Goal: Task Accomplishment & Management: Manage account settings

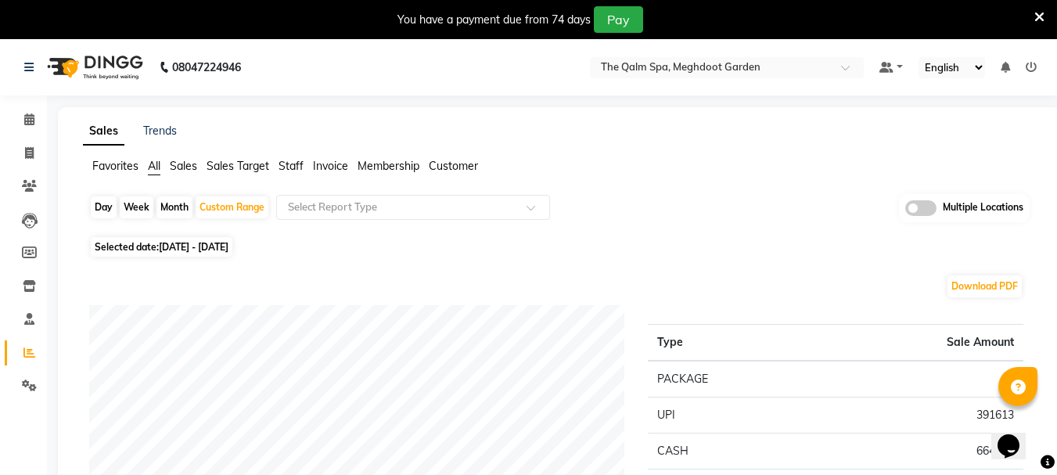
click at [619, 48] on nav "08047224946 Select Location × The Qalm Spa, Meghdoot Garden Default Panel My Pa…" at bounding box center [528, 67] width 1057 height 56
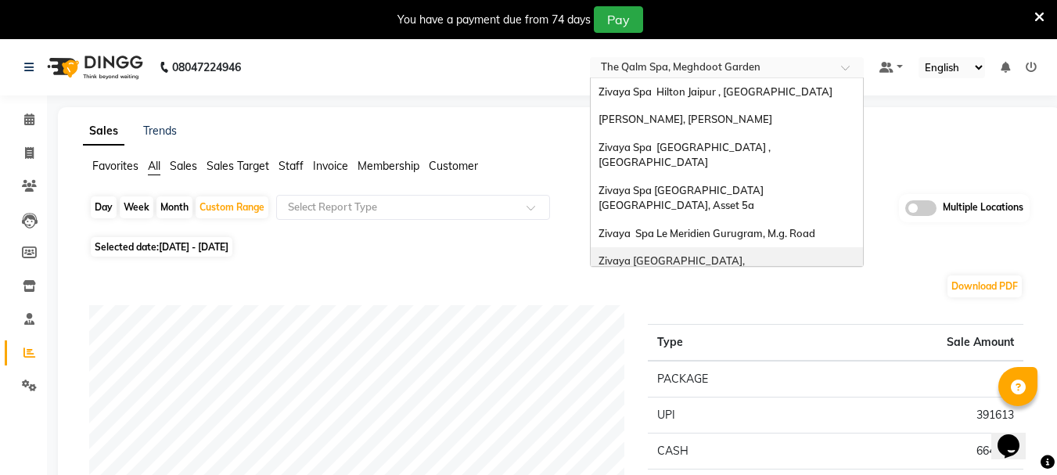
click at [636, 77] on ng-select "Select Location × [GEOGRAPHIC_DATA], [GEOGRAPHIC_DATA] Zivaya Spa [GEOGRAPHIC_D…" at bounding box center [727, 67] width 274 height 21
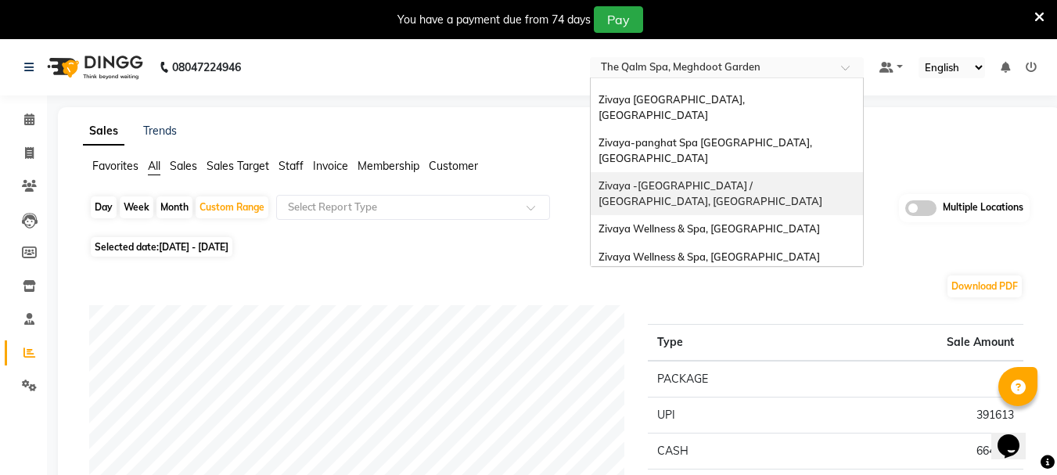
scroll to position [160, 0]
click at [666, 307] on span "[PERSON_NAME], Aerocity" at bounding box center [662, 313] width 129 height 13
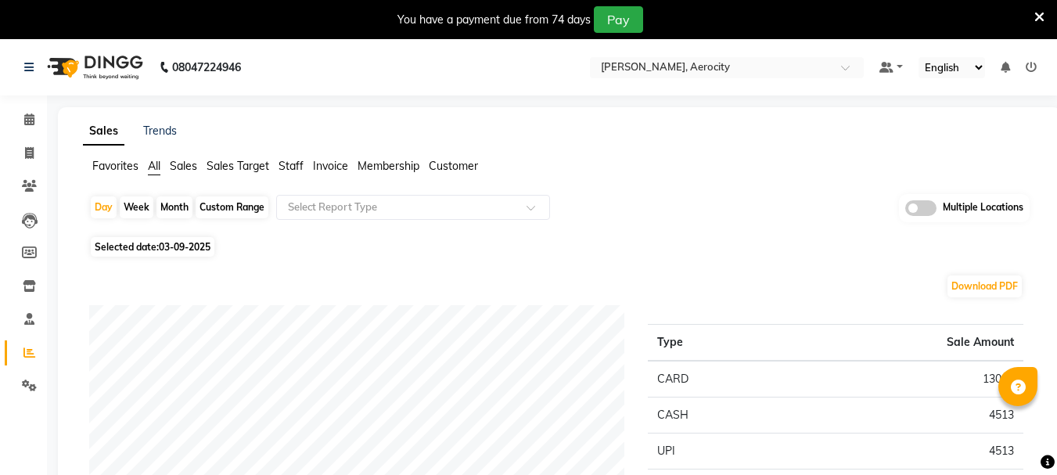
click at [224, 203] on div "Custom Range" at bounding box center [232, 207] width 73 height 22
select select "9"
select select "2025"
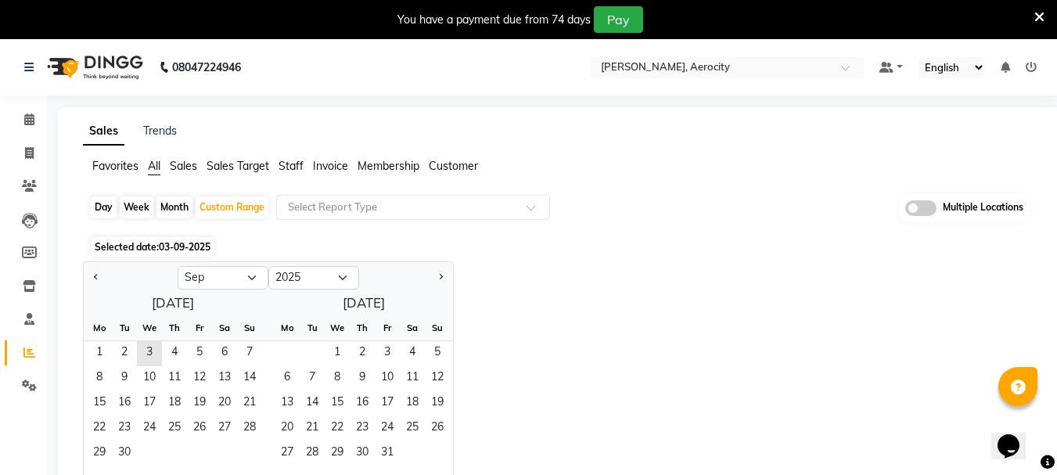
click at [110, 283] on div at bounding box center [131, 277] width 94 height 25
click at [169, 207] on div "Month" at bounding box center [174, 207] width 36 height 22
select select "9"
select select "2025"
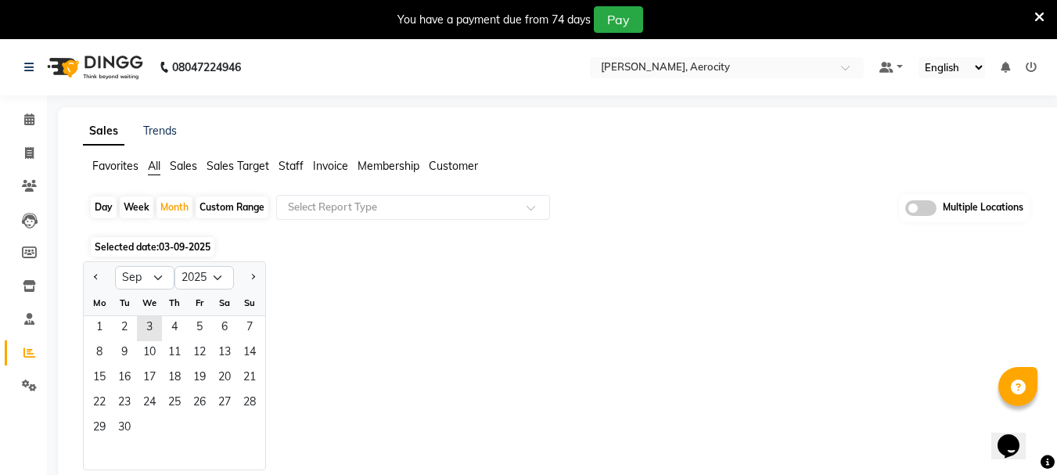
click at [84, 275] on div at bounding box center [99, 277] width 31 height 25
click at [87, 275] on div at bounding box center [99, 277] width 31 height 25
click at [88, 275] on div at bounding box center [99, 277] width 31 height 25
click at [94, 278] on button "Previous month" at bounding box center [96, 277] width 13 height 25
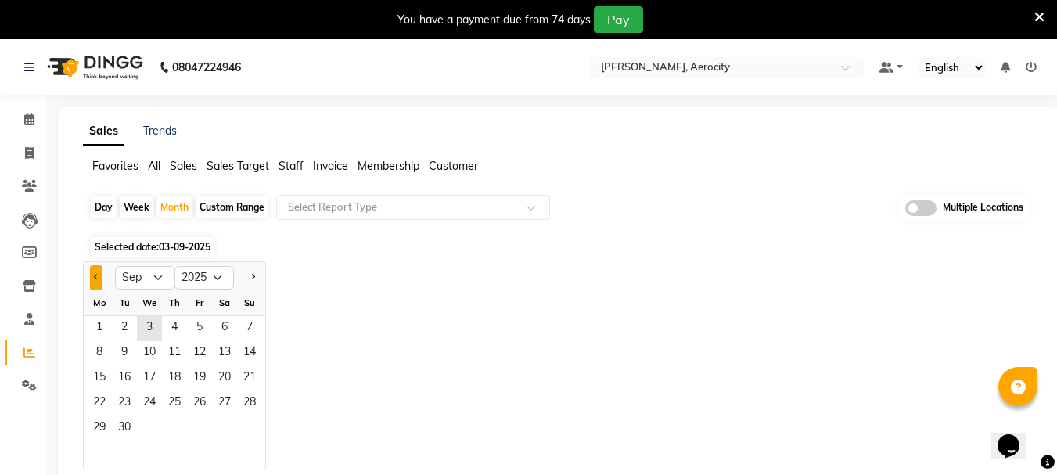
select select "8"
click at [198, 325] on span "1" at bounding box center [199, 328] width 25 height 25
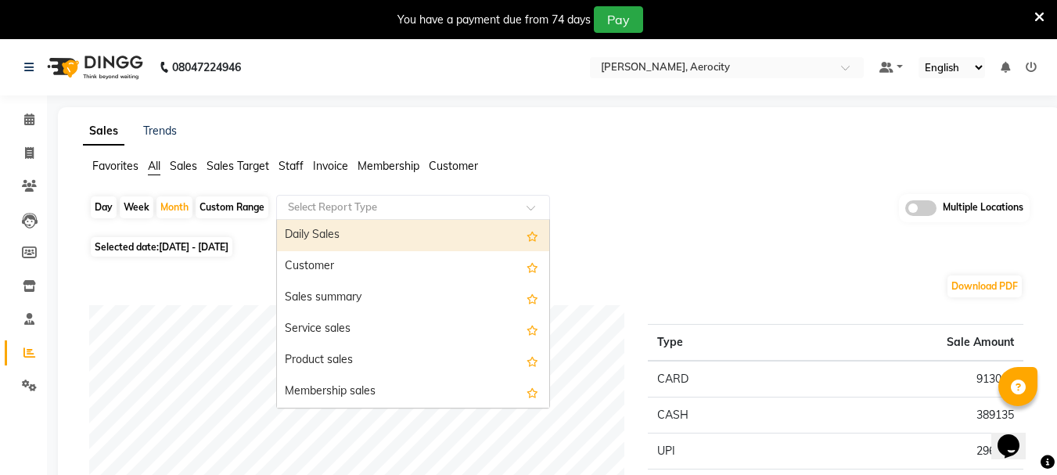
click at [321, 209] on input "text" at bounding box center [397, 207] width 225 height 16
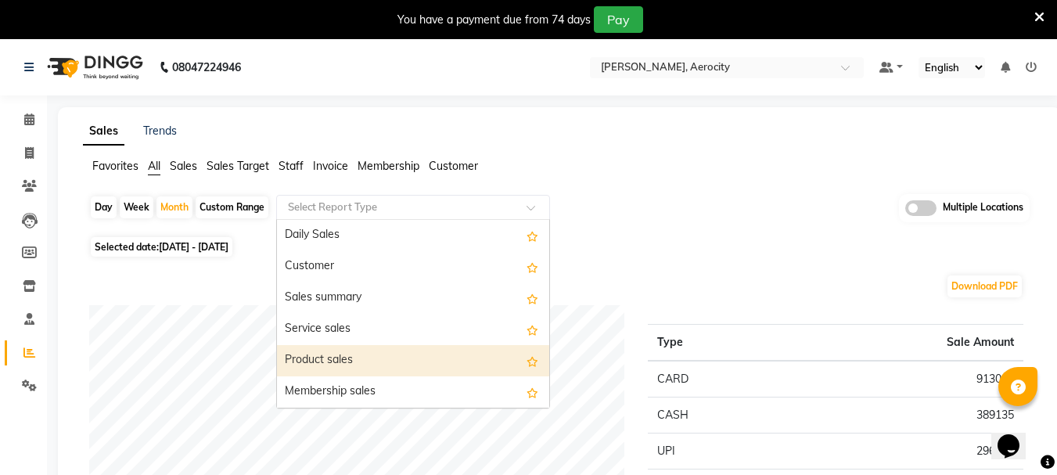
click at [373, 354] on div "Product sales" at bounding box center [413, 360] width 272 height 31
select select "full_report"
select select "csv"
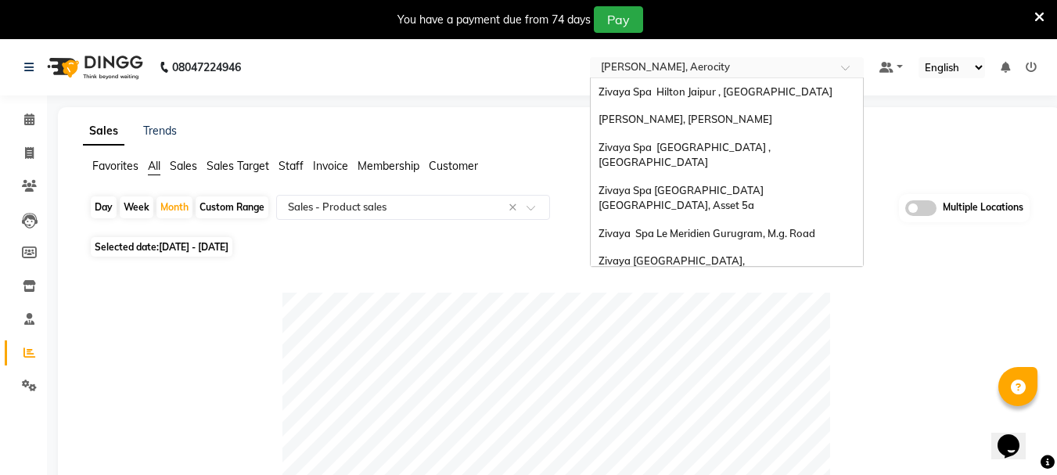
click at [664, 64] on input "text" at bounding box center [711, 69] width 227 height 16
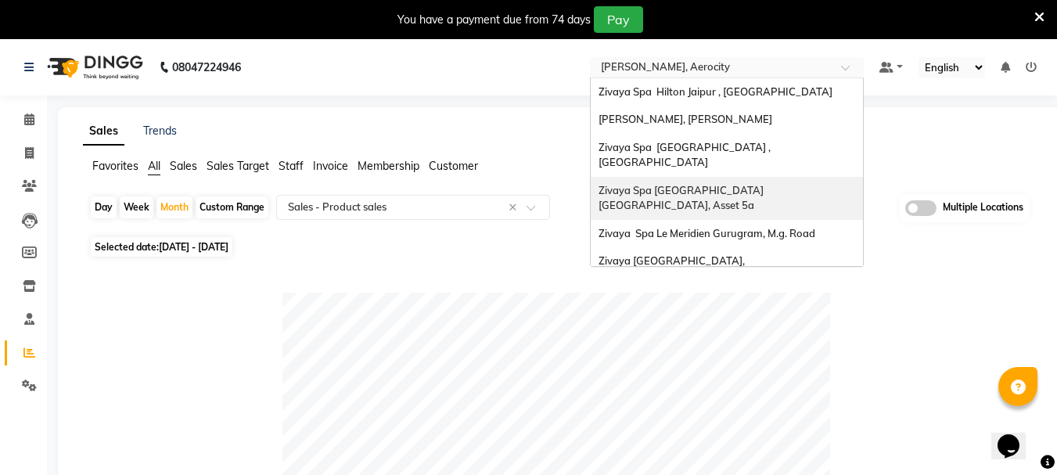
click at [704, 184] on span "Zivaya Spa [GEOGRAPHIC_DATA] [GEOGRAPHIC_DATA], Asset 5a" at bounding box center [681, 198] width 167 height 28
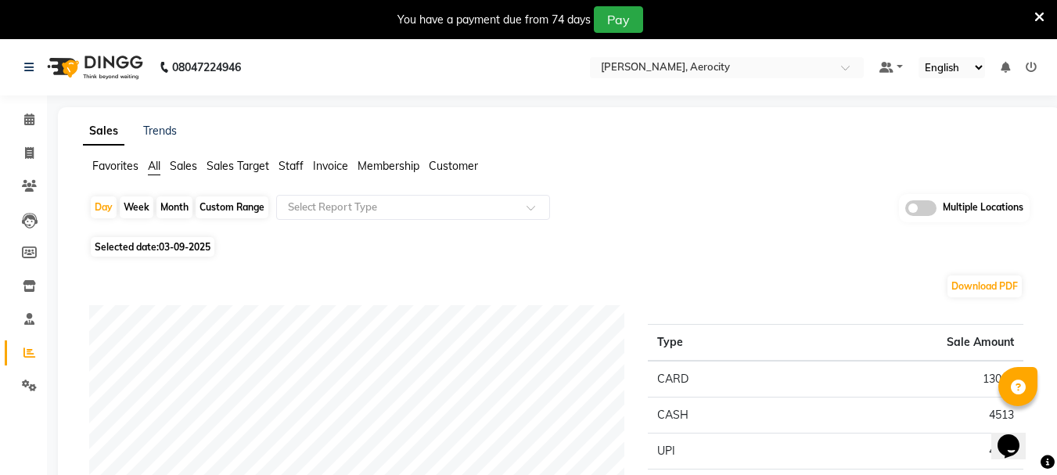
click at [179, 203] on div "Month" at bounding box center [174, 207] width 36 height 22
select select "9"
select select "2025"
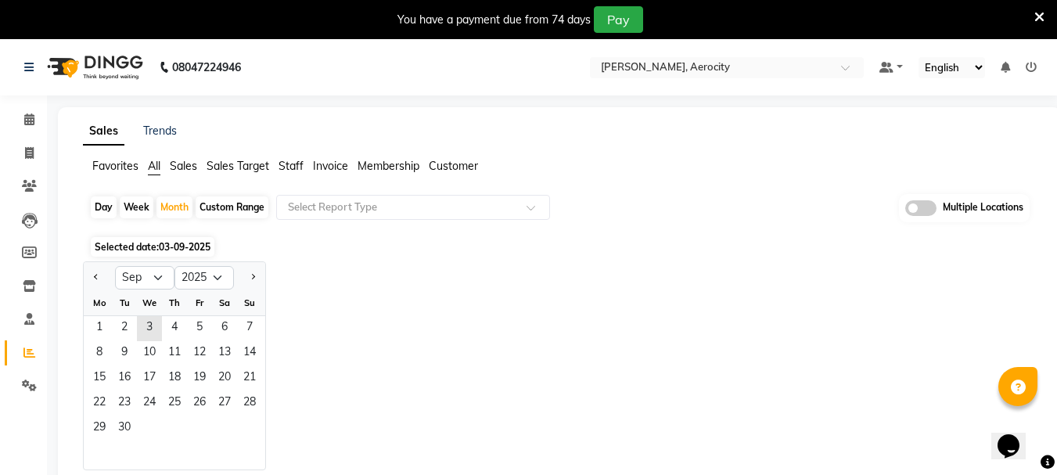
click at [103, 209] on div "Day" at bounding box center [104, 207] width 26 height 22
select select "9"
select select "2025"
click at [89, 273] on div at bounding box center [99, 277] width 31 height 25
click at [103, 288] on div at bounding box center [99, 277] width 31 height 25
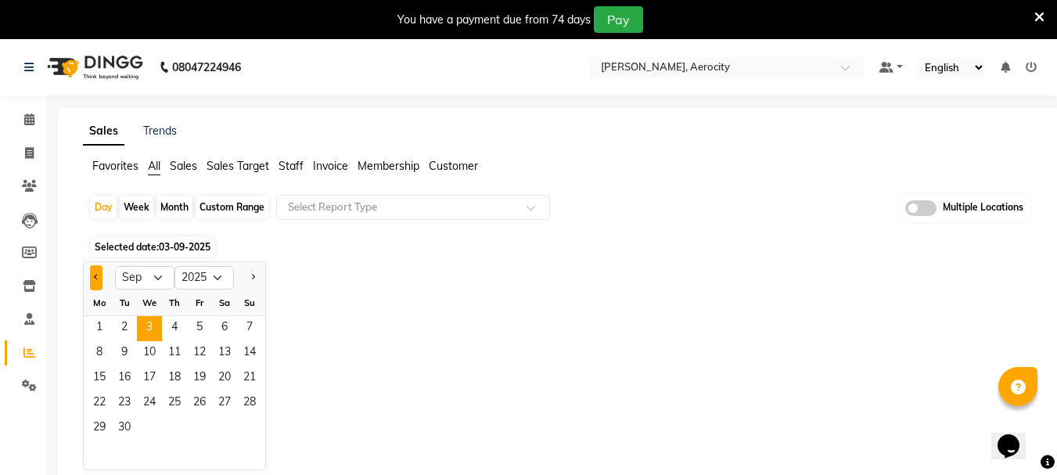
click at [99, 282] on button "Previous month" at bounding box center [96, 277] width 13 height 25
select select "8"
click at [202, 329] on span "1" at bounding box center [199, 328] width 25 height 25
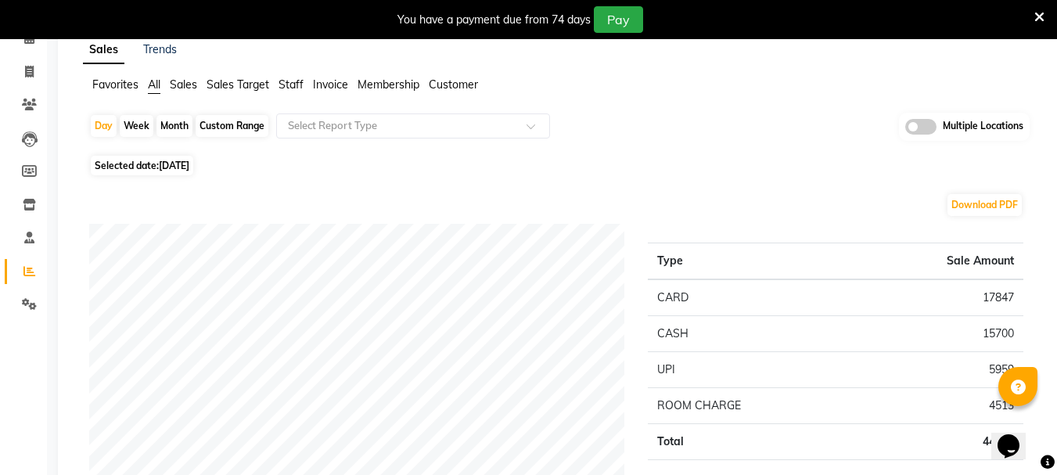
scroll to position [78, 0]
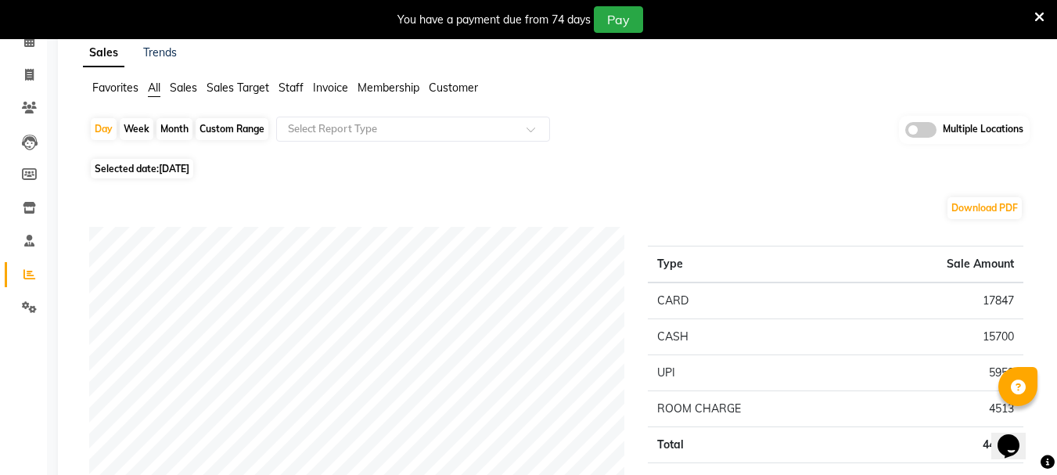
click at [189, 172] on span "01-08-2025" at bounding box center [174, 169] width 31 height 12
select select "8"
select select "2025"
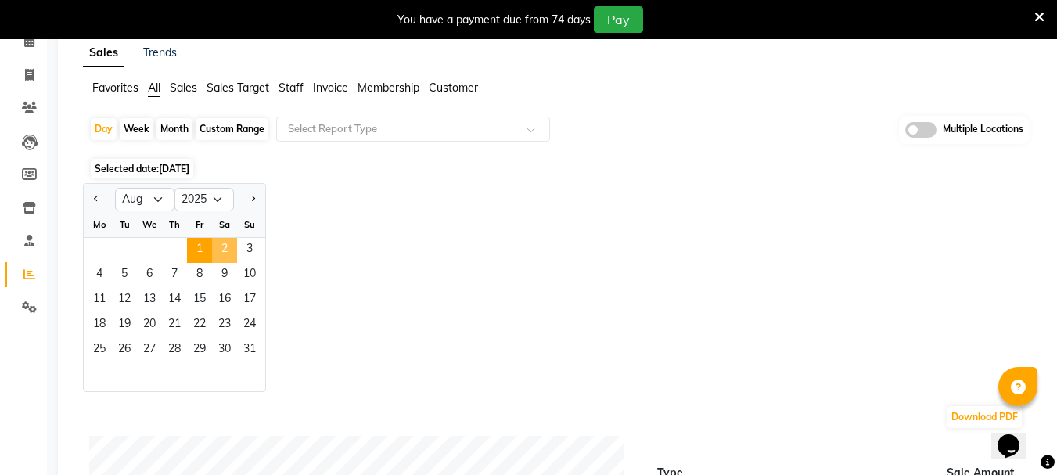
click at [219, 251] on span "2" at bounding box center [224, 250] width 25 height 25
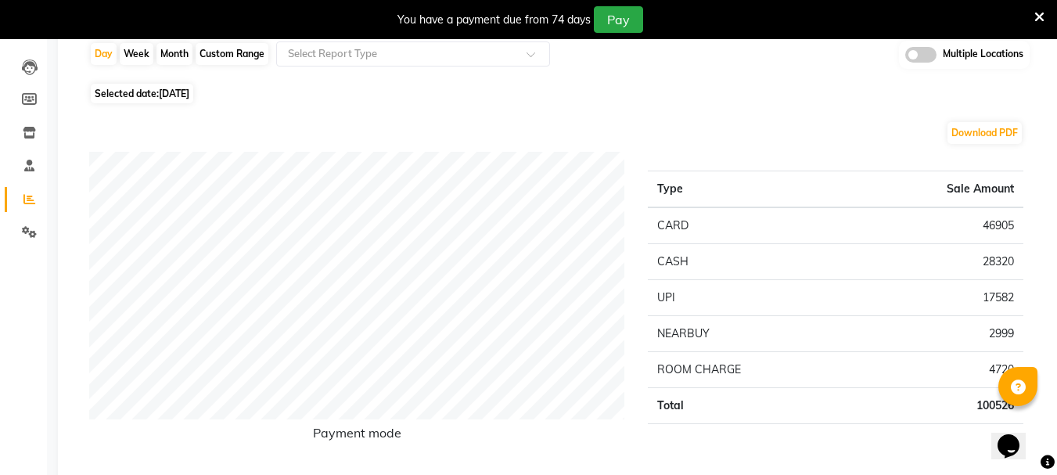
scroll to position [0, 0]
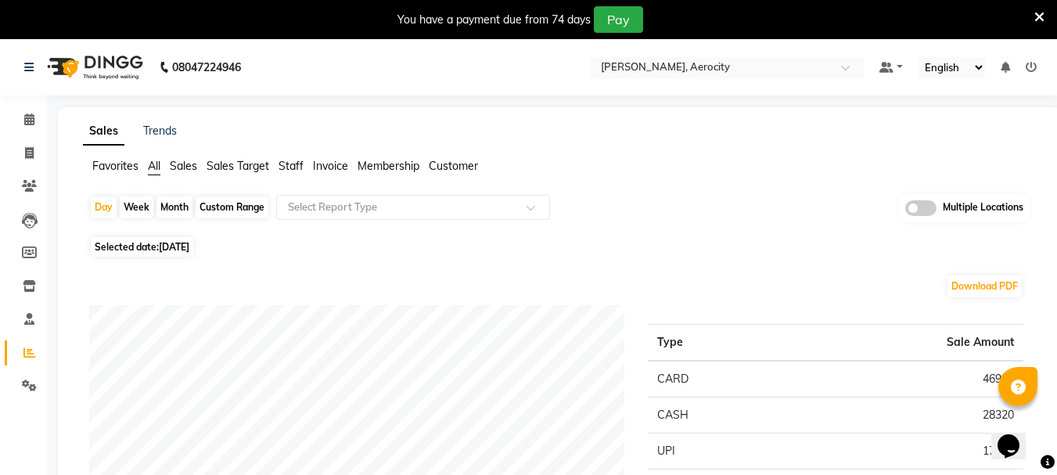
click at [232, 197] on div "Custom Range" at bounding box center [232, 207] width 73 height 22
select select "8"
select select "2025"
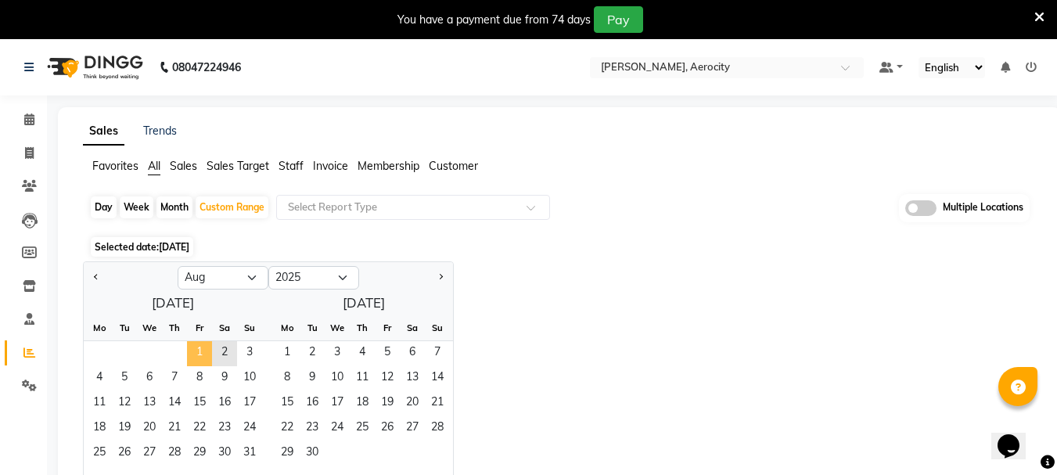
click at [199, 351] on span "1" at bounding box center [199, 353] width 25 height 25
click at [253, 382] on span "10" at bounding box center [249, 378] width 25 height 25
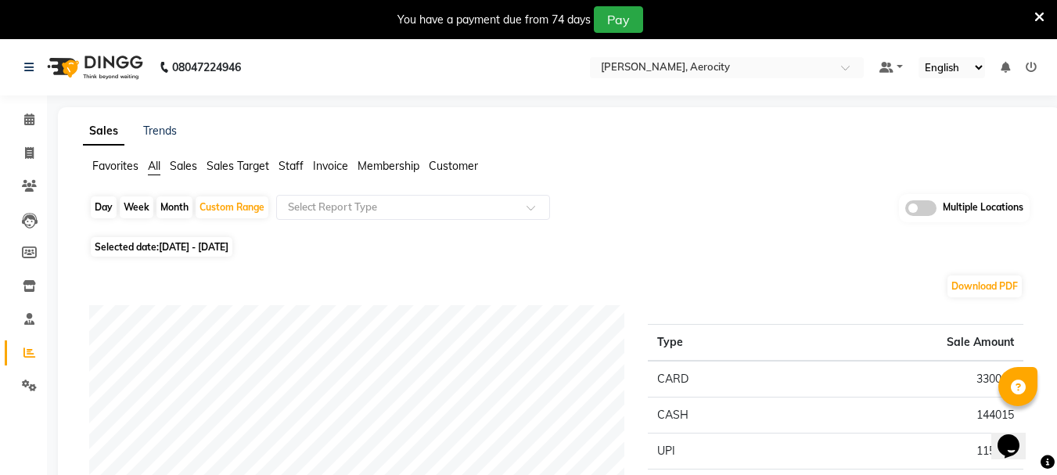
click at [174, 252] on span "01-08-2025 - 10-08-2025" at bounding box center [194, 247] width 70 height 12
select select "8"
select select "2025"
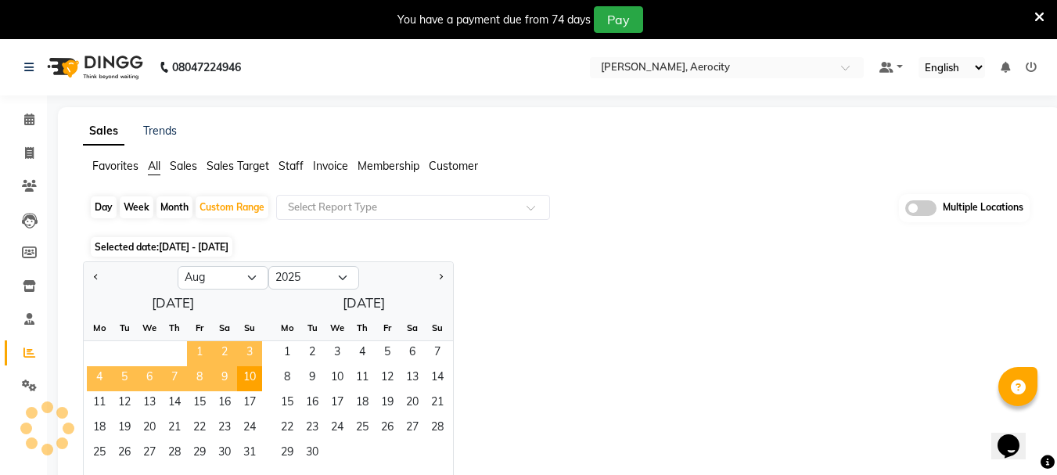
click at [196, 350] on span "1" at bounding box center [199, 353] width 25 height 25
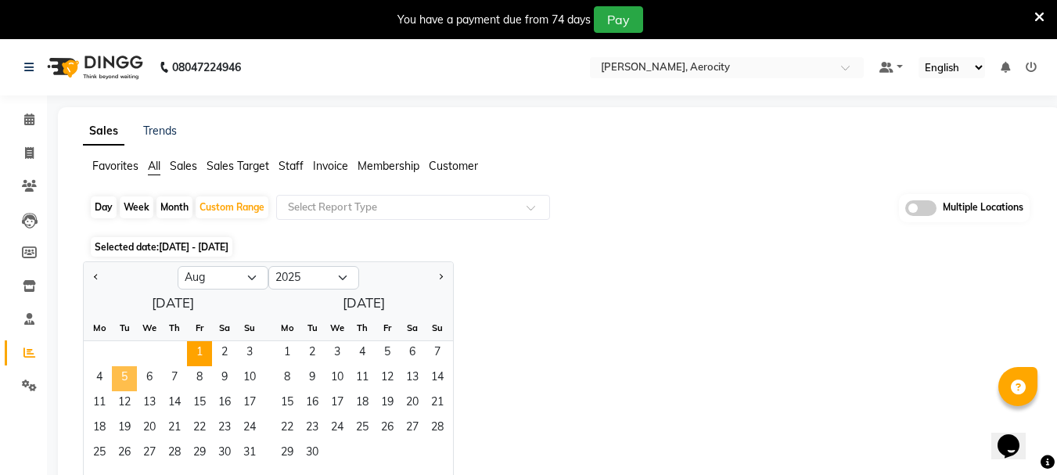
click at [128, 372] on span "5" at bounding box center [124, 378] width 25 height 25
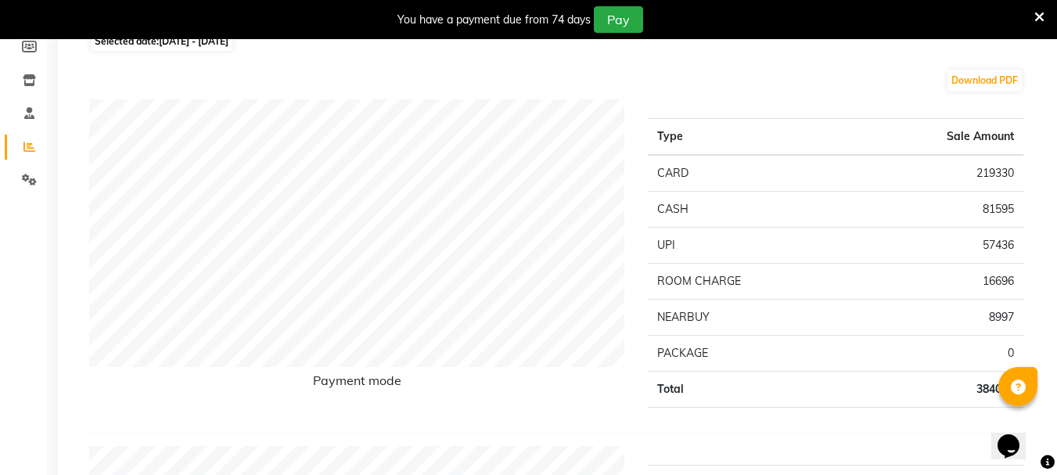
scroll to position [78, 0]
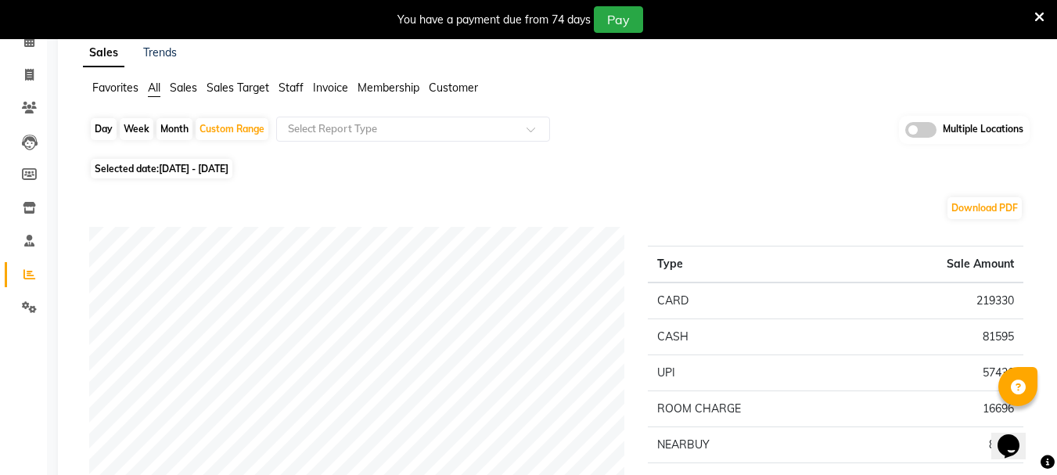
click at [228, 169] on span "01-08-2025 - 05-08-2025" at bounding box center [194, 169] width 70 height 12
select select "8"
select select "2025"
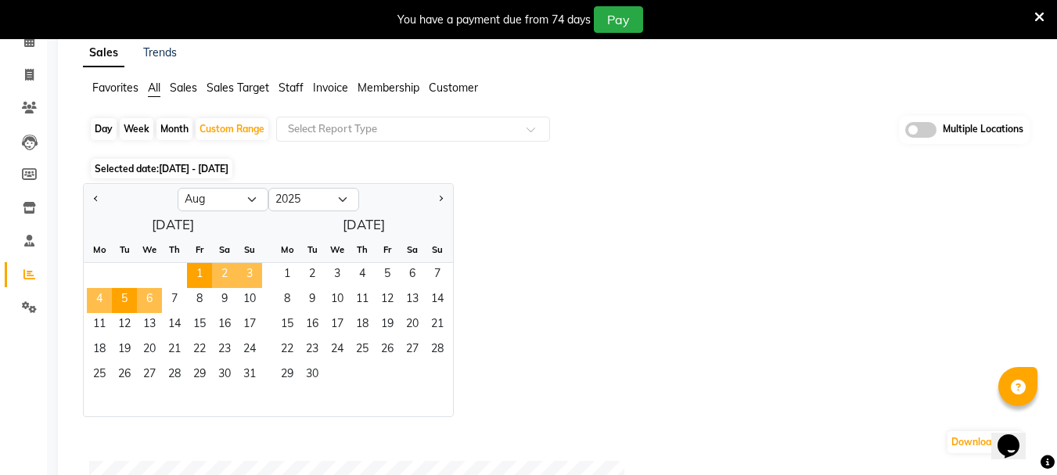
click at [153, 301] on span "6" at bounding box center [149, 300] width 25 height 25
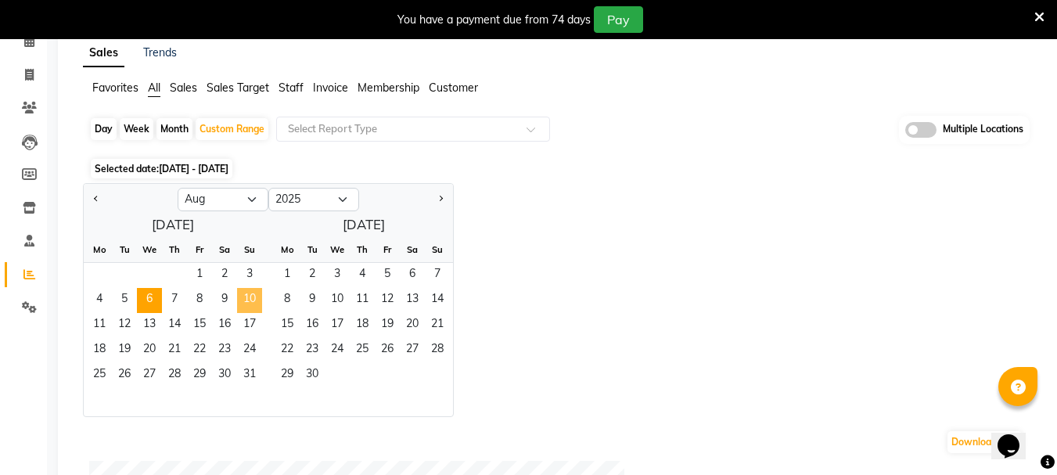
click at [256, 307] on span "10" at bounding box center [249, 300] width 25 height 25
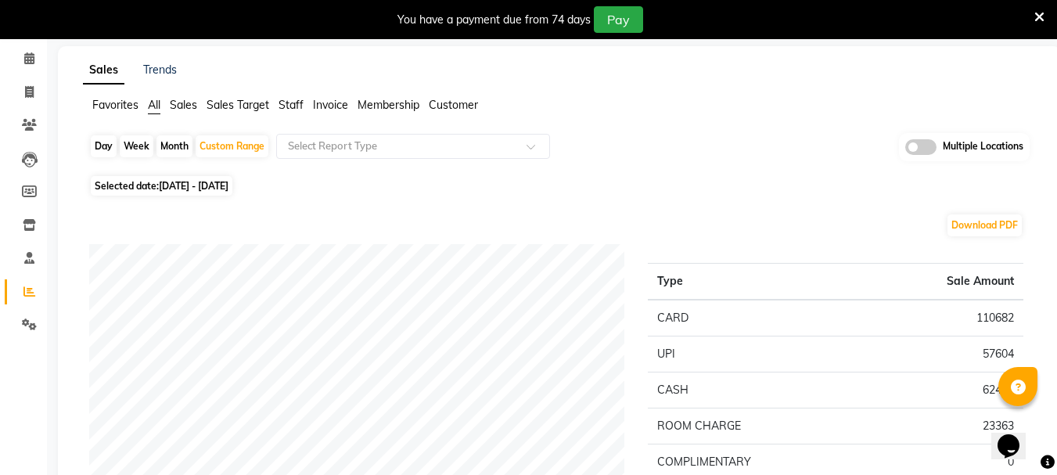
scroll to position [0, 0]
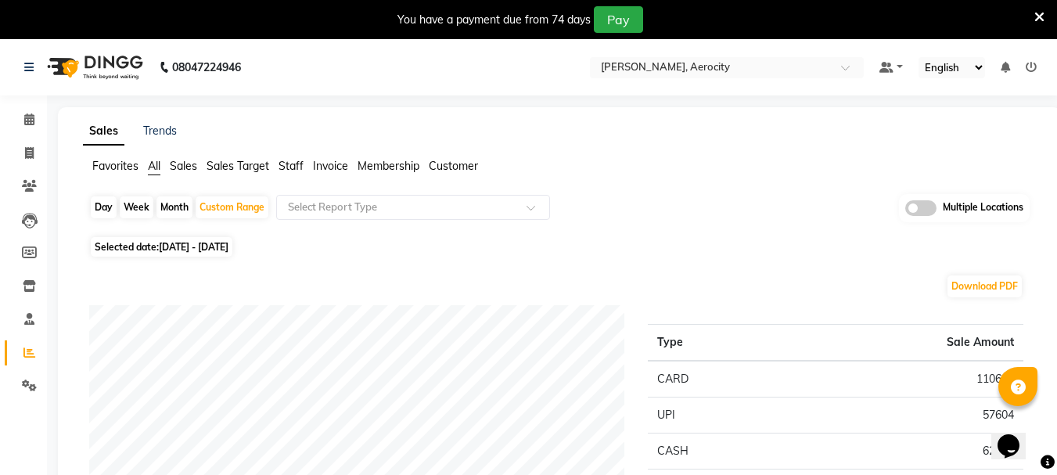
click at [192, 245] on span "06-08-2025 - 10-08-2025" at bounding box center [194, 247] width 70 height 12
select select "8"
select select "2025"
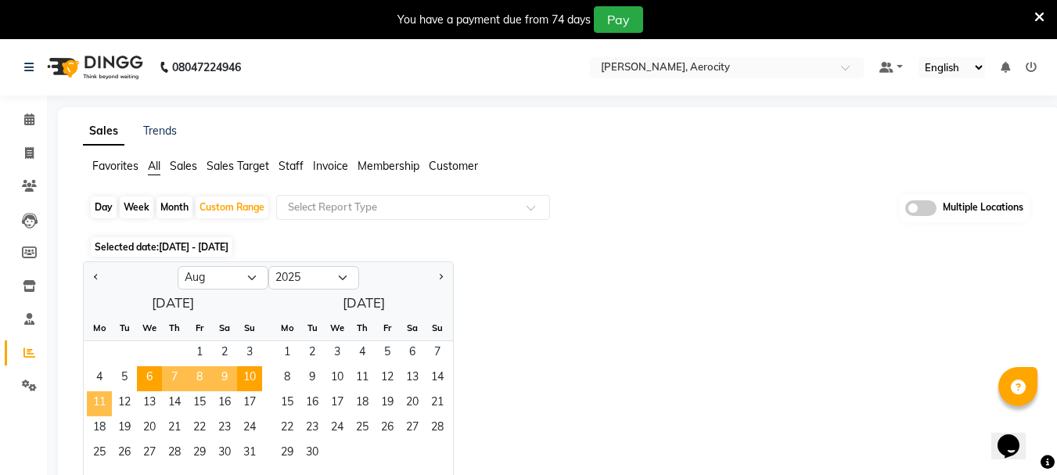
click at [92, 398] on span "11" at bounding box center [99, 403] width 25 height 25
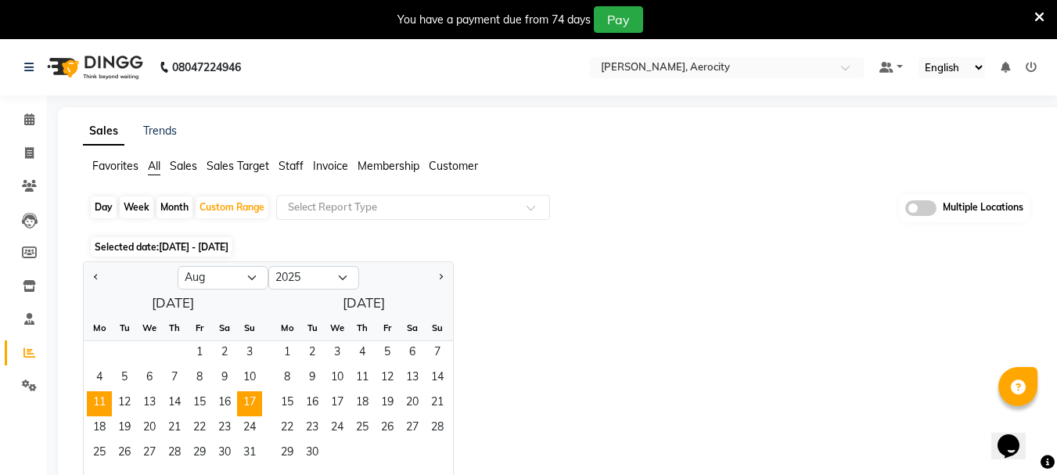
click at [257, 403] on span "17" at bounding box center [249, 403] width 25 height 25
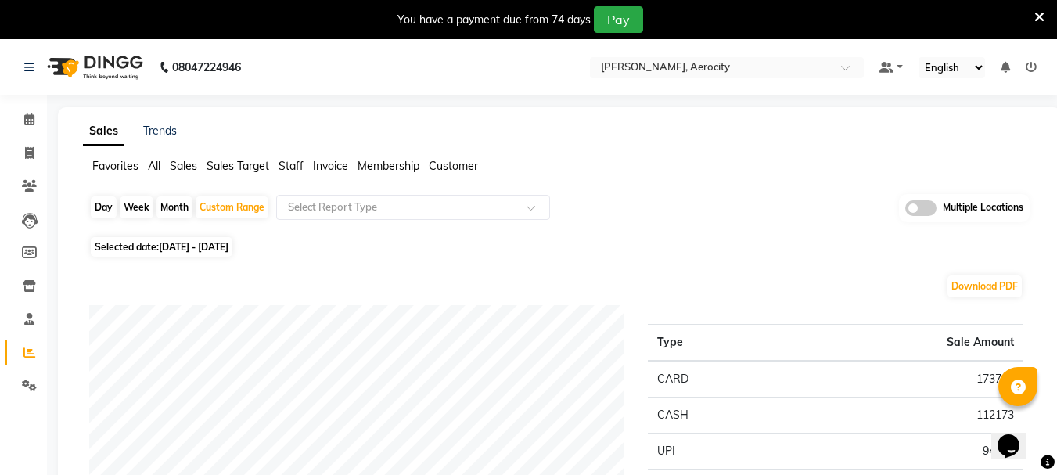
click at [213, 251] on span "11-08-2025 - 17-08-2025" at bounding box center [194, 247] width 70 height 12
select select "8"
select select "2025"
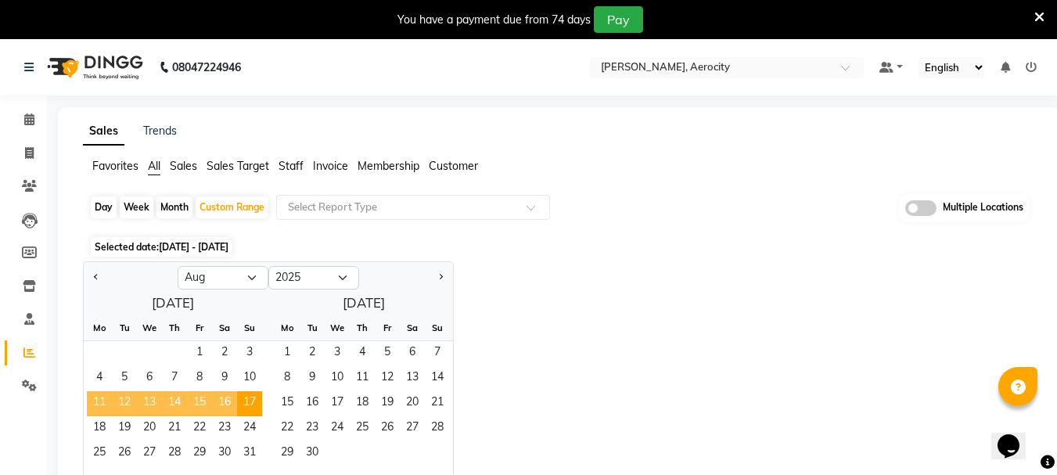
click at [95, 398] on span "11" at bounding box center [99, 403] width 25 height 25
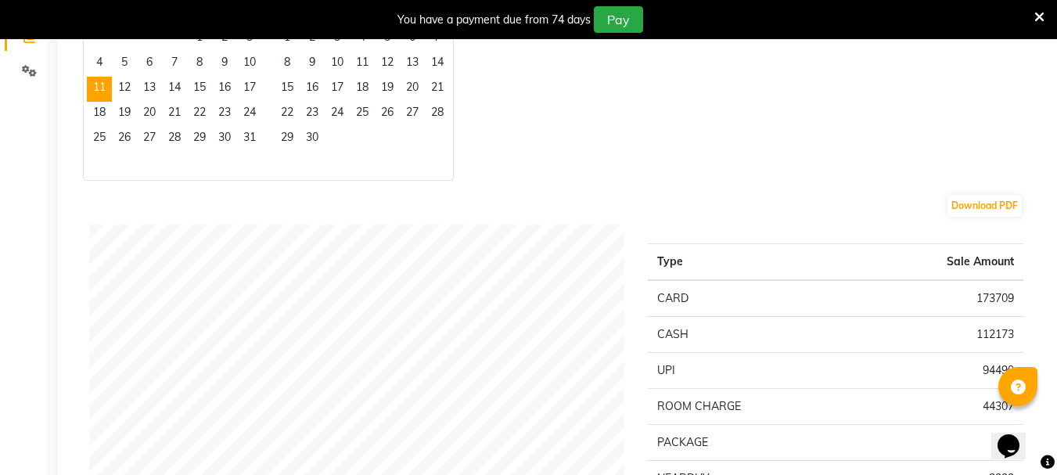
scroll to position [313, 0]
click at [130, 92] on span "12" at bounding box center [124, 90] width 25 height 25
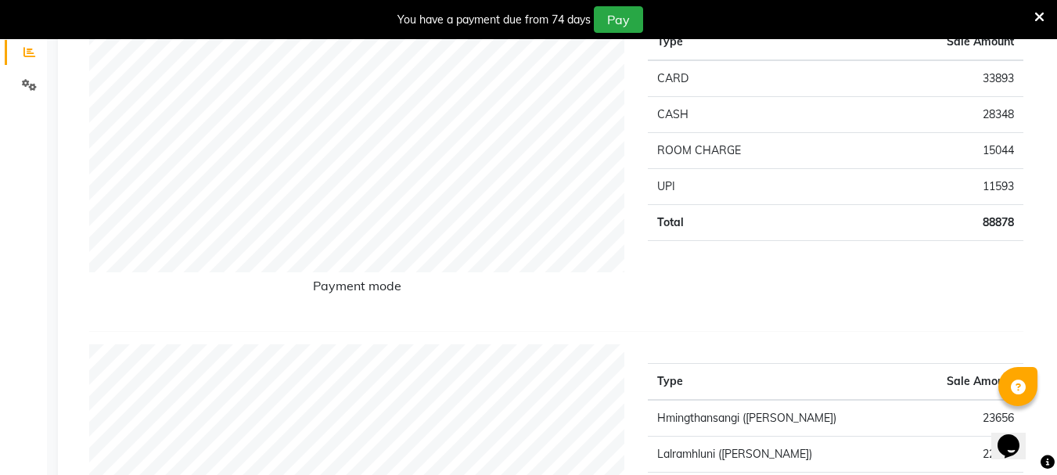
scroll to position [78, 0]
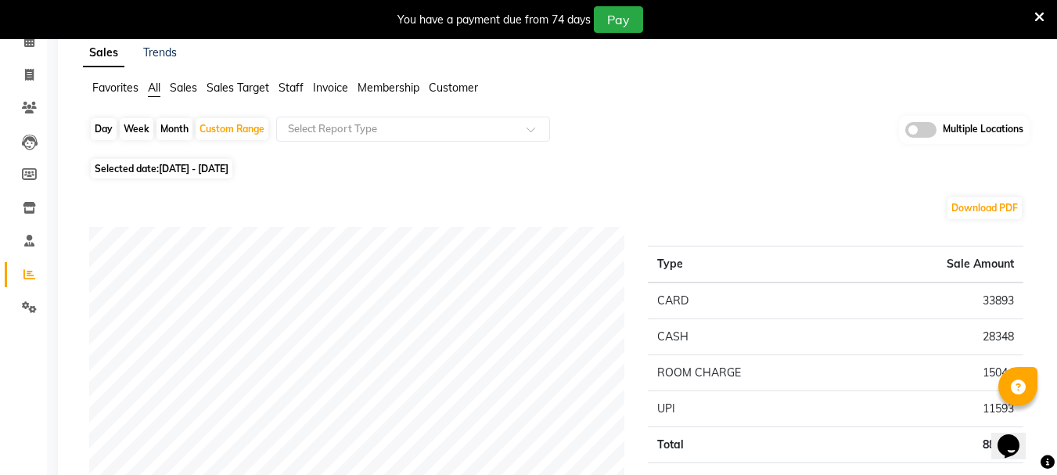
click at [157, 173] on span "Selected date: 11-08-2025 - 12-08-2025" at bounding box center [162, 169] width 142 height 20
select select "8"
select select "2025"
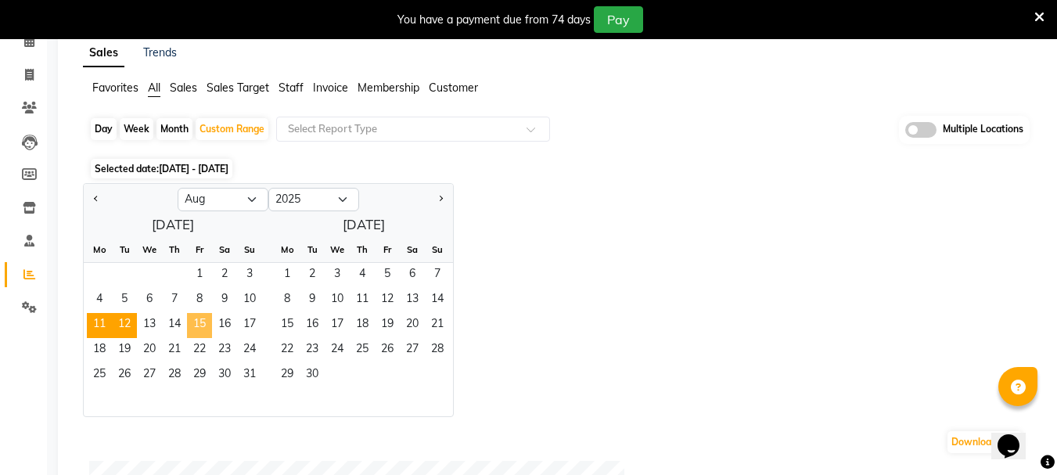
click at [209, 329] on span "15" at bounding box center [199, 325] width 25 height 25
click at [111, 128] on div "Day" at bounding box center [104, 129] width 26 height 22
select select "8"
select select "2025"
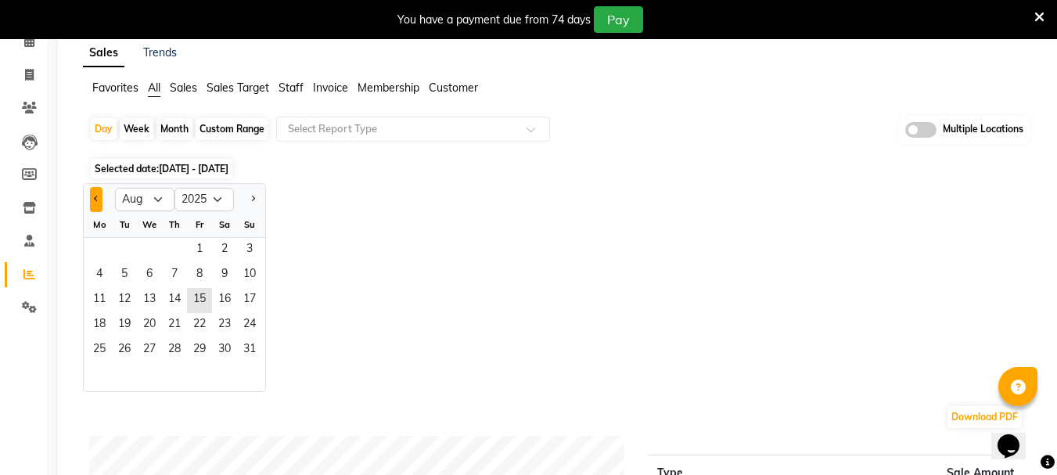
click at [95, 193] on button "Previous month" at bounding box center [96, 199] width 13 height 25
select select "7"
click at [97, 297] on span "14" at bounding box center [99, 300] width 25 height 25
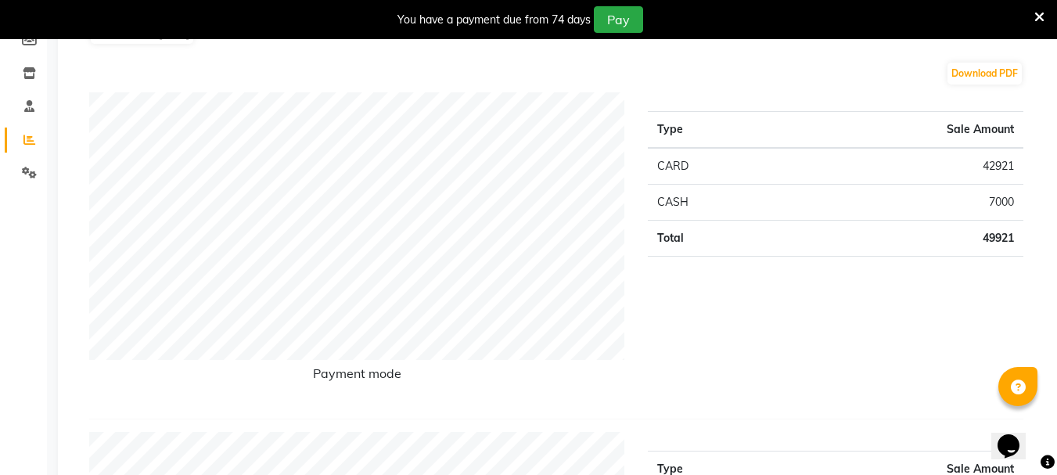
scroll to position [0, 0]
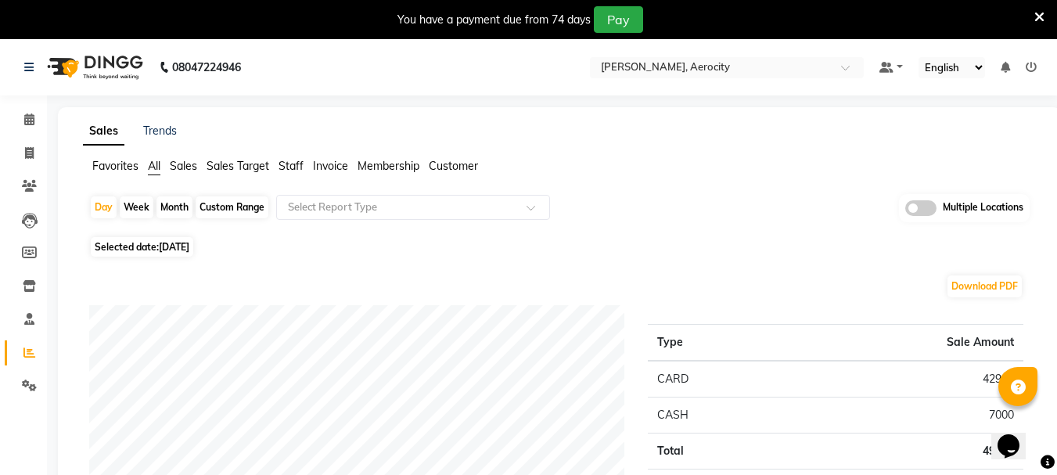
click at [139, 249] on span "Selected date: 14-07-2025" at bounding box center [142, 247] width 102 height 20
select select "7"
select select "2025"
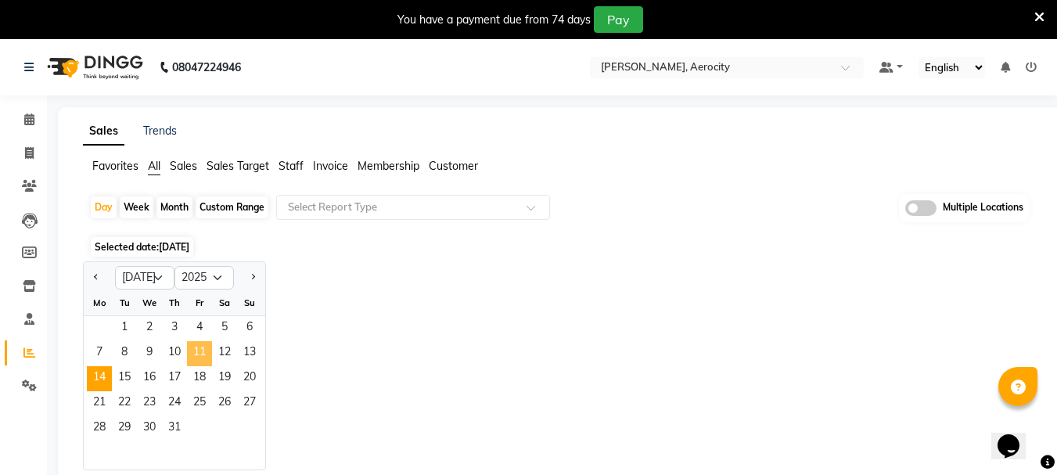
click at [206, 352] on span "11" at bounding box center [199, 353] width 25 height 25
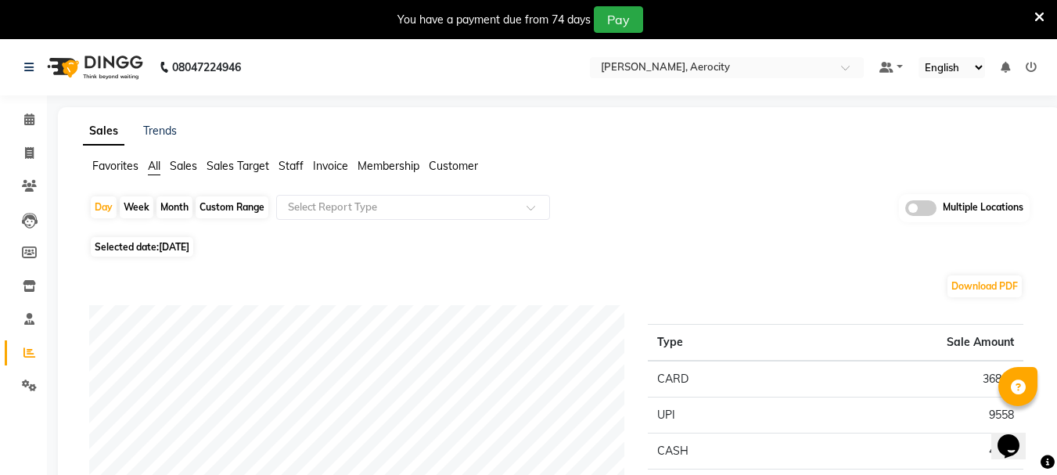
click at [189, 246] on span "11-07-2025" at bounding box center [174, 247] width 31 height 12
select select "7"
select select "2025"
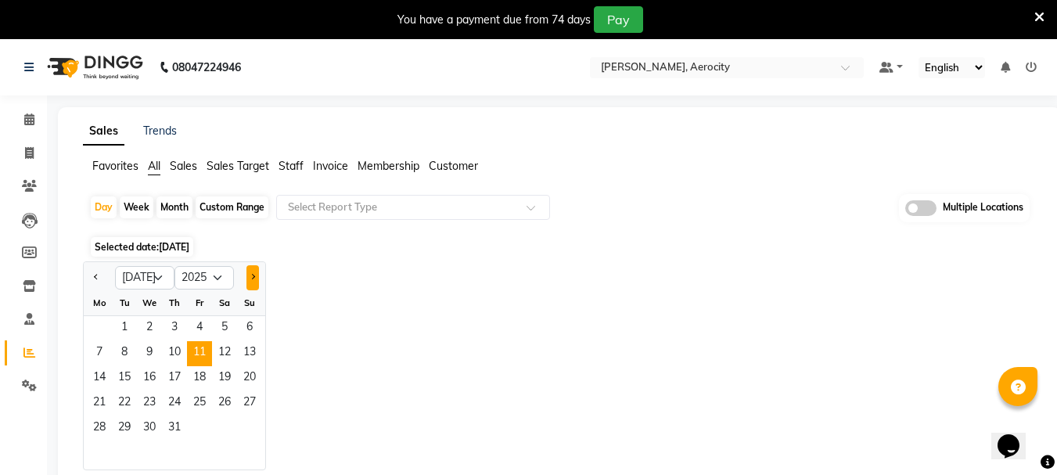
click at [252, 283] on button "Next month" at bounding box center [252, 277] width 13 height 25
select select "8"
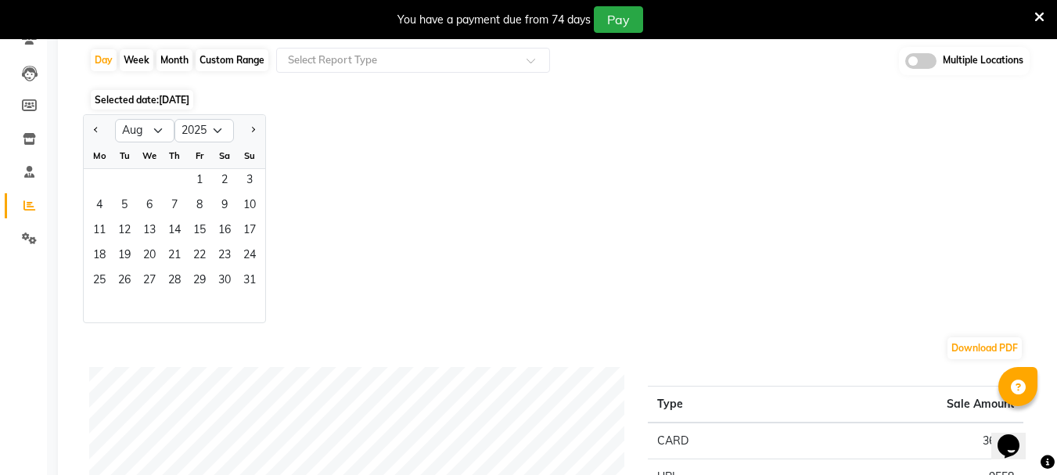
scroll to position [156, 0]
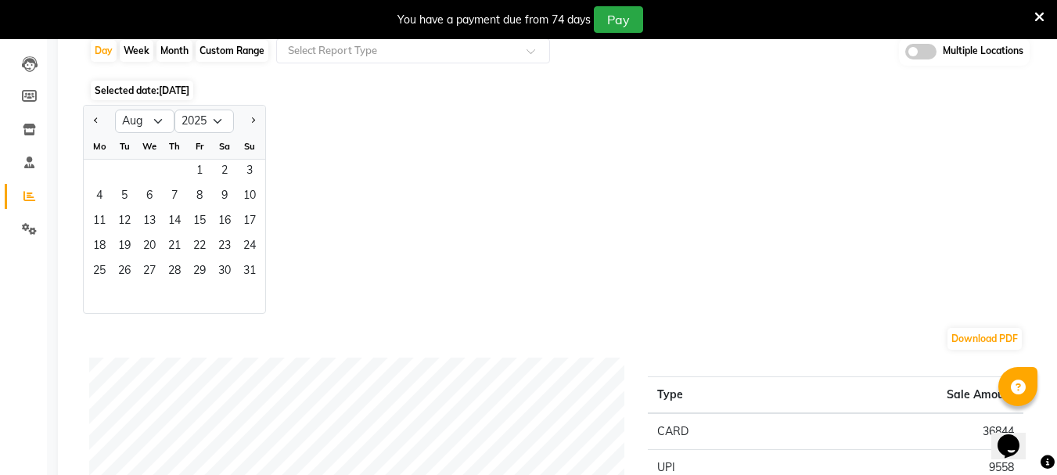
click at [230, 47] on div "Custom Range" at bounding box center [232, 51] width 73 height 22
select select "7"
select select "2025"
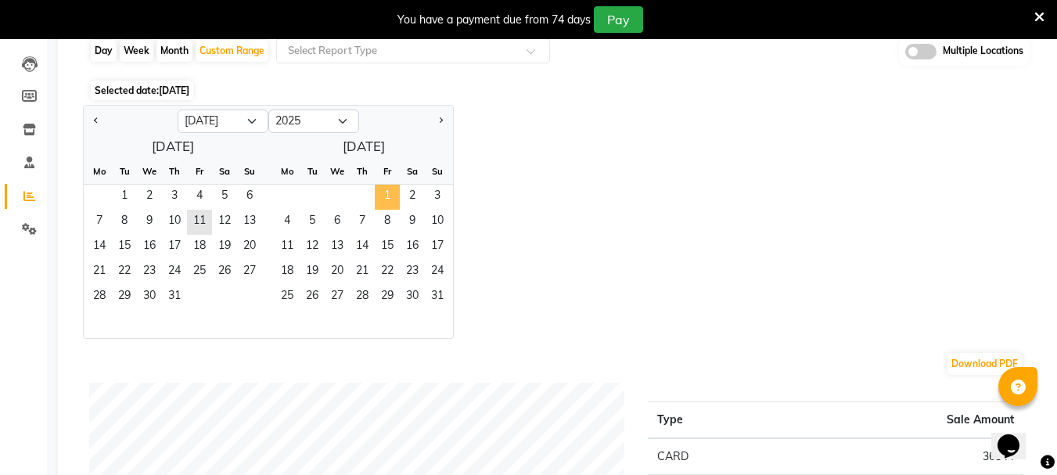
click at [388, 197] on span "1" at bounding box center [387, 197] width 25 height 25
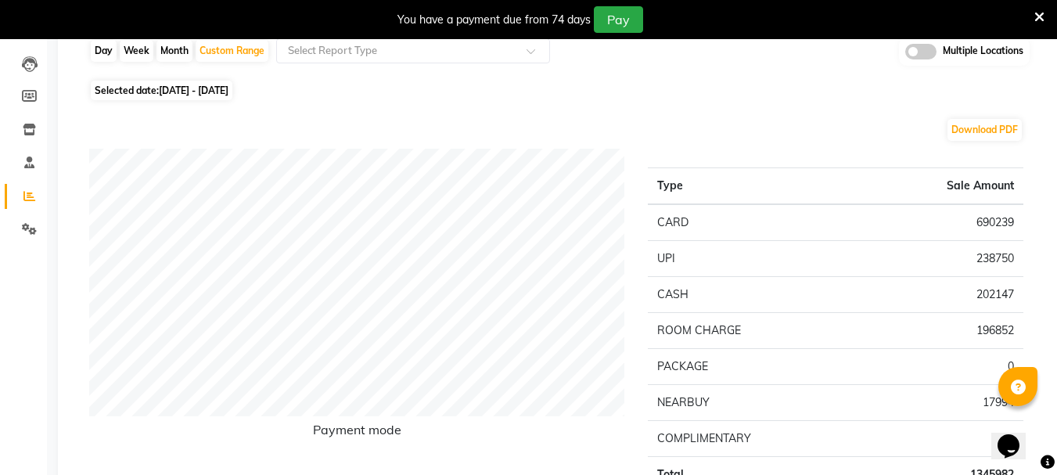
click at [232, 99] on span "Selected date: 11-07-2025 - 01-08-2025" at bounding box center [162, 91] width 142 height 20
select select "7"
select select "2025"
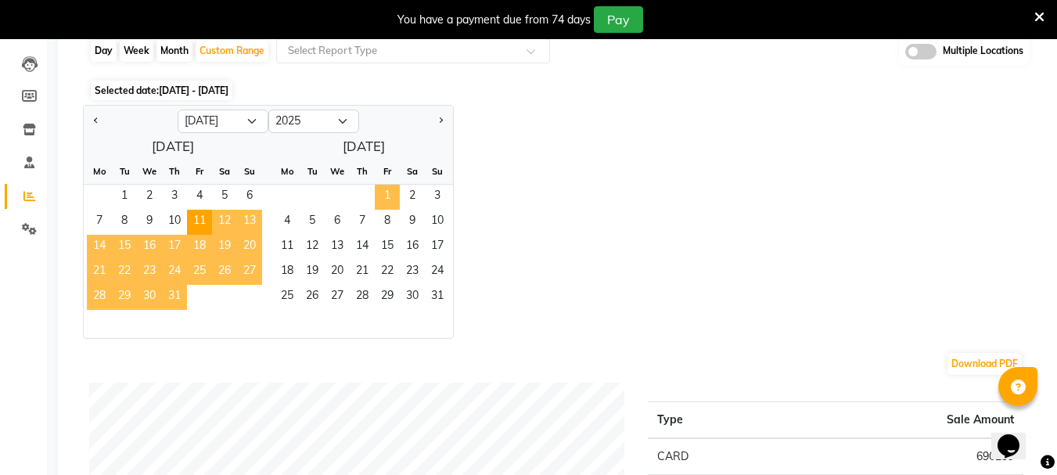
drag, startPoint x: 393, startPoint y: 194, endPoint x: 451, endPoint y: 284, distance: 107.0
click at [393, 195] on span "1" at bounding box center [387, 197] width 25 height 25
select select "8"
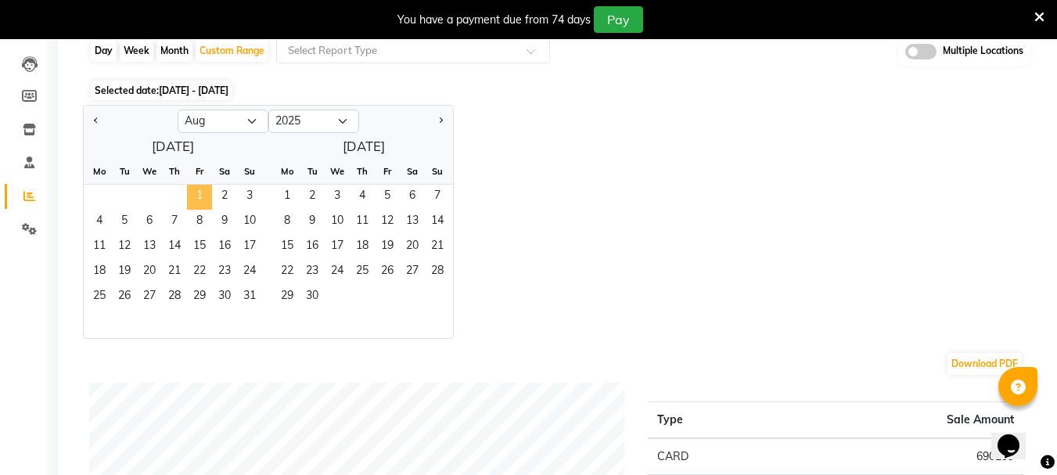
click at [203, 194] on span "1" at bounding box center [199, 197] width 25 height 25
click at [251, 310] on div at bounding box center [173, 324] width 178 height 28
click at [250, 297] on span "31" at bounding box center [249, 297] width 25 height 25
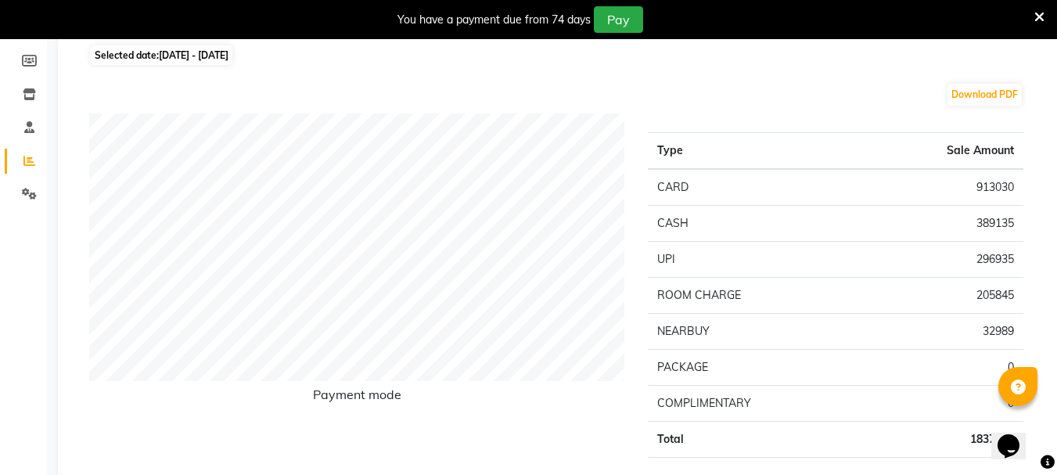
scroll to position [0, 0]
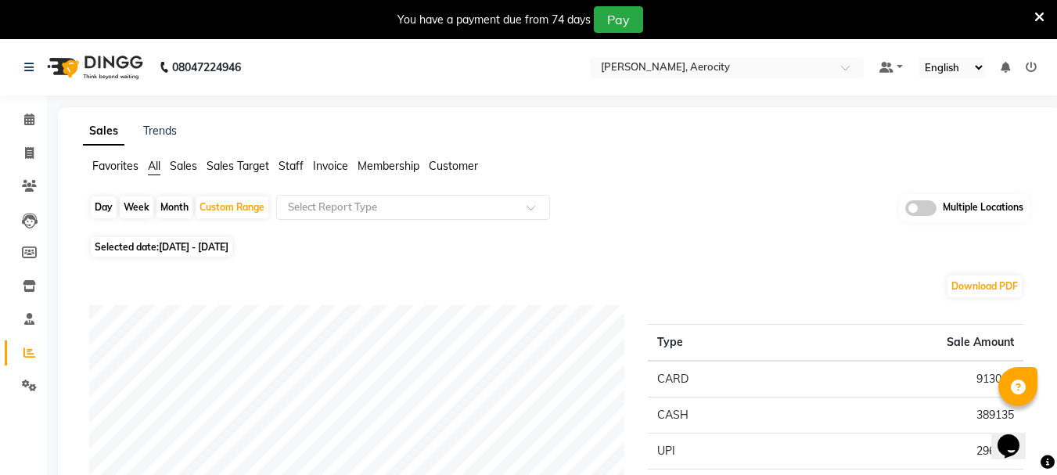
click at [174, 206] on div "Month" at bounding box center [174, 207] width 36 height 22
select select "8"
select select "2025"
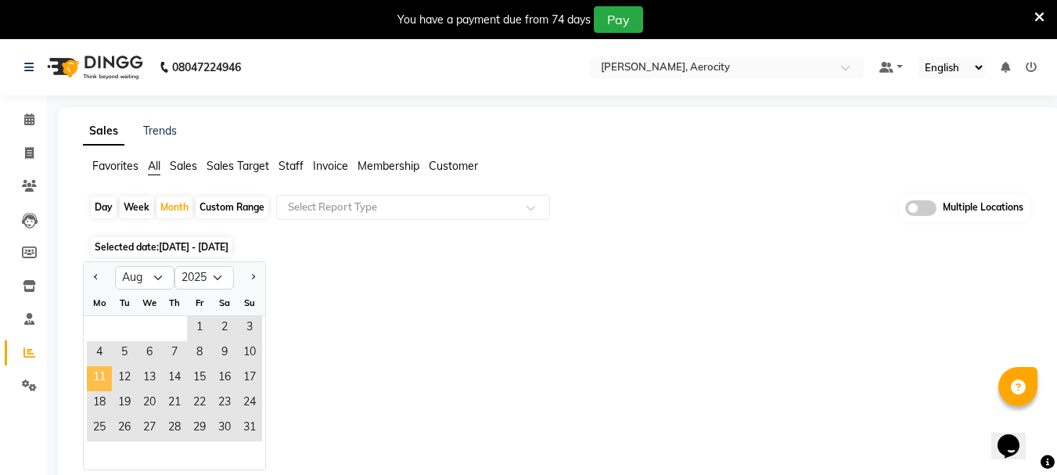
click at [98, 377] on span "11" at bounding box center [99, 378] width 25 height 25
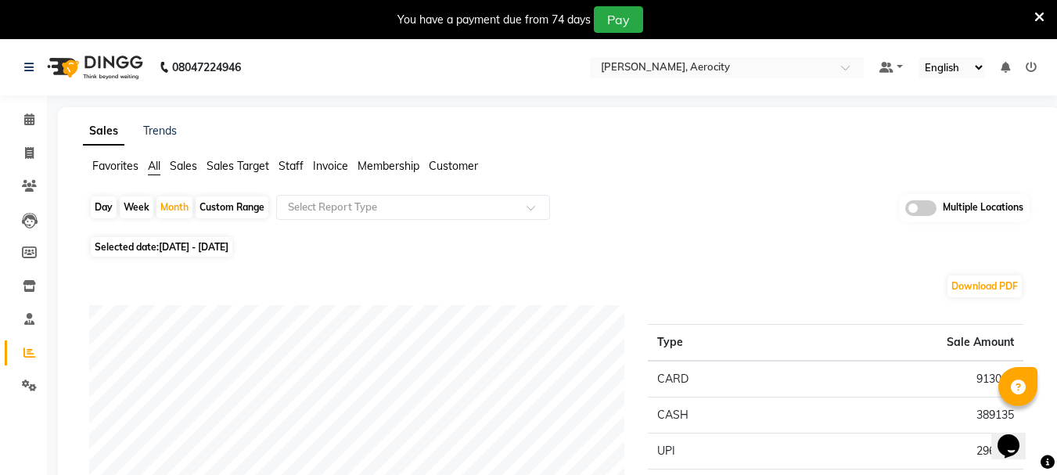
click at [228, 242] on span "01-08-2025 - 31-08-2025" at bounding box center [194, 247] width 70 height 12
select select "8"
select select "2025"
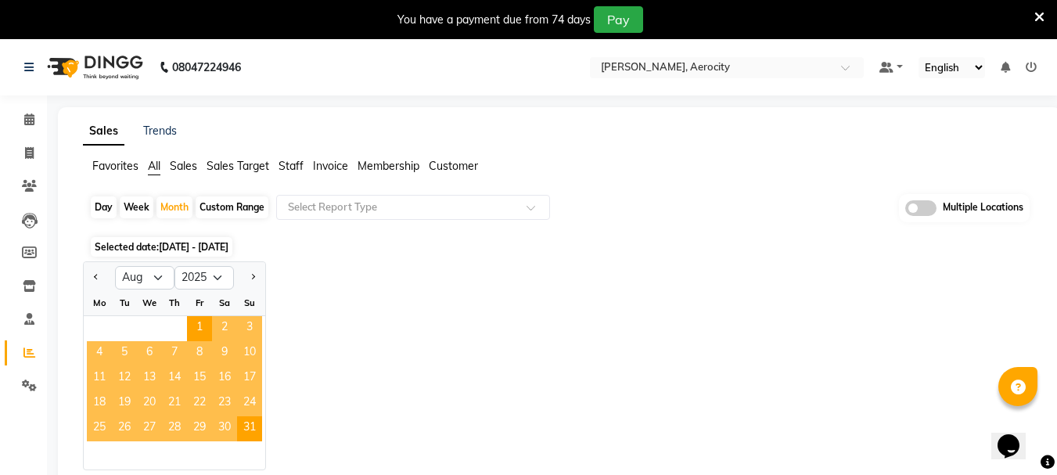
click at [106, 206] on div "Day" at bounding box center [104, 207] width 26 height 22
select select "8"
select select "2025"
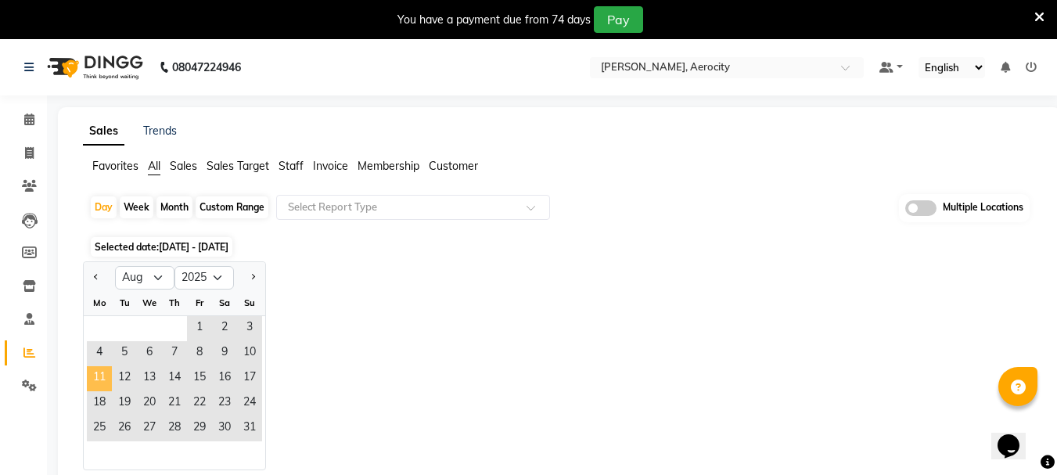
click at [101, 379] on span "11" at bounding box center [99, 378] width 25 height 25
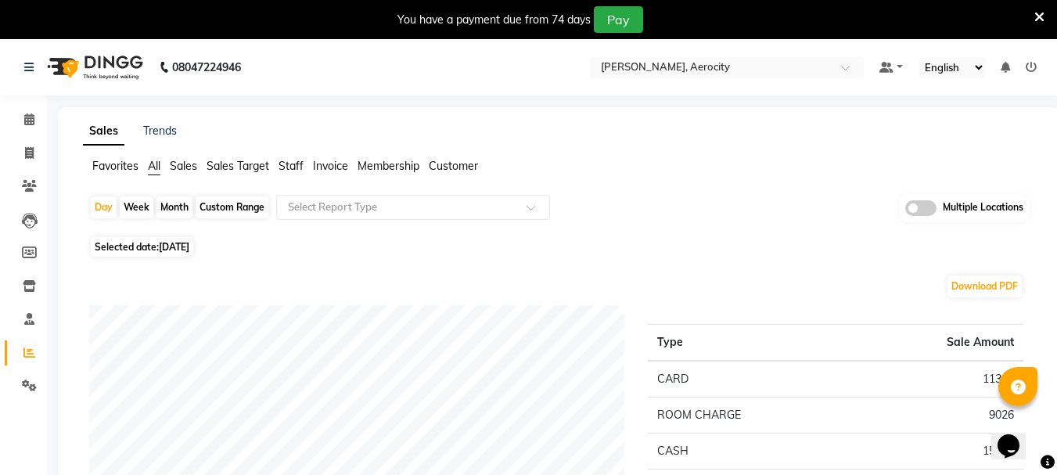
click at [181, 241] on span "11-08-2025" at bounding box center [174, 247] width 31 height 12
select select "8"
select select "2025"
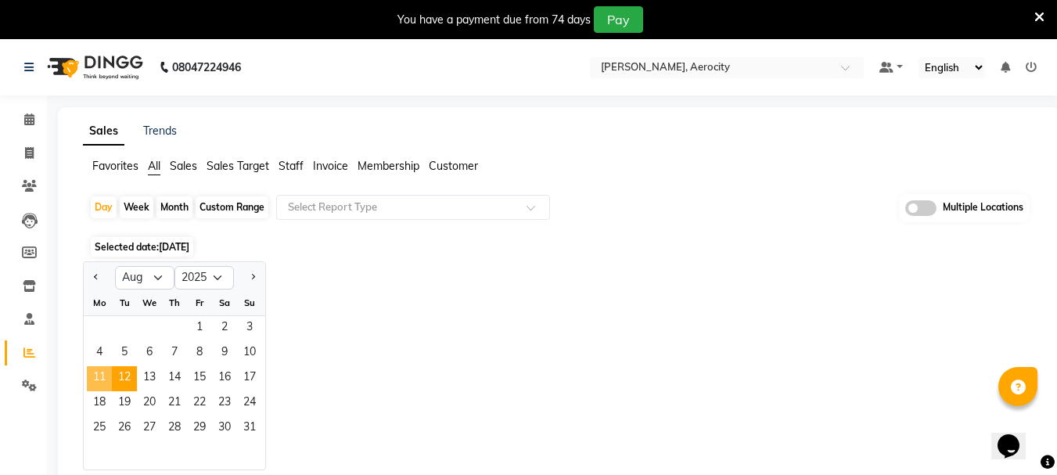
drag, startPoint x: 101, startPoint y: 372, endPoint x: 124, endPoint y: 377, distance: 24.1
click at [101, 372] on span "11" at bounding box center [99, 378] width 25 height 25
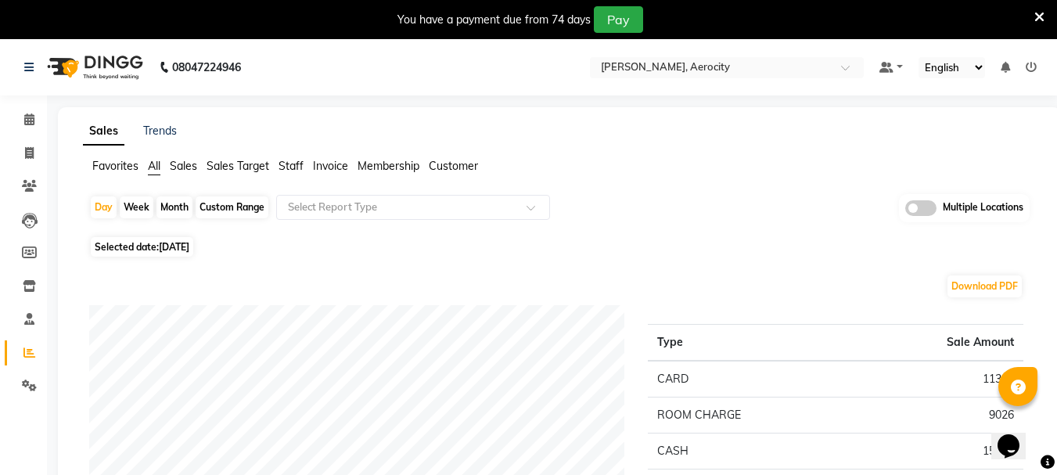
click at [156, 248] on span "Selected date: 11-08-2025" at bounding box center [142, 247] width 102 height 20
select select "8"
select select "2025"
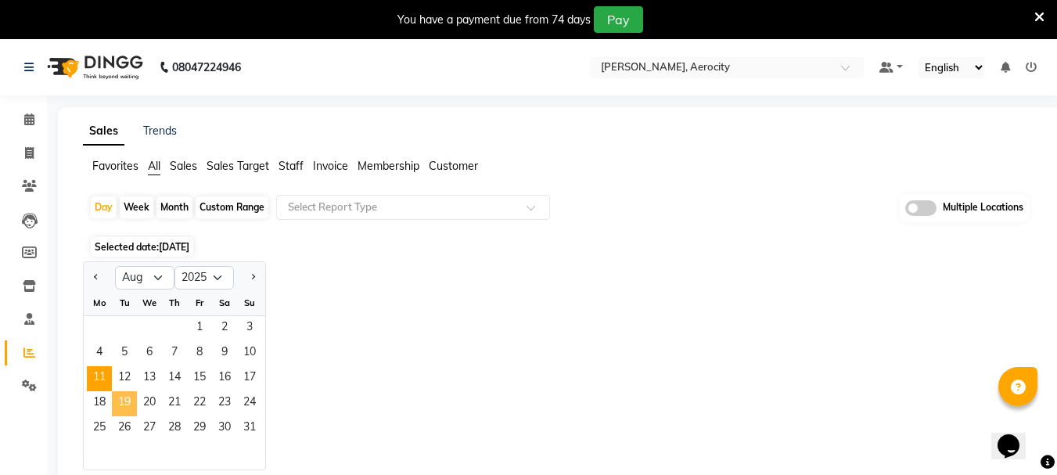
click at [122, 391] on span "19" at bounding box center [124, 403] width 25 height 25
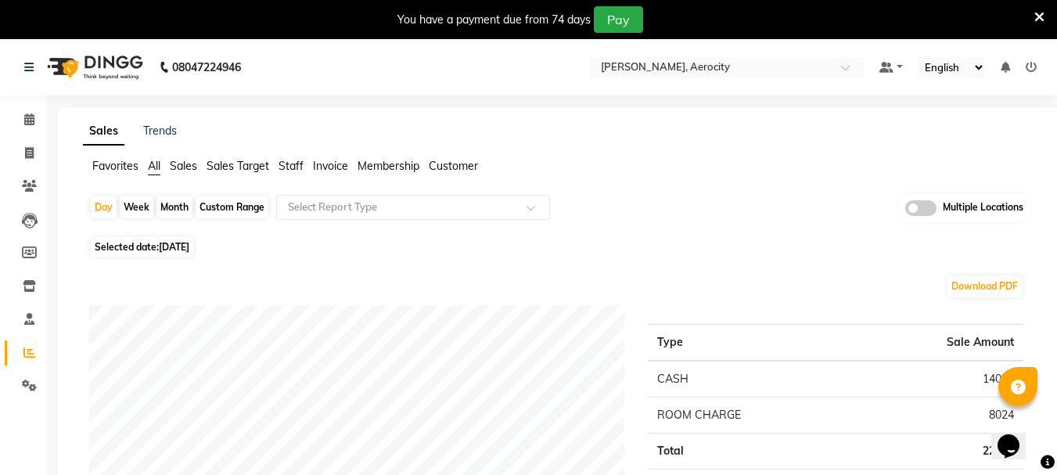
click at [129, 248] on span "Selected date: 19-08-2025" at bounding box center [142, 247] width 102 height 20
select select "8"
select select "2025"
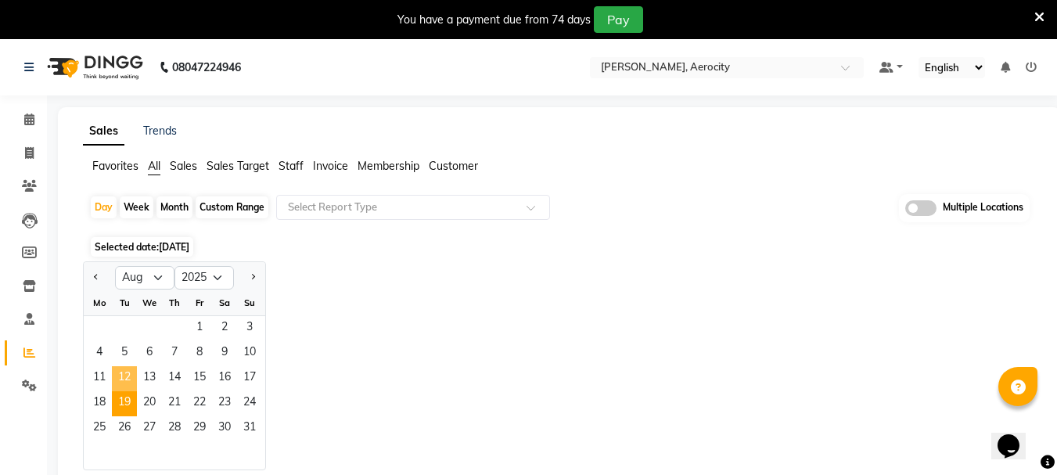
click at [120, 387] on span "12" at bounding box center [124, 378] width 25 height 25
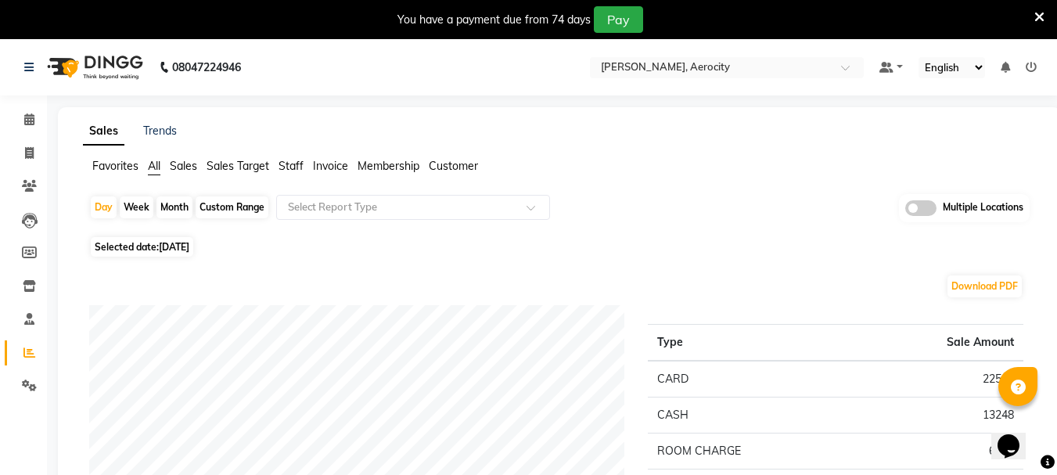
click at [189, 248] on span "[DATE]" at bounding box center [174, 247] width 31 height 12
select select "8"
select select "2025"
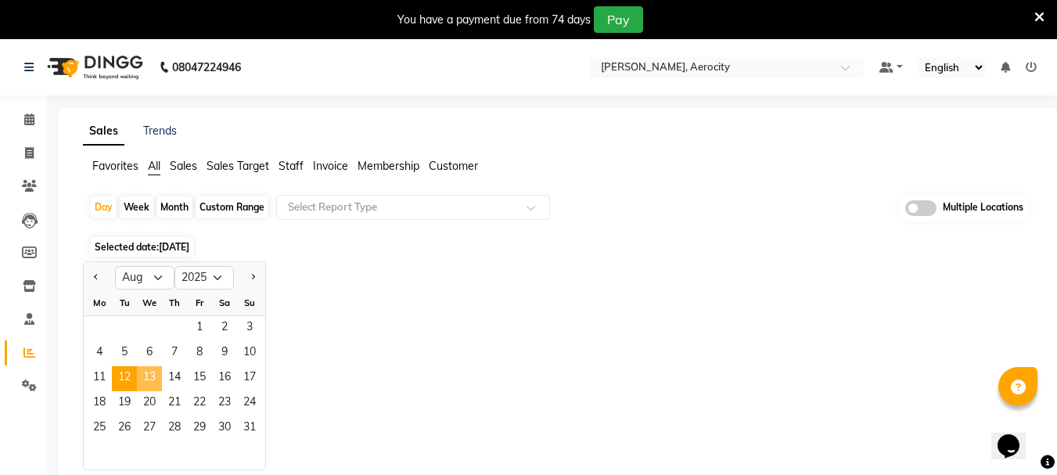
click at [152, 383] on span "13" at bounding box center [149, 378] width 25 height 25
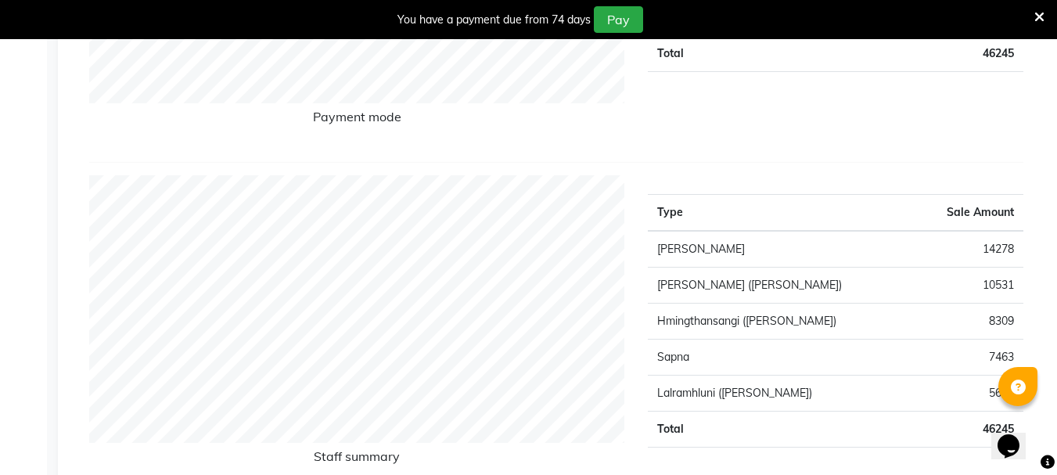
scroll to position [78, 0]
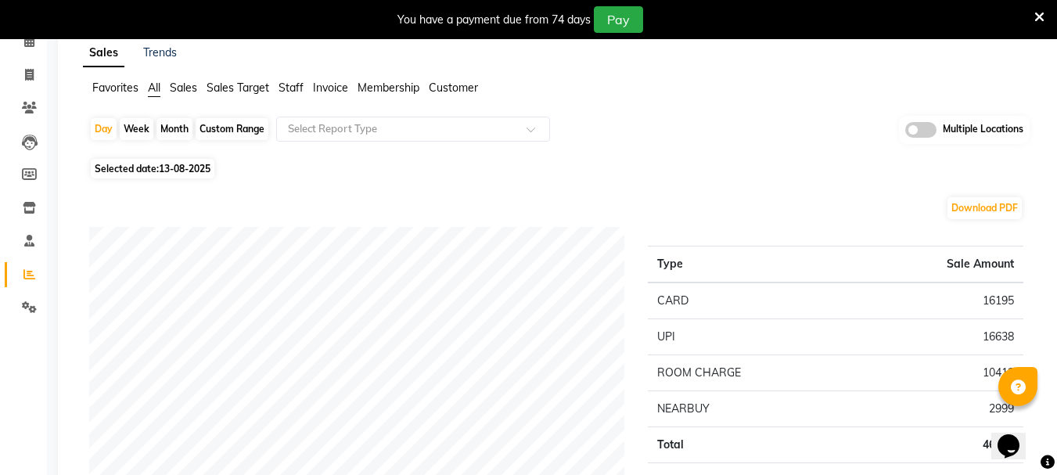
click at [171, 171] on span "13-08-2025" at bounding box center [185, 169] width 52 height 12
select select "8"
select select "2025"
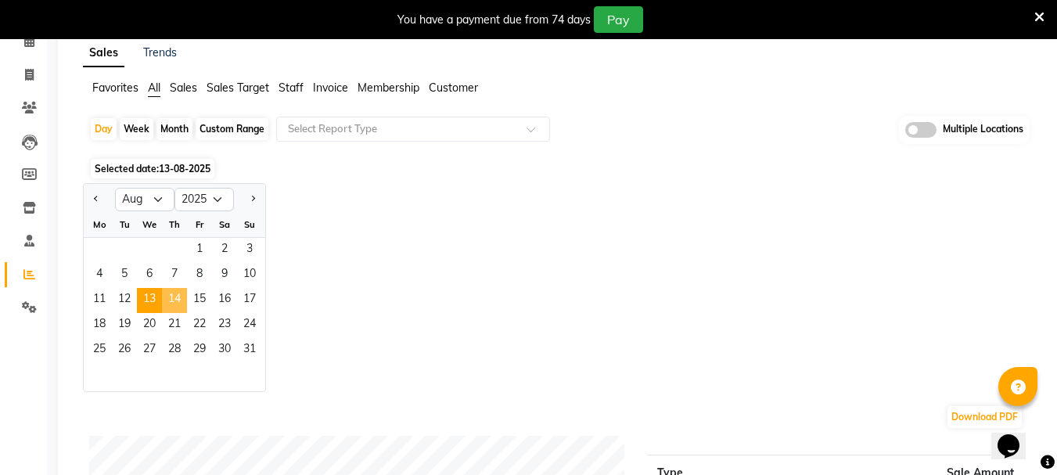
click at [183, 302] on span "14" at bounding box center [174, 300] width 25 height 25
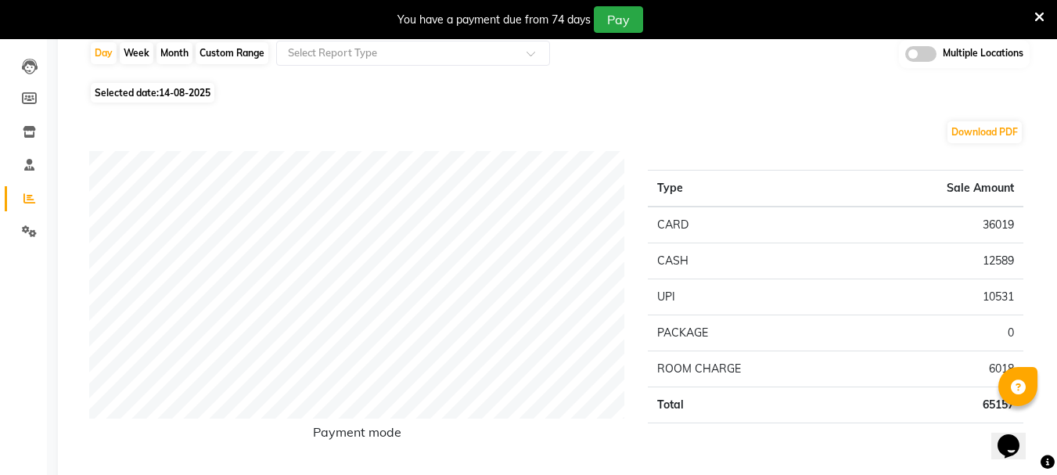
scroll to position [0, 0]
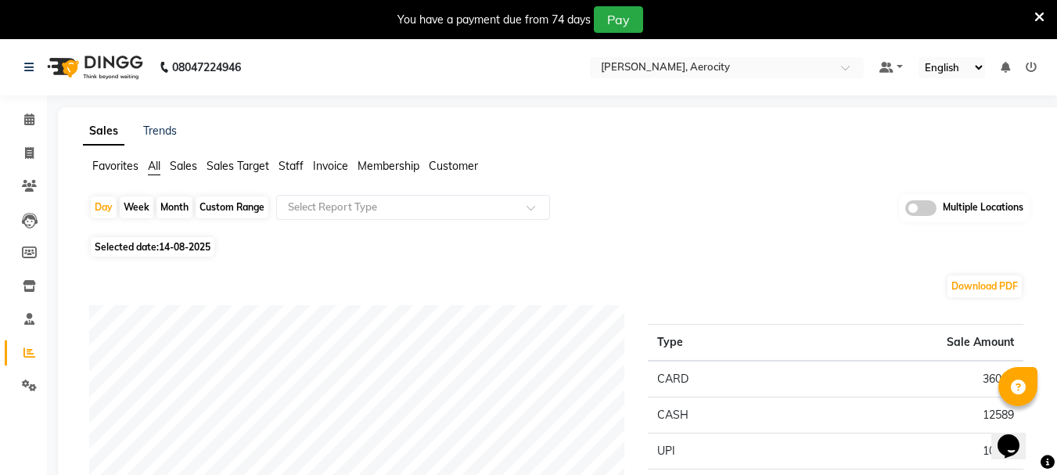
click at [207, 250] on span "14-08-2025" at bounding box center [185, 247] width 52 height 12
select select "8"
select select "2025"
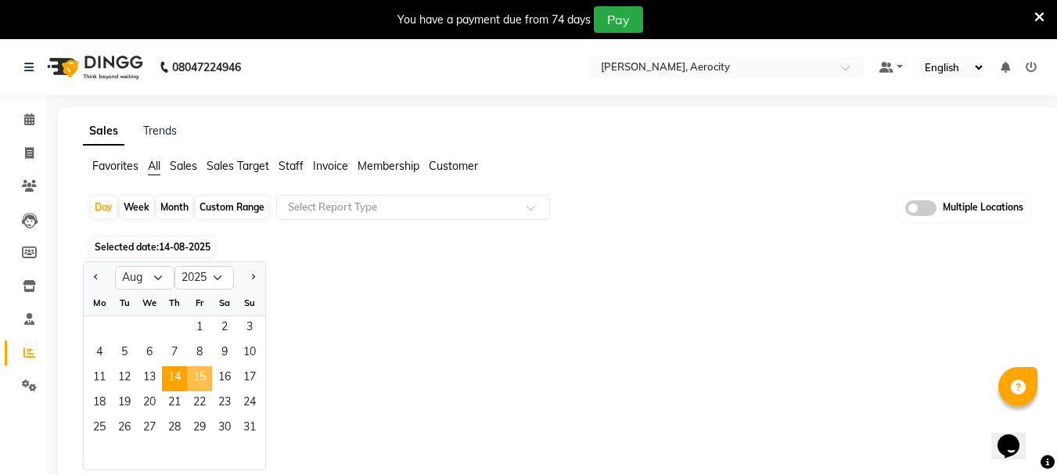
click at [199, 381] on span "15" at bounding box center [199, 378] width 25 height 25
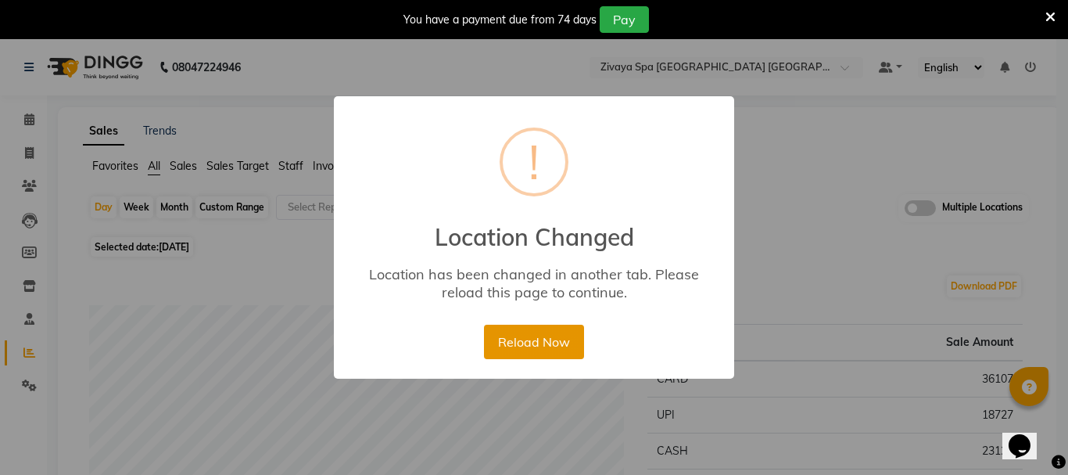
click at [538, 348] on button "Reload Now" at bounding box center [533, 342] width 99 height 34
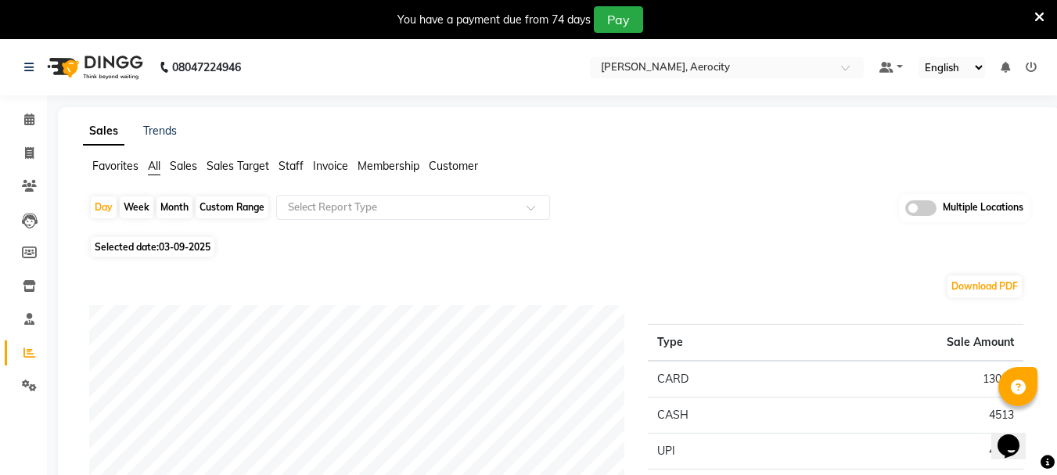
click at [329, 170] on span "Invoice" at bounding box center [330, 166] width 35 height 14
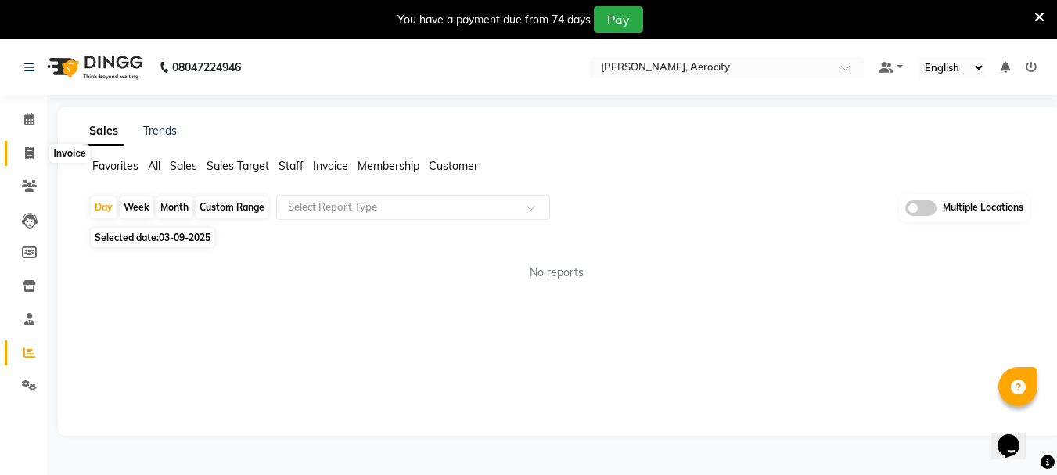
click at [30, 150] on icon at bounding box center [29, 153] width 9 height 12
select select "service"
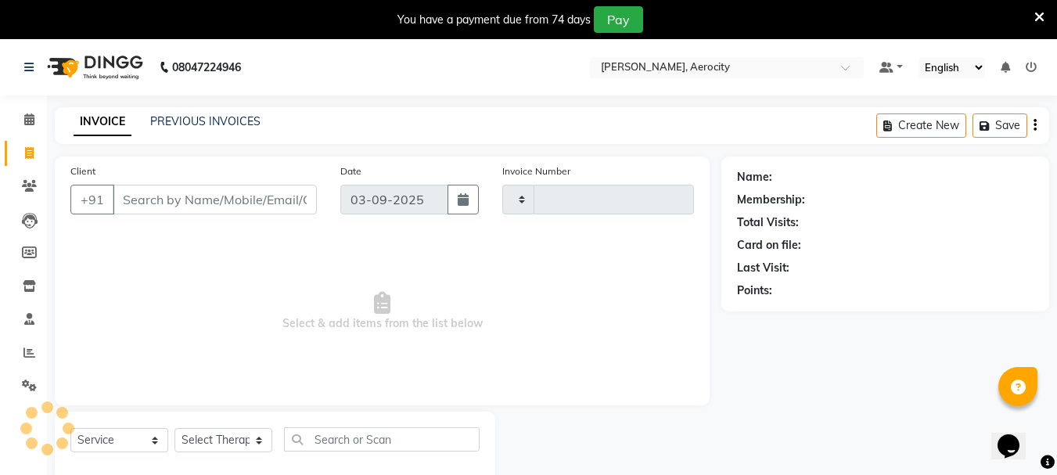
scroll to position [39, 0]
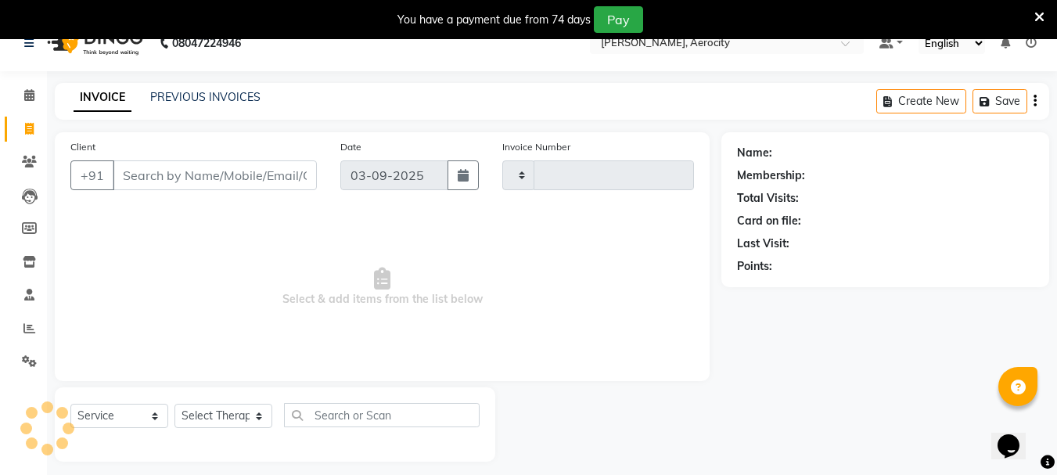
type input "1592"
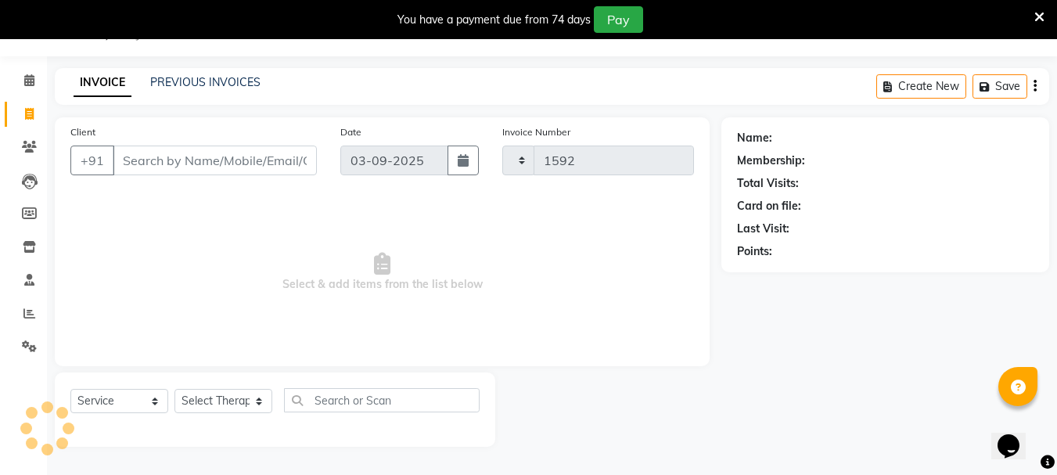
select select "6403"
click at [212, 81] on link "PREVIOUS INVOICES" at bounding box center [205, 82] width 110 height 14
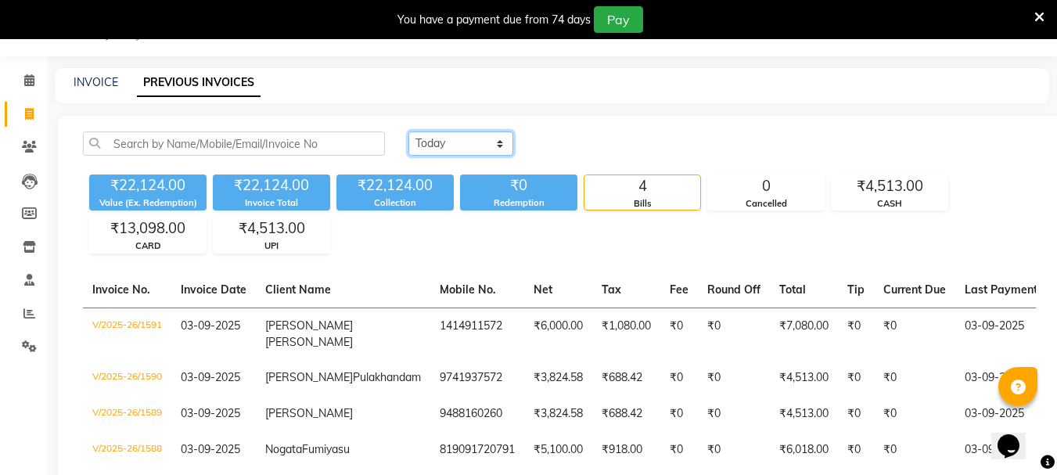
click at [501, 142] on select "Today Yesterday Custom Range" at bounding box center [460, 143] width 105 height 24
select select "range"
click at [408, 131] on select "Today Yesterday Custom Range" at bounding box center [460, 143] width 105 height 24
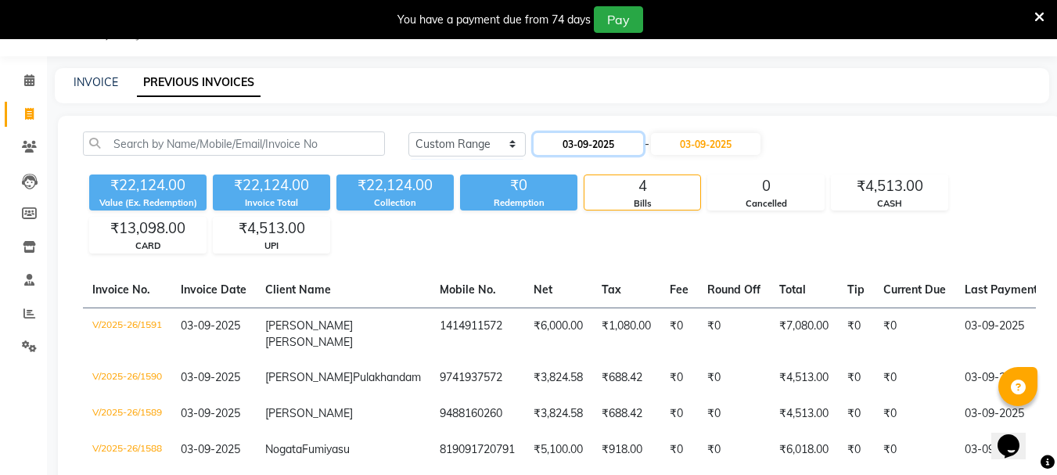
click at [624, 143] on input "03-09-2025" at bounding box center [588, 144] width 110 height 22
select select "9"
select select "2025"
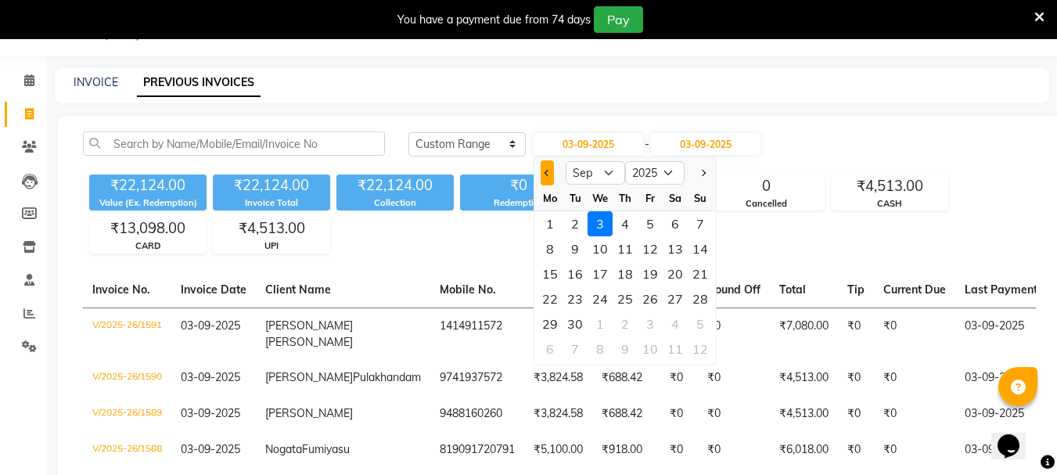
click at [551, 175] on button "Previous month" at bounding box center [546, 172] width 13 height 25
select select "8"
click at [555, 270] on div "11" at bounding box center [549, 273] width 25 height 25
type input "11-08-2025"
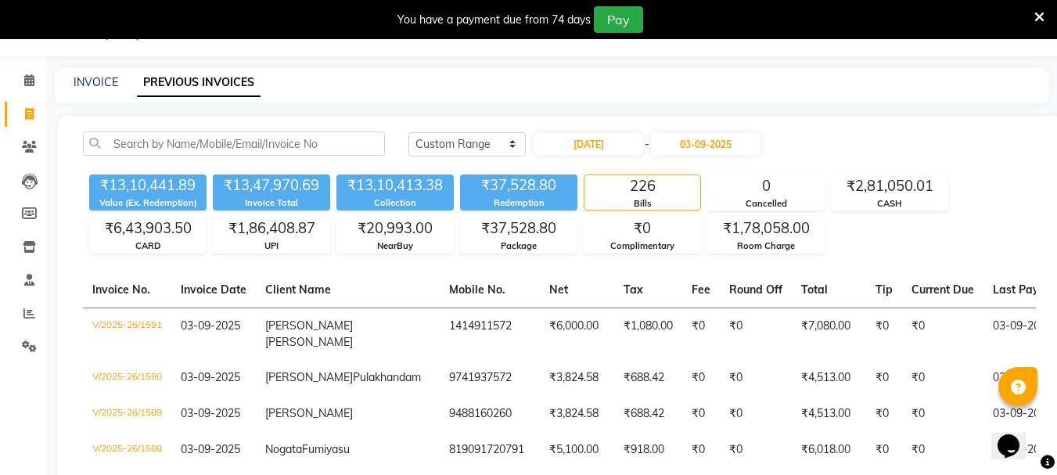
click at [711, 156] on div "Today Yesterday Custom Range 11-08-2025 - 03-09-2025" at bounding box center [722, 149] width 651 height 37
click at [716, 152] on input "03-09-2025" at bounding box center [706, 144] width 110 height 22
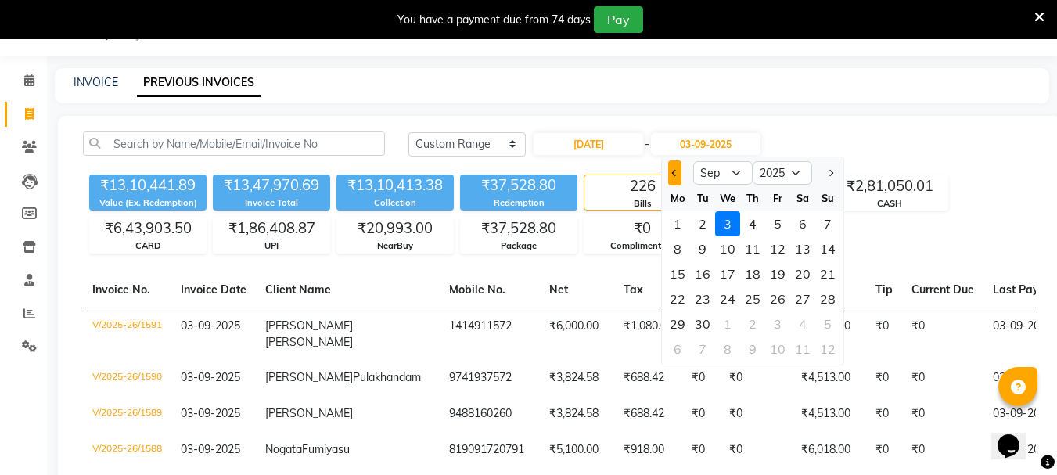
click at [670, 174] on button "Previous month" at bounding box center [674, 172] width 13 height 25
select select "8"
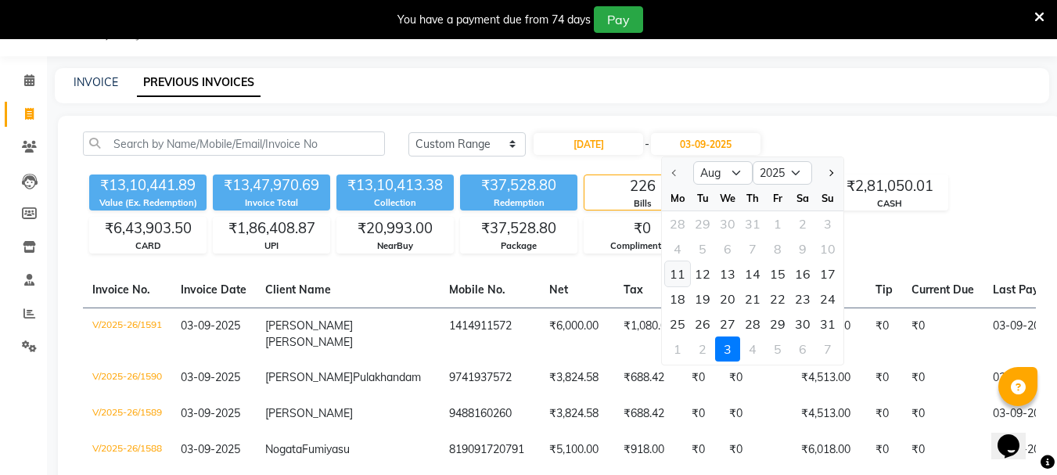
click at [677, 266] on div "11" at bounding box center [677, 273] width 25 height 25
type input "11-08-2025"
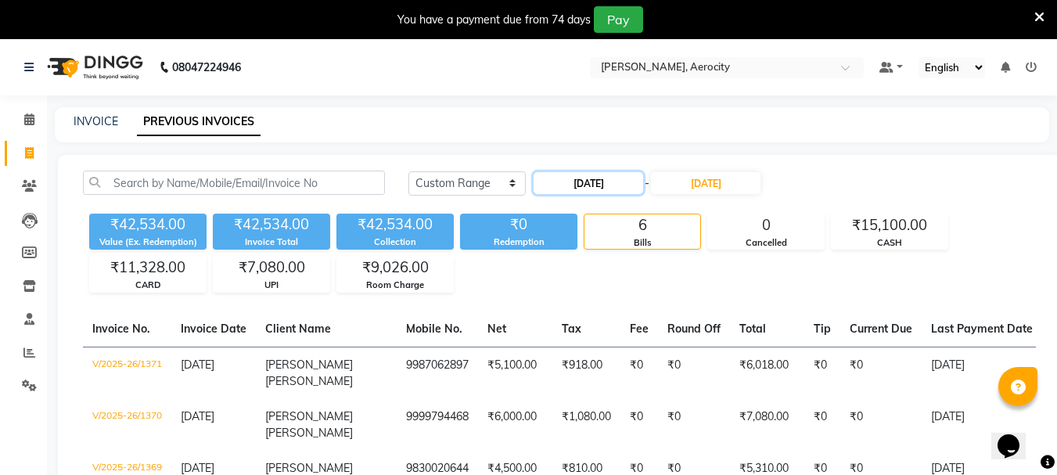
click at [564, 181] on input "11-08-2025" at bounding box center [588, 183] width 110 height 22
select select "8"
select select "2025"
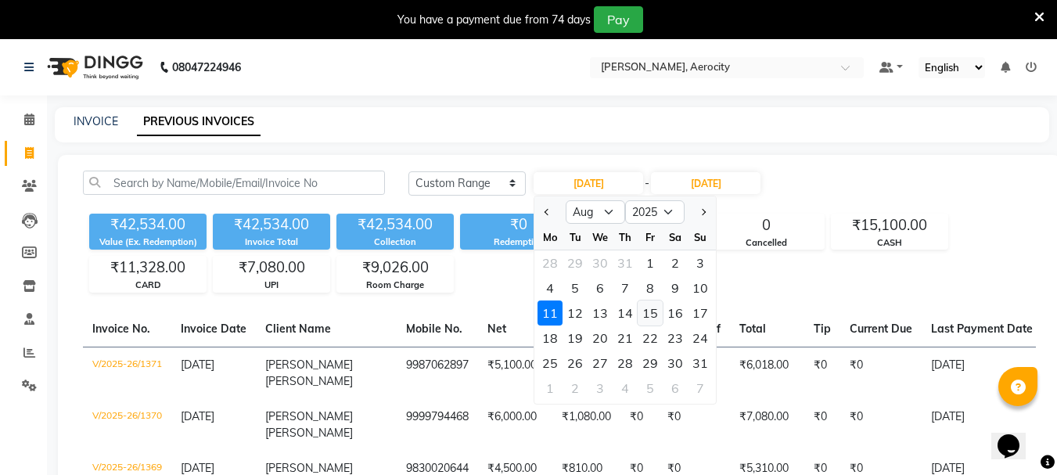
click at [646, 314] on div "15" at bounding box center [649, 312] width 25 height 25
type input "[DATE]"
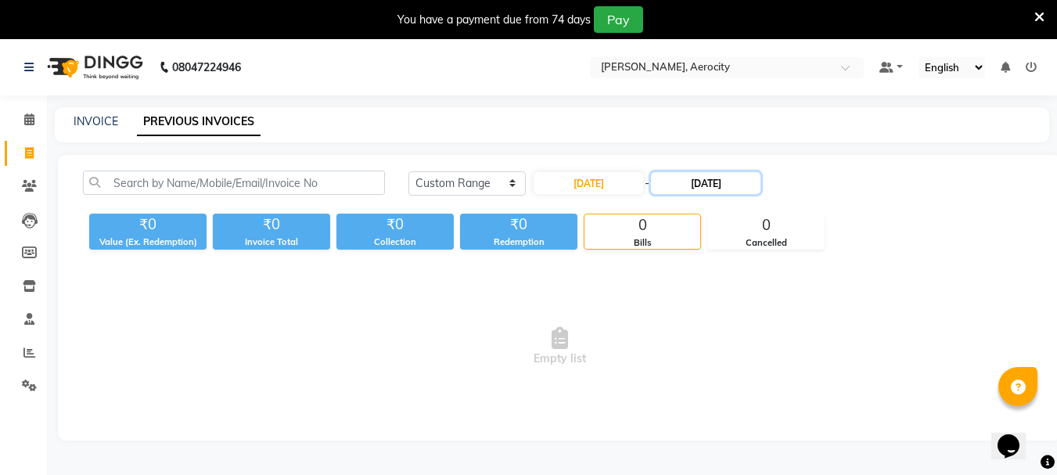
click at [718, 187] on input "11-08-2025" at bounding box center [706, 183] width 110 height 22
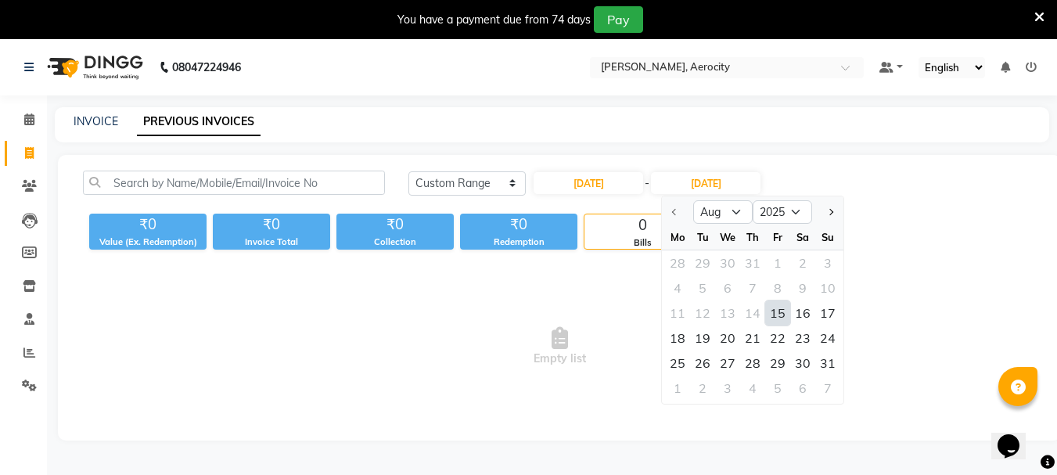
click at [774, 320] on div "15" at bounding box center [777, 312] width 25 height 25
type input "[DATE]"
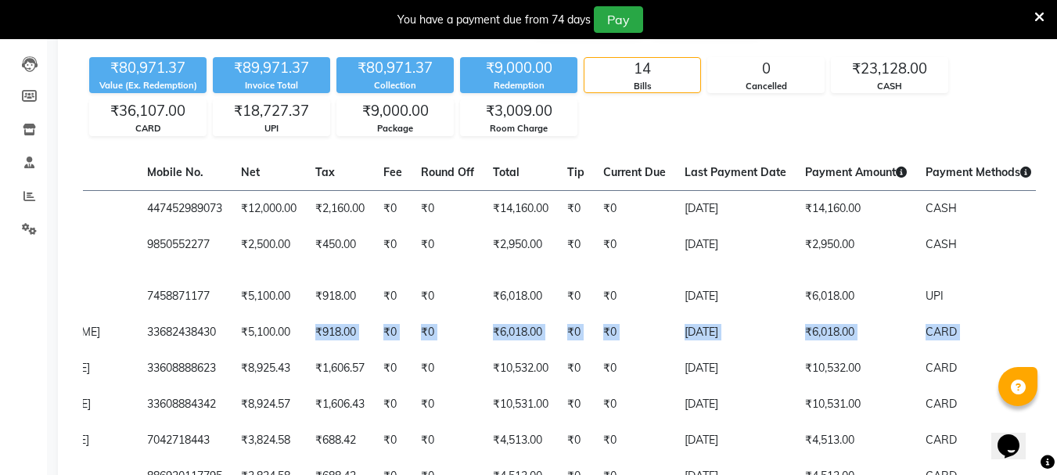
scroll to position [0, 369]
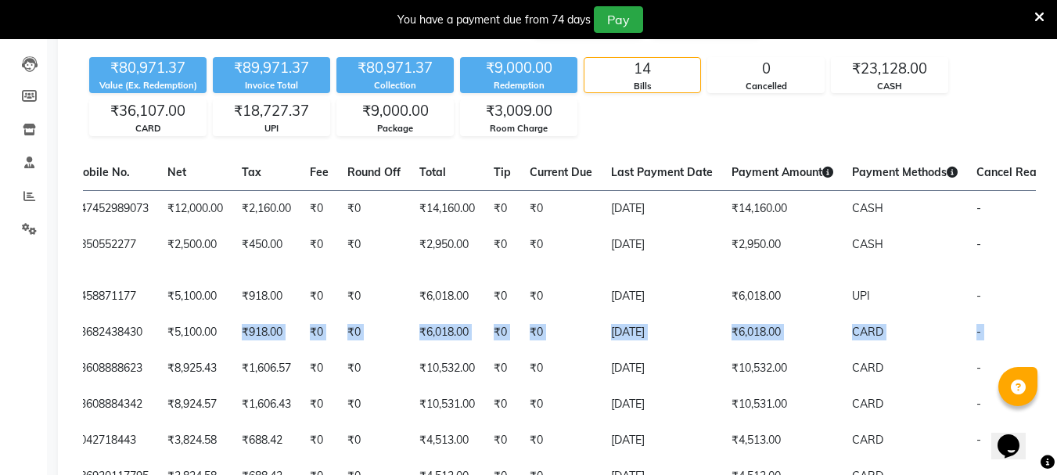
drag, startPoint x: 526, startPoint y: 358, endPoint x: 1068, endPoint y: 376, distance: 542.3
click at [1056, 318] on html "08047224946 Select Location × Zivaya Aloft, Aerocity Default Panel My Panel Eng…" at bounding box center [528, 81] width 1057 height 475
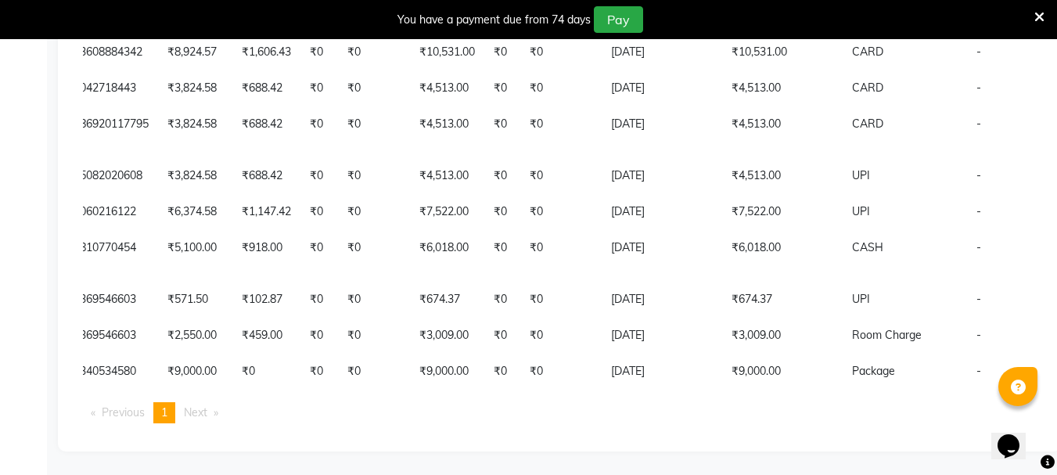
scroll to position [663, 0]
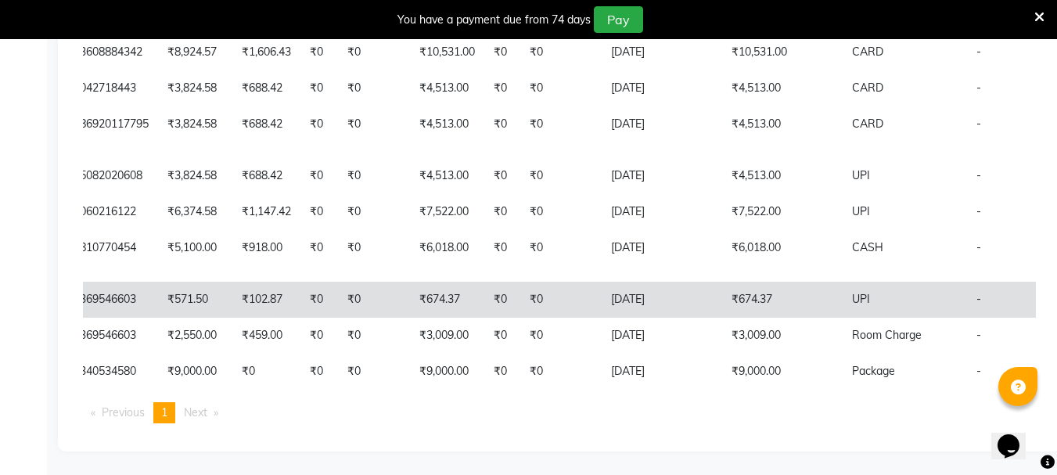
click at [722, 282] on td "₹674.37" at bounding box center [782, 300] width 120 height 36
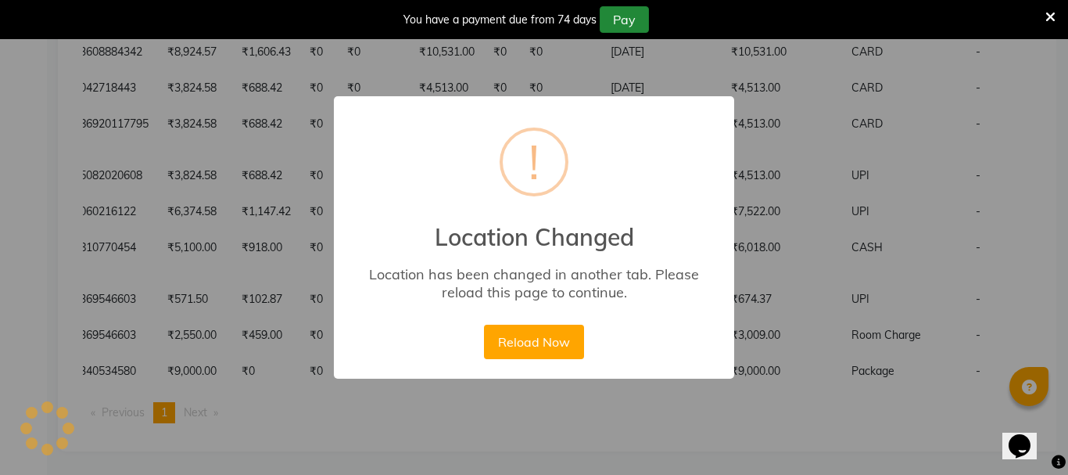
scroll to position [0, 357]
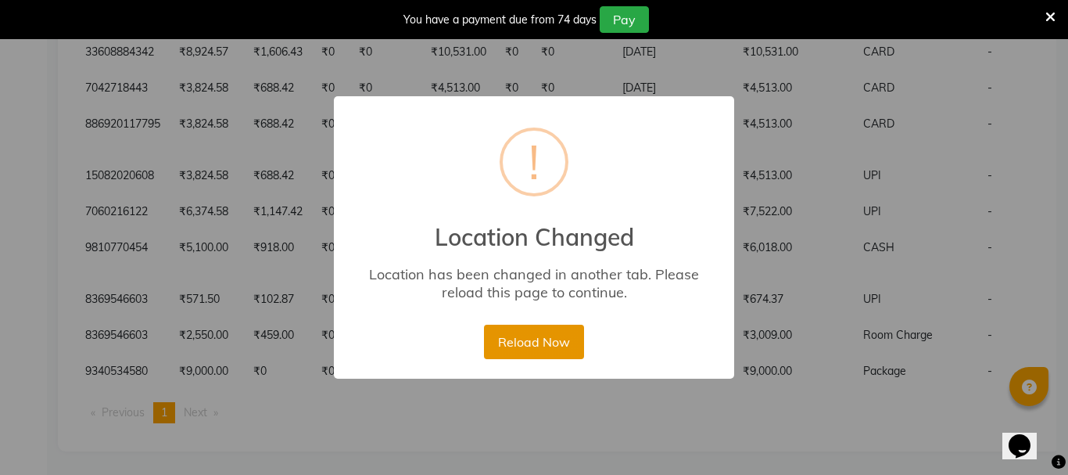
click at [544, 333] on button "Reload Now" at bounding box center [533, 342] width 99 height 34
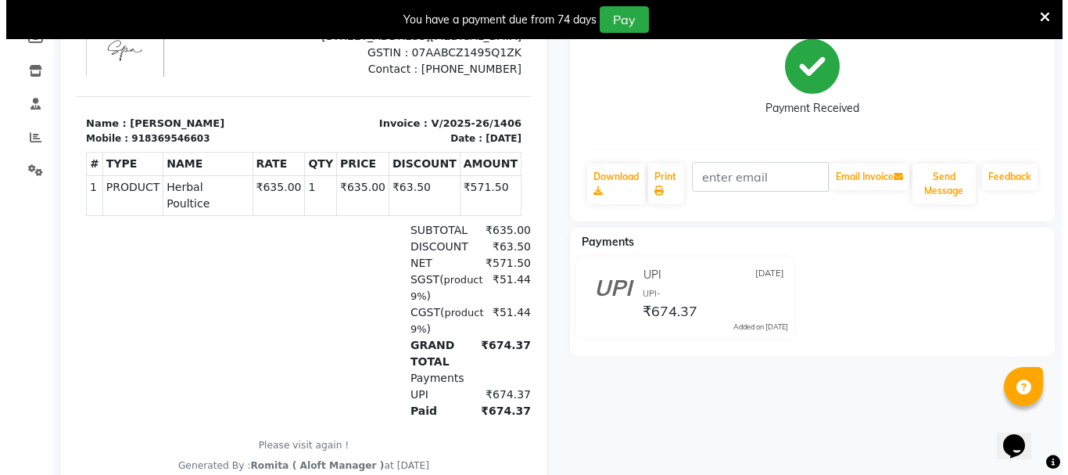
scroll to position [217, 0]
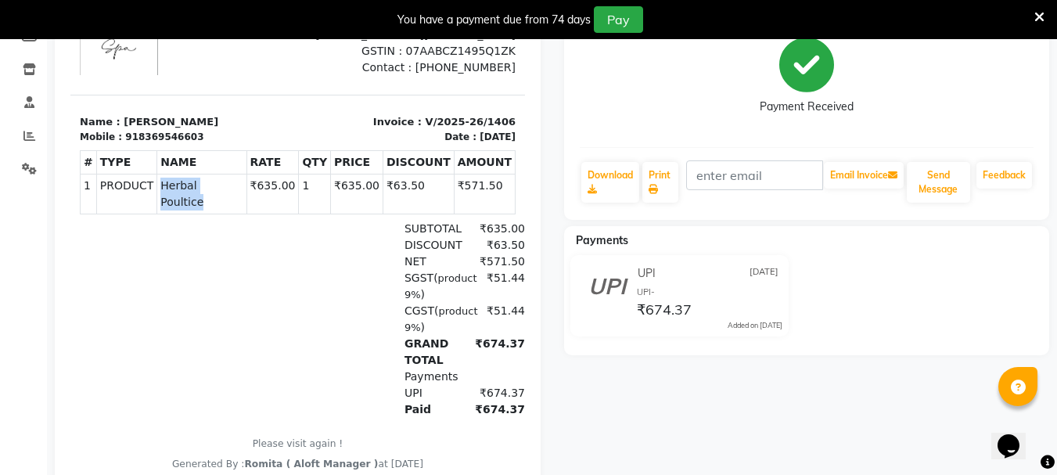
drag, startPoint x: 155, startPoint y: 195, endPoint x: 228, endPoint y: 201, distance: 73.0
click at [228, 201] on td "PRODUCTS Herbal Poultice" at bounding box center [201, 194] width 89 height 40
copy span "Herbal Poultice"
drag, startPoint x: 461, startPoint y: 430, endPoint x: 503, endPoint y: 429, distance: 41.5
click at [503, 429] on html "TAX INVOICE Zivaya Aloft,Aerocity Zivaya Spa, 3rd Floor, 5B IGI T3 Road, Aeroci…" at bounding box center [297, 221] width 454 height 511
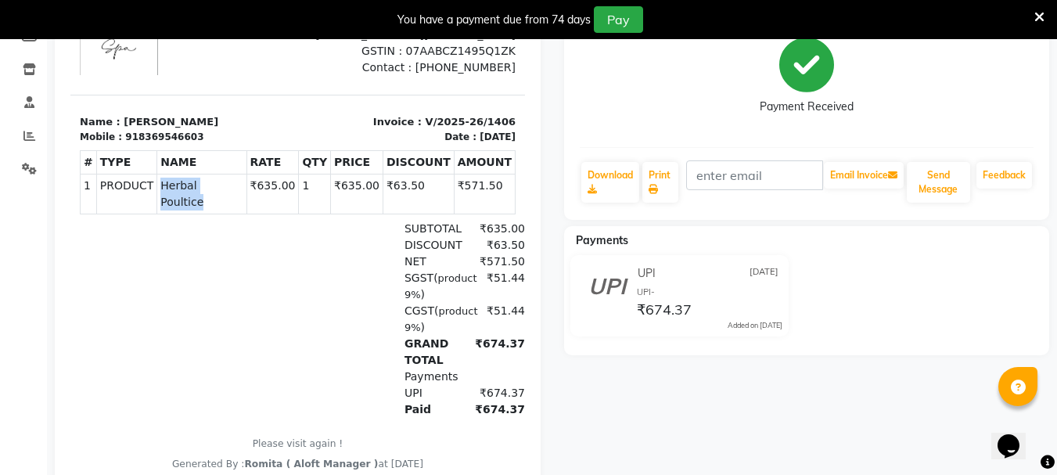
copy div "₹674.37"
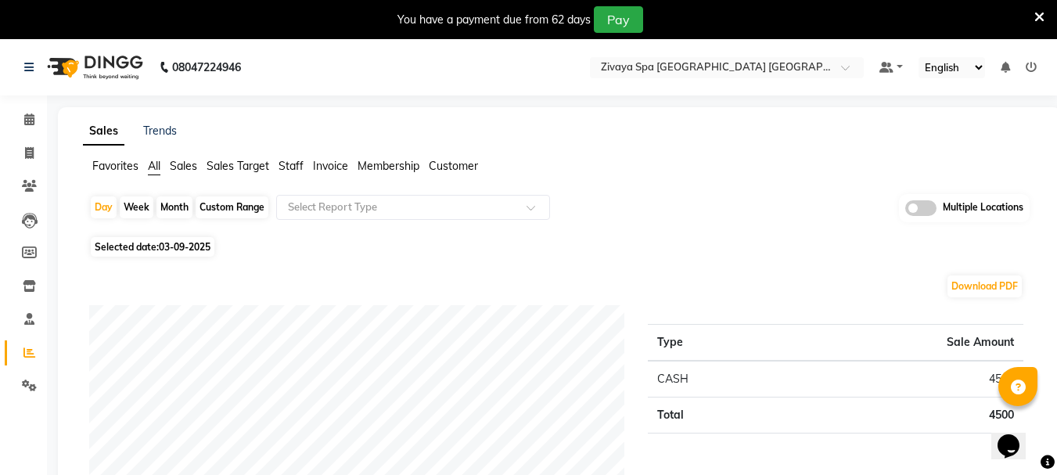
click at [244, 196] on div "Custom Range" at bounding box center [232, 207] width 73 height 22
select select "9"
select select "2025"
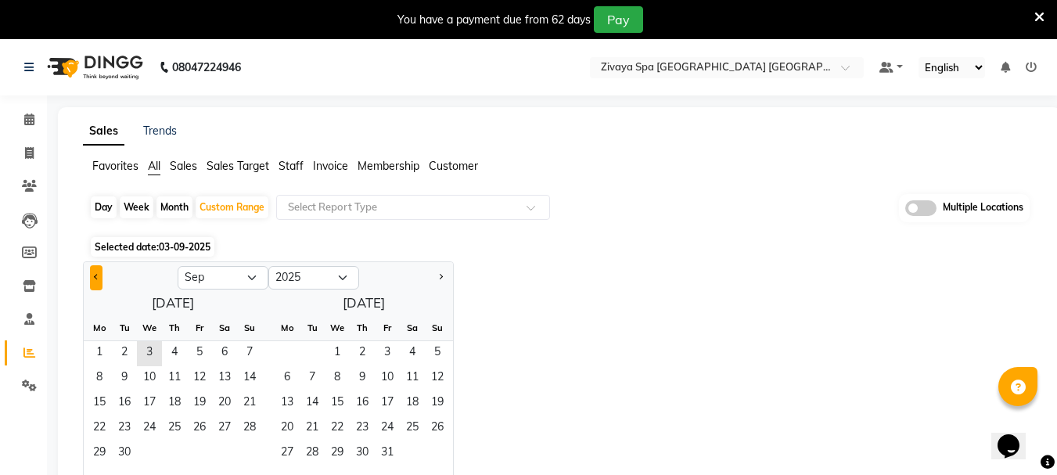
click at [95, 279] on button "Previous month" at bounding box center [96, 277] width 13 height 25
select select "8"
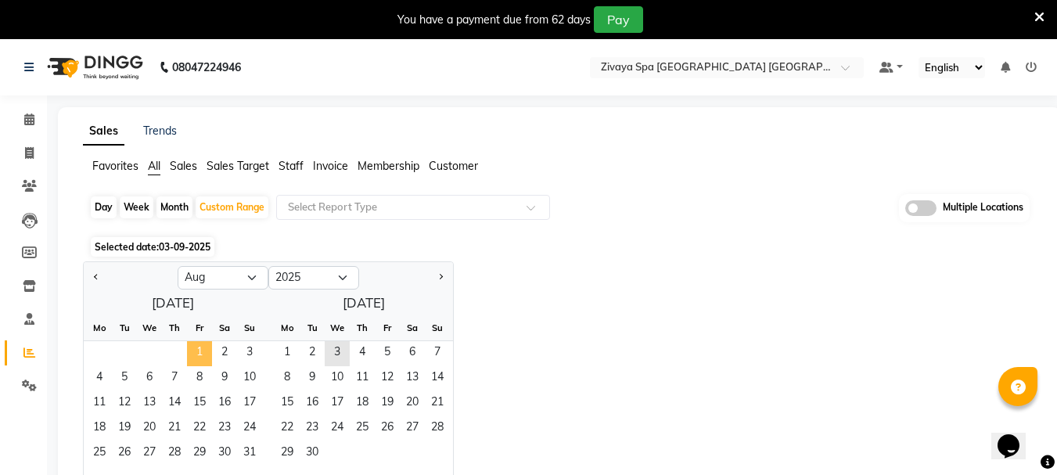
click at [199, 351] on span "1" at bounding box center [199, 353] width 25 height 25
click at [253, 453] on span "31" at bounding box center [249, 453] width 25 height 25
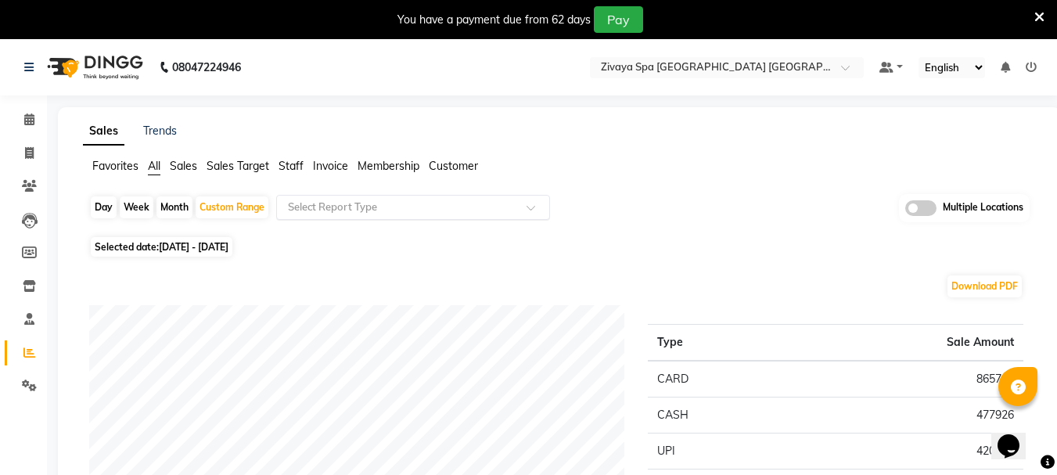
click at [440, 212] on input "text" at bounding box center [397, 207] width 225 height 16
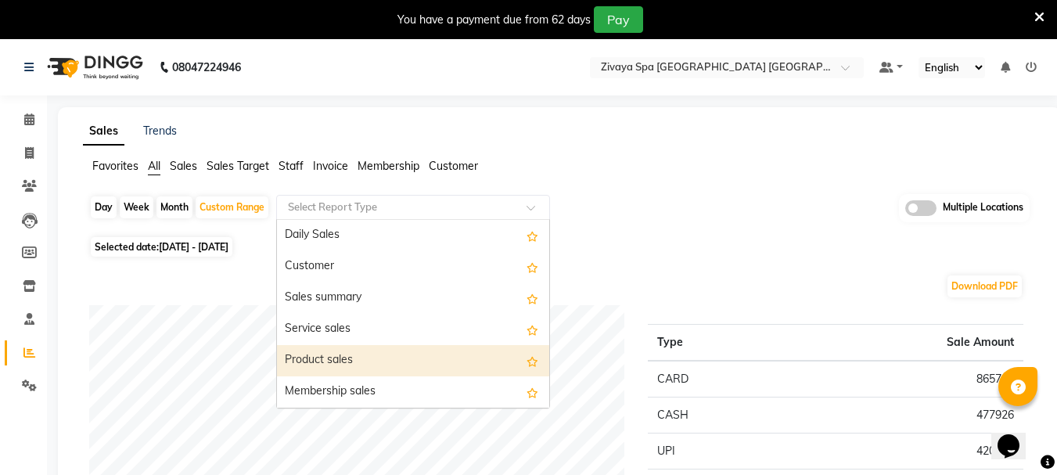
click at [363, 346] on div "Product sales" at bounding box center [413, 360] width 272 height 31
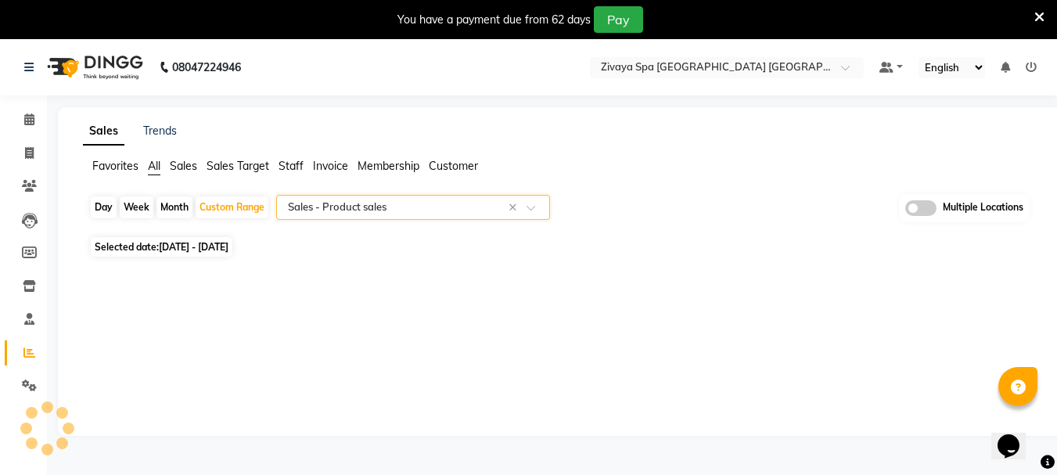
select select "filtered_report"
select select "csv"
click at [698, 63] on input "text" at bounding box center [711, 69] width 227 height 16
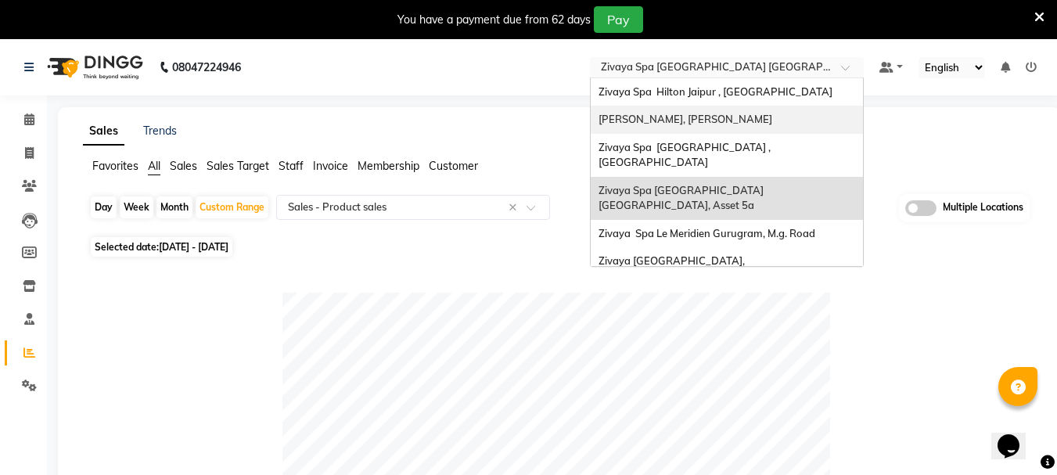
click at [706, 122] on span "[PERSON_NAME], [PERSON_NAME]" at bounding box center [685, 119] width 174 height 13
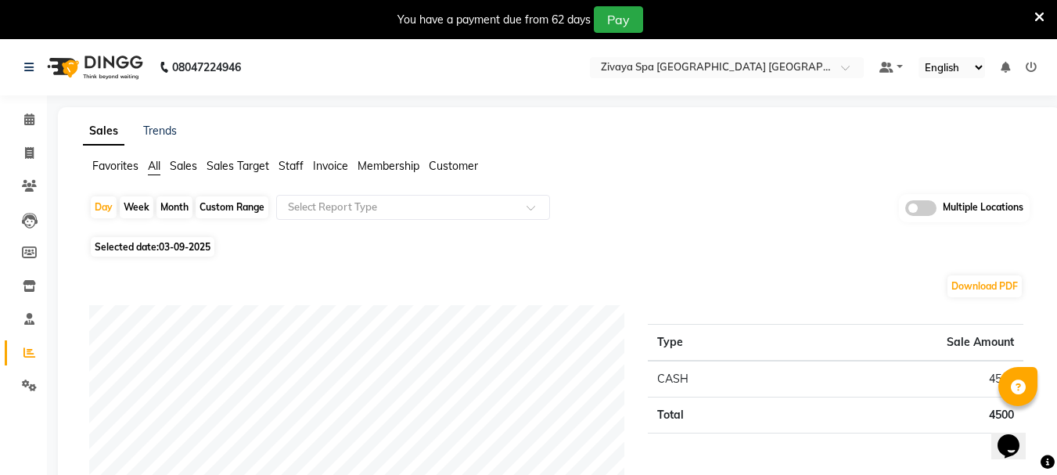
click at [246, 209] on div "Custom Range" at bounding box center [232, 207] width 73 height 22
select select "9"
select select "2025"
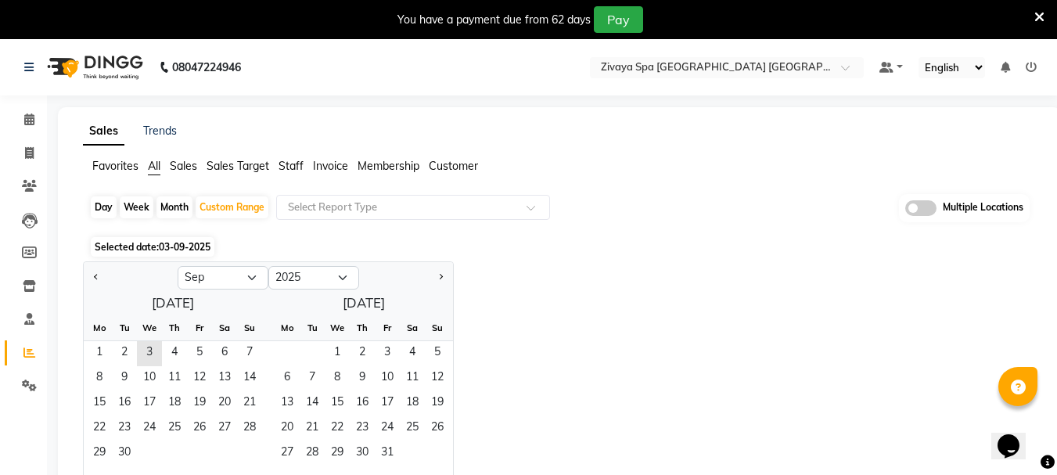
click at [107, 278] on div at bounding box center [131, 277] width 94 height 25
click at [94, 277] on span "Previous month" at bounding box center [96, 276] width 5 height 5
select select "8"
click at [193, 346] on span "1" at bounding box center [199, 353] width 25 height 25
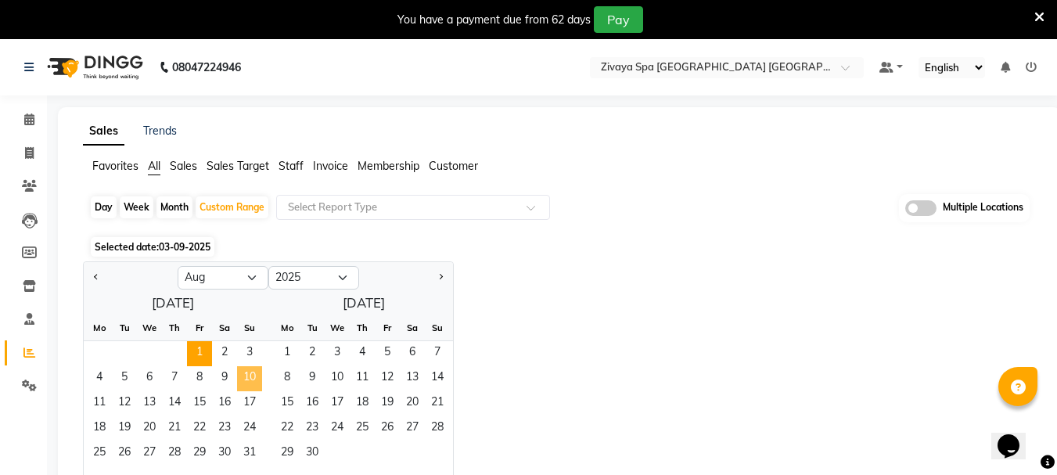
click at [246, 372] on span "10" at bounding box center [249, 378] width 25 height 25
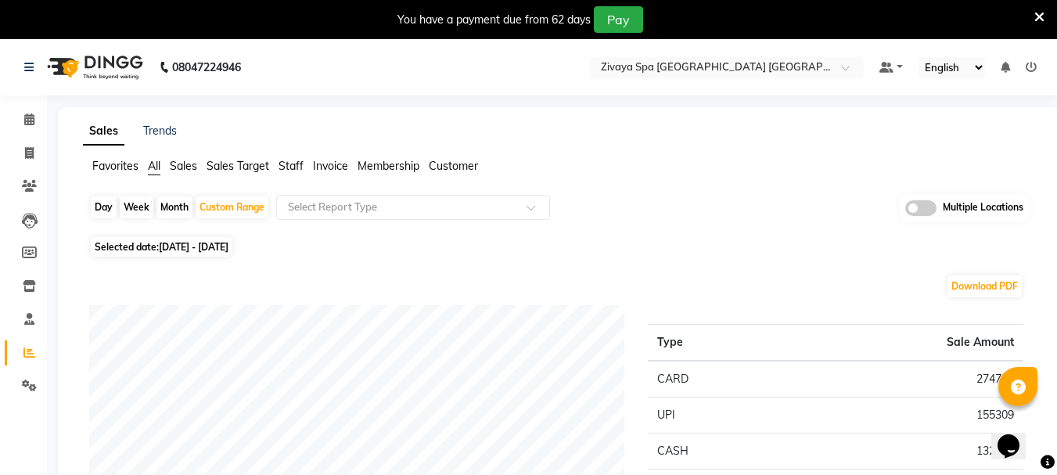
click at [177, 250] on span "01-08-2025 - 10-08-2025" at bounding box center [194, 247] width 70 height 12
select select "8"
select select "2025"
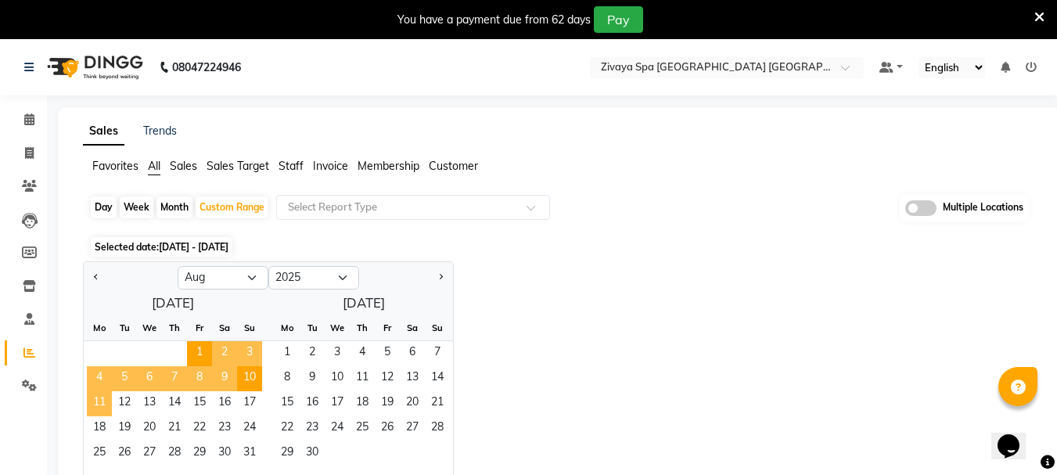
click at [95, 400] on span "11" at bounding box center [99, 403] width 25 height 25
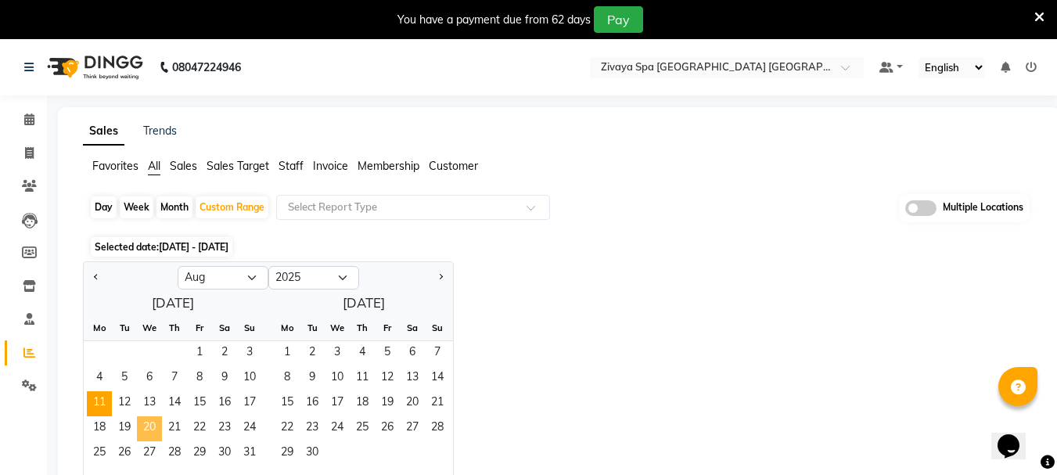
click at [144, 429] on span "20" at bounding box center [149, 428] width 25 height 25
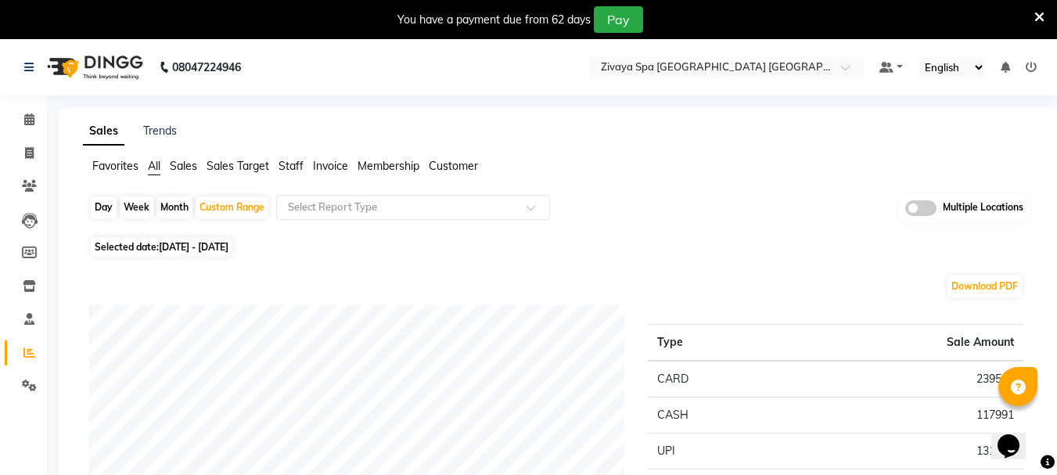
click at [95, 205] on div "Day" at bounding box center [104, 207] width 26 height 22
select select "8"
select select "2025"
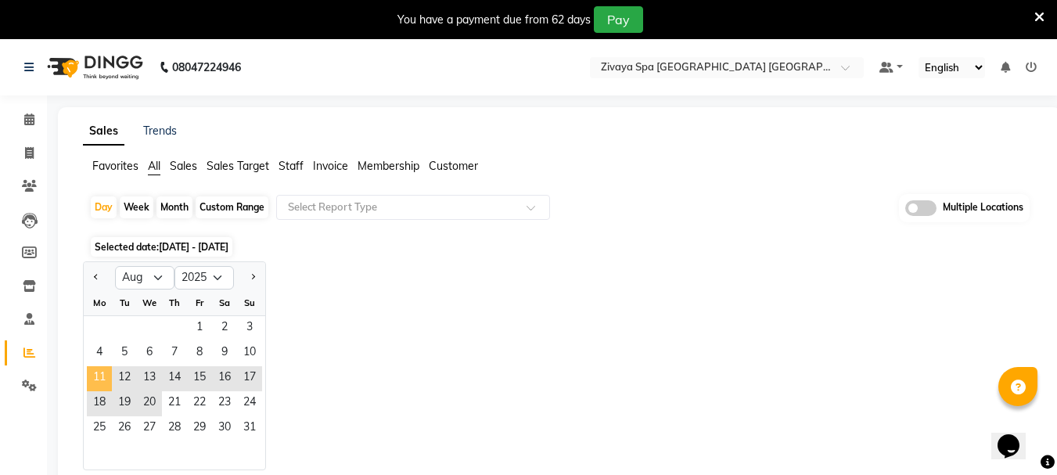
click at [104, 378] on span "11" at bounding box center [99, 378] width 25 height 25
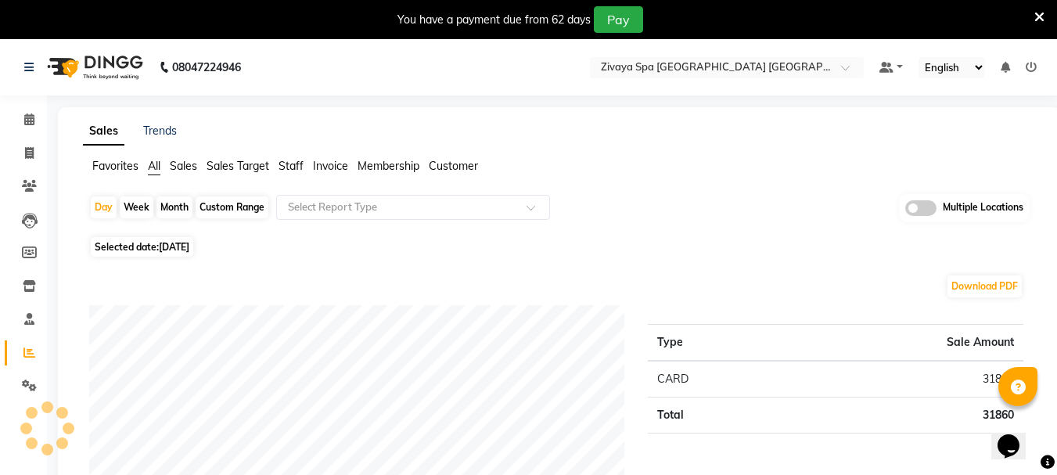
click at [149, 253] on span "Selected date: 11-08-2025" at bounding box center [142, 247] width 102 height 20
select select "8"
select select "2025"
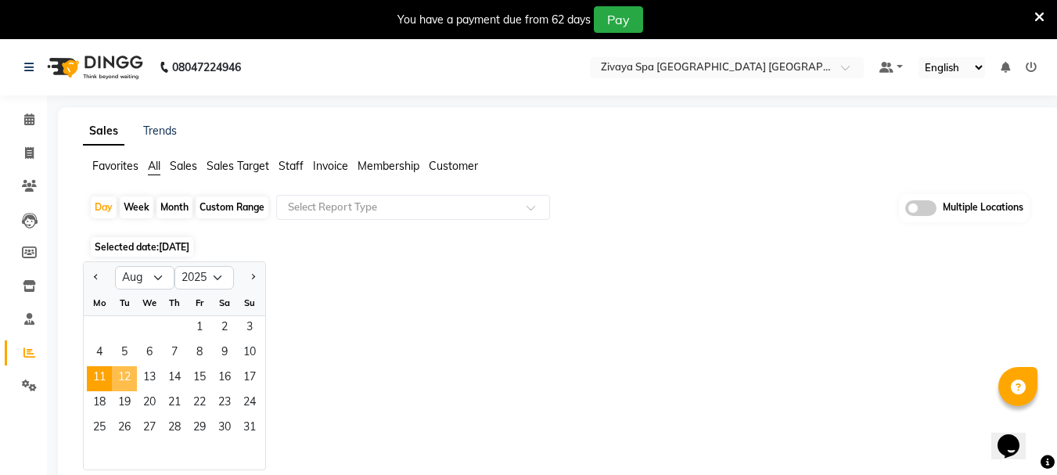
click at [129, 386] on span "12" at bounding box center [124, 378] width 25 height 25
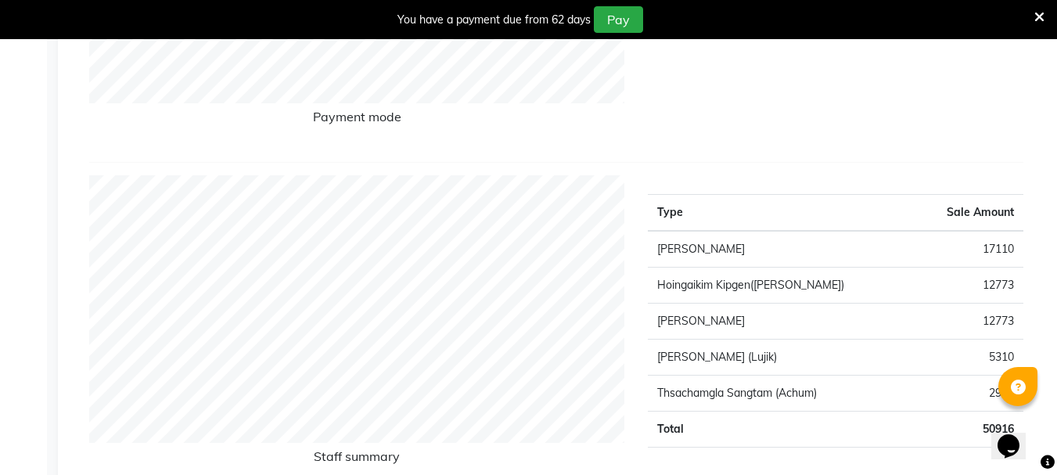
scroll to position [156, 0]
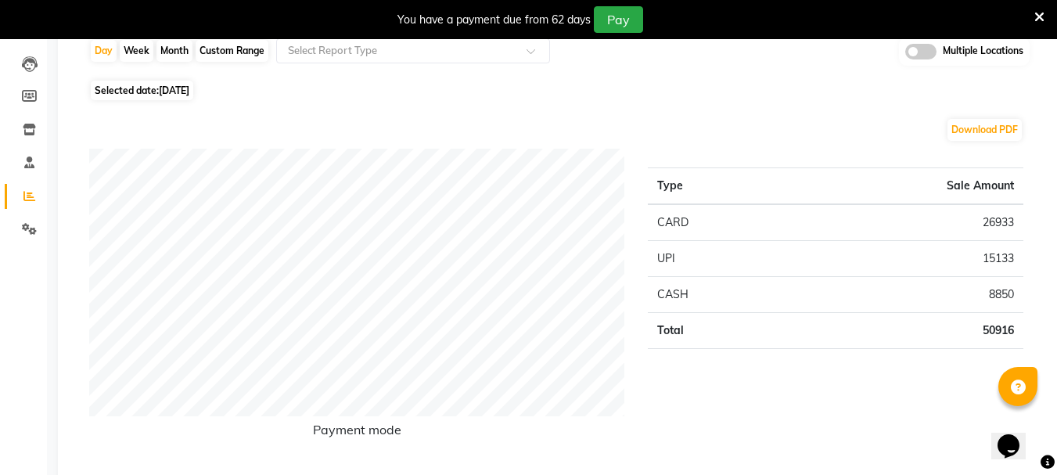
click at [117, 91] on span "Selected date: 12-08-2025" at bounding box center [142, 91] width 102 height 20
select select "8"
select select "2025"
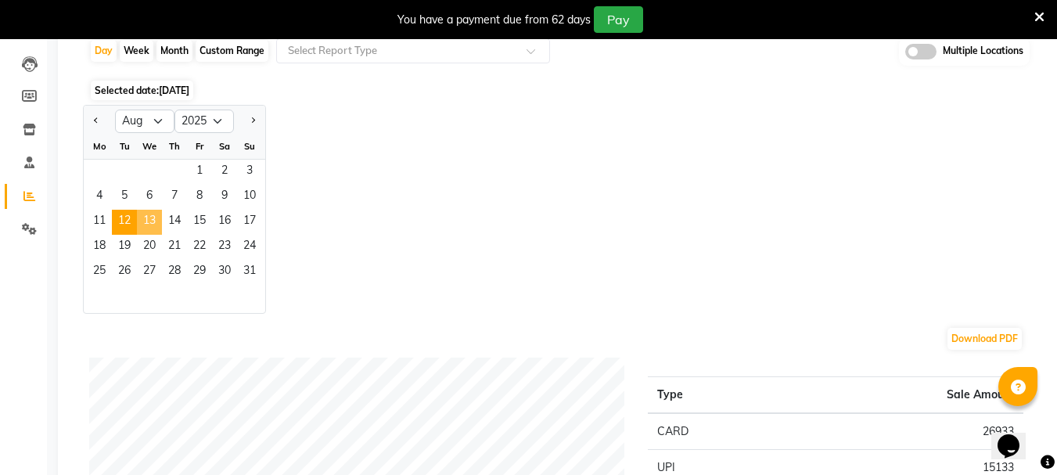
click at [149, 227] on span "13" at bounding box center [149, 222] width 25 height 25
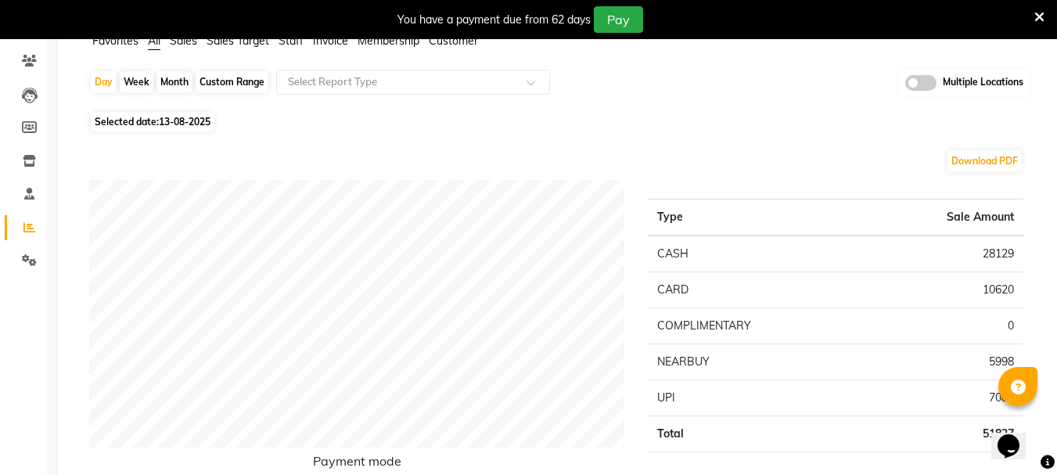
scroll to position [0, 0]
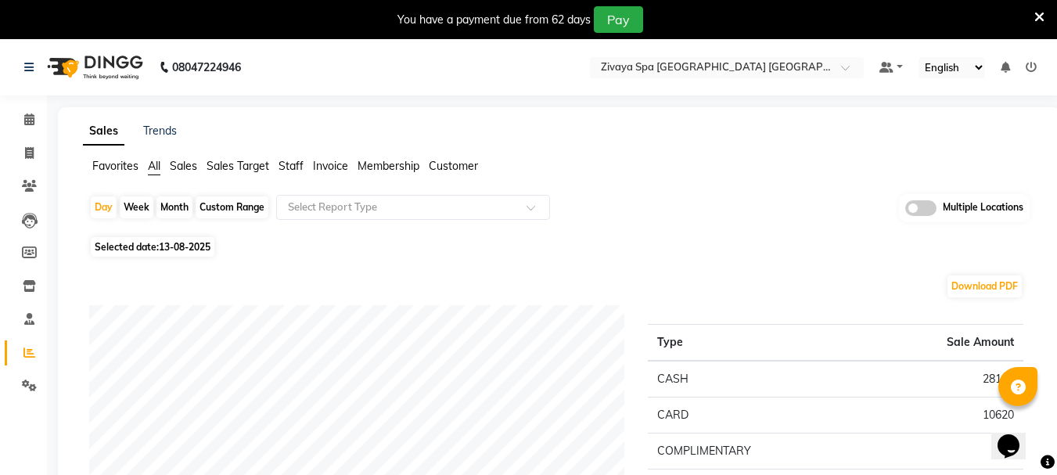
click at [192, 247] on span "13-08-2025" at bounding box center [185, 247] width 52 height 12
select select "8"
select select "2025"
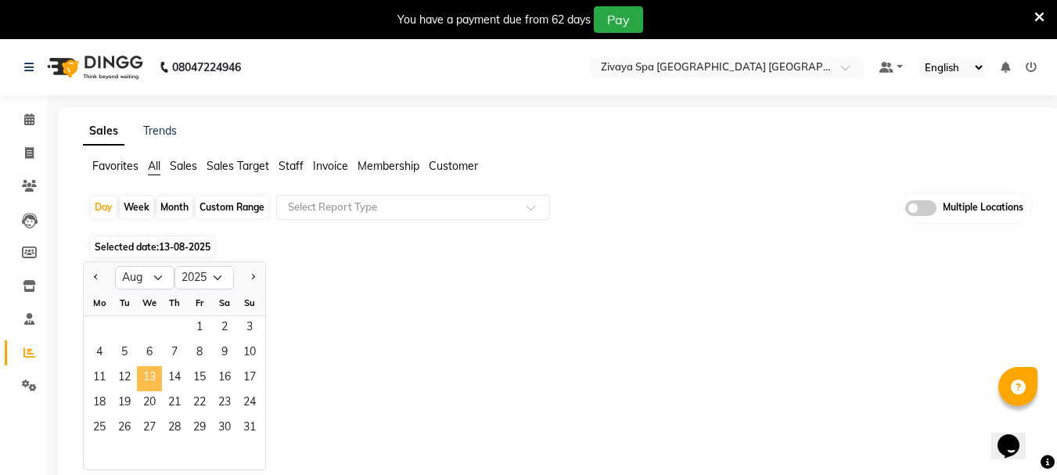
click at [161, 376] on span "13" at bounding box center [149, 378] width 25 height 25
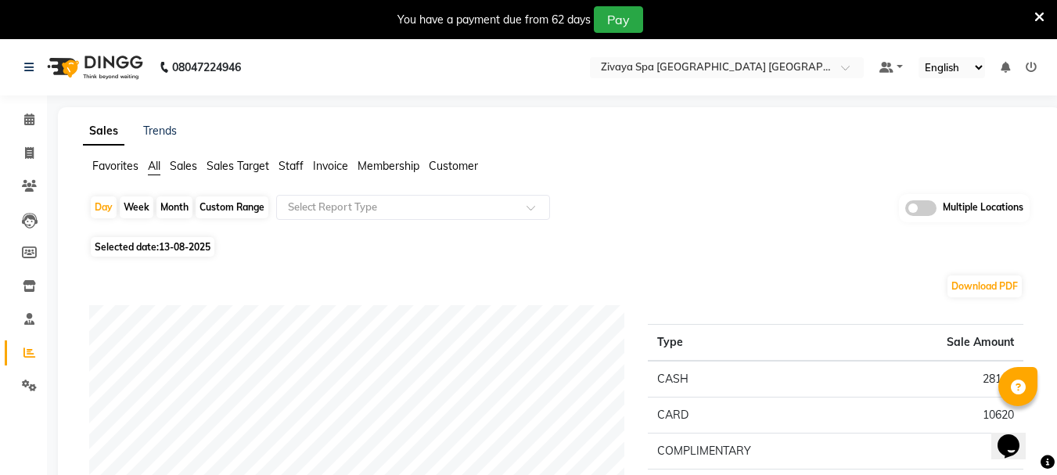
click at [178, 246] on span "13-08-2025" at bounding box center [185, 247] width 52 height 12
select select "8"
select select "2025"
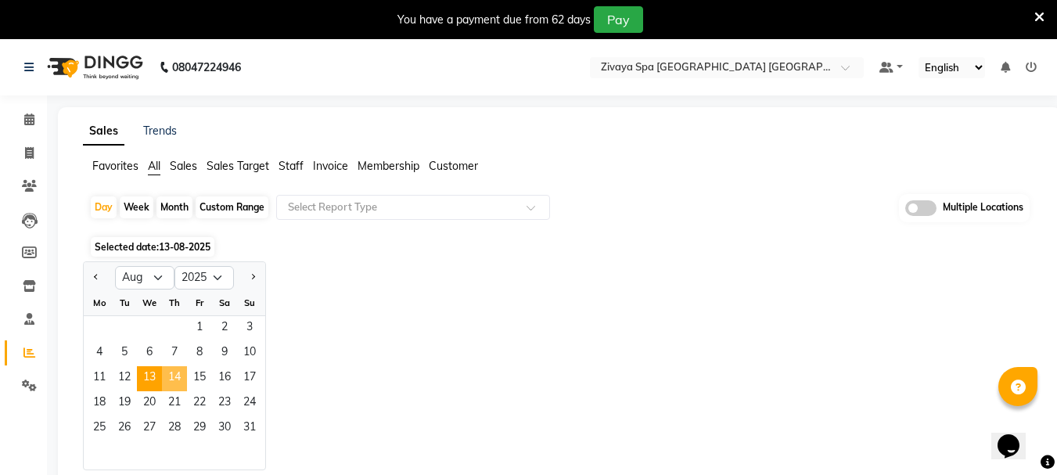
click at [182, 379] on span "14" at bounding box center [174, 378] width 25 height 25
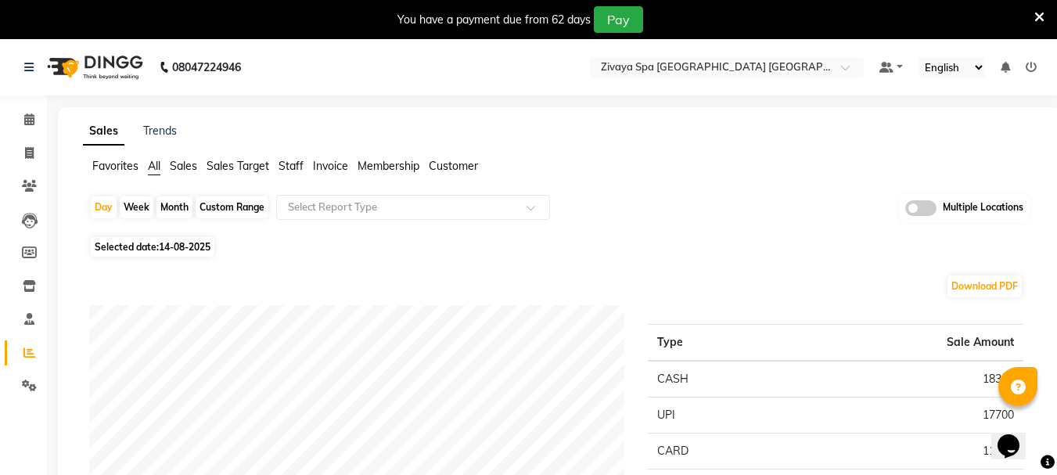
click at [179, 253] on span "Selected date: 14-08-2025" at bounding box center [153, 247] width 124 height 20
select select "8"
select select "2025"
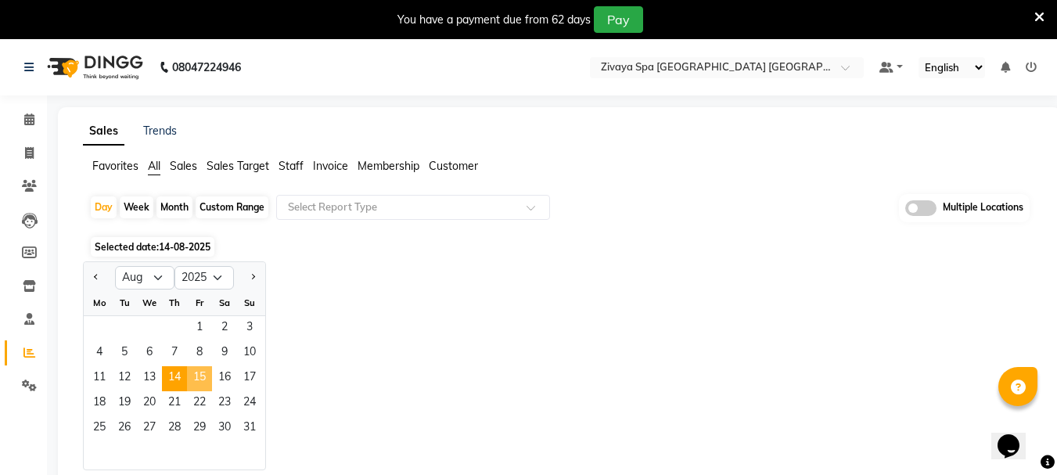
click at [192, 377] on span "15" at bounding box center [199, 378] width 25 height 25
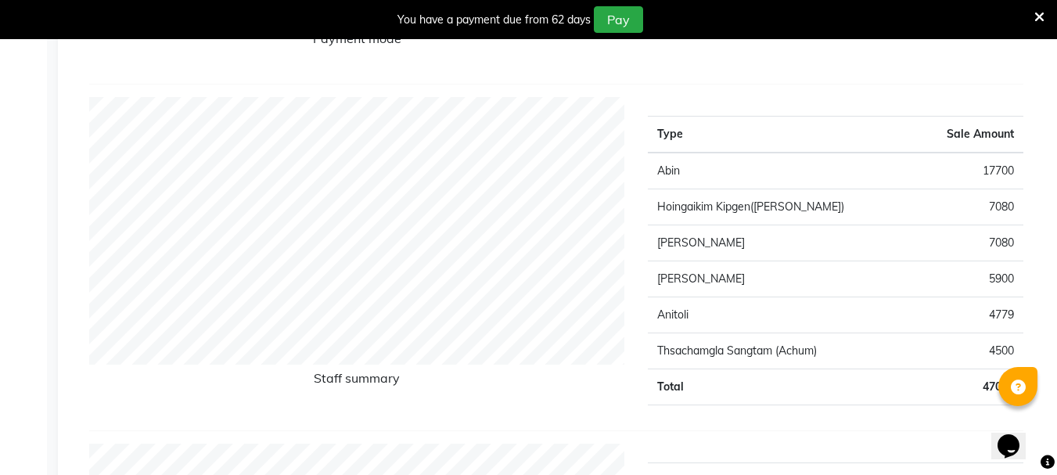
scroll to position [156, 0]
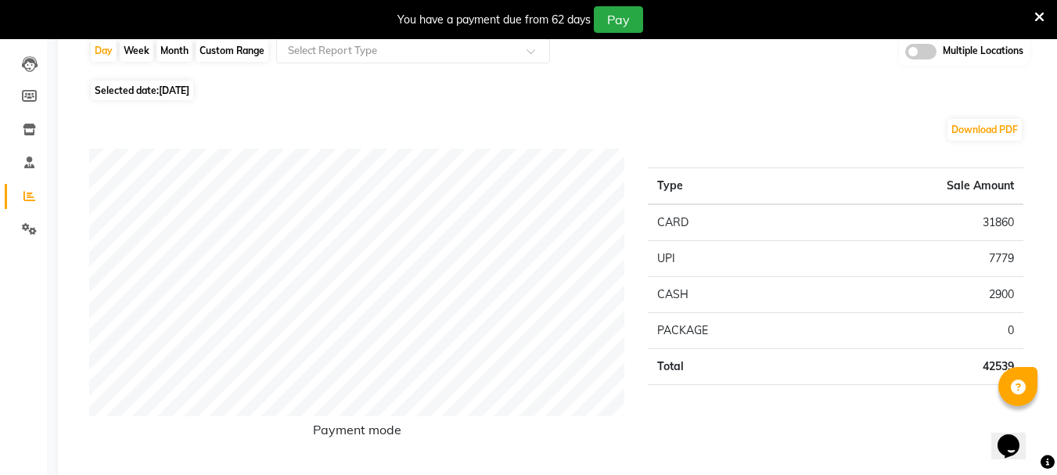
click at [193, 97] on span "Selected date: 15-08-2025" at bounding box center [142, 91] width 102 height 20
select select "8"
select select "2025"
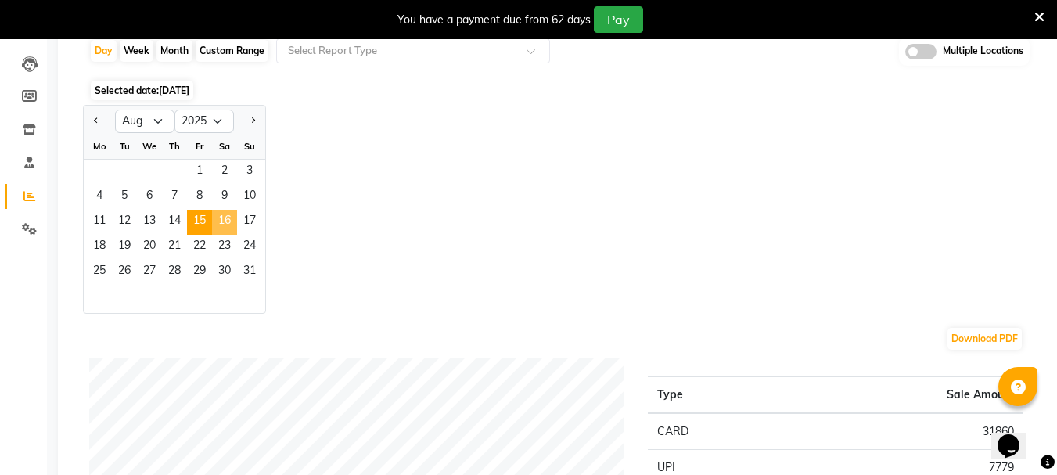
click at [229, 219] on span "16" at bounding box center [224, 222] width 25 height 25
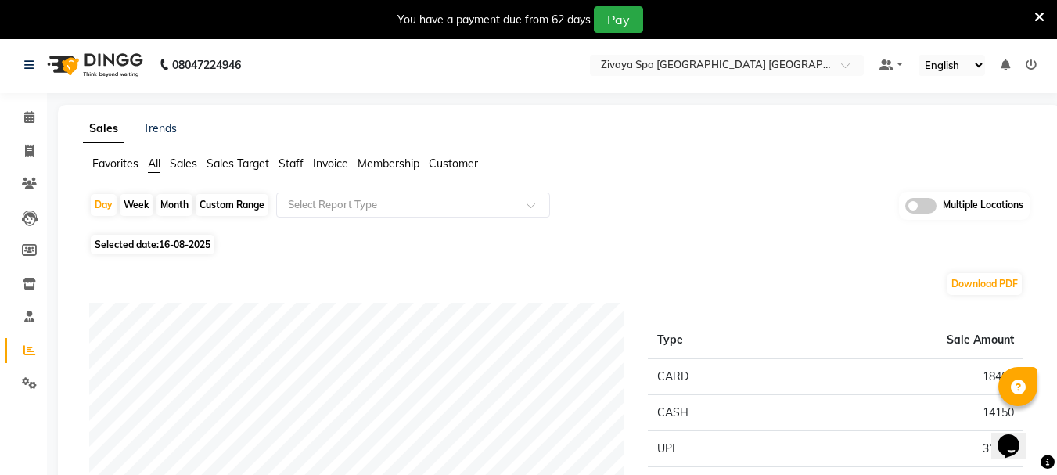
scroll to position [0, 0]
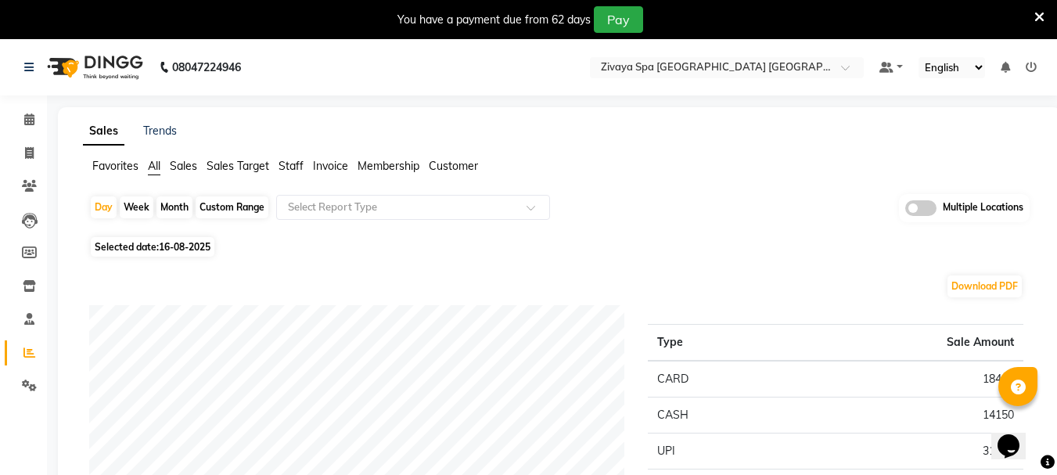
click at [197, 241] on span "16-08-2025" at bounding box center [185, 247] width 52 height 12
select select "8"
select select "2025"
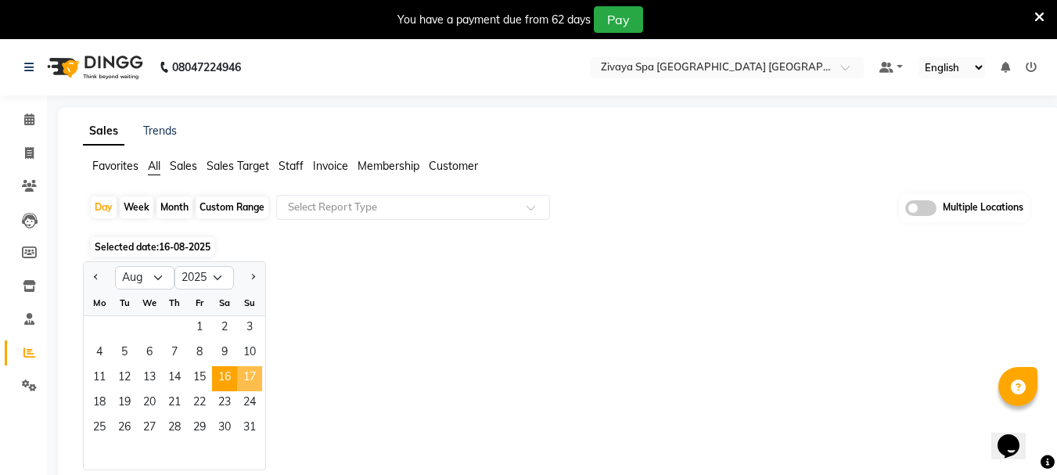
click at [253, 372] on span "17" at bounding box center [249, 378] width 25 height 25
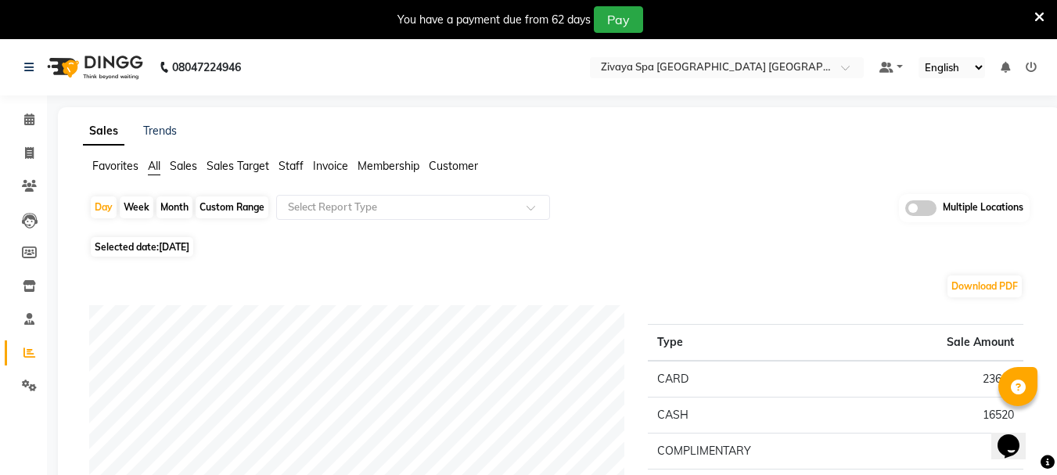
click at [185, 247] on span "17-08-2025" at bounding box center [174, 247] width 31 height 12
select select "8"
select select "2025"
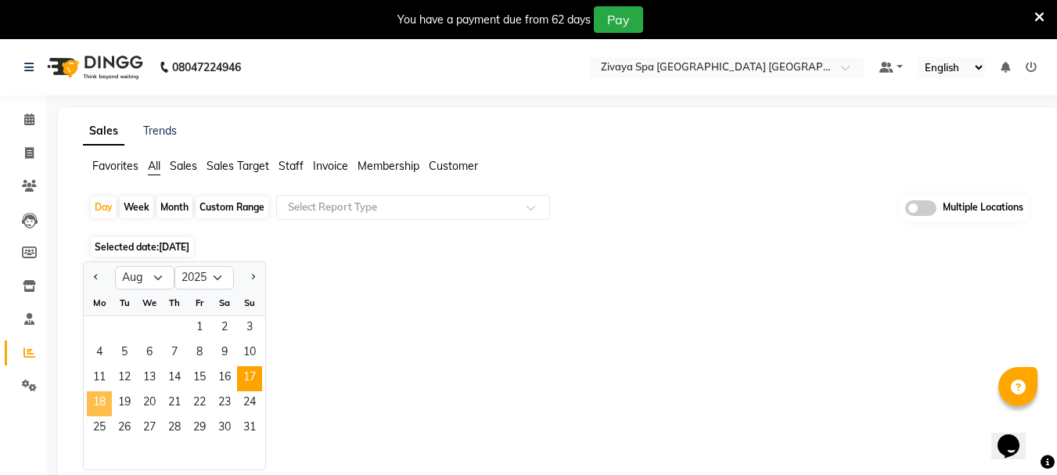
click at [99, 407] on span "18" at bounding box center [99, 403] width 25 height 25
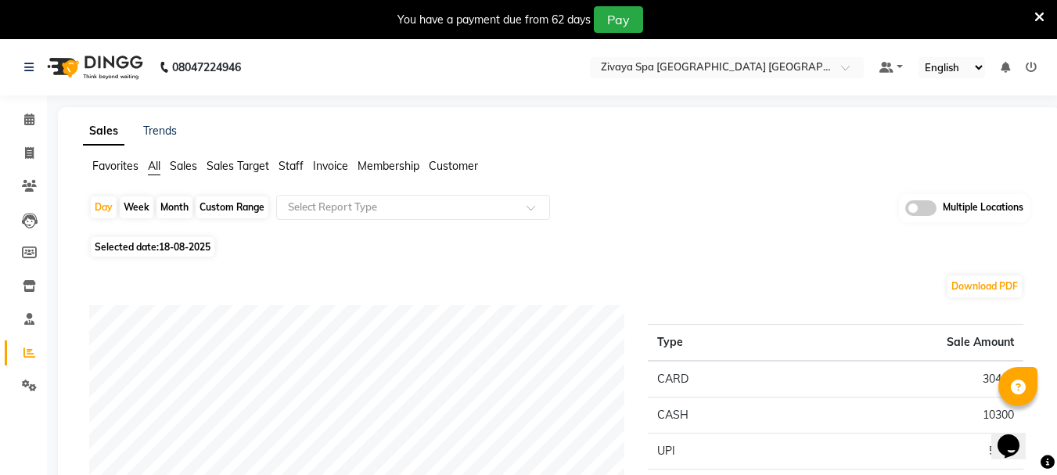
click at [164, 254] on span "Selected date: 18-08-2025" at bounding box center [153, 247] width 124 height 20
select select "8"
select select "2025"
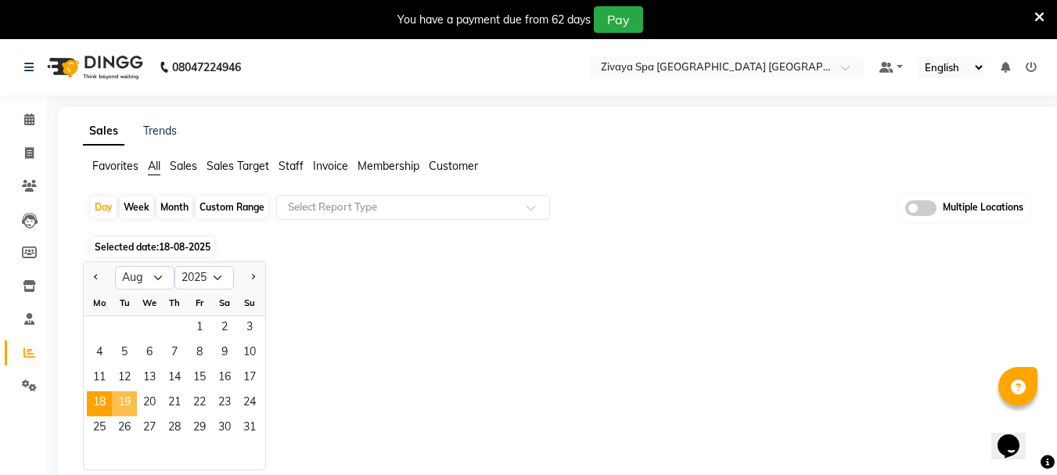
click at [135, 403] on span "19" at bounding box center [124, 403] width 25 height 25
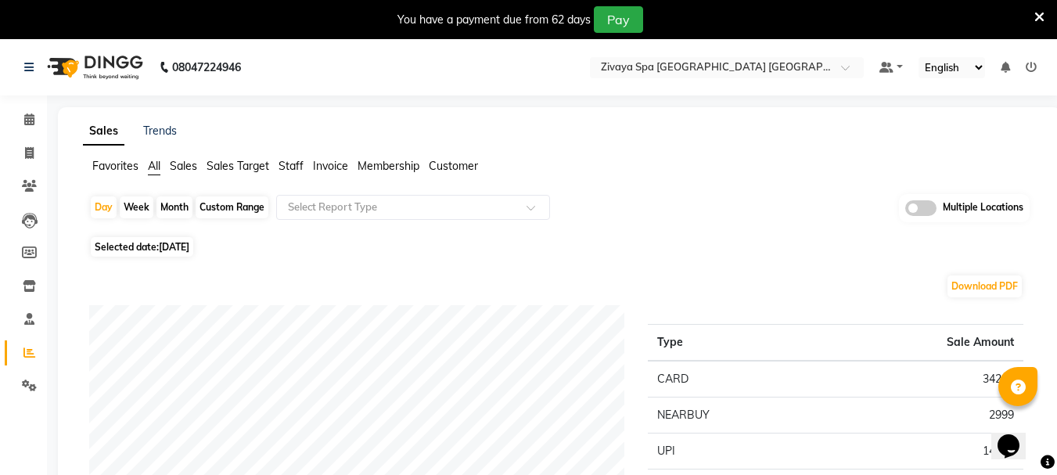
click at [157, 250] on span "Selected date: 19-08-2025" at bounding box center [142, 247] width 102 height 20
select select "8"
select select "2025"
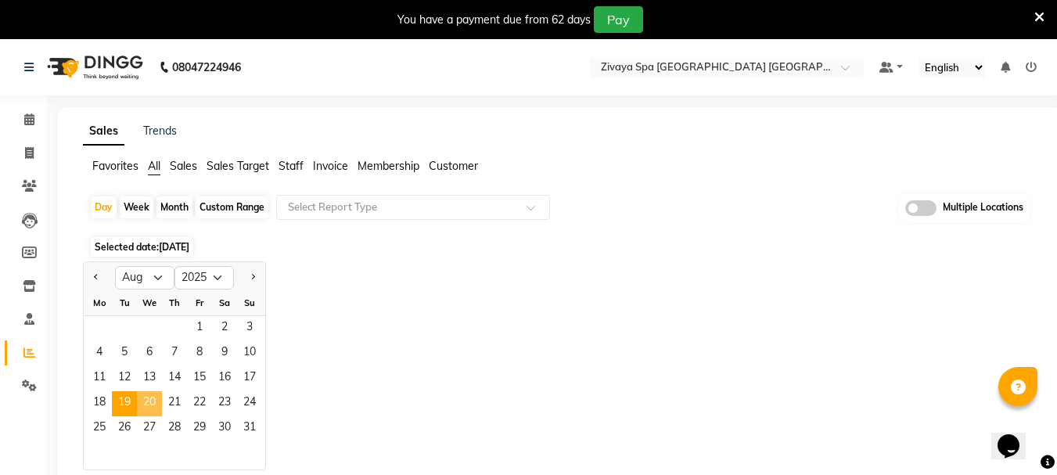
click at [148, 406] on span "20" at bounding box center [149, 403] width 25 height 25
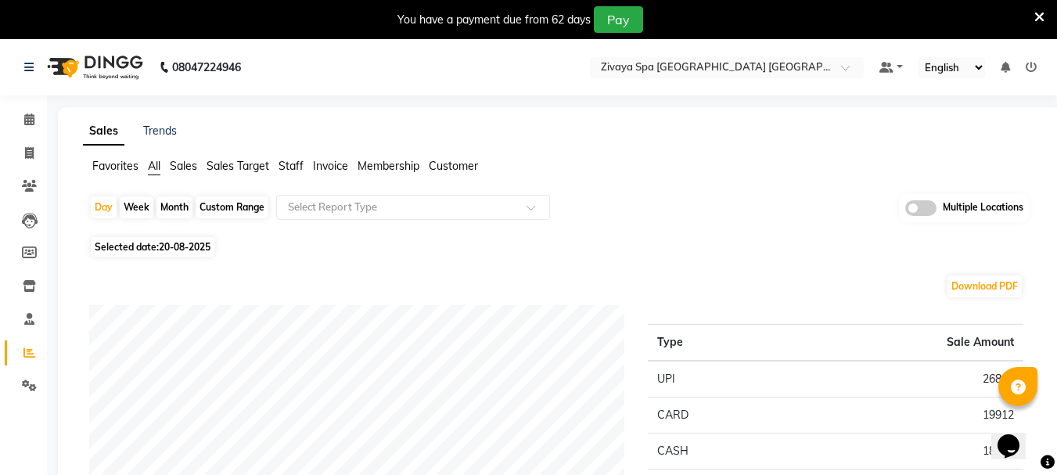
click at [142, 249] on span "Selected date: [DATE]" at bounding box center [153, 247] width 124 height 20
select select "8"
select select "2025"
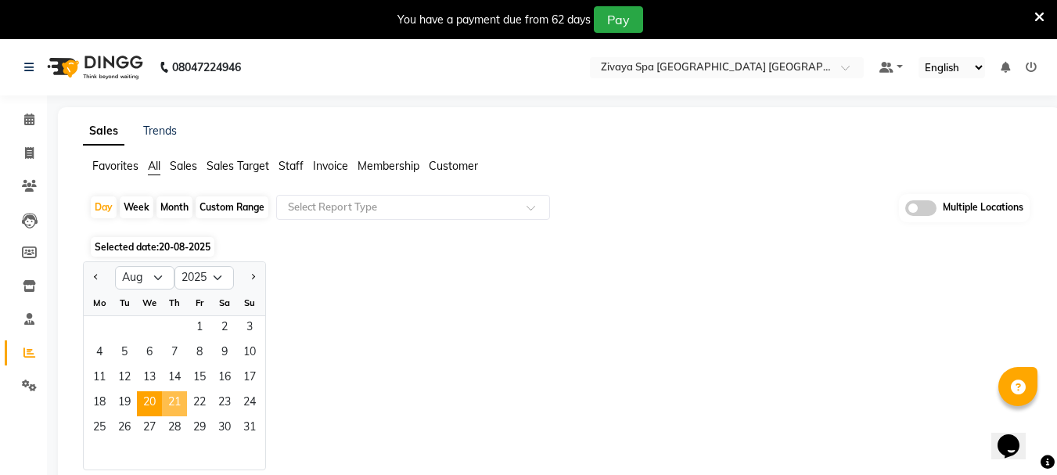
click at [166, 403] on span "21" at bounding box center [174, 403] width 25 height 25
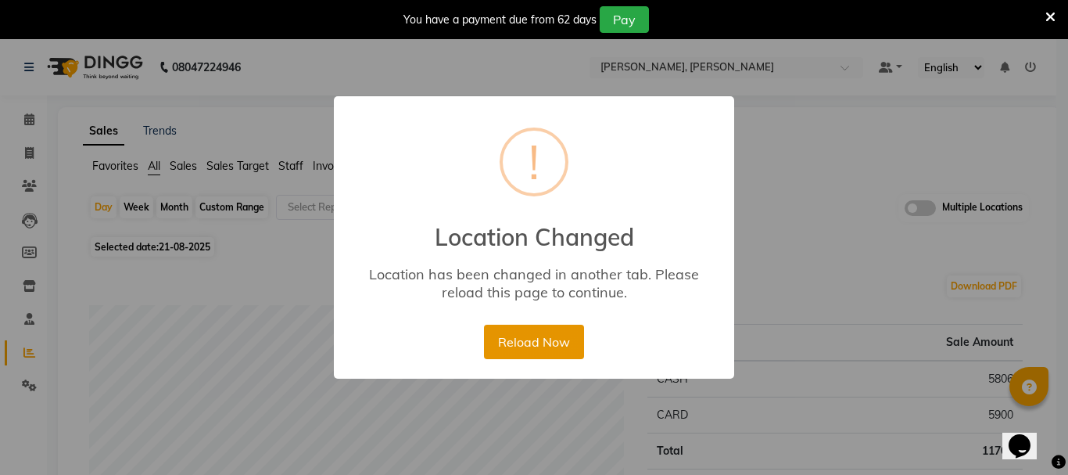
click at [576, 356] on button "Reload Now" at bounding box center [533, 342] width 99 height 34
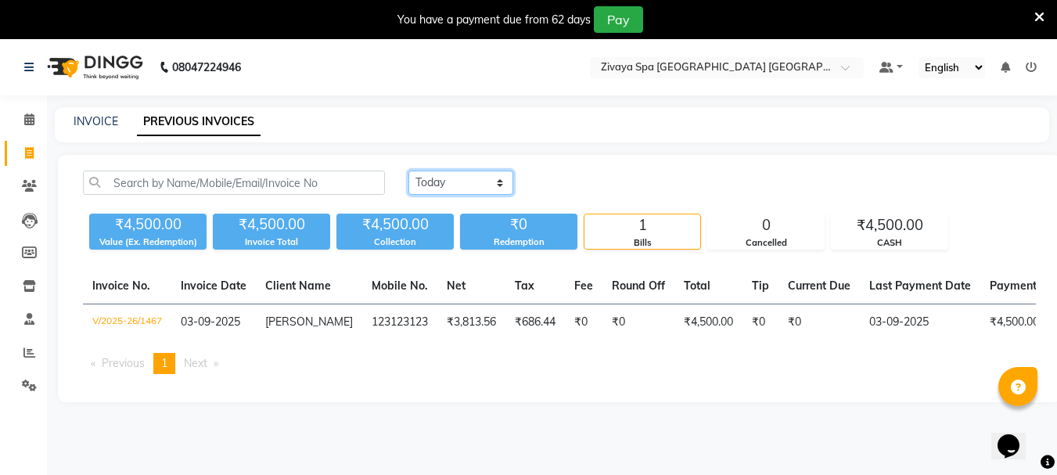
click at [431, 192] on select "[DATE] [DATE] Custom Range" at bounding box center [460, 183] width 105 height 24
select select "range"
click at [408, 171] on select "[DATE] [DATE] Custom Range" at bounding box center [460, 183] width 105 height 24
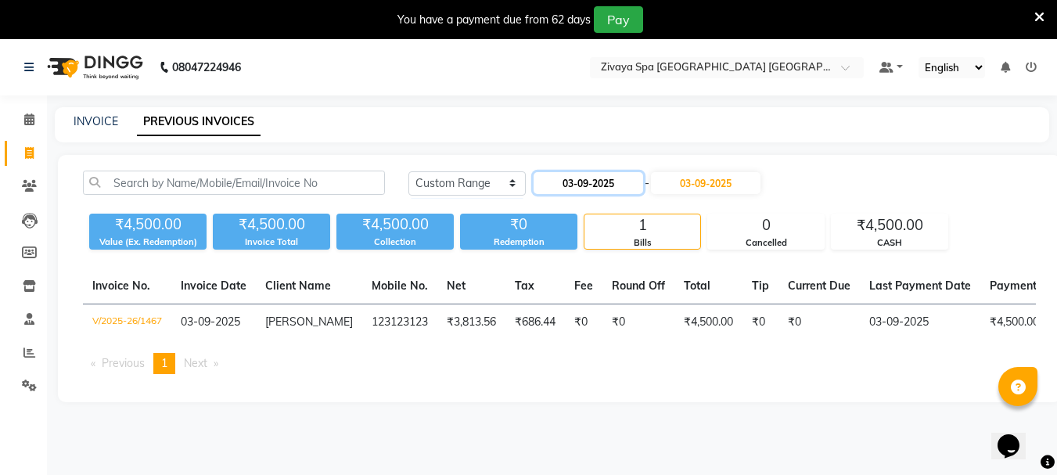
click at [609, 182] on input "03-09-2025" at bounding box center [588, 183] width 110 height 22
select select "9"
select select "2025"
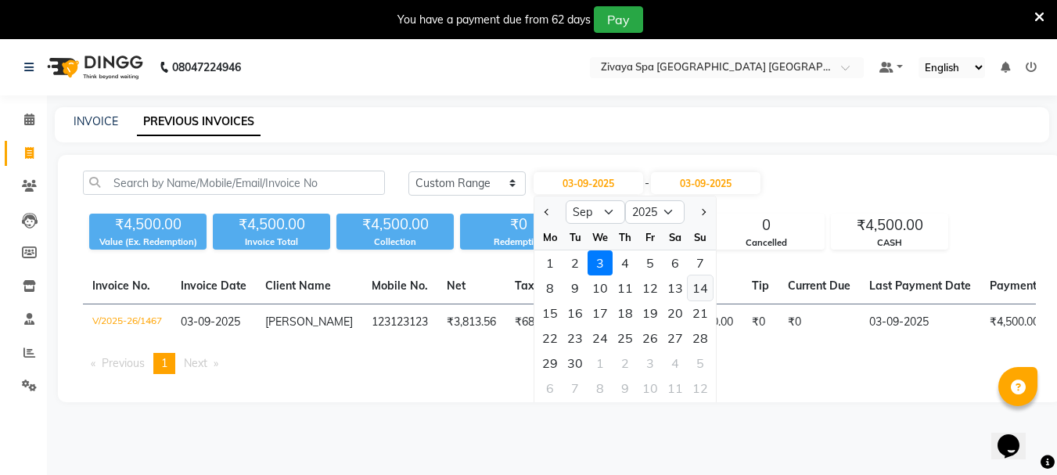
click at [695, 295] on div "14" at bounding box center [700, 287] width 25 height 25
type input "[DATE]"
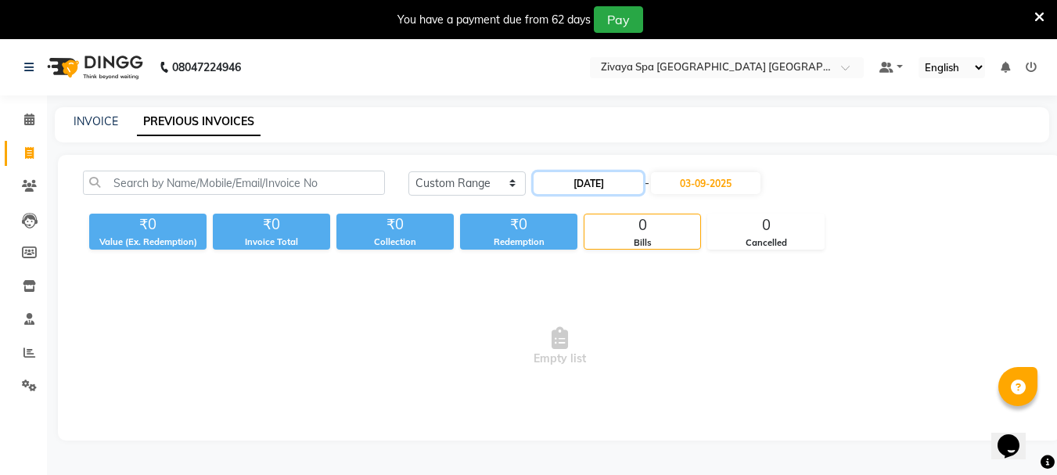
click at [585, 180] on input "[DATE]" at bounding box center [588, 183] width 110 height 22
select select "9"
select select "2025"
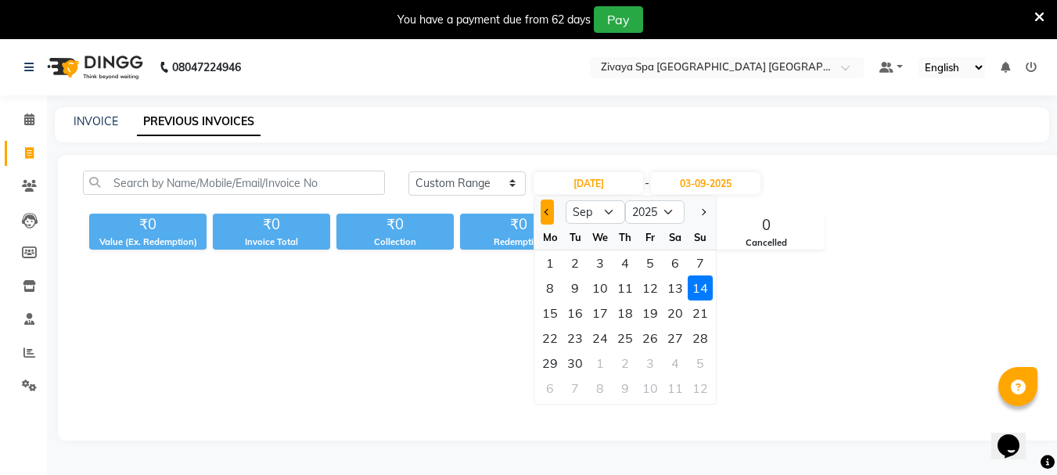
click at [545, 214] on button "Previous month" at bounding box center [546, 211] width 13 height 25
select select "8"
click at [620, 309] on div "14" at bounding box center [624, 312] width 25 height 25
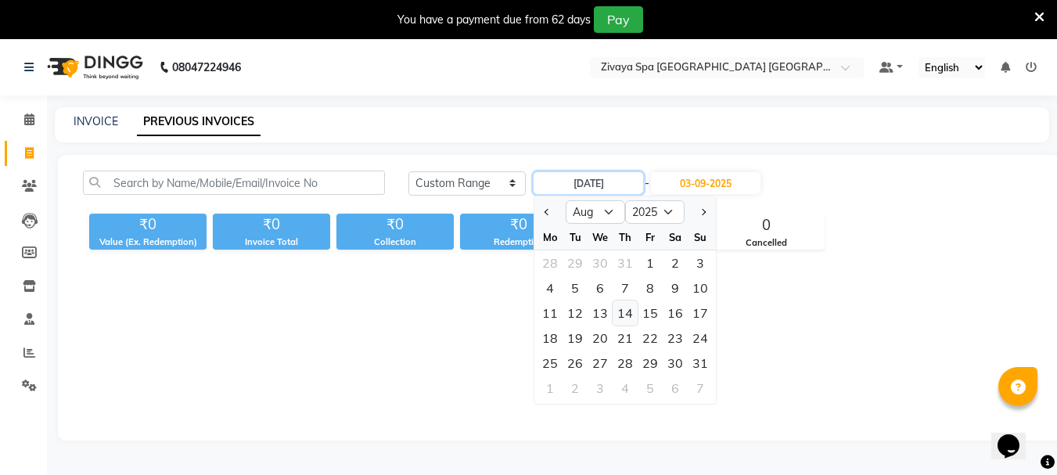
type input "14-08-2025"
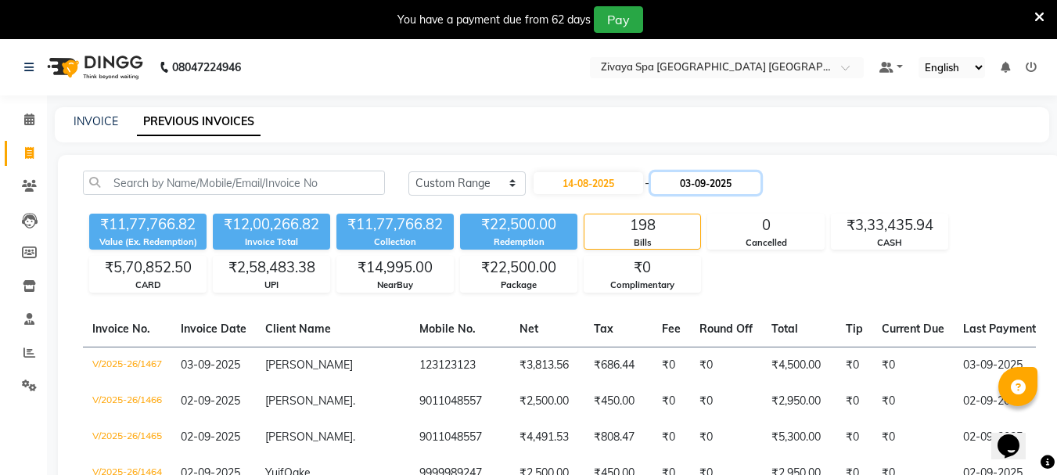
click at [713, 185] on input "03-09-2025" at bounding box center [706, 183] width 110 height 22
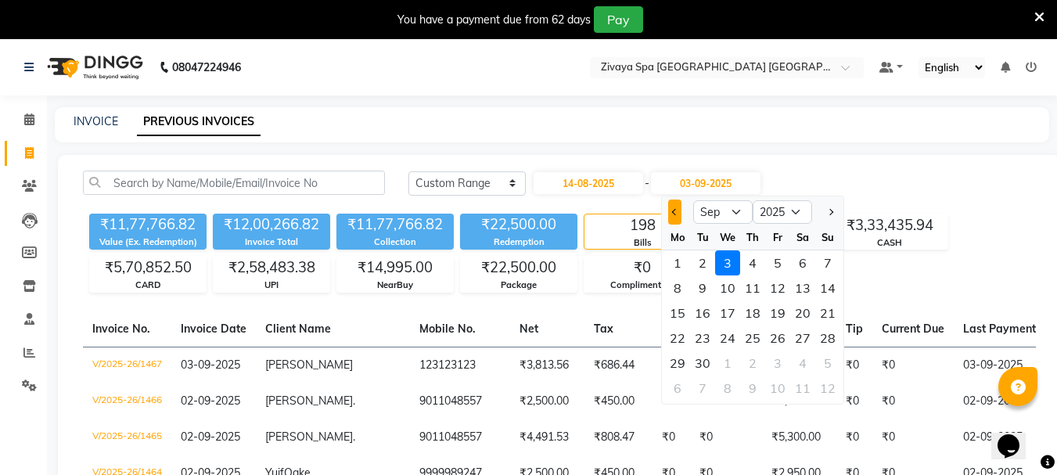
click at [674, 222] on button "Previous month" at bounding box center [674, 211] width 13 height 25
select select "8"
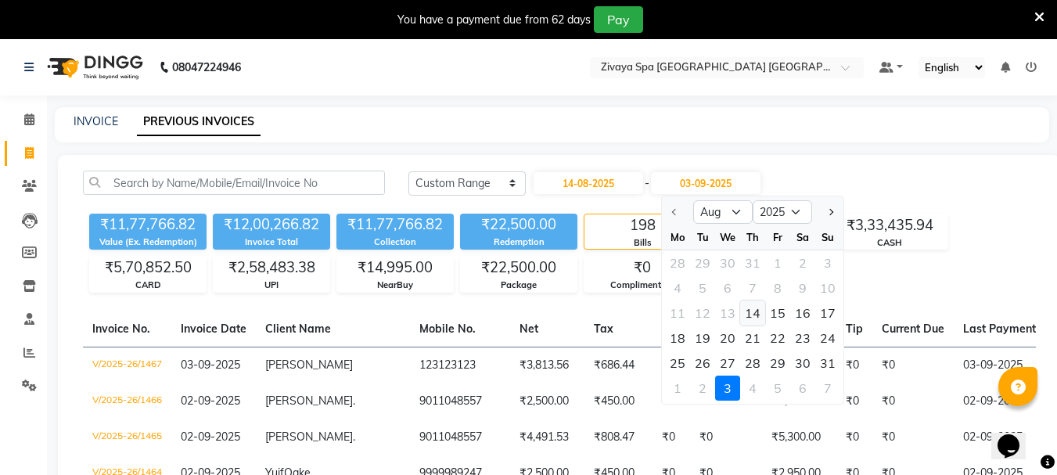
click at [752, 314] on div "14" at bounding box center [752, 312] width 25 height 25
type input "14-08-2025"
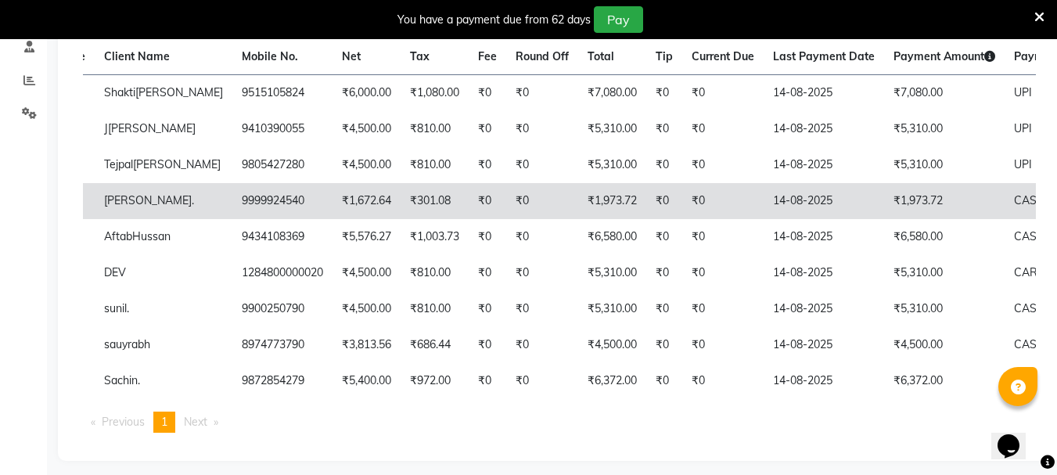
scroll to position [309, 0]
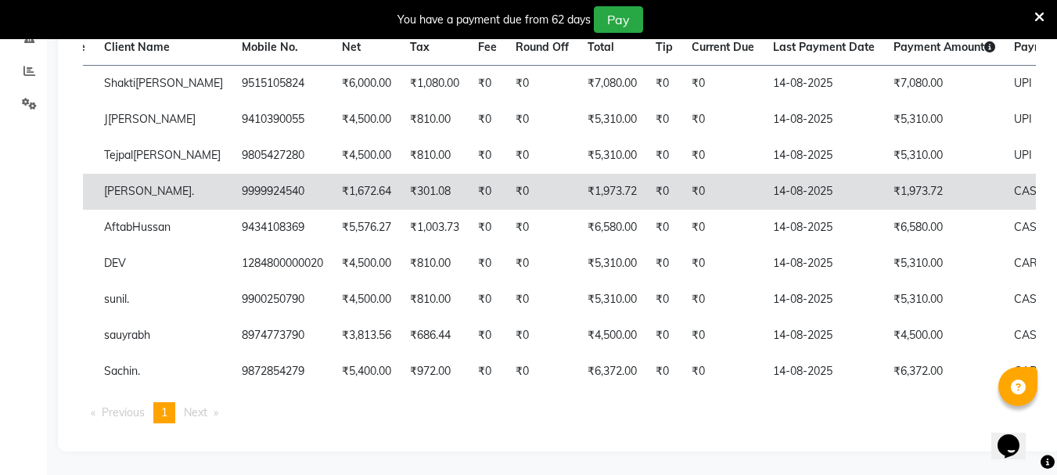
click at [884, 174] on td "₹1,973.72" at bounding box center [944, 192] width 120 height 36
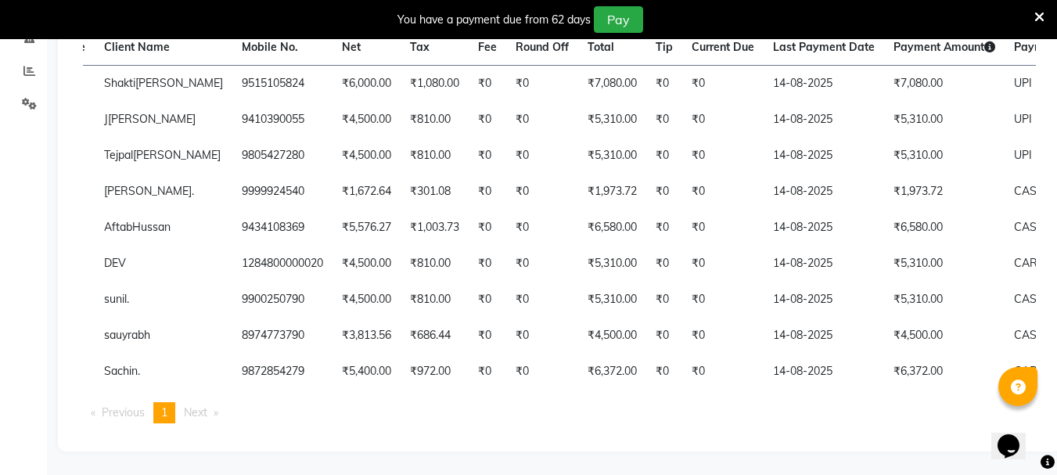
scroll to position [0, 0]
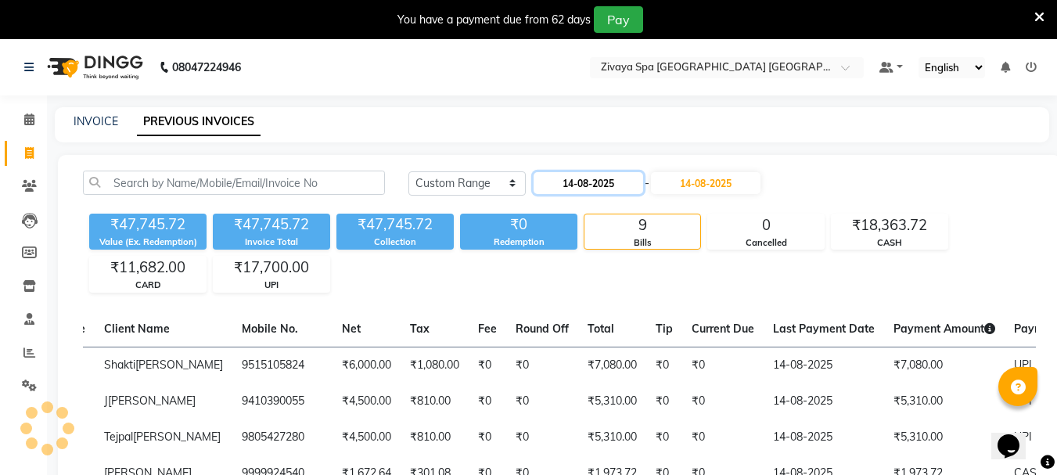
click at [589, 179] on input "14-08-2025" at bounding box center [588, 183] width 110 height 22
select select "8"
select select "2025"
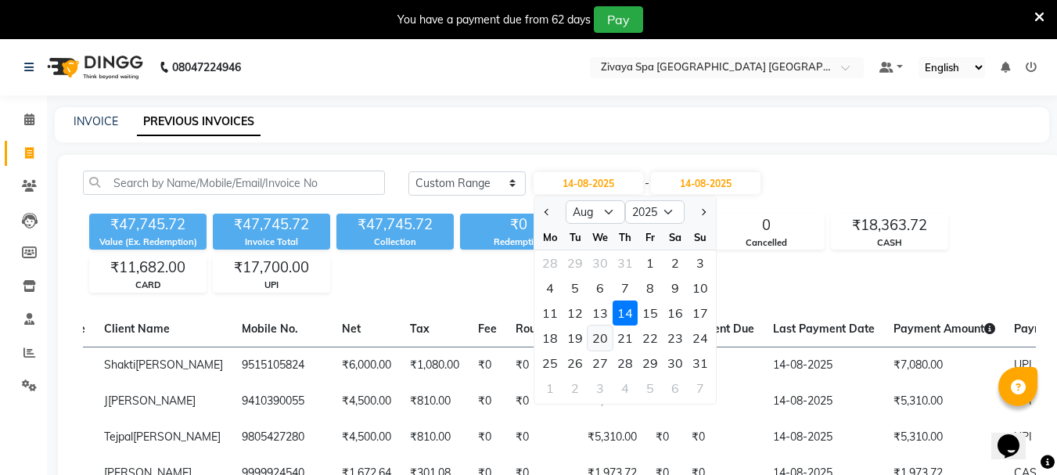
click at [605, 337] on div "20" at bounding box center [599, 337] width 25 height 25
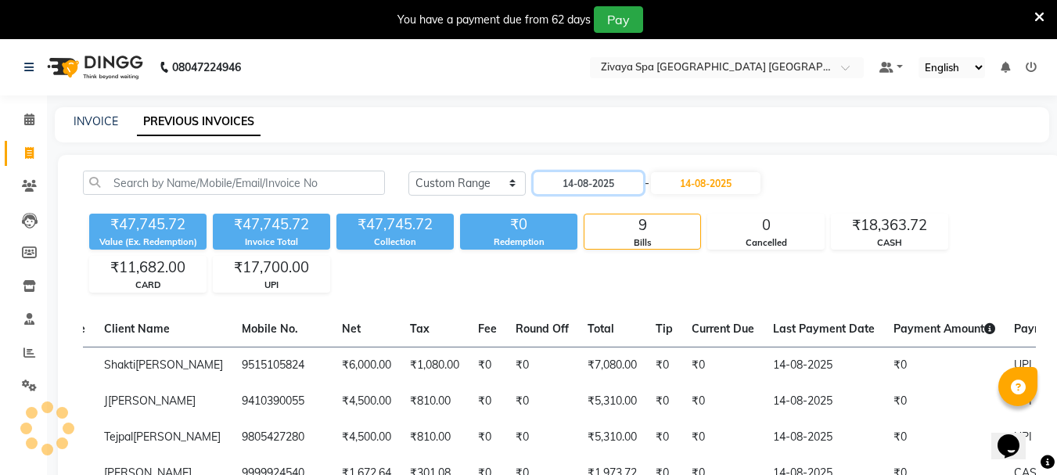
type input "20-08-2025"
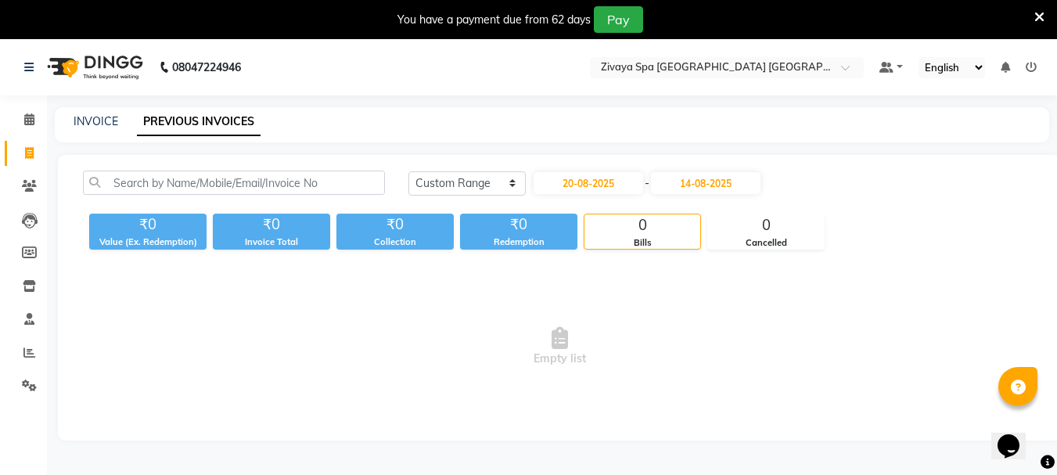
click at [720, 167] on div "[DATE] [DATE] Custom Range [DATE] - [DATE] ₹0 Value (Ex. Redemption) ₹0 Invoice…" at bounding box center [559, 297] width 1003 height 285
click at [719, 180] on input "14-08-2025" at bounding box center [706, 183] width 110 height 22
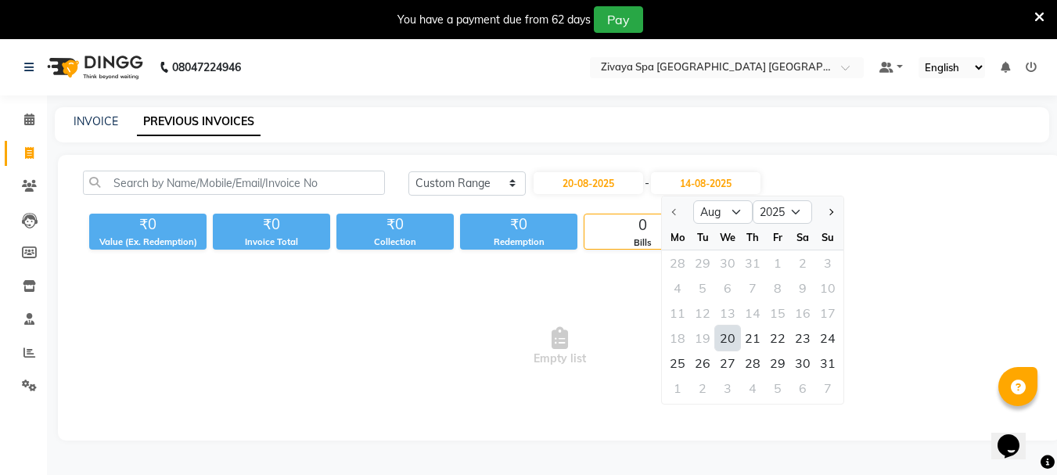
click at [734, 339] on div "20" at bounding box center [727, 337] width 25 height 25
type input "20-08-2025"
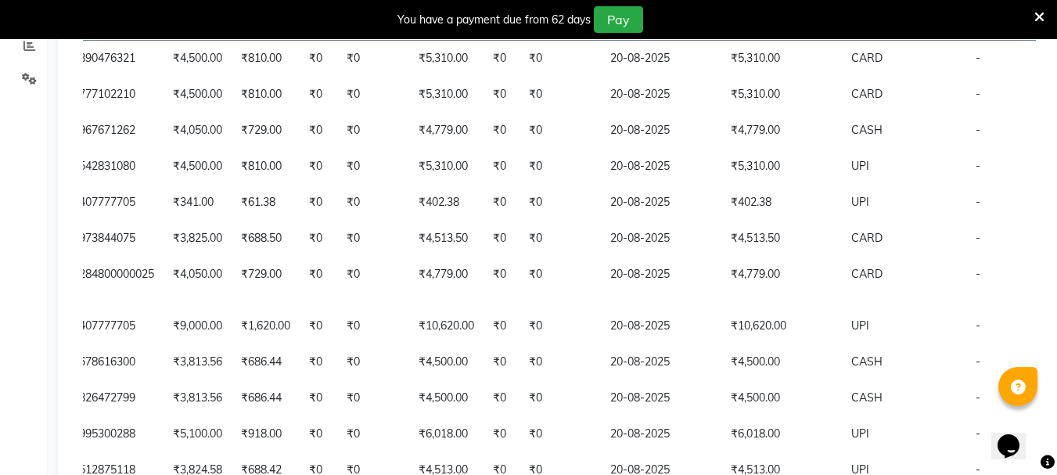
scroll to position [285, 0]
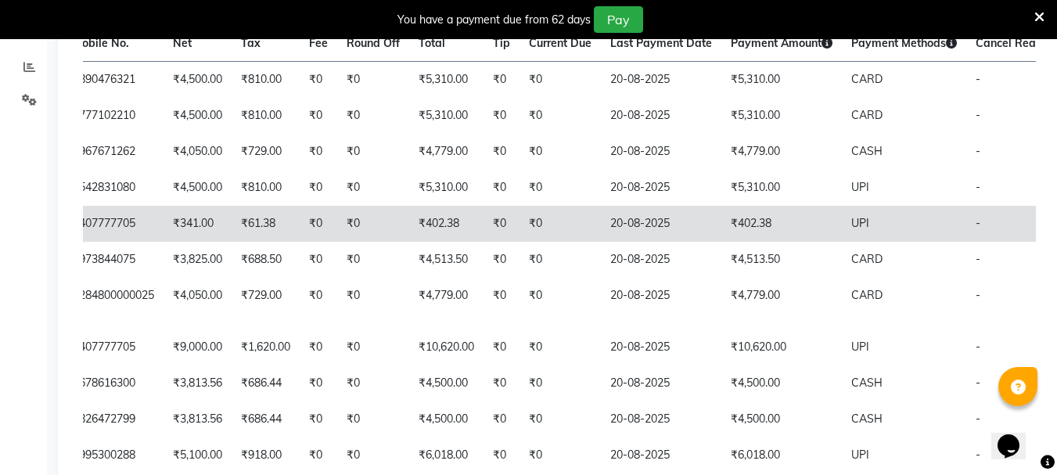
click at [721, 242] on td "₹402.38" at bounding box center [781, 224] width 120 height 36
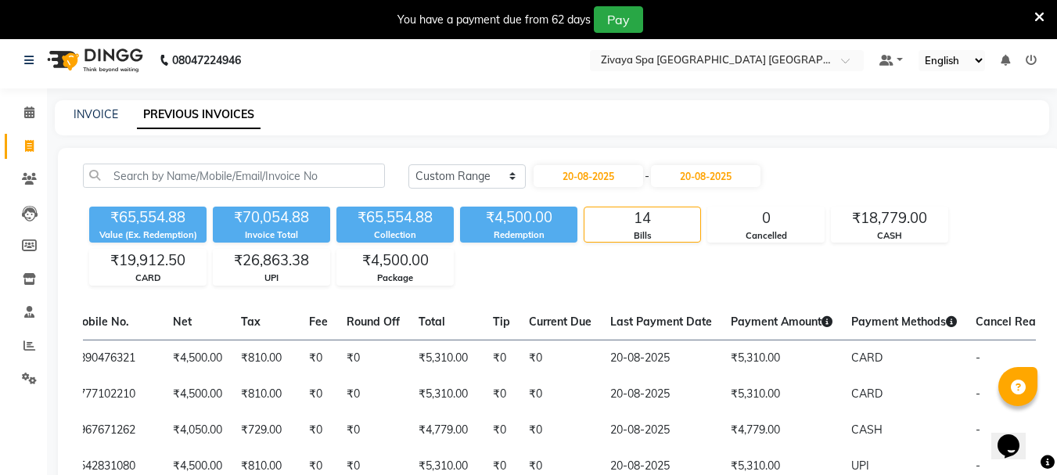
scroll to position [0, 0]
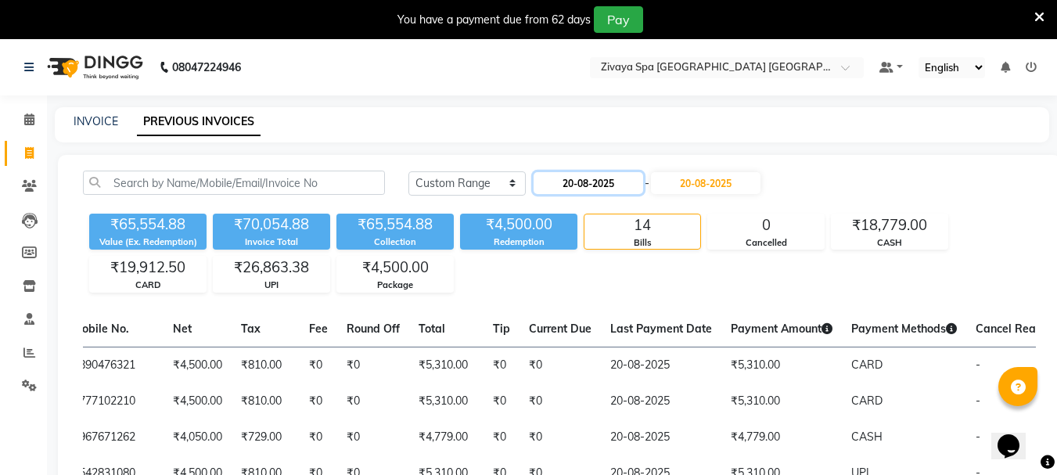
drag, startPoint x: 598, startPoint y: 181, endPoint x: 594, endPoint y: 188, distance: 8.1
click at [595, 181] on input "20-08-2025" at bounding box center [588, 183] width 110 height 22
select select "8"
select select "2025"
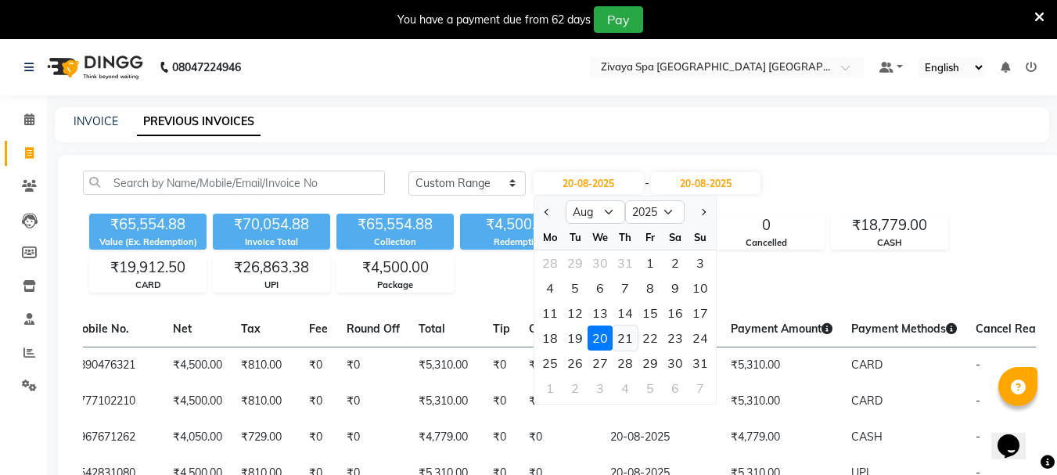
click at [630, 339] on div "21" at bounding box center [624, 337] width 25 height 25
type input "21-08-2025"
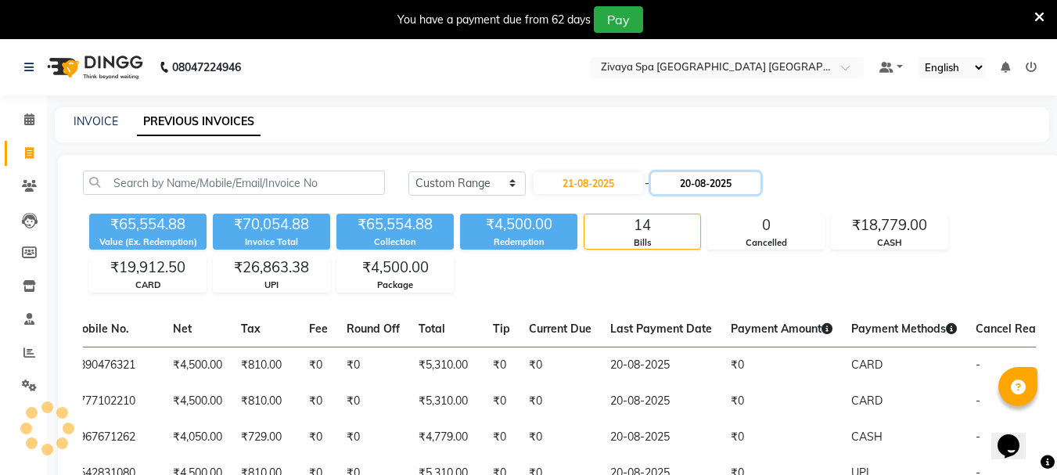
click at [728, 188] on input "20-08-2025" at bounding box center [706, 183] width 110 height 22
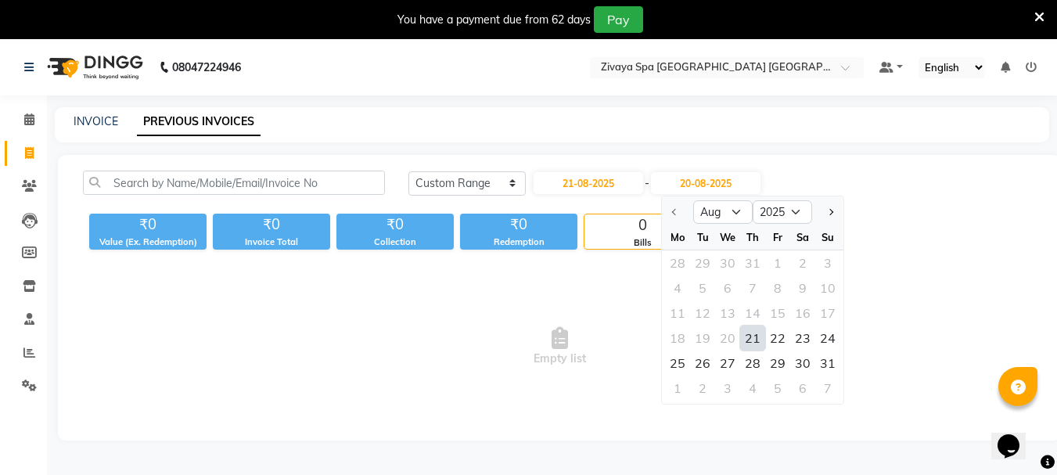
click at [745, 340] on div "21" at bounding box center [752, 337] width 25 height 25
type input "21-08-2025"
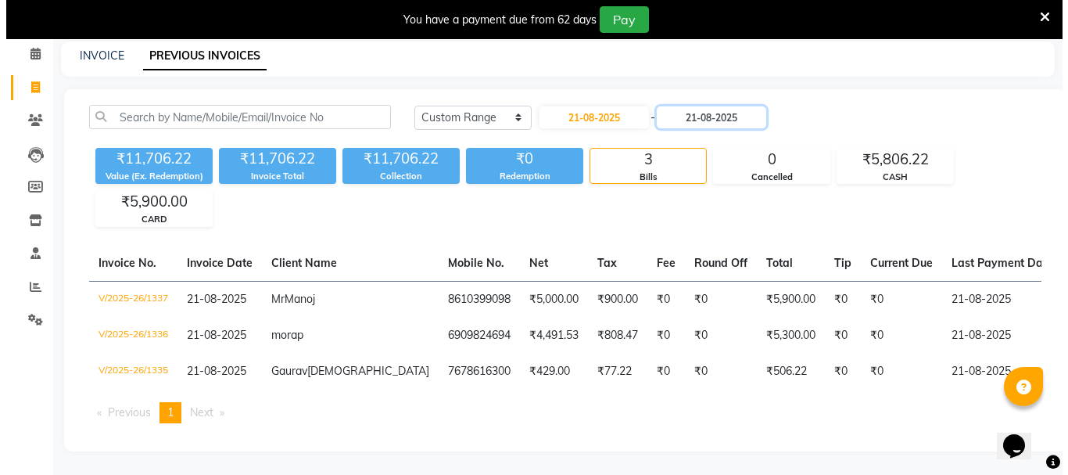
scroll to position [0, 131]
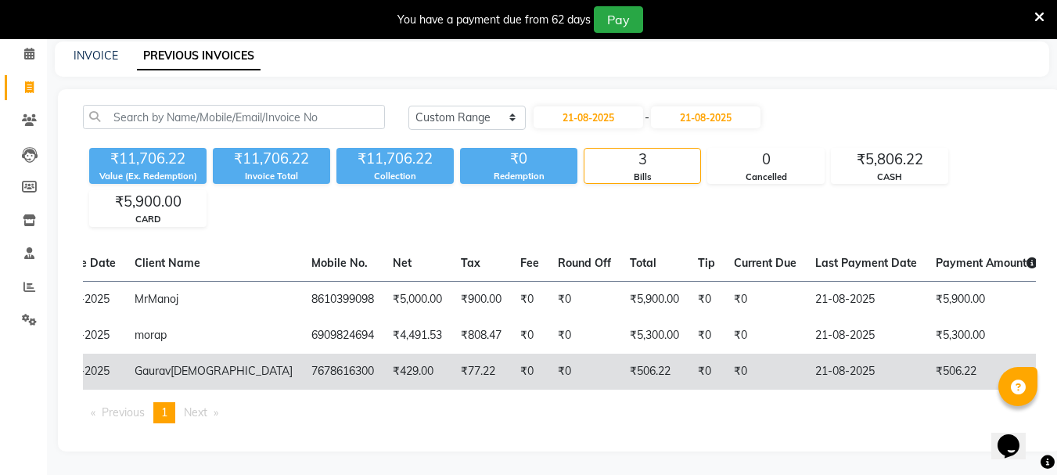
click at [724, 354] on td "₹0" at bounding box center [764, 372] width 81 height 36
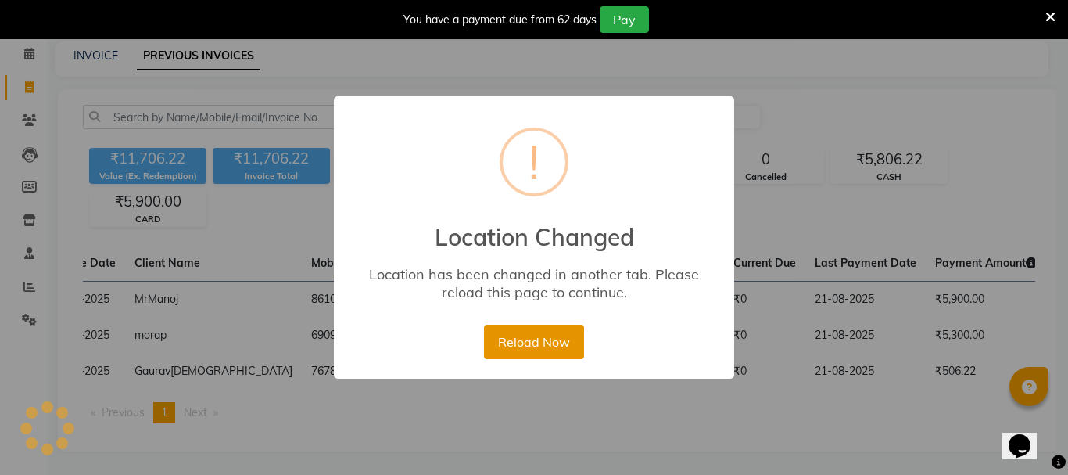
drag, startPoint x: 532, startPoint y: 339, endPoint x: 535, endPoint y: 156, distance: 183.1
click at [532, 338] on button "Reload Now" at bounding box center [533, 342] width 99 height 34
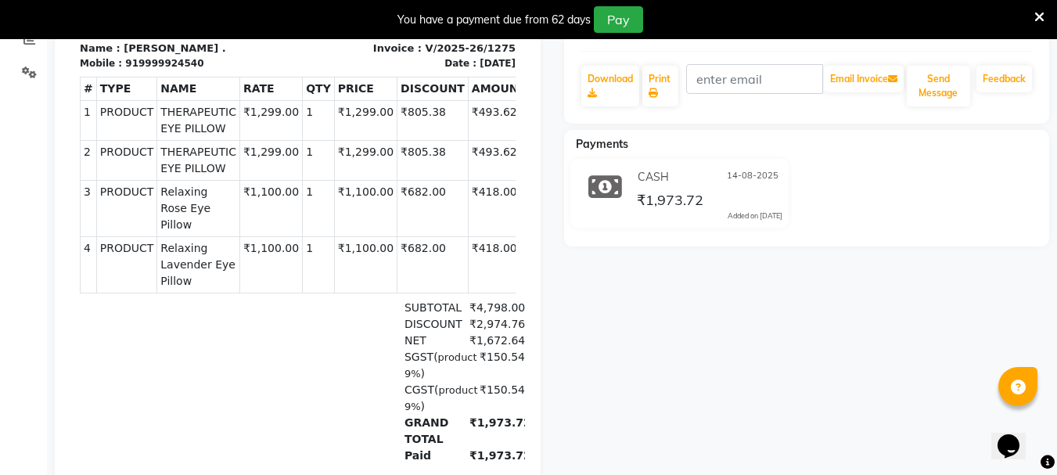
scroll to position [297, 0]
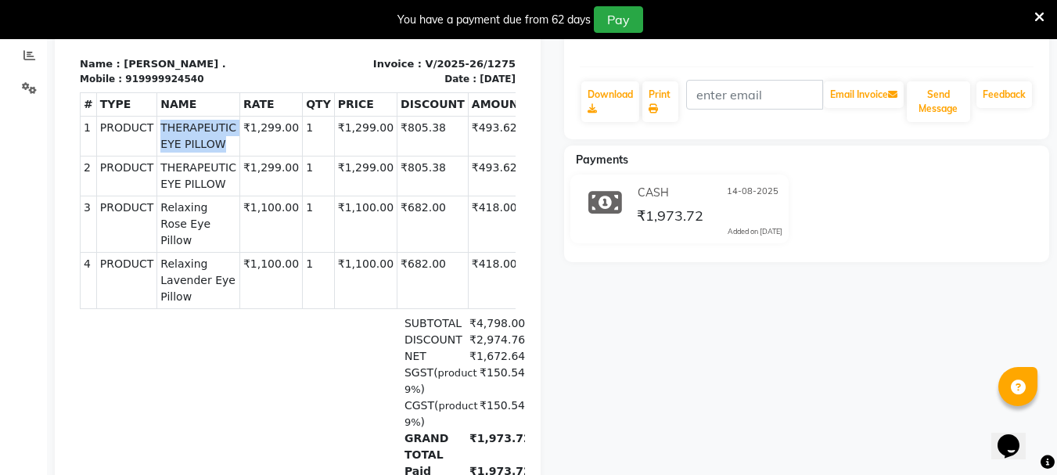
drag, startPoint x: 154, startPoint y: 159, endPoint x: 209, endPoint y: 177, distance: 57.6
click at [209, 153] on span "THERAPEUTIC EYE PILLOW" at bounding box center [198, 136] width 76 height 33
copy span "THERAPEUTIC EYE PILLOW"
drag, startPoint x: 156, startPoint y: 244, endPoint x: 246, endPoint y: 278, distance: 96.0
click at [199, 249] on span "Relaxing Rose Eye Pillow" at bounding box center [198, 223] width 76 height 49
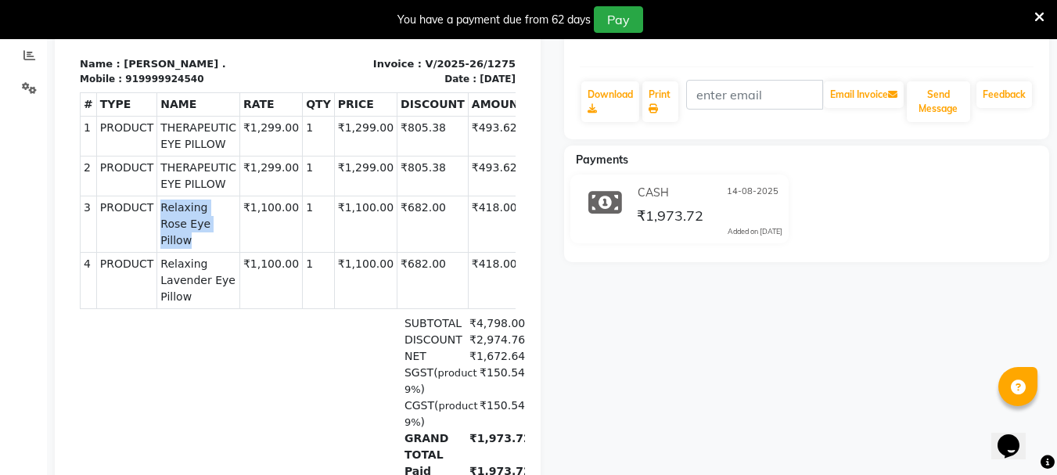
copy span "Relaxing Rose Eye Pillow"
drag, startPoint x: 156, startPoint y: 284, endPoint x: 197, endPoint y: 311, distance: 49.7
click at [197, 305] on span "Relaxing Lavender Eye Pillow" at bounding box center [198, 280] width 76 height 49
copy span "Relaxing Lavender Eye Pillow"
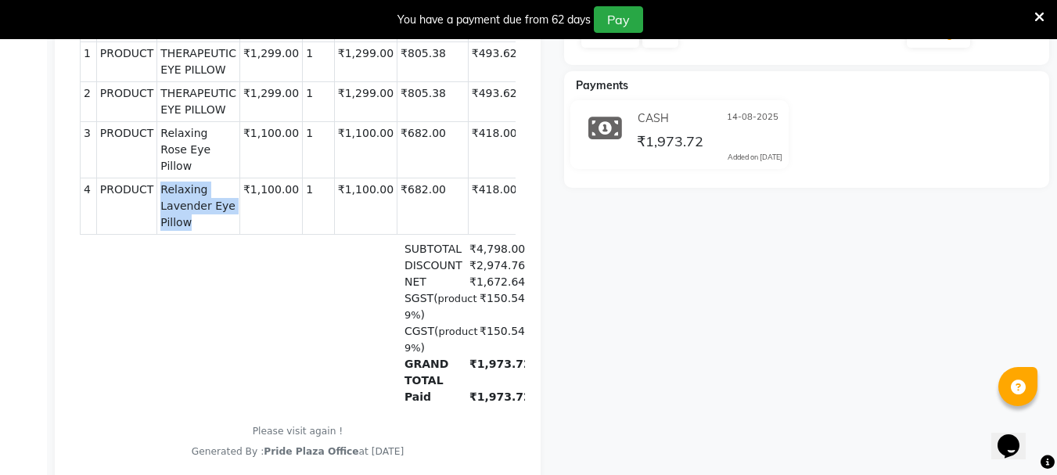
scroll to position [454, 0]
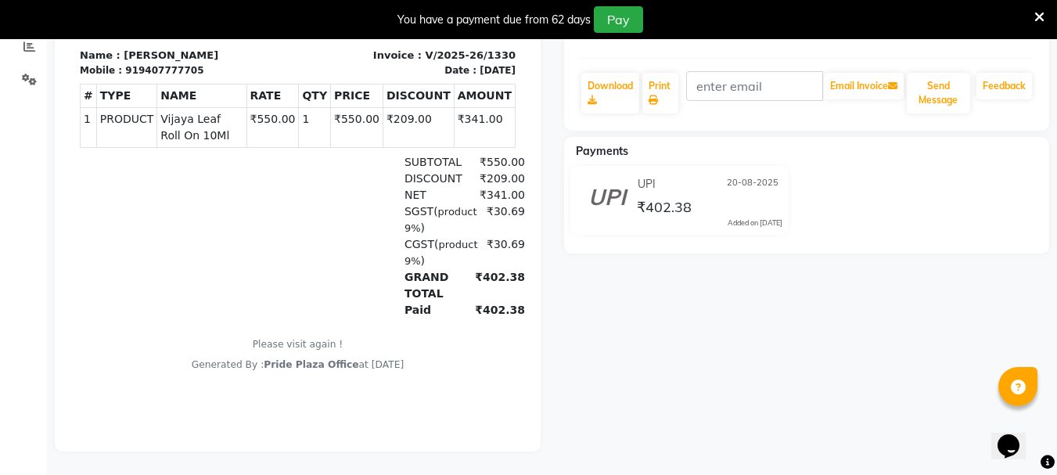
click at [557, 208] on div "[PERSON_NAME] Prebook Payment Received Download Print Email Invoice Send Messag…" at bounding box center [806, 157] width 509 height 590
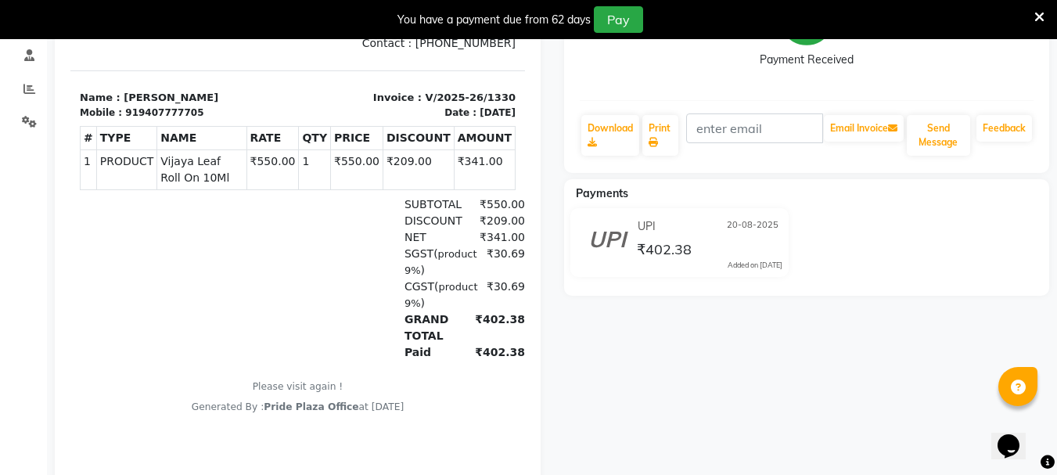
scroll to position [161, 0]
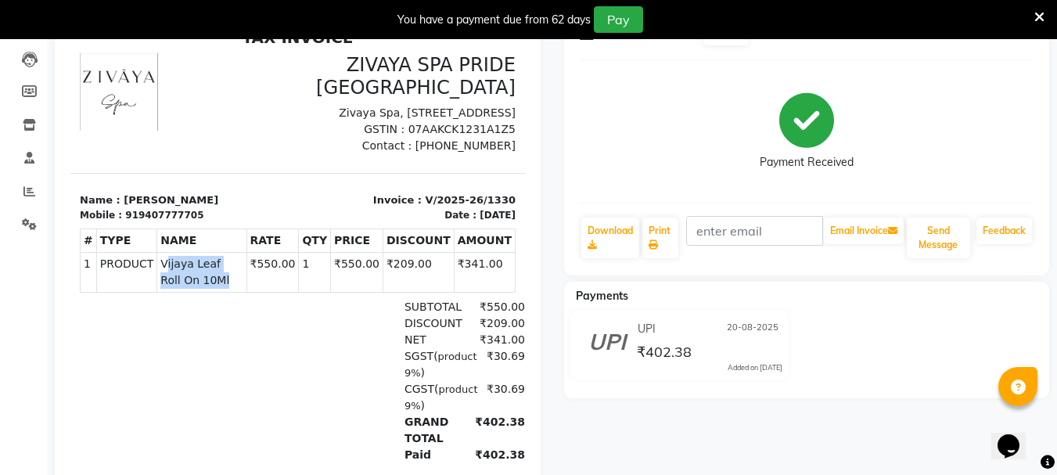
drag, startPoint x: 158, startPoint y: 300, endPoint x: 201, endPoint y: 315, distance: 45.5
click at [201, 289] on span "Vijaya Leaf Roll On 10Ml" at bounding box center [201, 272] width 82 height 33
drag, startPoint x: 153, startPoint y: 293, endPoint x: 207, endPoint y: 321, distance: 61.2
click at [207, 292] on td "PRODUCTS Vijaya Leaf Roll On 10Ml" at bounding box center [201, 272] width 89 height 40
copy span "Vijaya Leaf Roll On 10Ml"
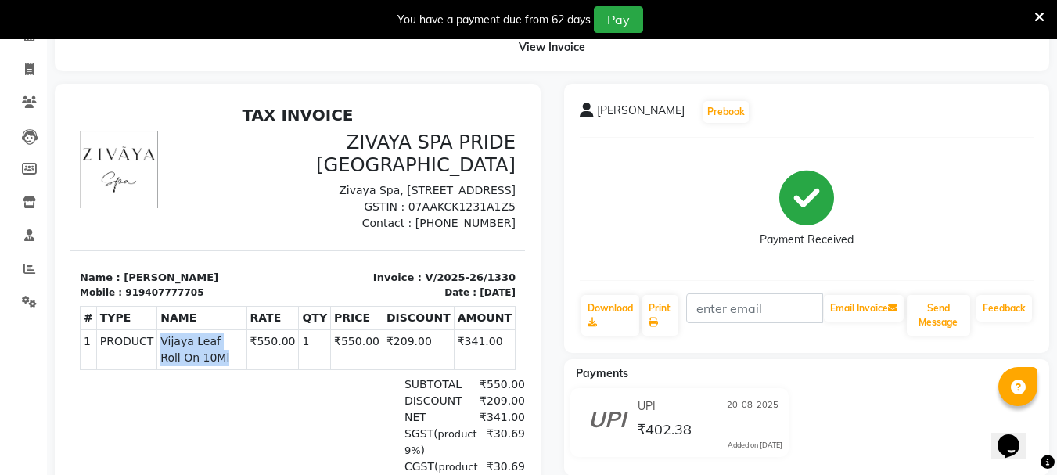
scroll to position [0, 0]
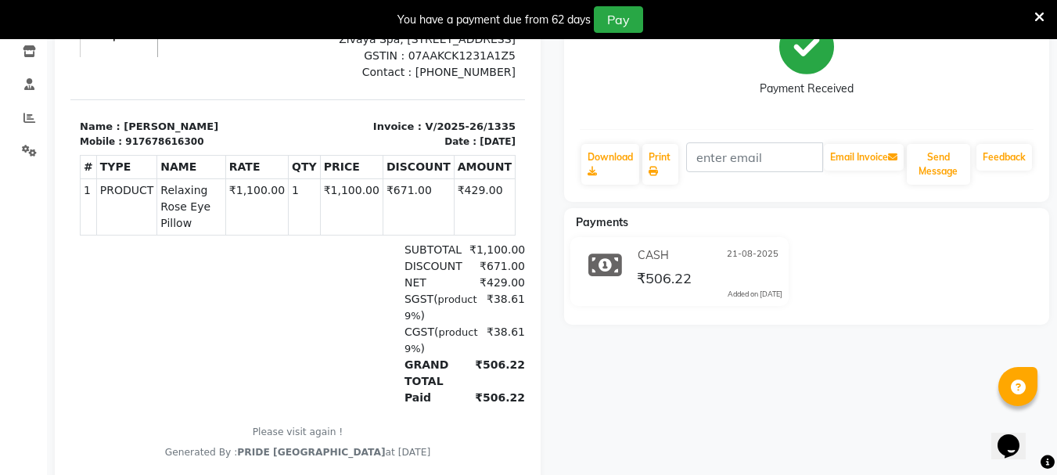
scroll to position [313, 0]
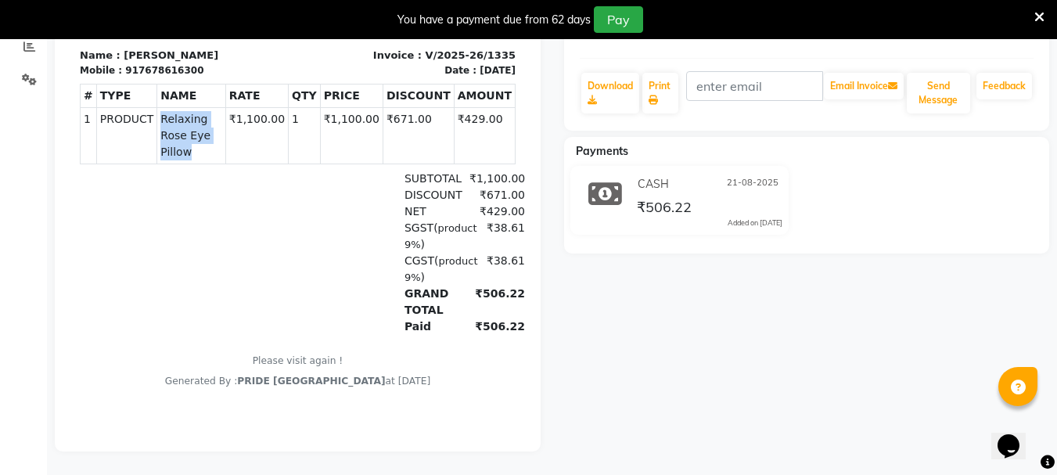
drag, startPoint x: 151, startPoint y: 152, endPoint x: 203, endPoint y: 180, distance: 59.5
click at [203, 163] on td "PRODUCTS Relaxing Rose Eye Pillow" at bounding box center [191, 135] width 69 height 56
copy span "Relaxing Rose Eye Pillow"
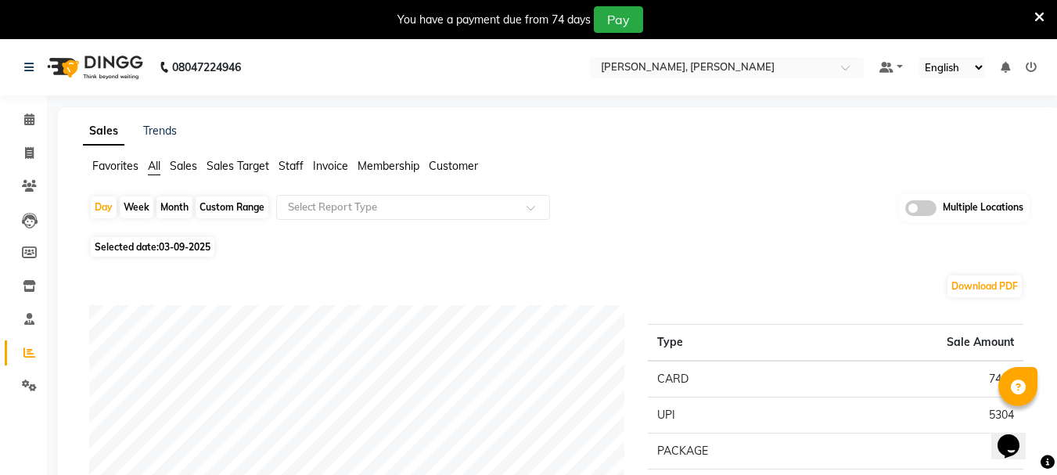
click at [221, 206] on div "Custom Range" at bounding box center [232, 207] width 73 height 22
select select "9"
select select "2025"
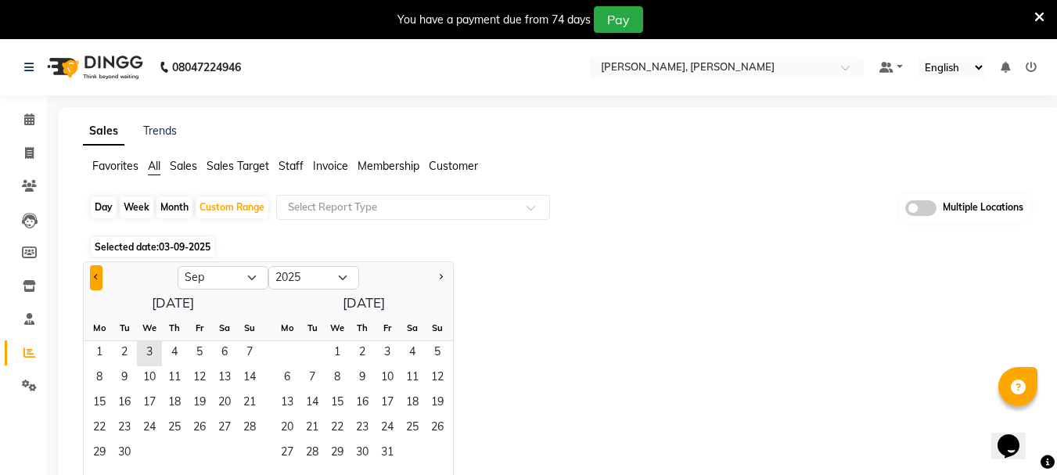
click at [100, 282] on button "Previous month" at bounding box center [96, 277] width 13 height 25
select select "8"
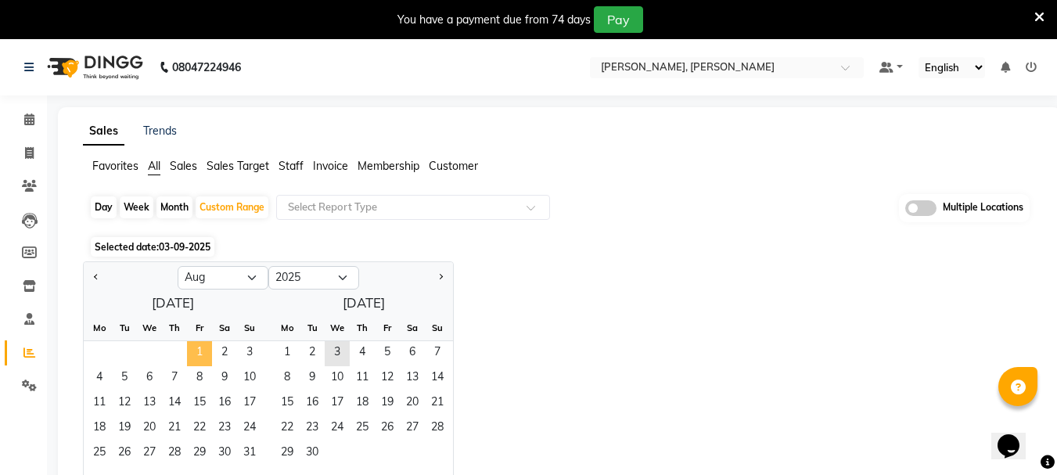
click at [197, 356] on span "1" at bounding box center [199, 353] width 25 height 25
click at [248, 447] on span "31" at bounding box center [249, 453] width 25 height 25
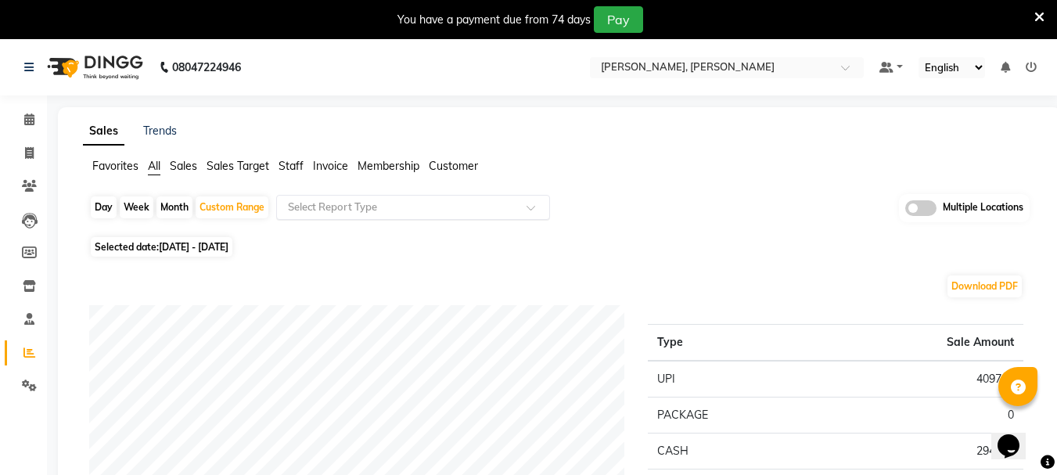
click at [423, 209] on input "text" at bounding box center [397, 207] width 225 height 16
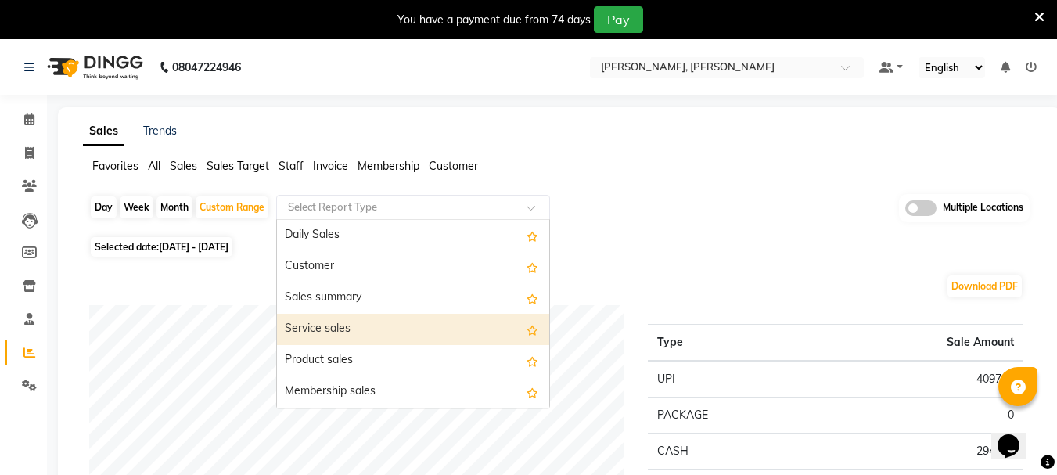
click at [384, 342] on div "Service sales" at bounding box center [413, 329] width 272 height 31
select select "full_report"
select select "csv"
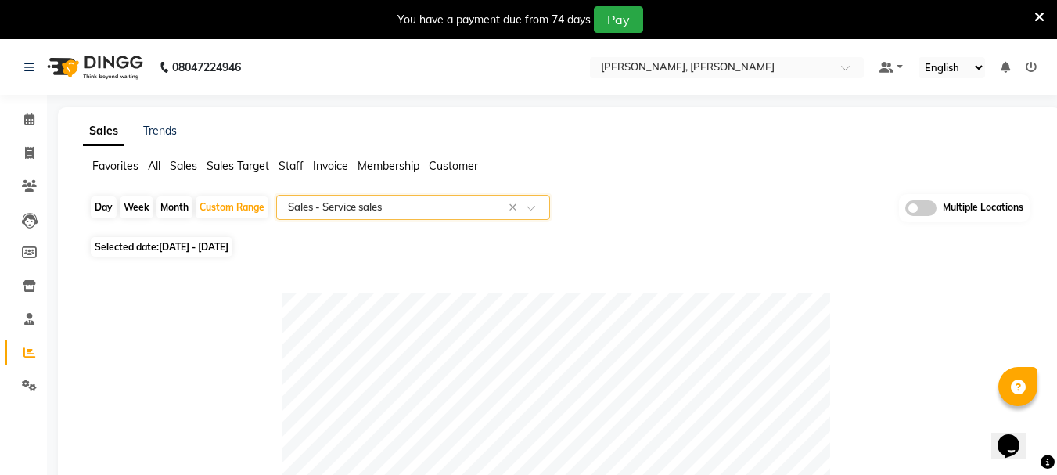
click at [384, 204] on input "text" at bounding box center [397, 207] width 225 height 16
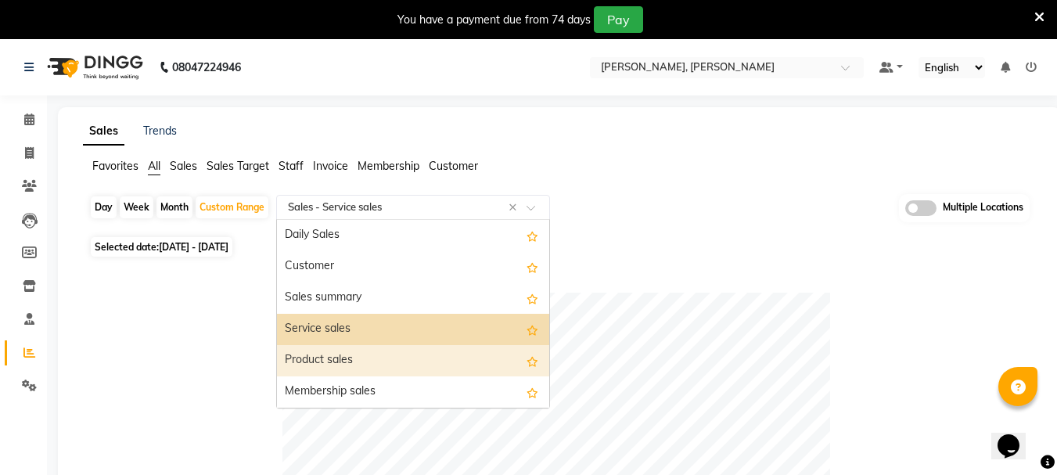
click at [382, 359] on div "Product sales" at bounding box center [413, 360] width 272 height 31
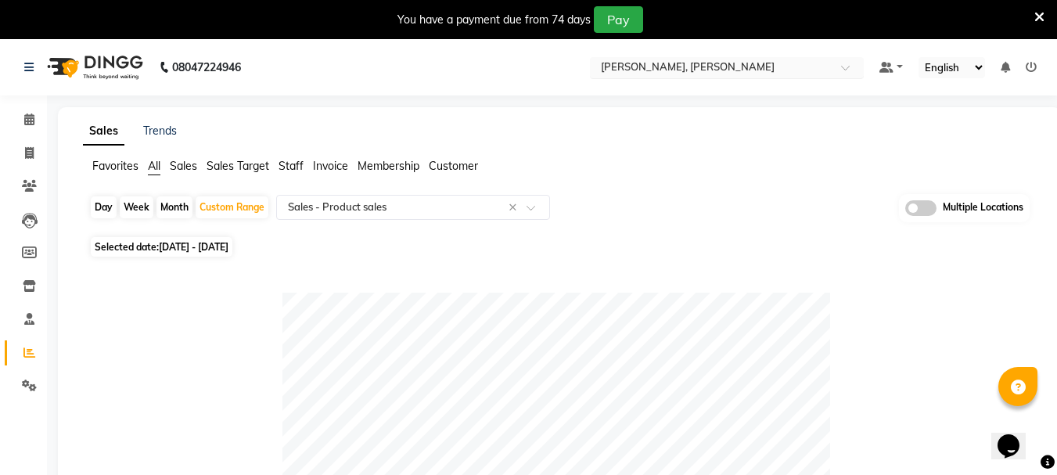
click at [683, 57] on div "Select Location × Sayaji Zivaya, Vijay Nagar" at bounding box center [727, 67] width 274 height 21
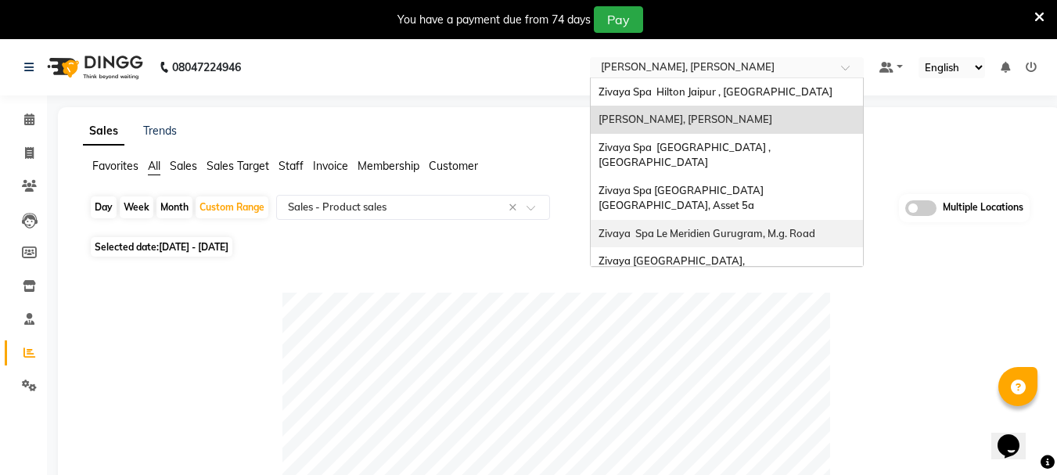
click at [735, 227] on span "Zivaya Spa Le Meridien Gurugram, M.g. Road" at bounding box center [706, 233] width 217 height 13
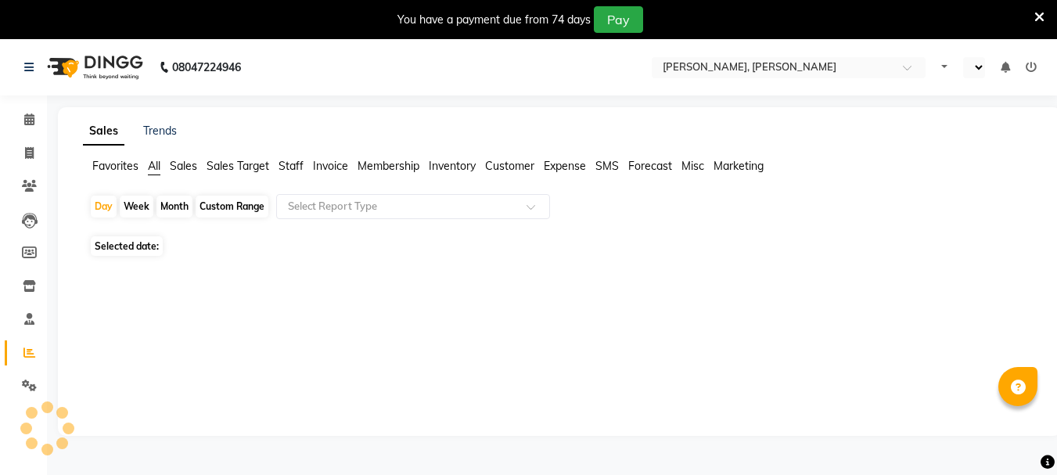
select select "en"
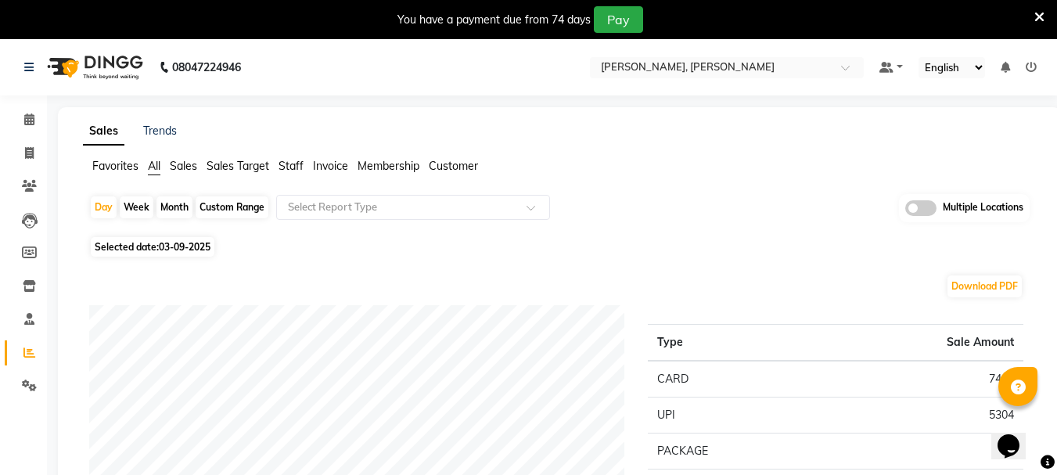
click at [217, 214] on div "Custom Range" at bounding box center [232, 207] width 73 height 22
select select "9"
select select "2025"
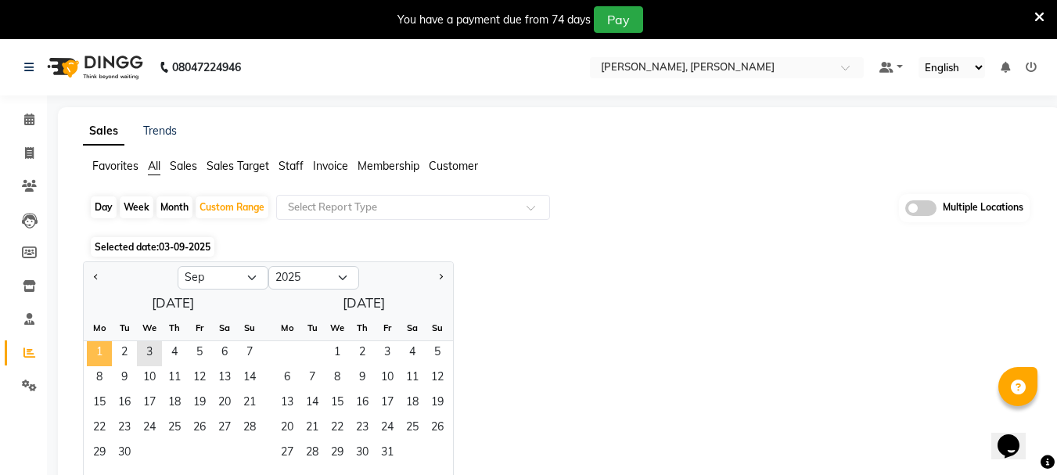
click at [104, 351] on span "1" at bounding box center [99, 353] width 25 height 25
click at [102, 275] on button "Previous month" at bounding box center [96, 277] width 13 height 25
select select "8"
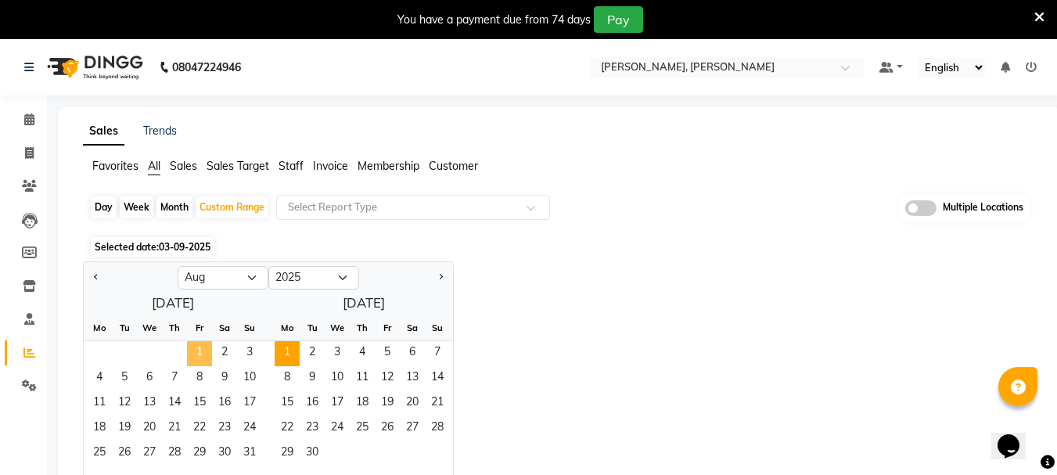
click at [192, 353] on span "1" at bounding box center [199, 353] width 25 height 25
click at [251, 380] on span "10" at bounding box center [249, 378] width 25 height 25
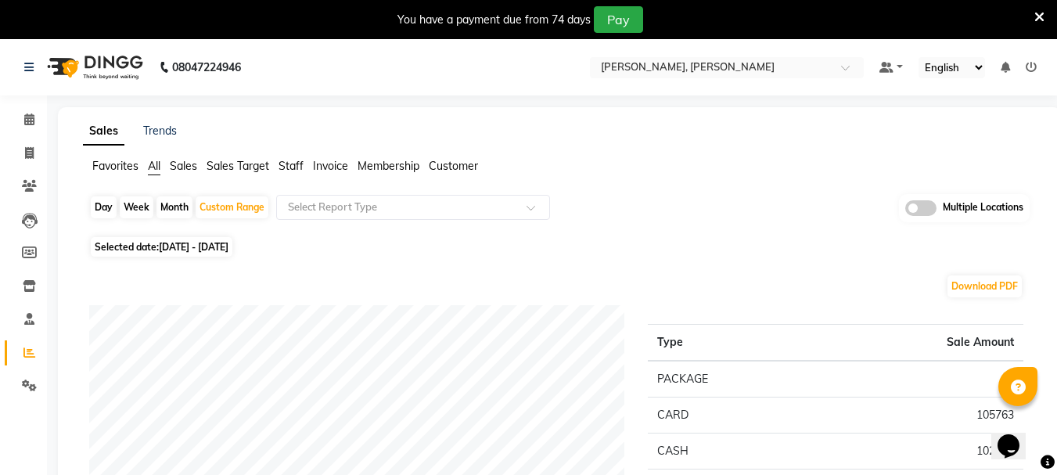
drag, startPoint x: 318, startPoint y: 287, endPoint x: 131, endPoint y: 205, distance: 204.9
click at [310, 285] on div "Download PDF" at bounding box center [556, 286] width 934 height 25
click at [102, 199] on div "Day" at bounding box center [104, 207] width 26 height 22
select select "8"
select select "2025"
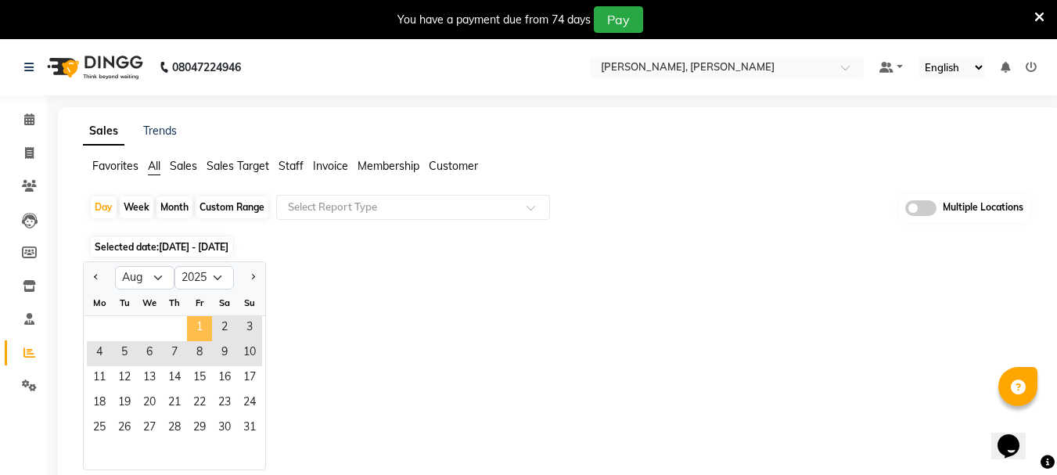
click at [192, 326] on span "1" at bounding box center [199, 328] width 25 height 25
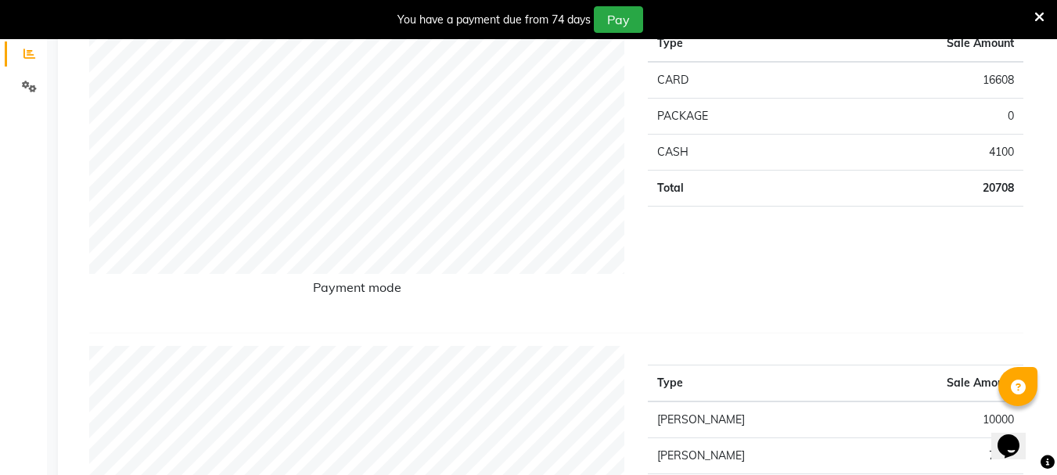
scroll to position [78, 0]
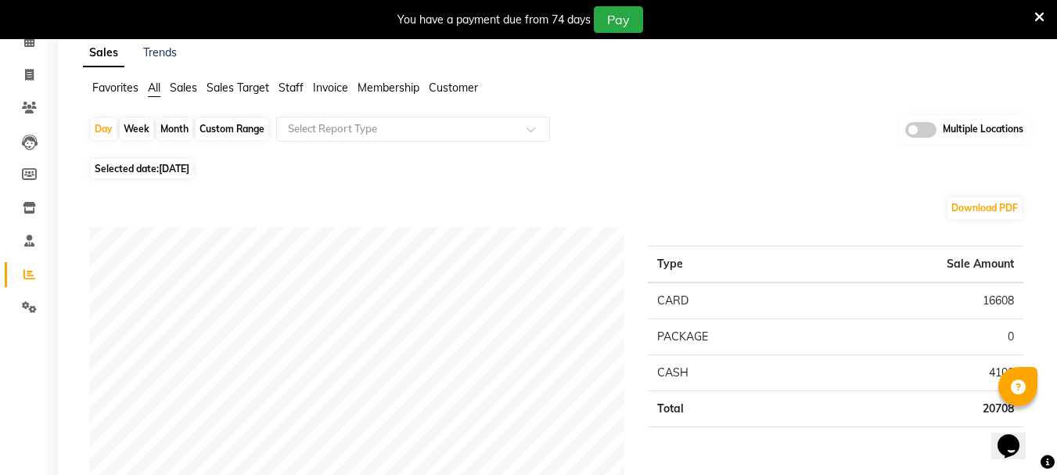
click at [99, 171] on span "Selected date: 01-08-2025" at bounding box center [142, 169] width 102 height 20
select select "8"
select select "2025"
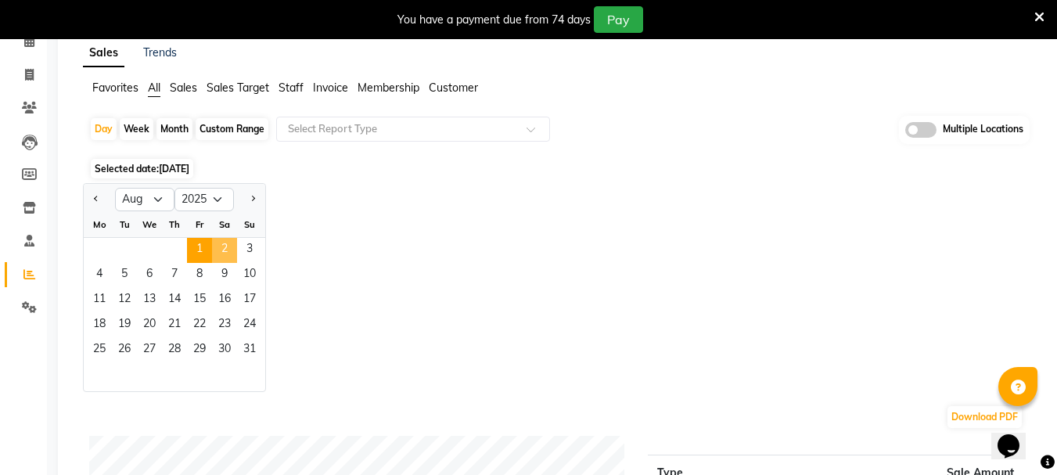
click at [217, 246] on span "2" at bounding box center [224, 250] width 25 height 25
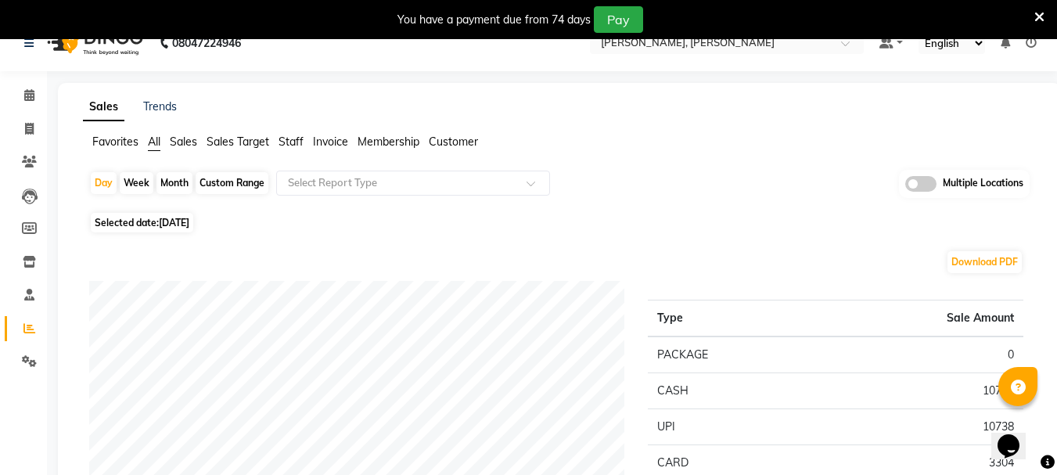
scroll to position [0, 0]
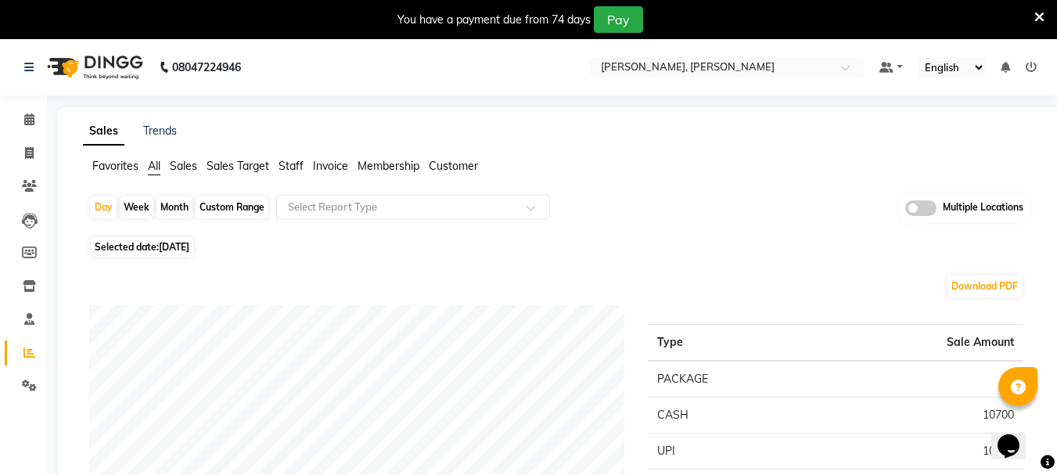
click at [193, 254] on span "Selected date: 02-08-2025" at bounding box center [142, 247] width 102 height 20
select select "8"
select select "2025"
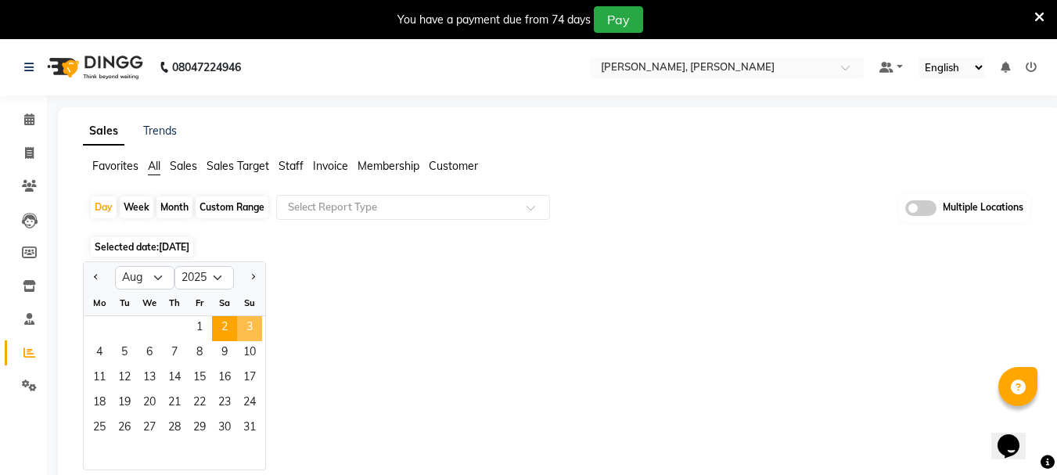
click at [246, 330] on span "3" at bounding box center [249, 328] width 25 height 25
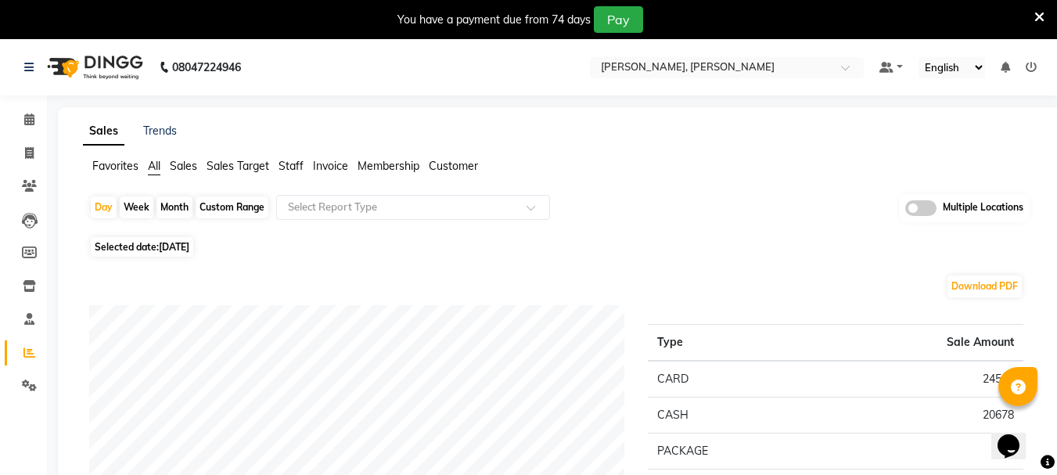
click at [178, 246] on span "03-08-2025" at bounding box center [174, 247] width 31 height 12
select select "8"
select select "2025"
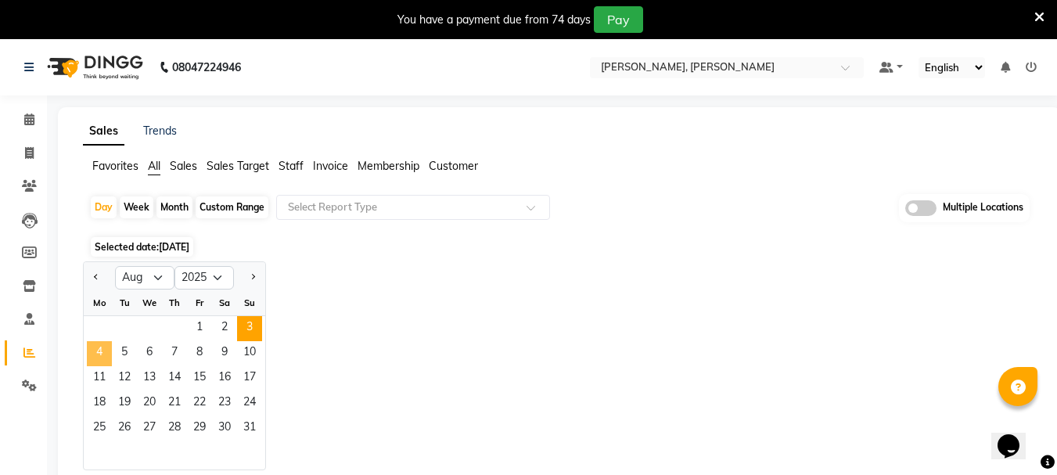
click at [96, 357] on span "4" at bounding box center [99, 353] width 25 height 25
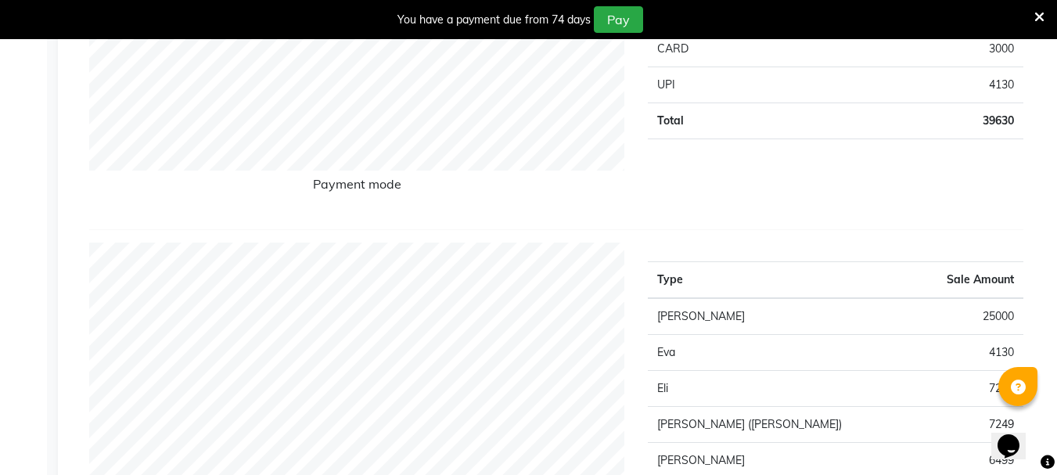
scroll to position [78, 0]
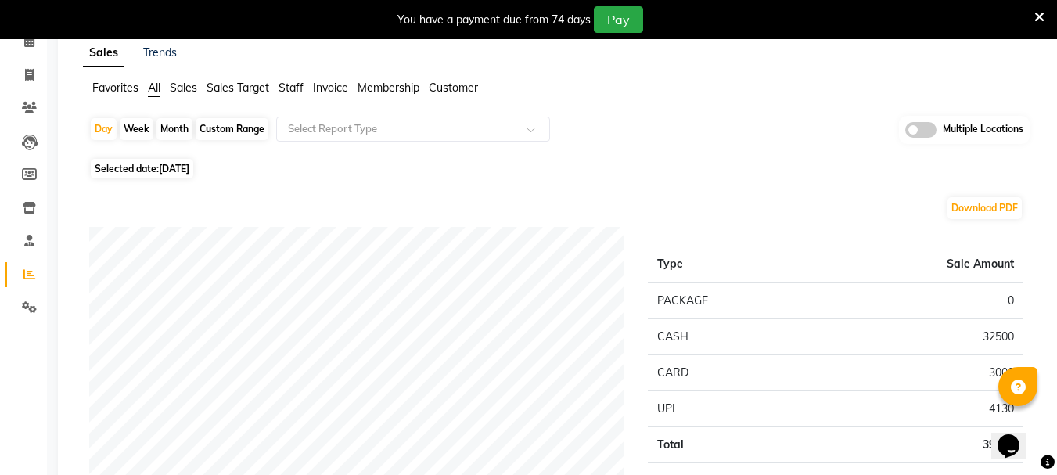
click at [163, 172] on span "04-08-2025" at bounding box center [174, 169] width 31 height 12
select select "8"
select select "2025"
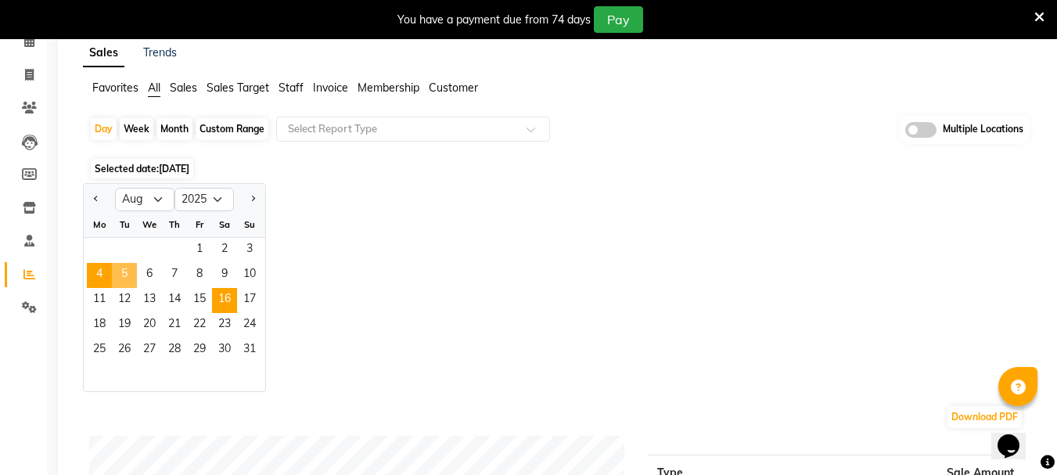
drag, startPoint x: 131, startPoint y: 271, endPoint x: 217, endPoint y: 302, distance: 90.5
click at [132, 271] on span "5" at bounding box center [124, 275] width 25 height 25
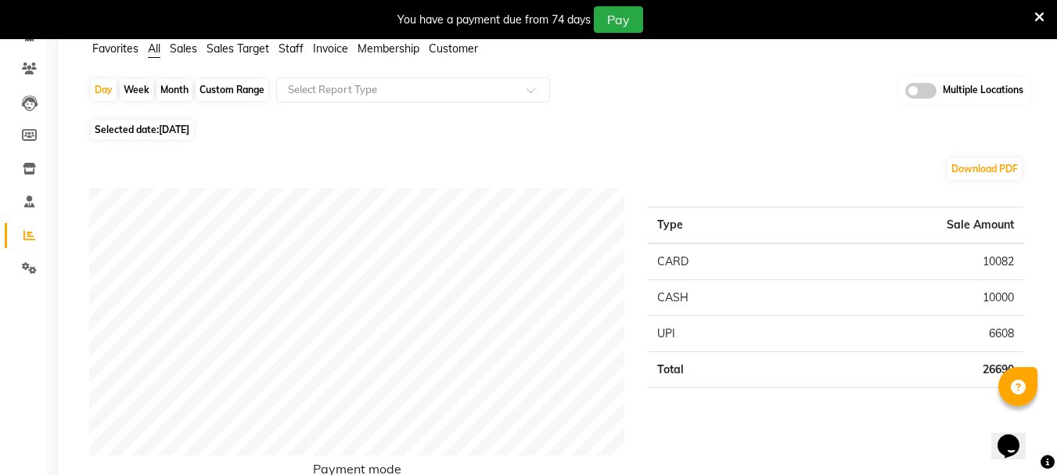
scroll to position [0, 0]
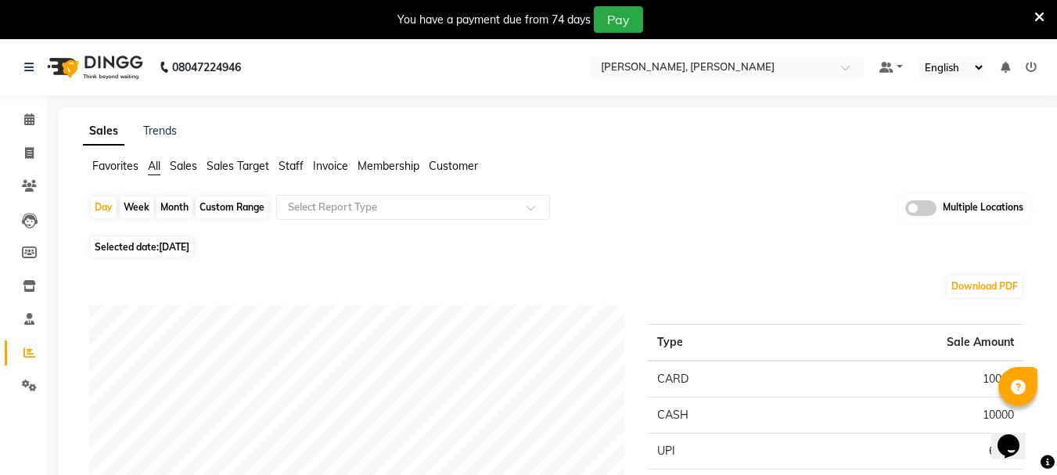
click at [171, 251] on span "05-08-2025" at bounding box center [174, 247] width 31 height 12
select select "8"
select select "2025"
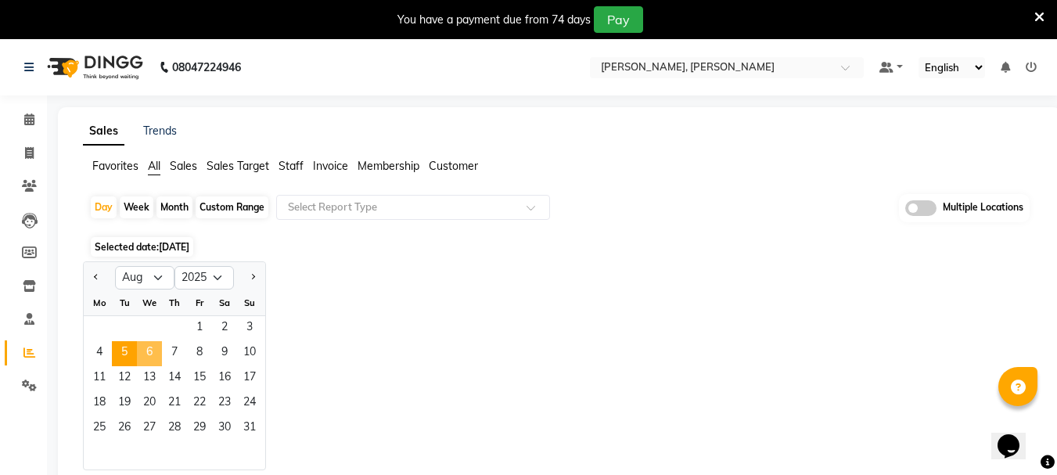
click at [153, 357] on span "6" at bounding box center [149, 353] width 25 height 25
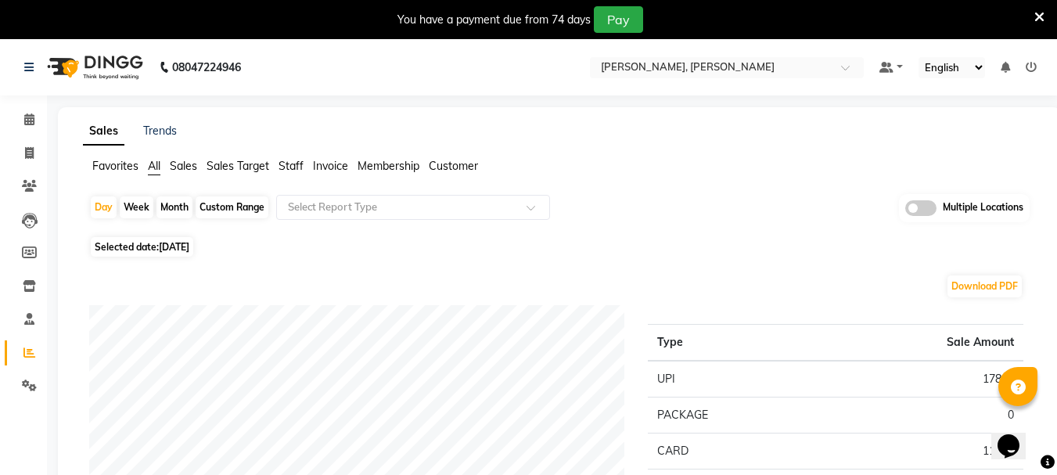
click at [189, 242] on span "06-08-2025" at bounding box center [174, 247] width 31 height 12
select select "8"
select select "2025"
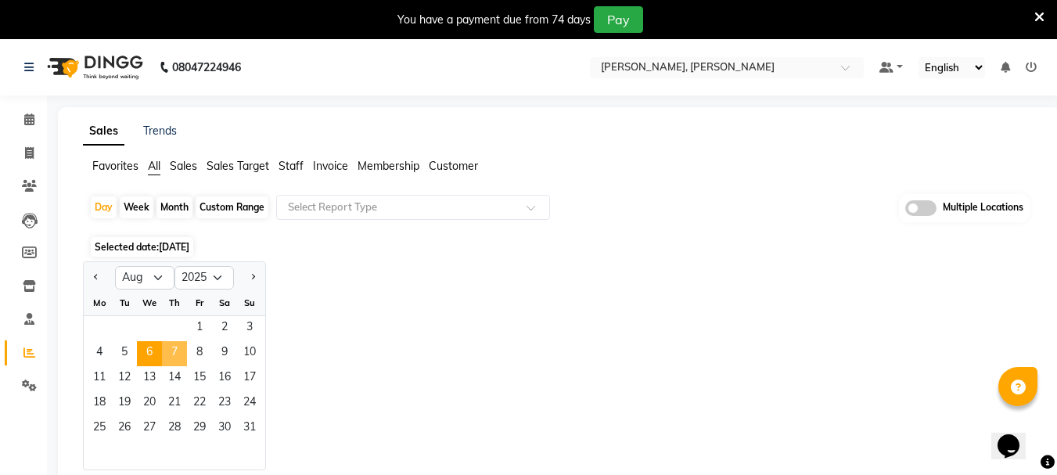
click at [176, 354] on span "7" at bounding box center [174, 353] width 25 height 25
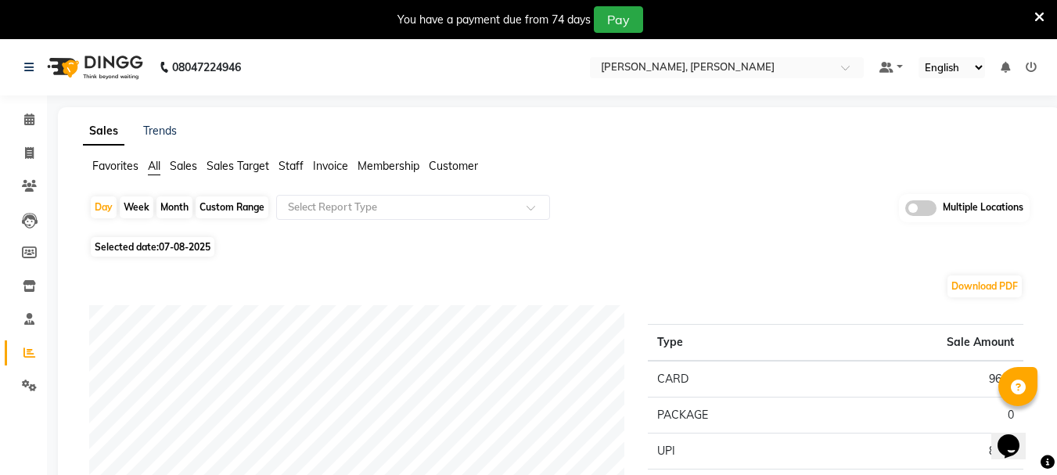
click at [181, 253] on span "Selected date: 07-08-2025" at bounding box center [153, 247] width 124 height 20
select select "8"
select select "2025"
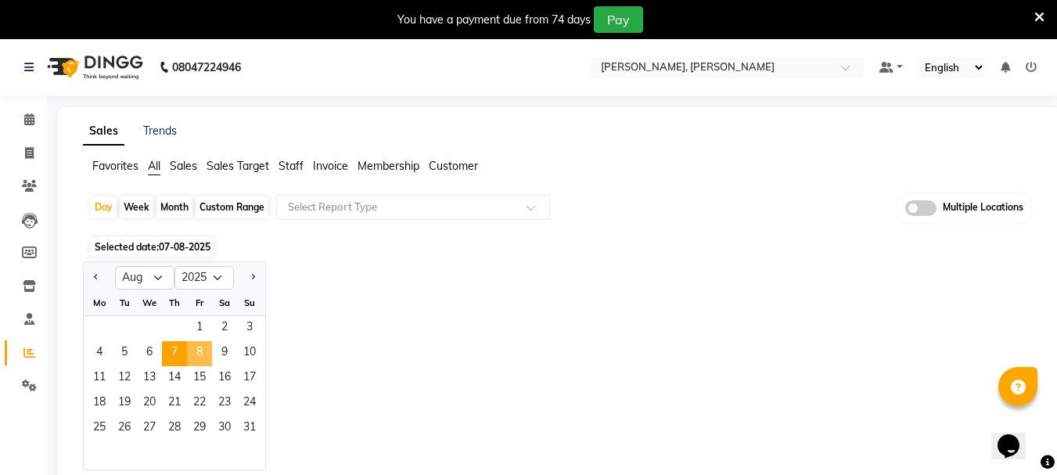
click at [190, 356] on span "8" at bounding box center [199, 353] width 25 height 25
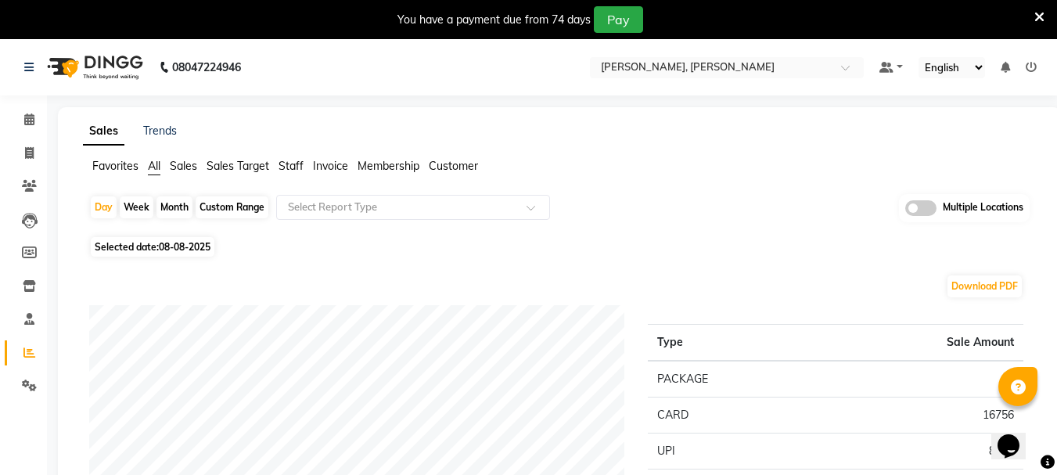
click at [174, 241] on span "08-08-2025" at bounding box center [185, 247] width 52 height 12
select select "8"
select select "2025"
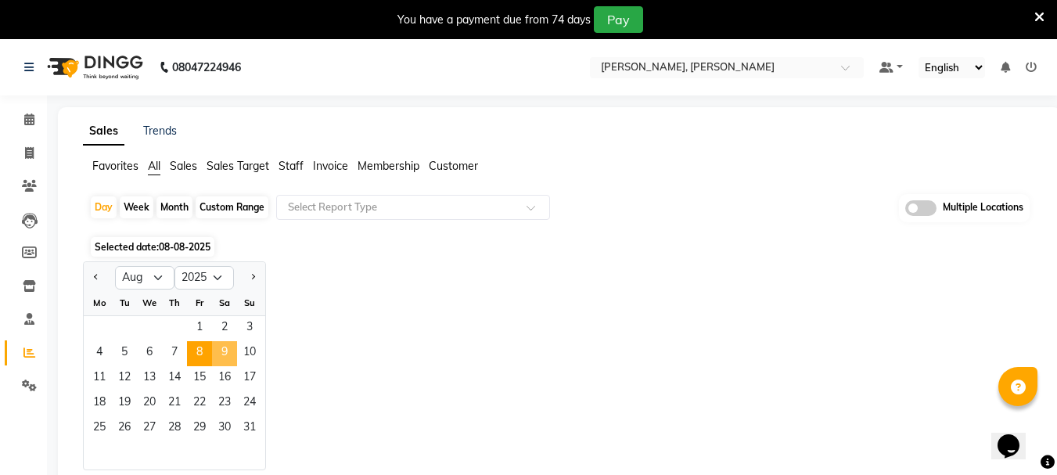
click at [221, 357] on span "9" at bounding box center [224, 353] width 25 height 25
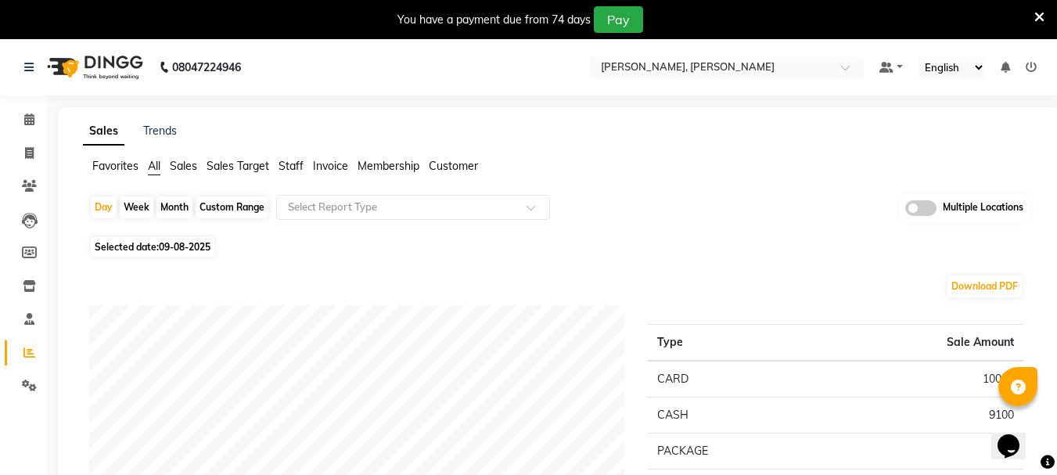
click at [184, 245] on span "09-08-2025" at bounding box center [185, 247] width 52 height 12
select select "8"
select select "2025"
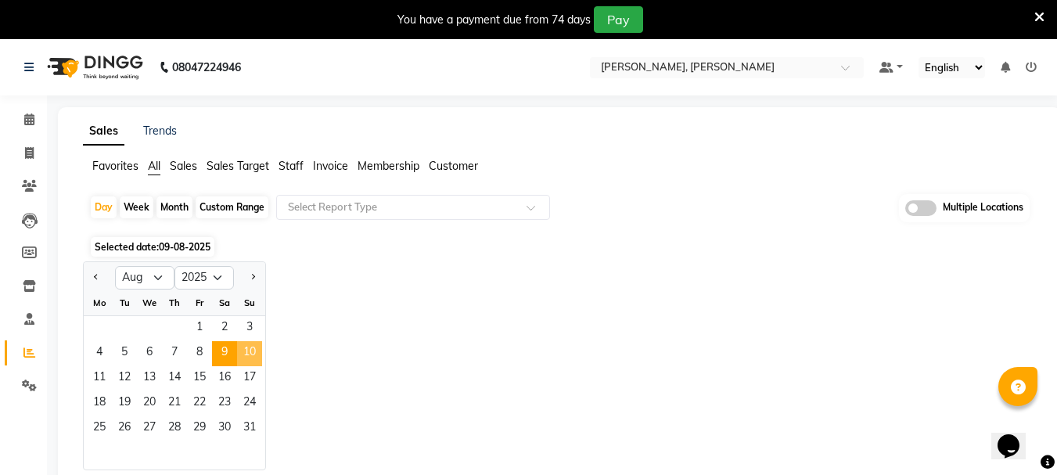
click at [245, 352] on span "10" at bounding box center [249, 353] width 25 height 25
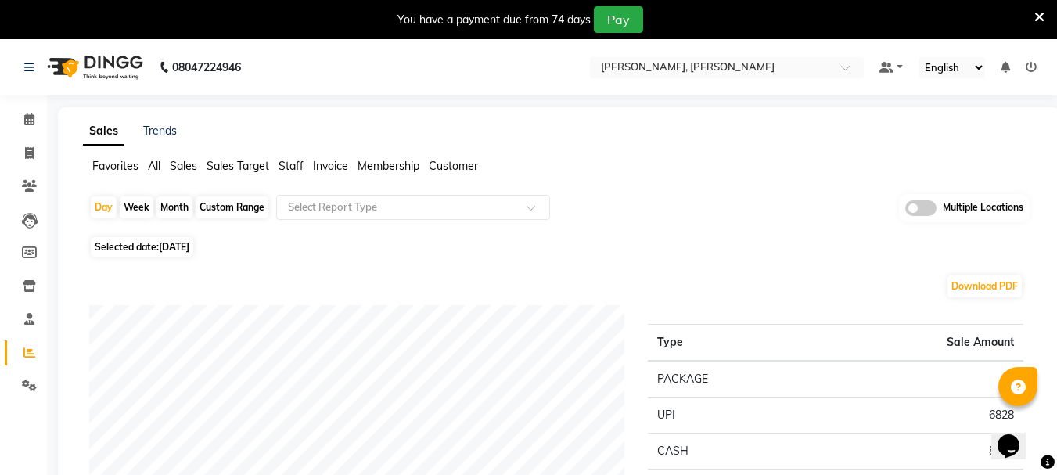
click at [189, 244] on span "[DATE]" at bounding box center [174, 247] width 31 height 12
select select "8"
select select "2025"
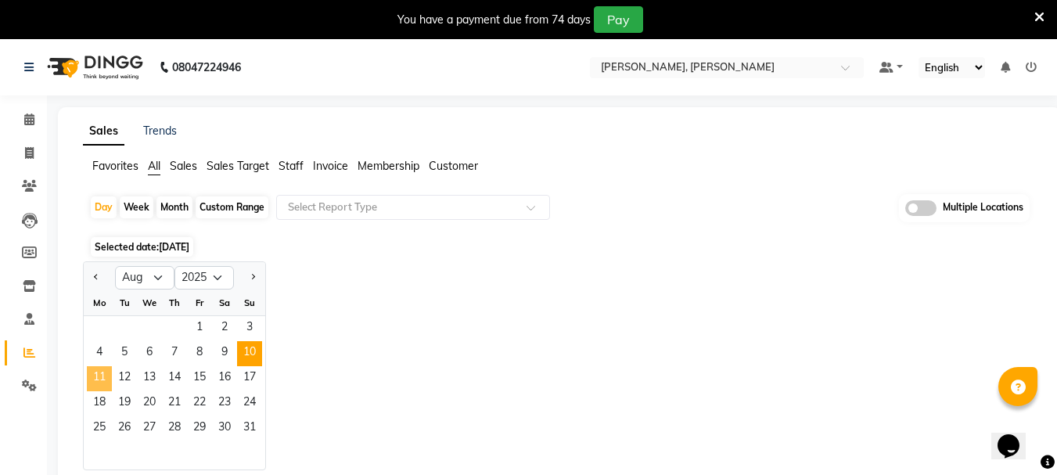
click at [95, 379] on span "11" at bounding box center [99, 378] width 25 height 25
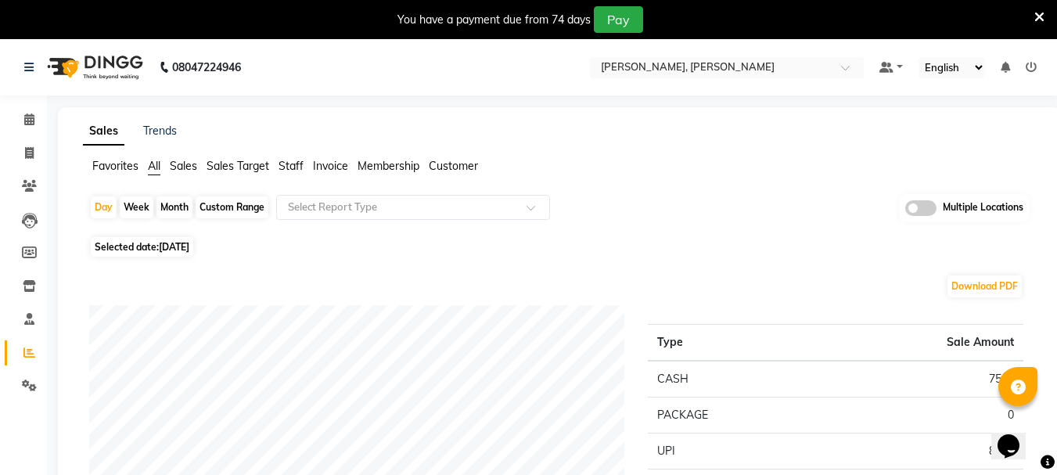
click at [177, 245] on span "[DATE]" at bounding box center [174, 247] width 31 height 12
select select "8"
select select "2025"
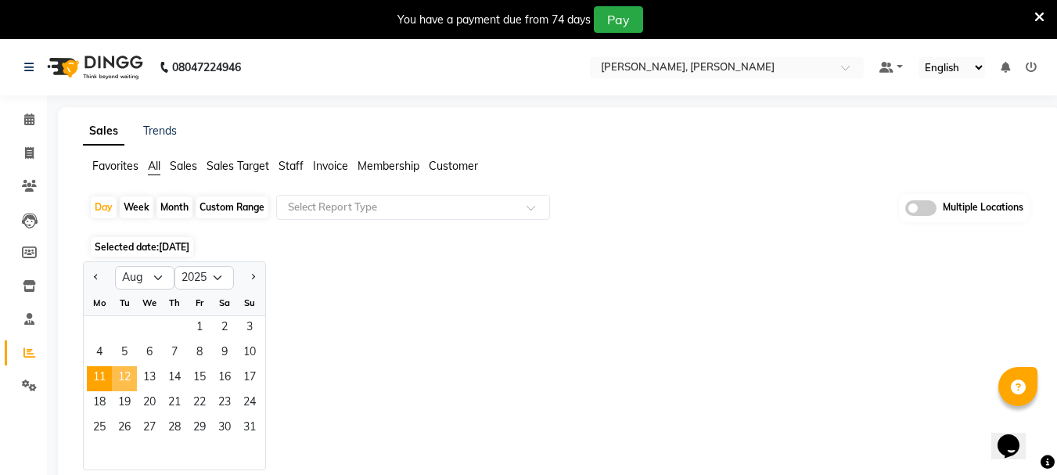
click at [123, 379] on span "12" at bounding box center [124, 378] width 25 height 25
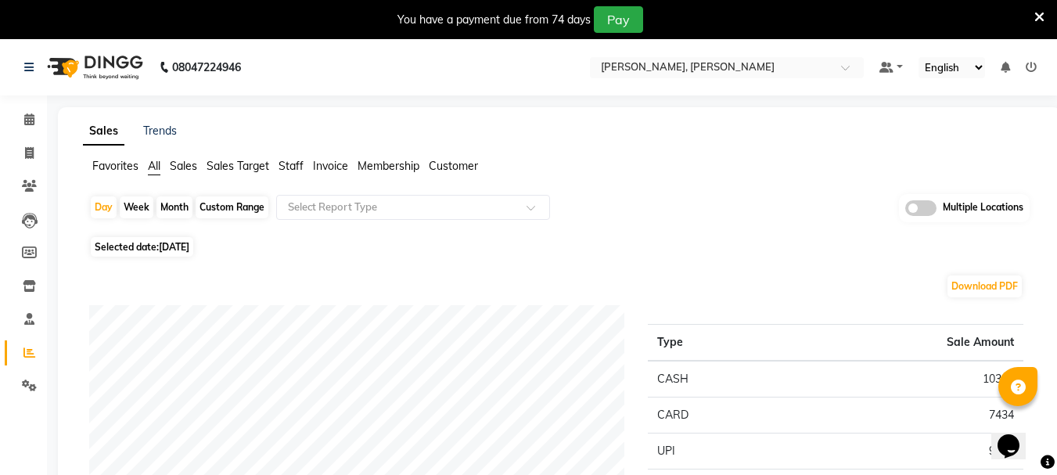
click at [193, 254] on span "Selected date: 12-08-2025" at bounding box center [142, 247] width 102 height 20
select select "8"
select select "2025"
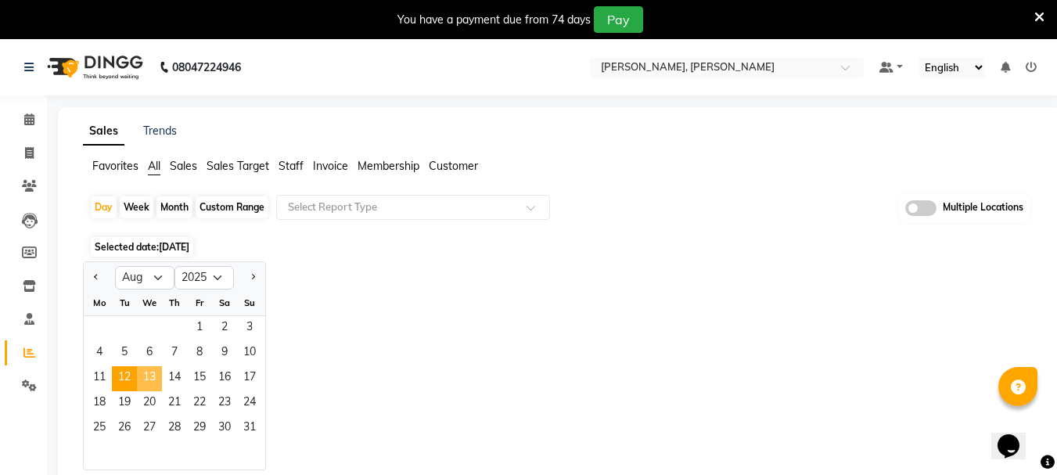
click at [142, 377] on span "13" at bounding box center [149, 378] width 25 height 25
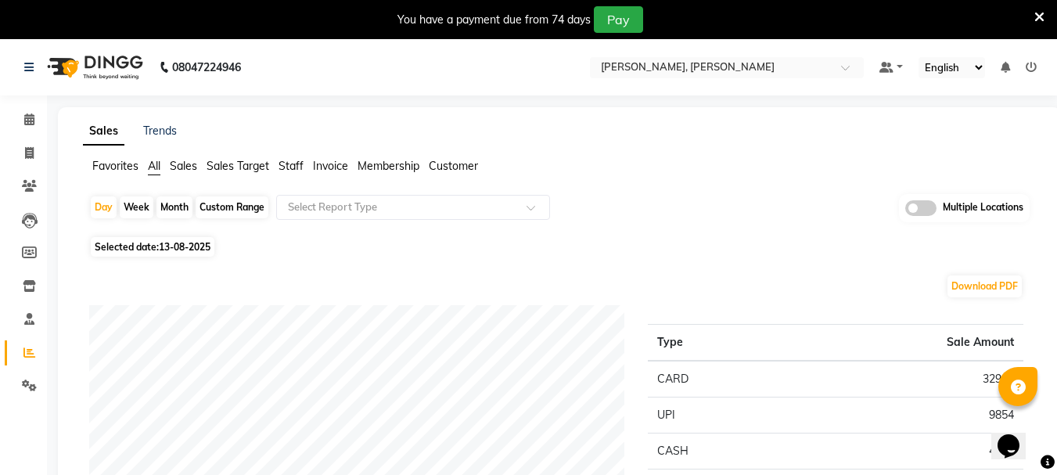
click at [184, 232] on div "Day Week Month Custom Range Select Report Type Multiple Locations" at bounding box center [559, 213] width 940 height 38
click at [187, 243] on span "13-08-2025" at bounding box center [185, 247] width 52 height 12
select select "8"
select select "2025"
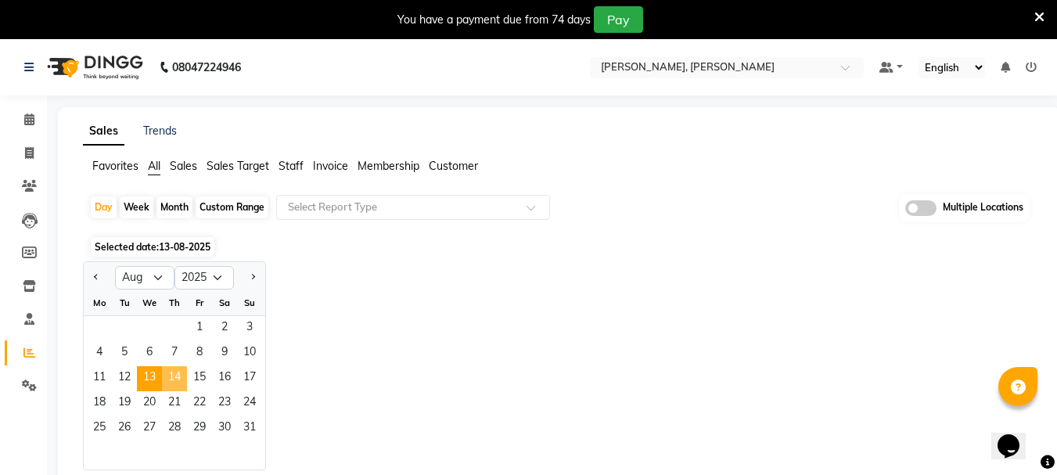
click at [172, 386] on span "14" at bounding box center [174, 378] width 25 height 25
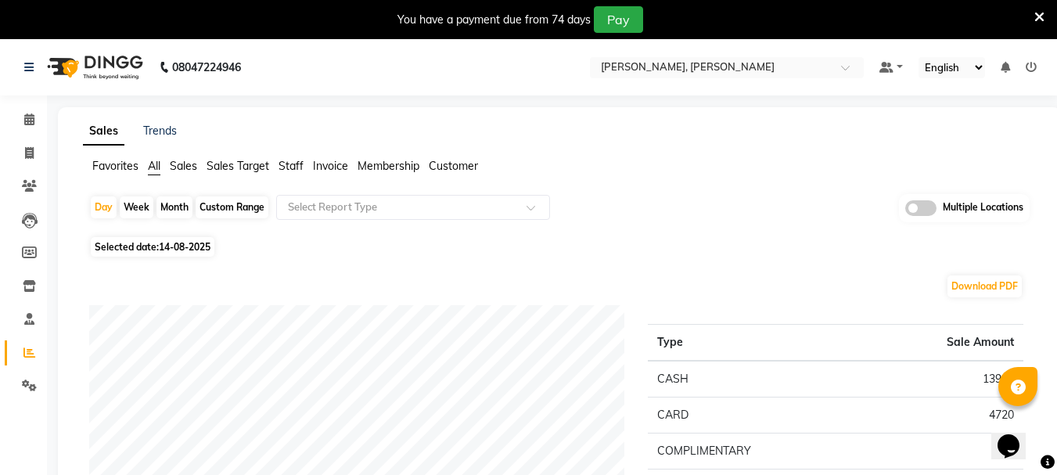
click at [157, 245] on span "Selected date: 14-08-2025" at bounding box center [153, 247] width 124 height 20
select select "8"
select select "2025"
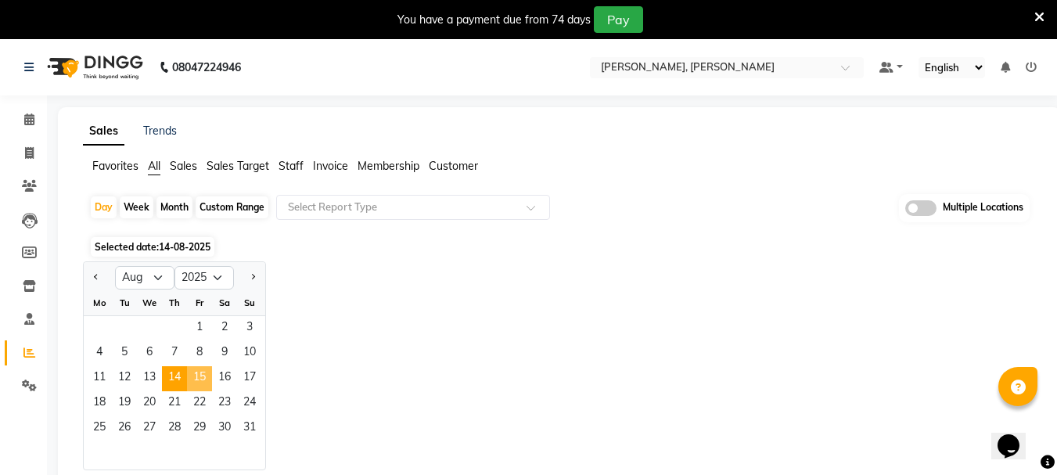
click at [192, 379] on span "15" at bounding box center [199, 378] width 25 height 25
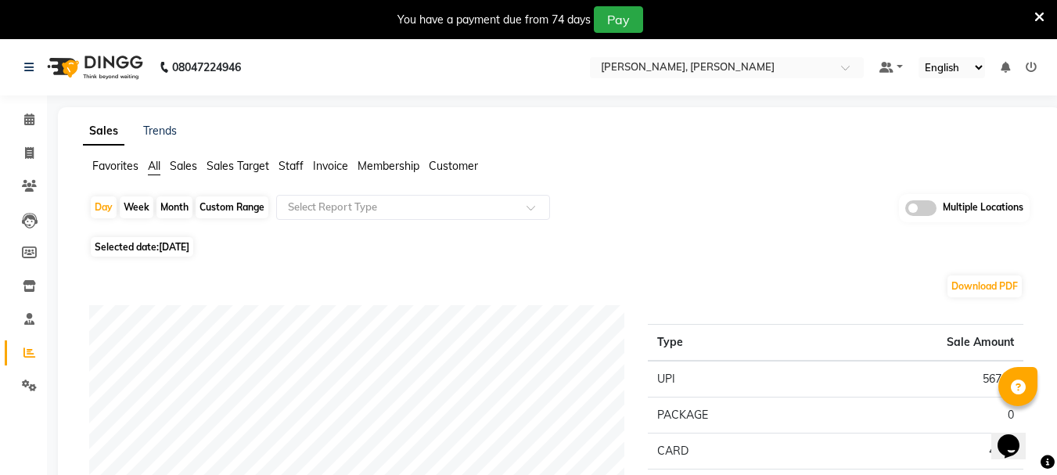
click at [189, 244] on span "[DATE]" at bounding box center [174, 247] width 31 height 12
select select "8"
select select "2025"
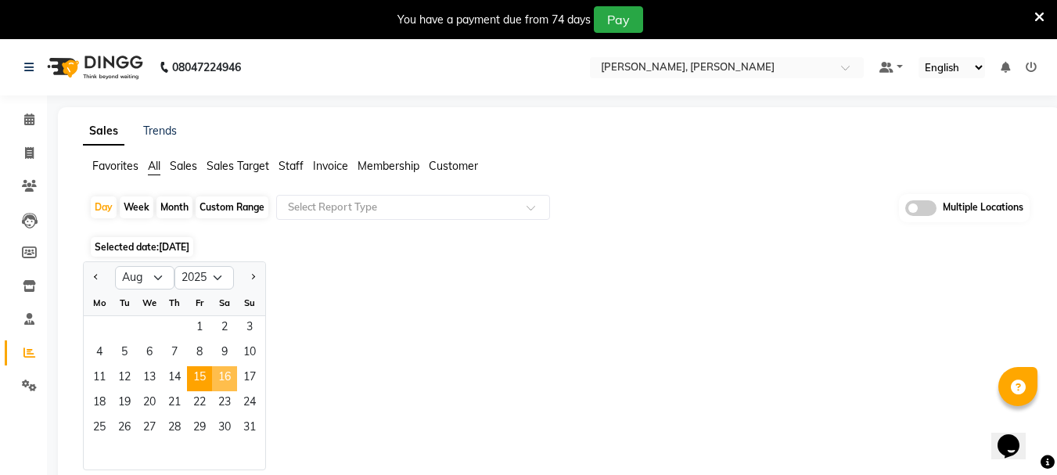
click at [221, 367] on span "16" at bounding box center [224, 378] width 25 height 25
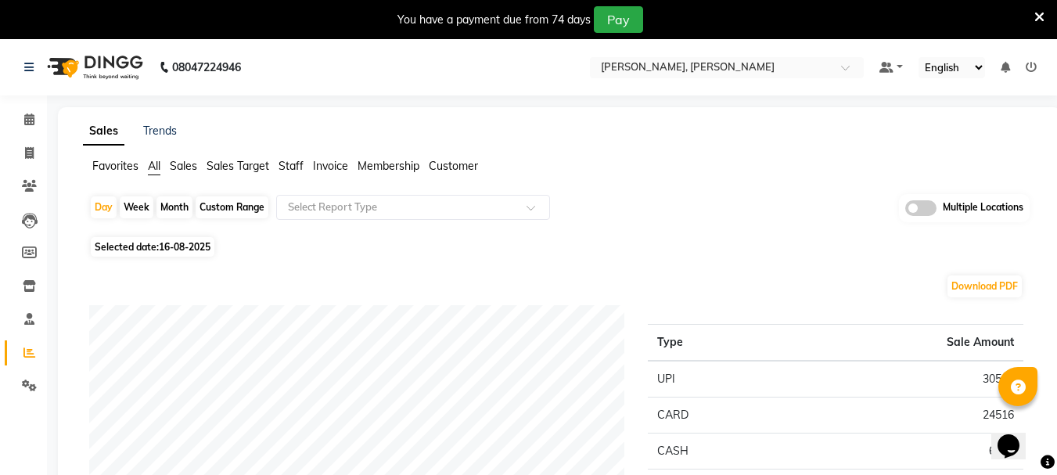
click at [155, 251] on span "Selected date: 16-08-2025" at bounding box center [153, 247] width 124 height 20
select select "8"
select select "2025"
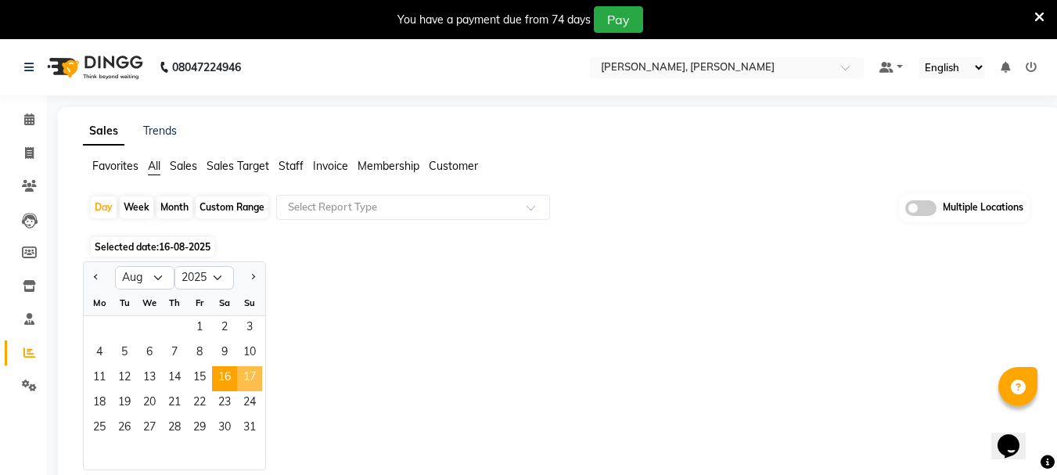
click at [241, 384] on span "17" at bounding box center [249, 378] width 25 height 25
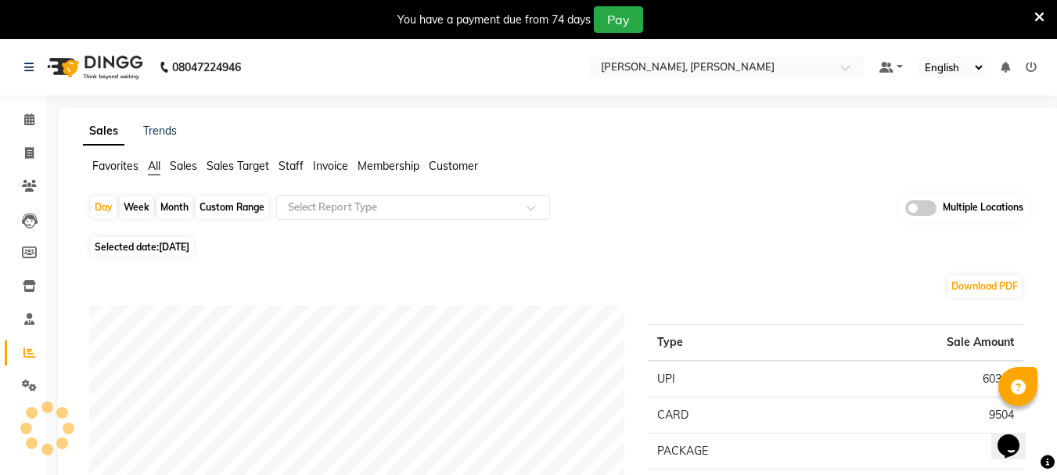
click at [120, 253] on span "Selected date: 17-08-2025" at bounding box center [142, 247] width 102 height 20
select select "8"
select select "2025"
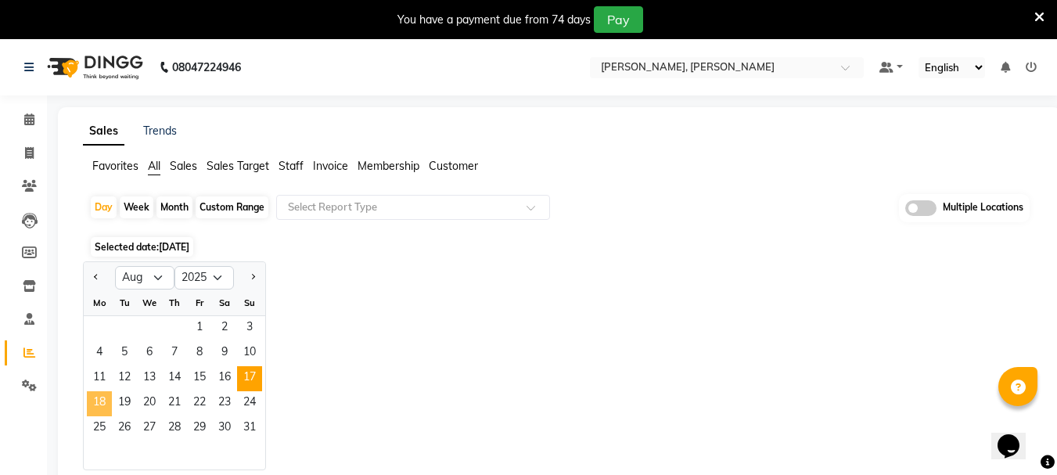
click at [95, 405] on span "18" at bounding box center [99, 403] width 25 height 25
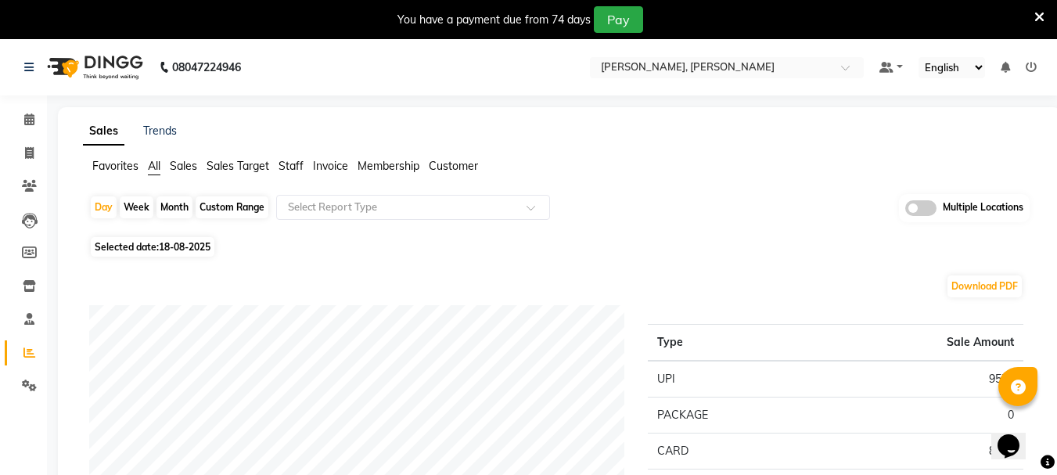
click at [162, 251] on span "18-08-2025" at bounding box center [185, 247] width 52 height 12
select select "8"
select select "2025"
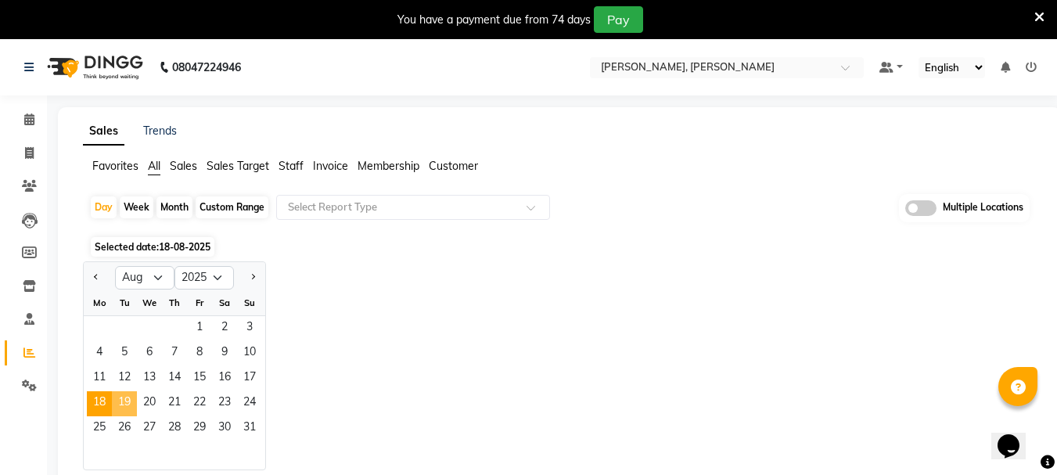
click at [128, 401] on span "19" at bounding box center [124, 403] width 25 height 25
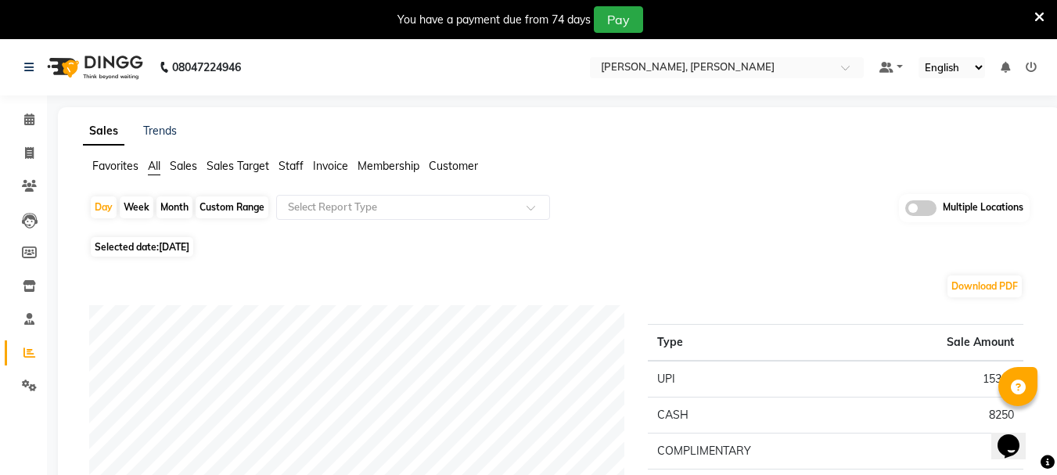
click at [189, 246] on span "19-08-2025" at bounding box center [174, 247] width 31 height 12
select select "8"
select select "2025"
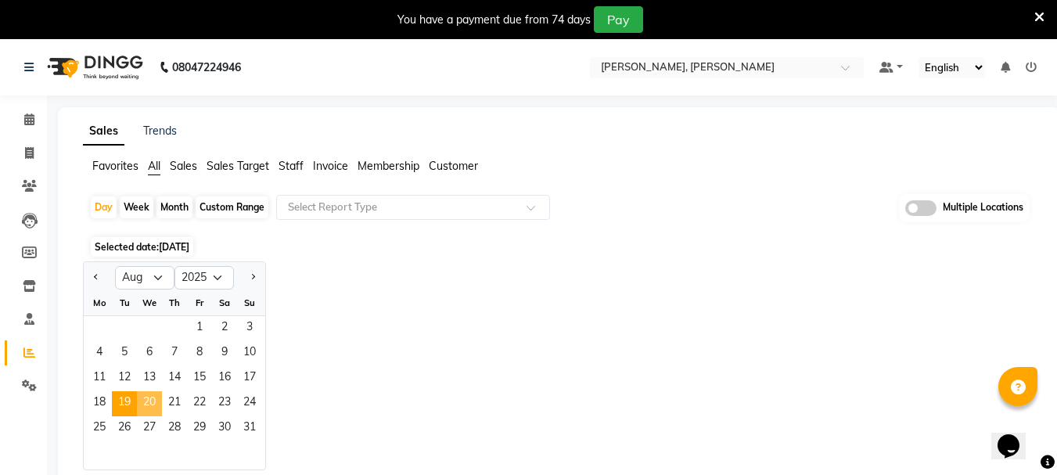
click at [154, 404] on span "20" at bounding box center [149, 403] width 25 height 25
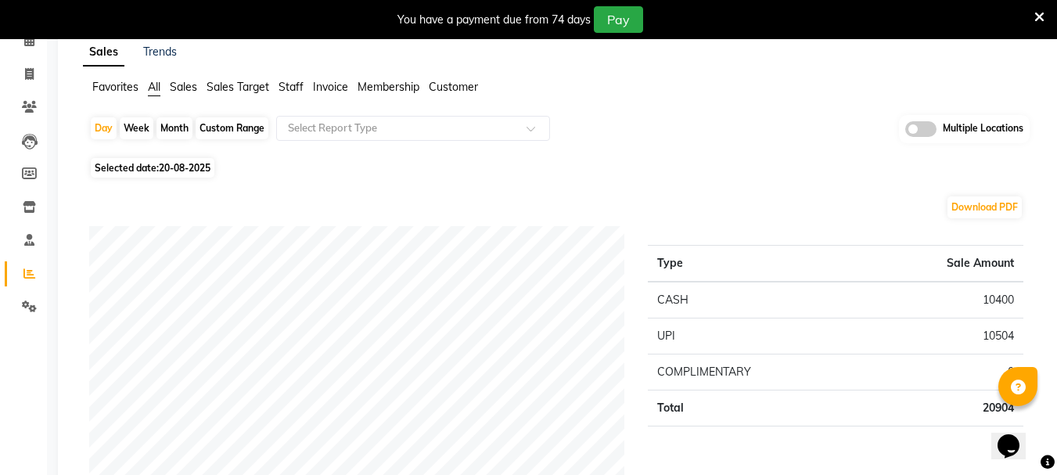
scroll to position [78, 0]
click at [157, 166] on span "Selected date: 20-08-2025" at bounding box center [153, 169] width 124 height 20
select select "8"
select select "2025"
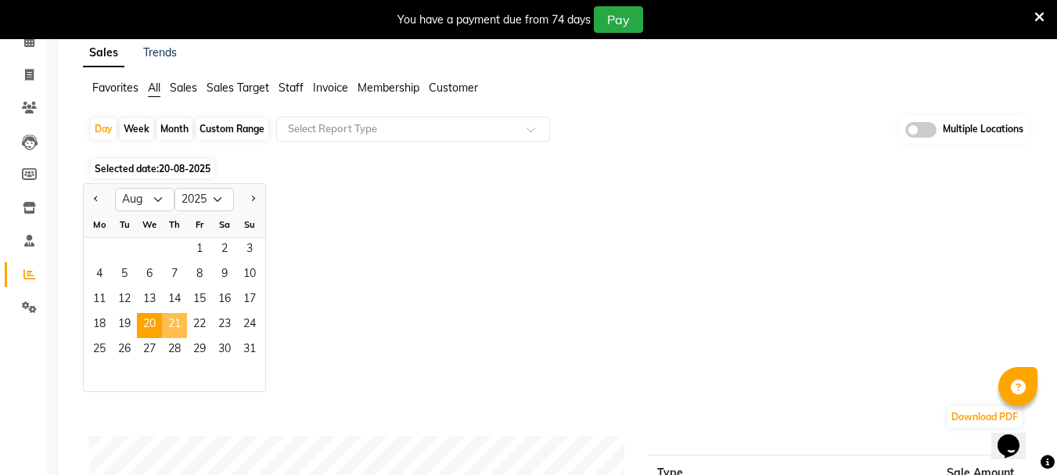
click at [177, 329] on span "21" at bounding box center [174, 325] width 25 height 25
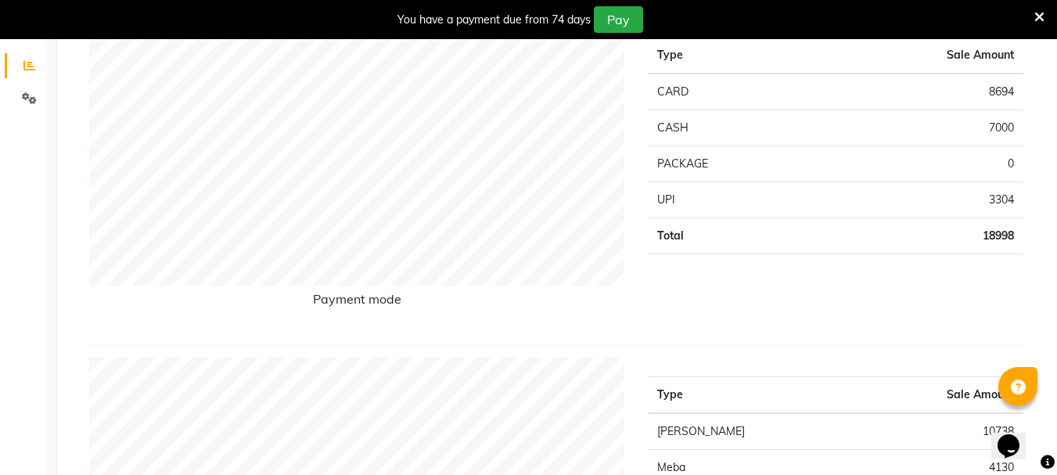
scroll to position [0, 0]
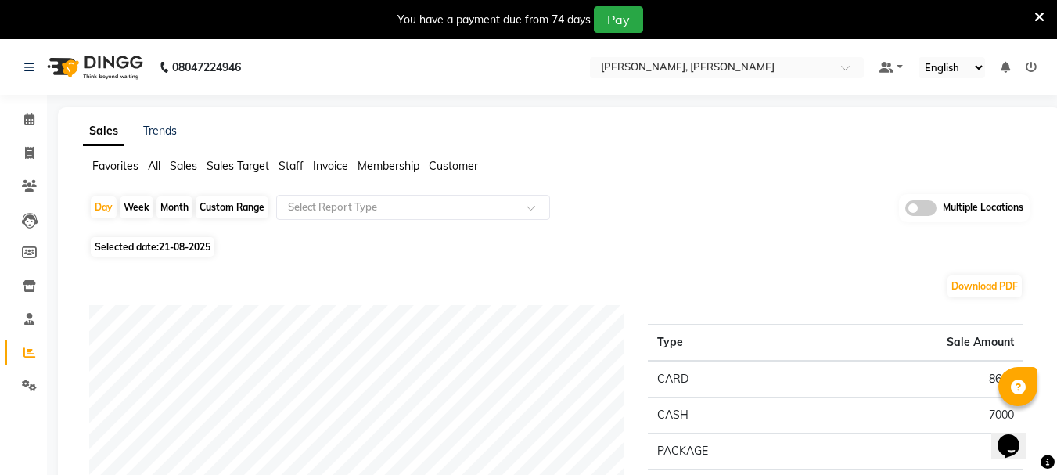
click at [148, 252] on span "Selected date: 21-08-2025" at bounding box center [153, 247] width 124 height 20
select select "8"
select select "2025"
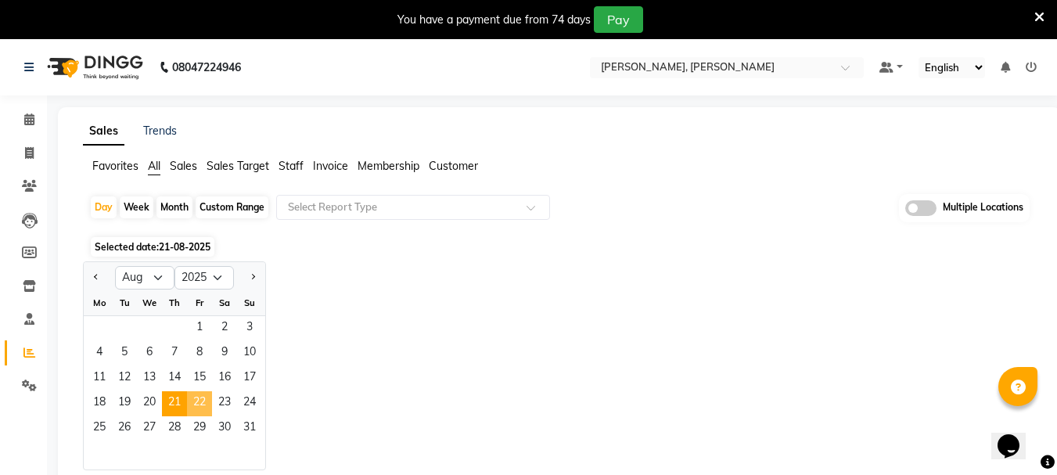
click at [196, 403] on span "22" at bounding box center [199, 403] width 25 height 25
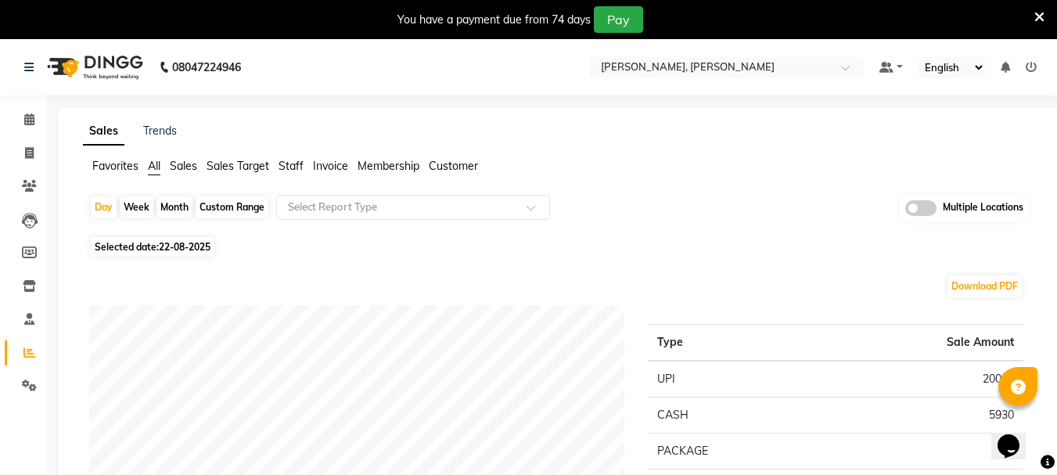
drag, startPoint x: 167, startPoint y: 242, endPoint x: 193, endPoint y: 253, distance: 28.8
click at [167, 242] on span "22-08-2025" at bounding box center [185, 247] width 52 height 12
select select "8"
select select "2025"
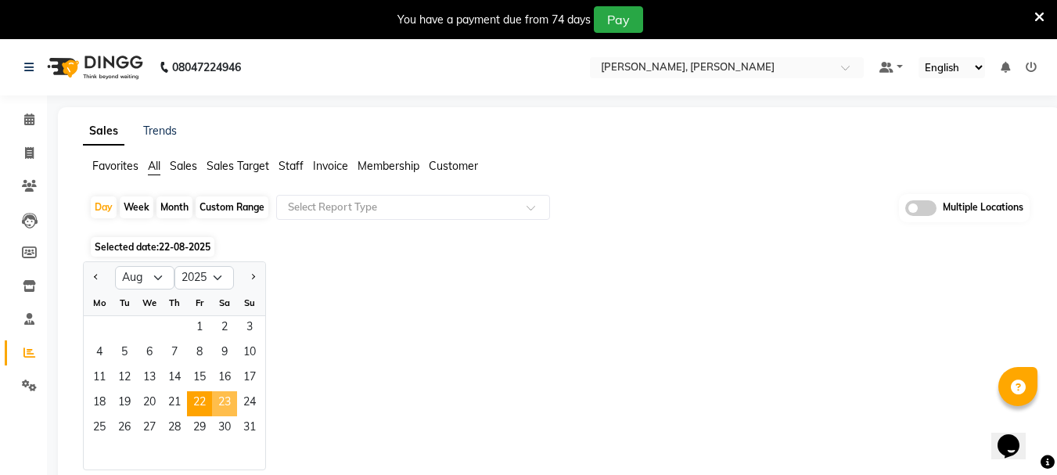
click at [228, 408] on span "23" at bounding box center [224, 403] width 25 height 25
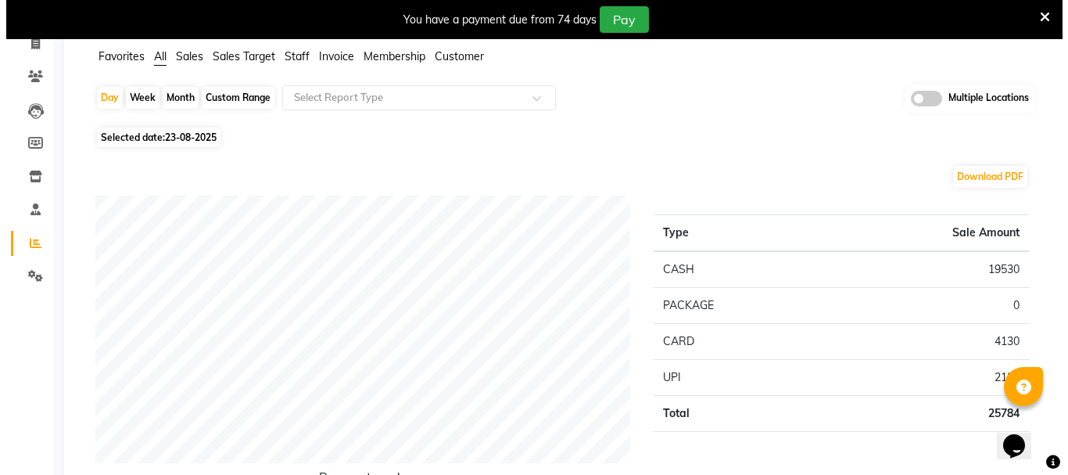
scroll to position [78, 0]
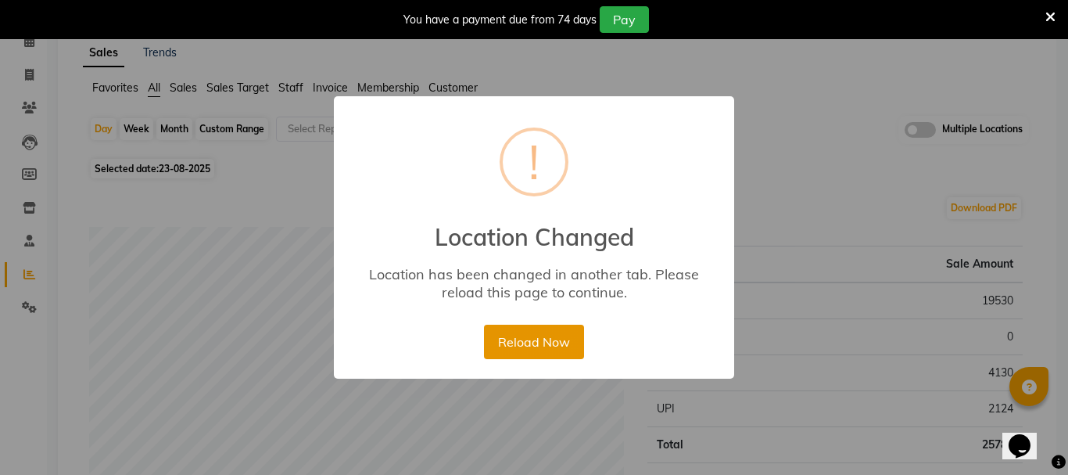
click at [551, 347] on button "Reload Now" at bounding box center [533, 342] width 99 height 34
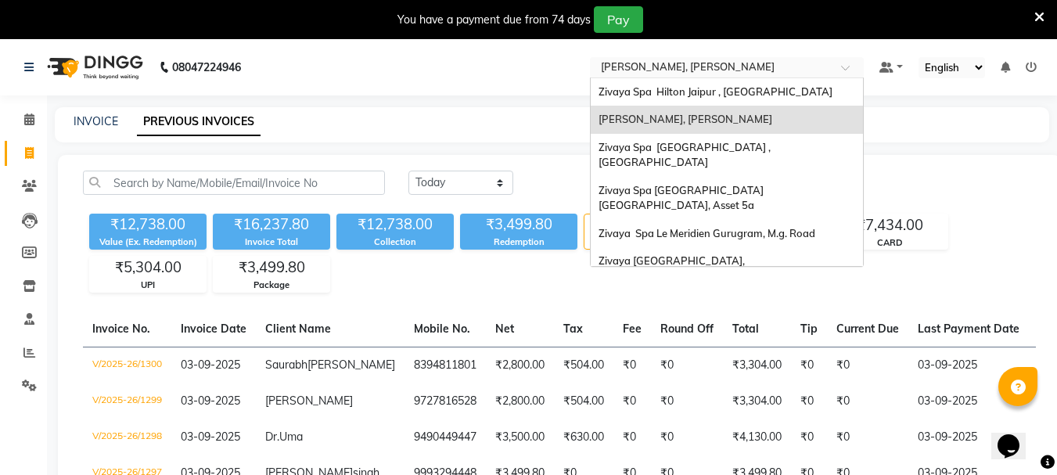
click at [646, 63] on input "text" at bounding box center [711, 69] width 227 height 16
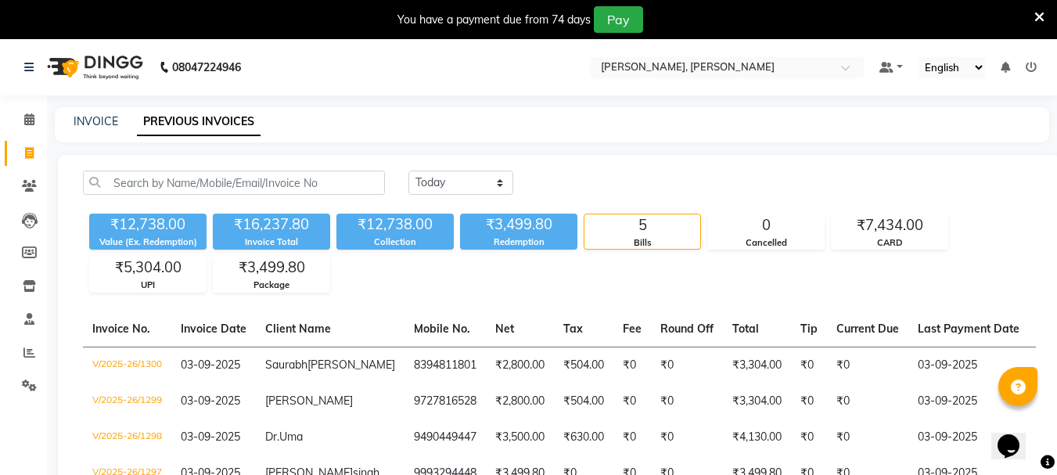
click at [427, 156] on div "Today Yesterday Custom Range ₹12,738.00 Value (Ex. Redemption) ₹16,237.80 Invoi…" at bounding box center [559, 372] width 1003 height 434
click at [451, 185] on select "Today Yesterday Custom Range" at bounding box center [460, 183] width 105 height 24
select select "range"
click at [408, 171] on select "Today Yesterday Custom Range" at bounding box center [460, 183] width 105 height 24
click at [624, 180] on input "03-09-2025" at bounding box center [588, 183] width 110 height 22
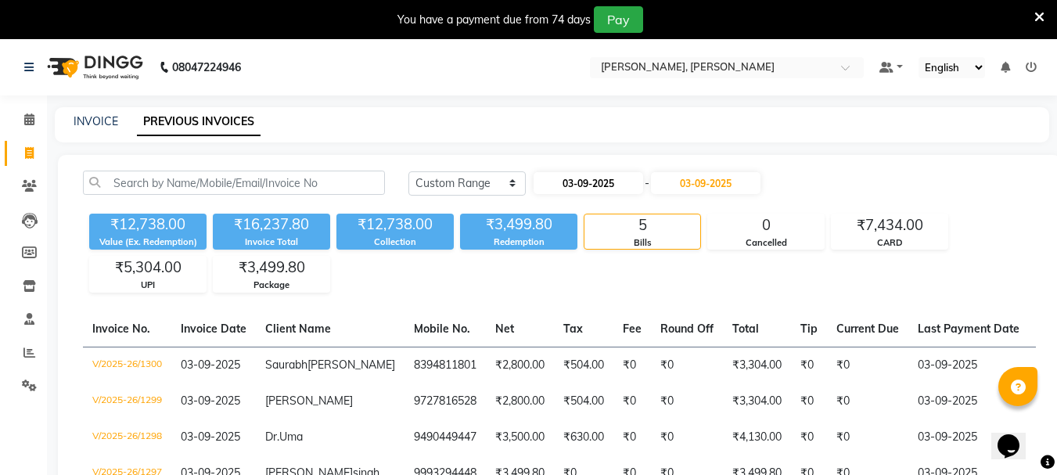
select select "9"
select select "2025"
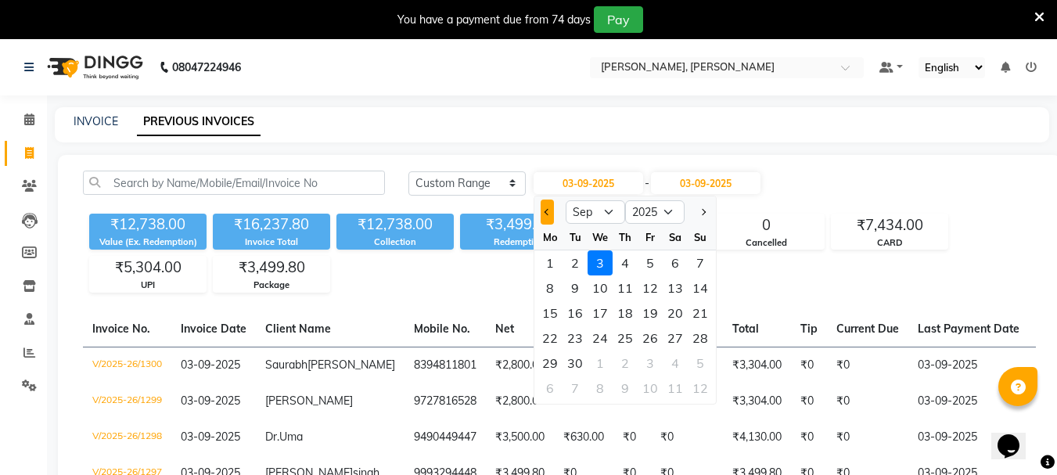
click at [548, 216] on button "Previous month" at bounding box center [546, 211] width 13 height 25
select select "8"
click at [699, 263] on div "3" at bounding box center [700, 262] width 25 height 25
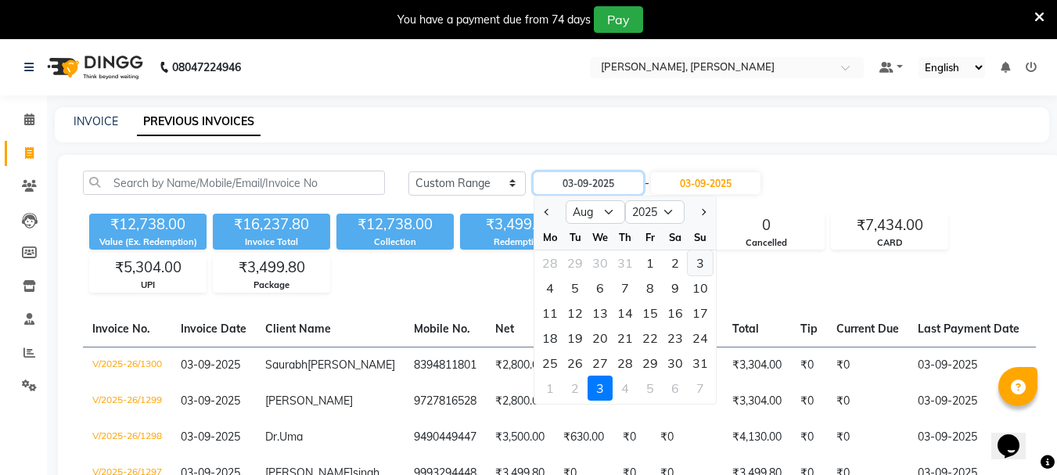
type input "03-08-2025"
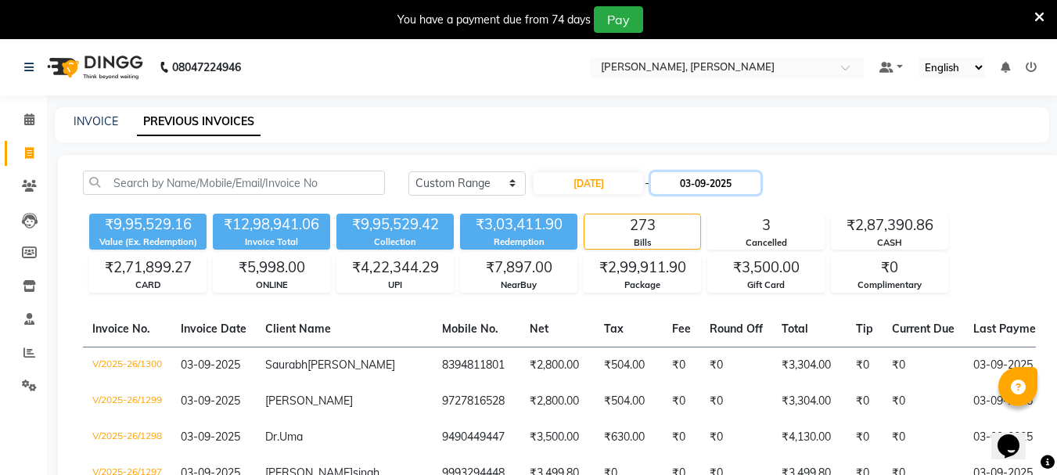
click at [723, 188] on input "03-09-2025" at bounding box center [706, 183] width 110 height 22
select select "9"
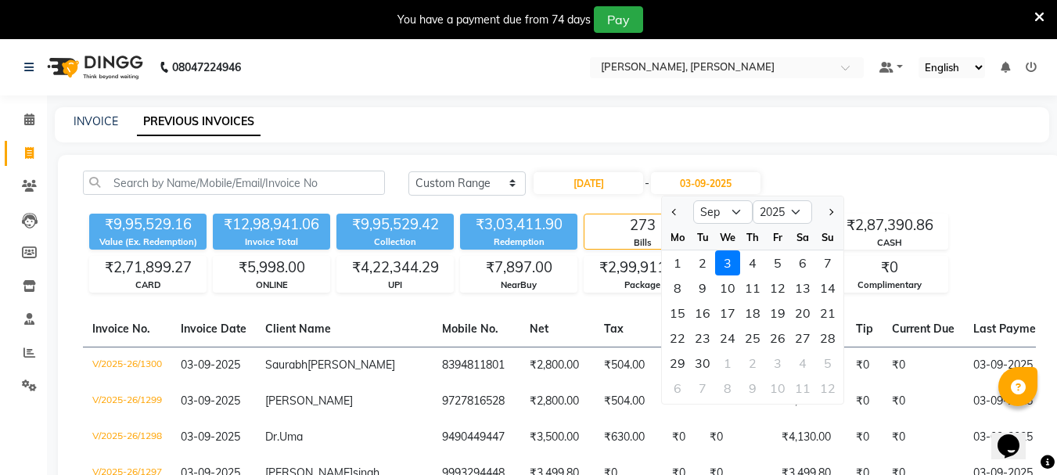
click at [717, 263] on div "3" at bounding box center [727, 262] width 25 height 25
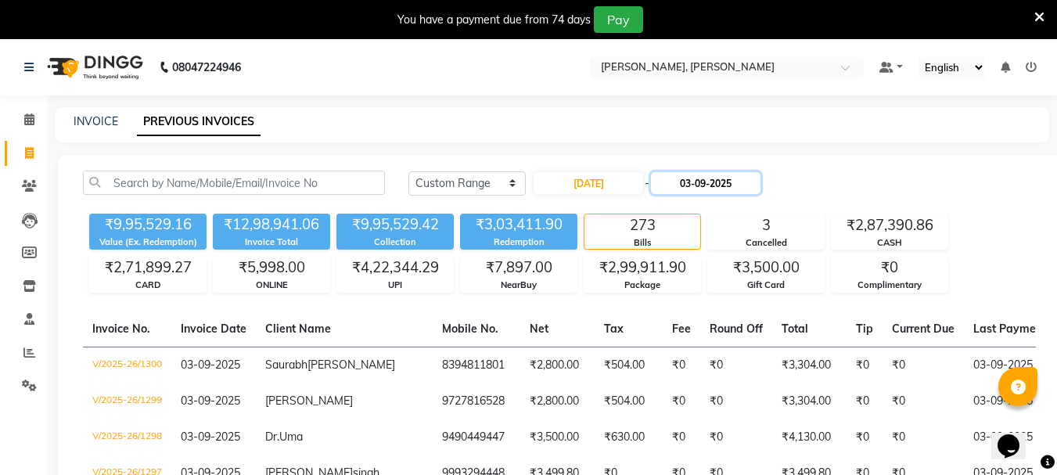
click at [731, 188] on input "03-09-2025" at bounding box center [706, 183] width 110 height 22
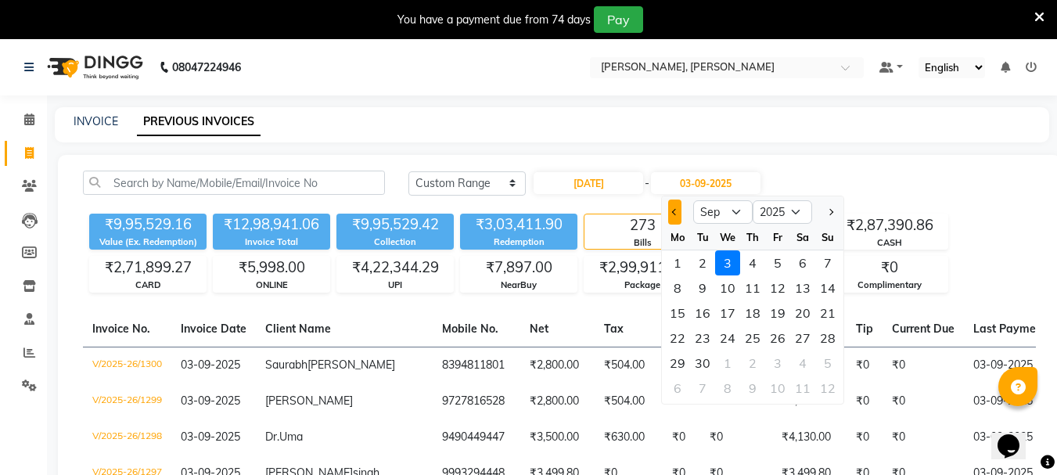
click at [675, 221] on button "Previous month" at bounding box center [674, 211] width 13 height 25
select select "8"
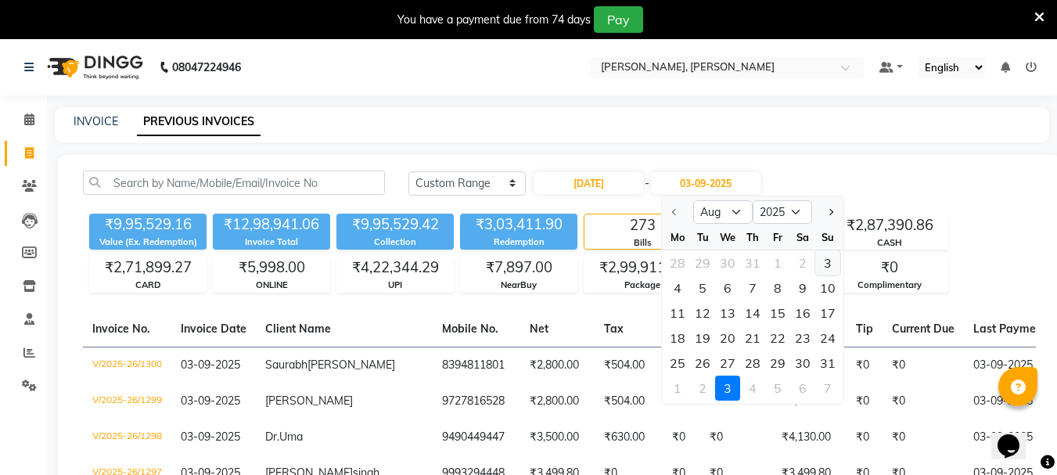
click at [831, 272] on div "3" at bounding box center [827, 262] width 25 height 25
type input "03-08-2025"
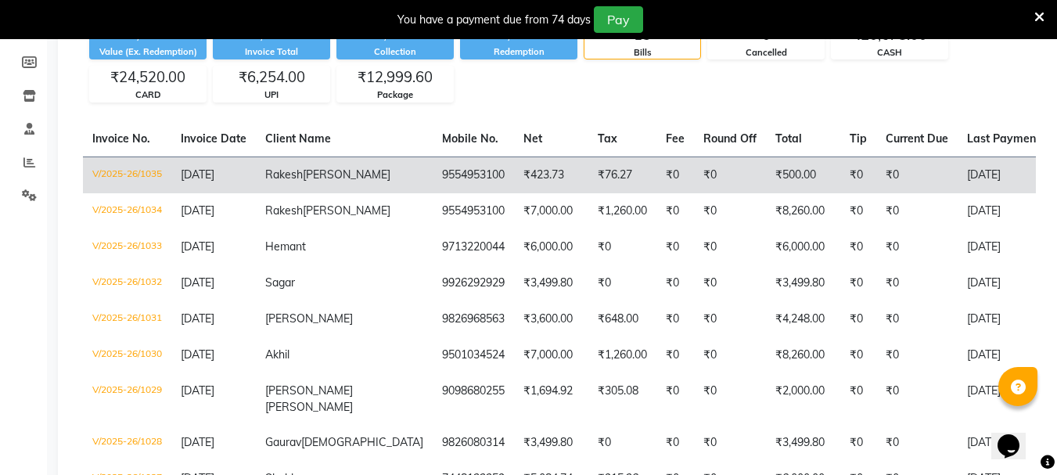
scroll to position [187, 0]
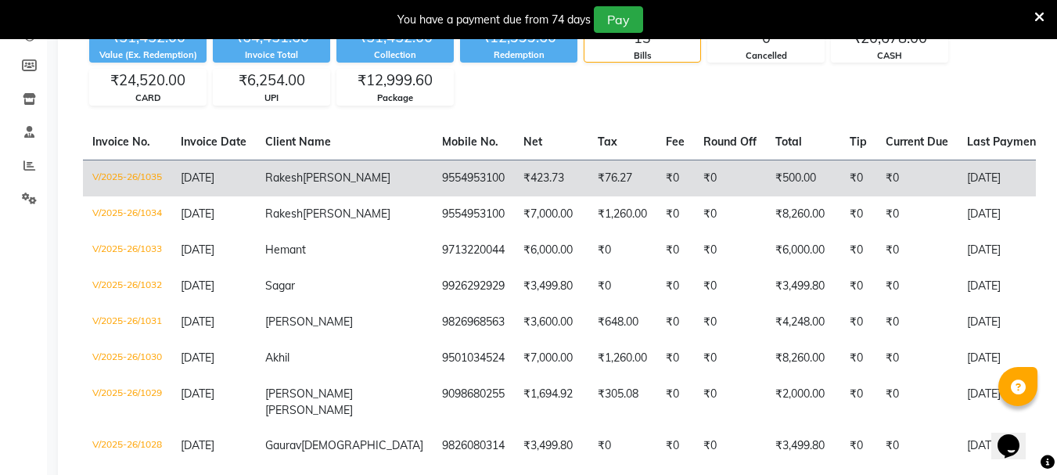
click at [694, 195] on td "₹0" at bounding box center [730, 178] width 72 height 37
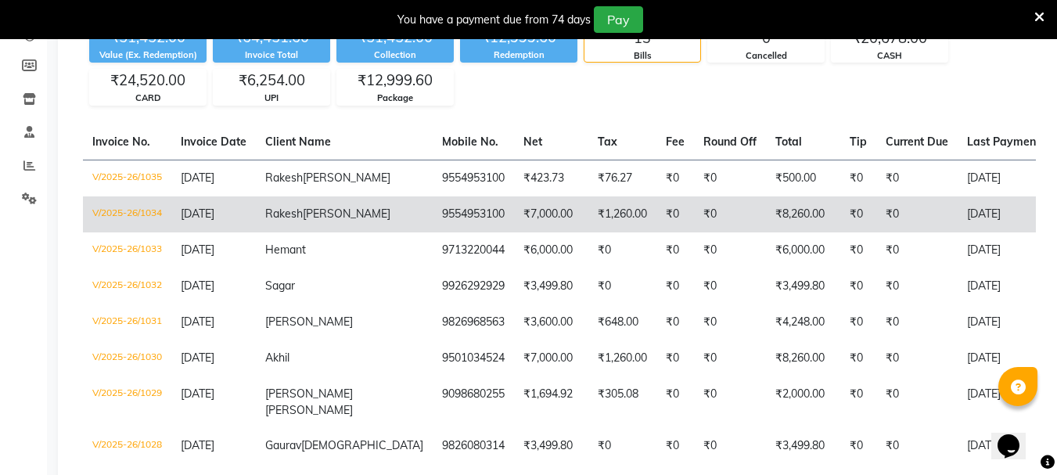
scroll to position [0, 0]
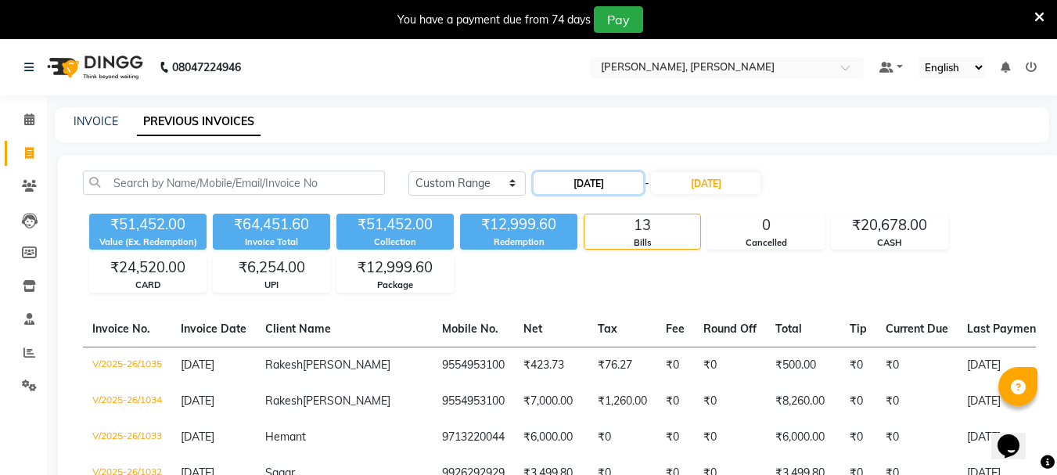
click at [592, 193] on input "03-08-2025" at bounding box center [588, 183] width 110 height 22
select select "8"
select select "2025"
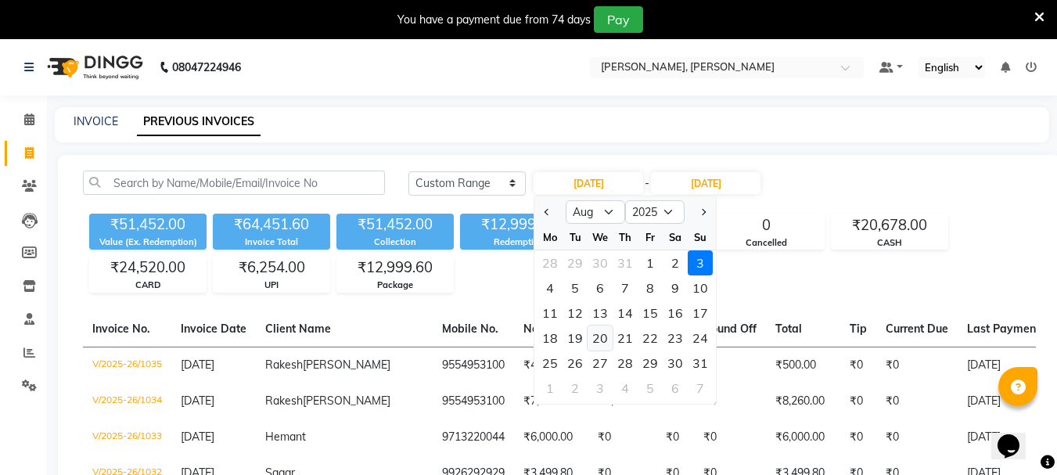
click at [600, 343] on div "20" at bounding box center [599, 337] width 25 height 25
type input "20-08-2025"
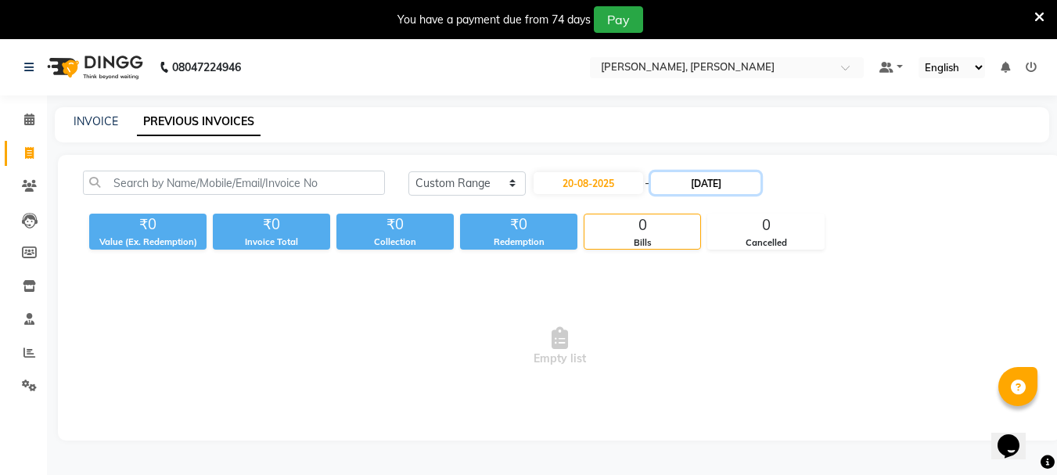
click at [701, 180] on input "03-08-2025" at bounding box center [706, 183] width 110 height 22
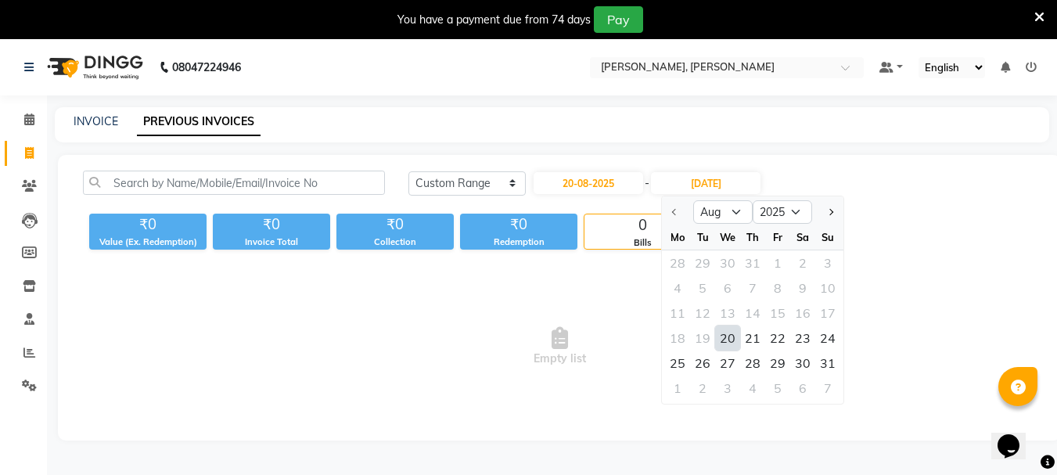
click at [738, 337] on div "18 19 20 21 22 23 24" at bounding box center [752, 337] width 181 height 25
click at [728, 336] on div "20" at bounding box center [727, 337] width 25 height 25
type input "20-08-2025"
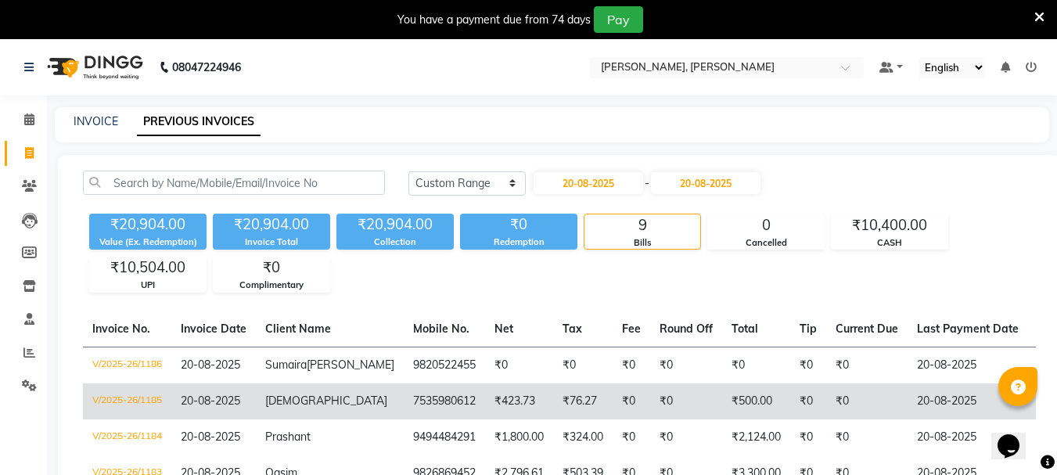
click at [553, 419] on td "₹76.27" at bounding box center [582, 401] width 59 height 36
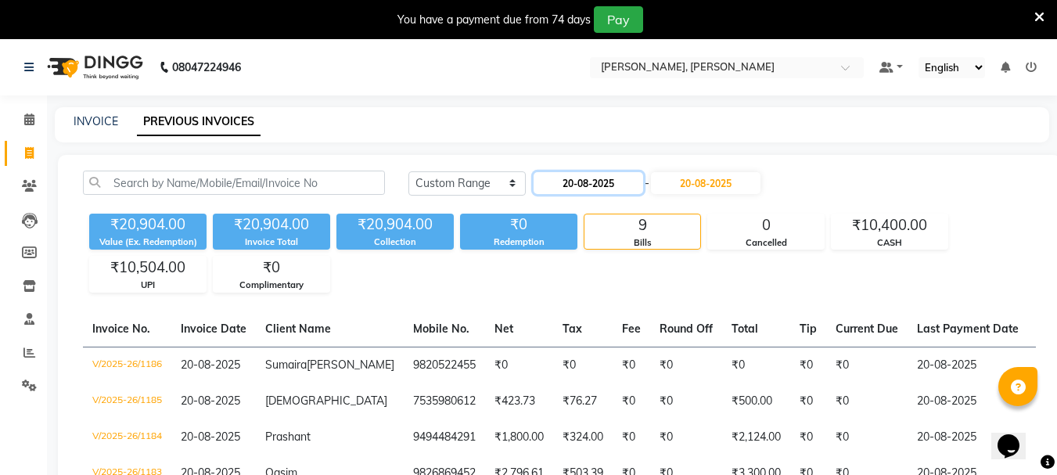
click at [603, 186] on input "20-08-2025" at bounding box center [588, 183] width 110 height 22
select select "8"
select select "2025"
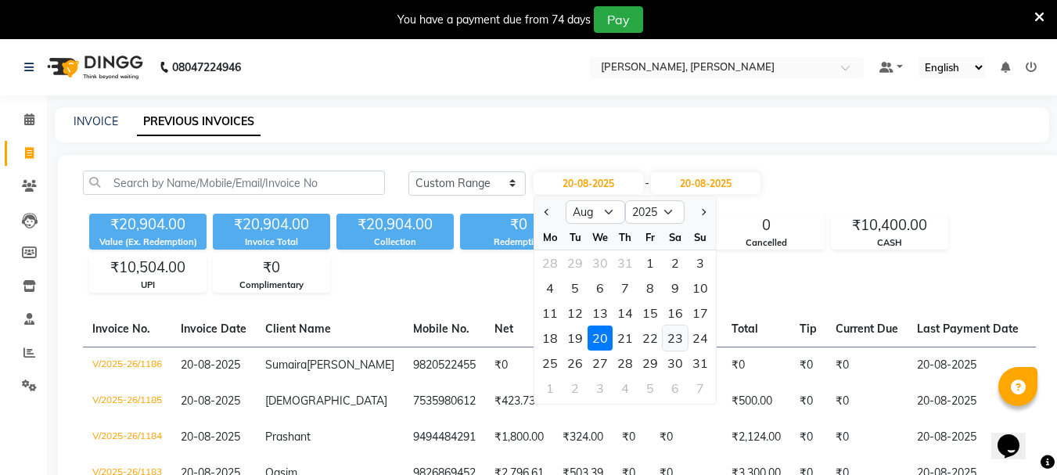
click at [671, 343] on div "23" at bounding box center [674, 337] width 25 height 25
type input "23-08-2025"
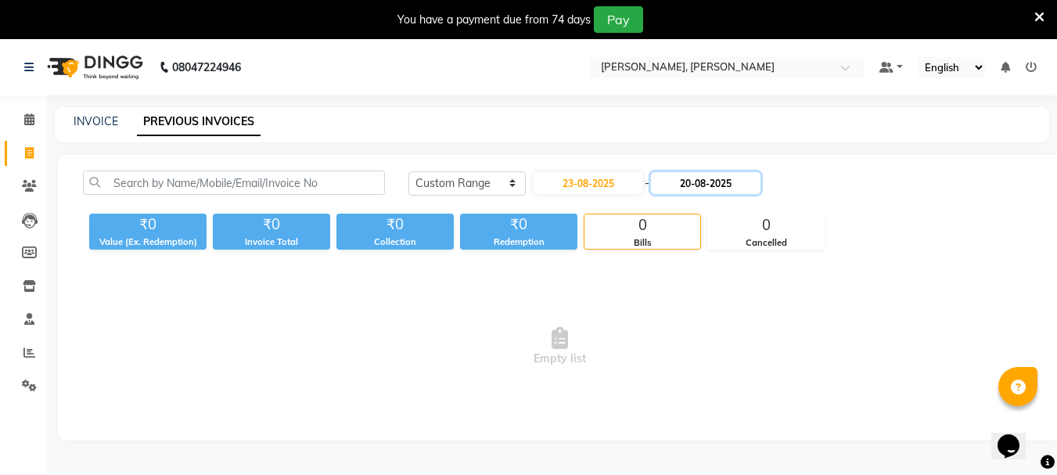
click at [727, 184] on input "20-08-2025" at bounding box center [706, 183] width 110 height 22
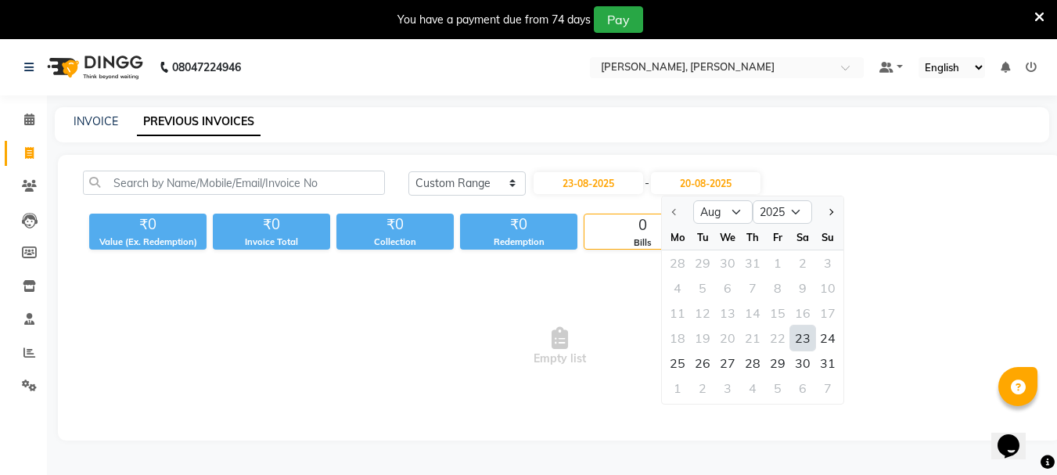
click at [800, 340] on div "23" at bounding box center [802, 337] width 25 height 25
type input "23-08-2025"
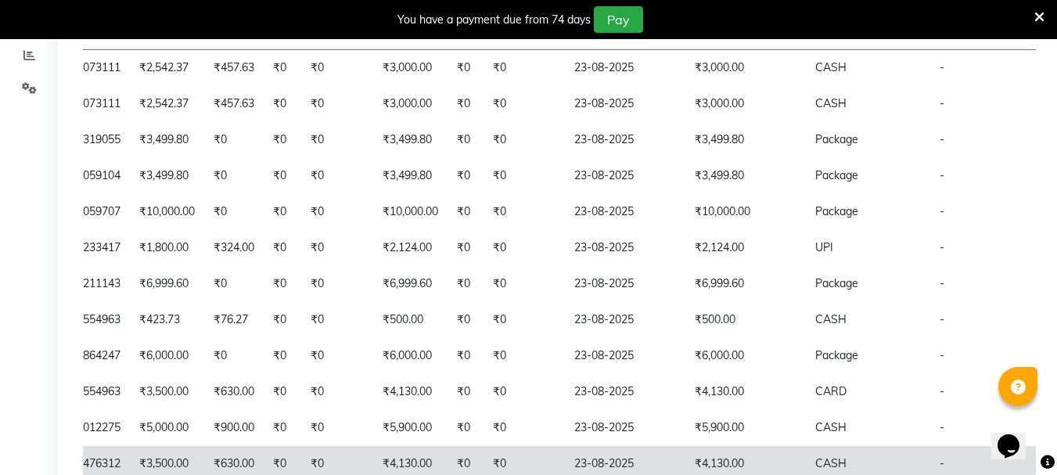
scroll to position [296, 0]
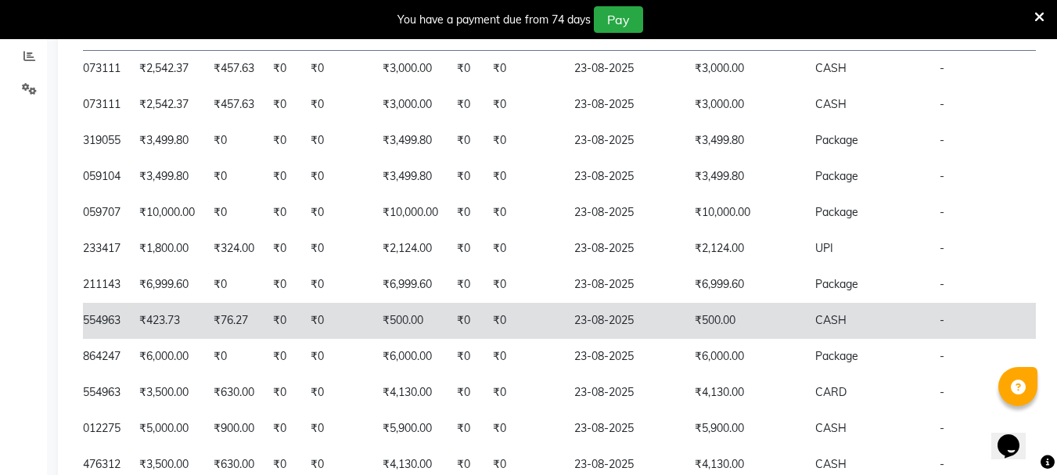
click at [722, 339] on td "₹500.00" at bounding box center [745, 321] width 120 height 36
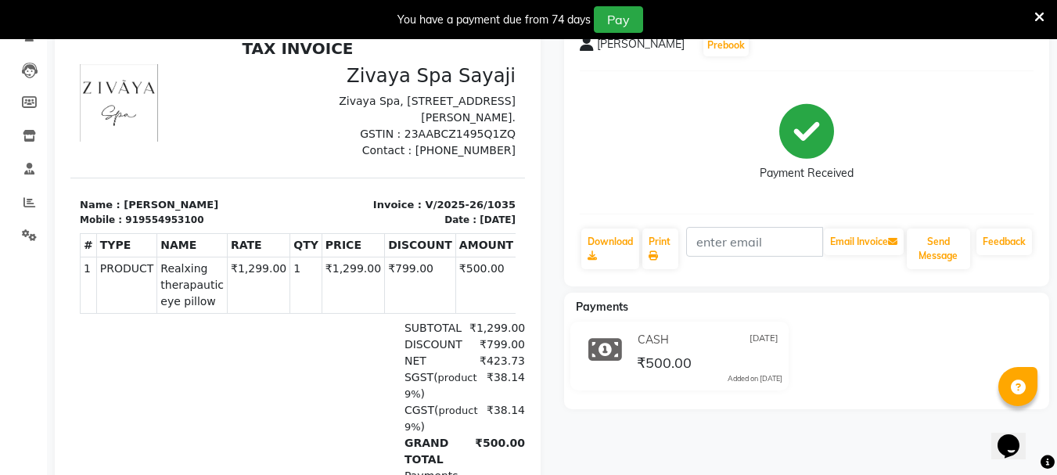
scroll to position [156, 0]
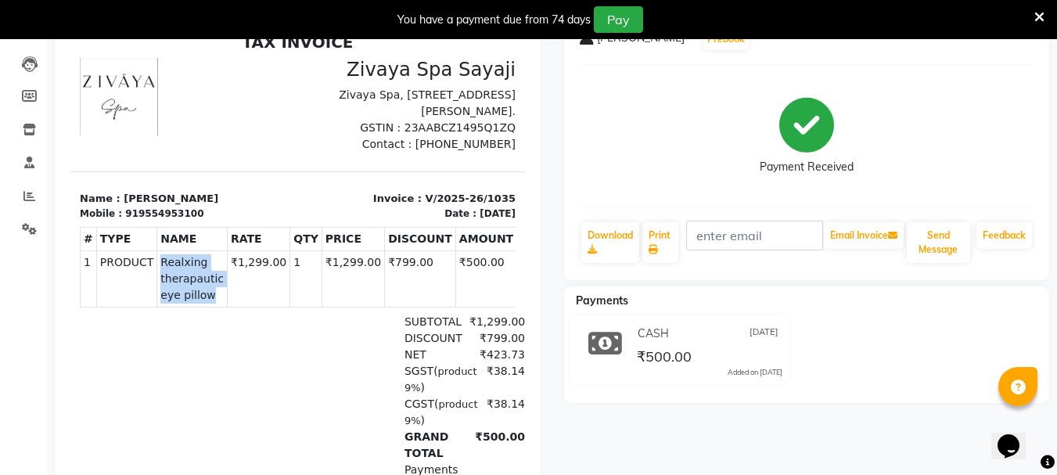
drag, startPoint x: 153, startPoint y: 268, endPoint x: 192, endPoint y: 293, distance: 46.4
click at [192, 293] on span "Realxing therapautic eye pillow" at bounding box center [191, 278] width 63 height 49
copy span "Realxing therapautic eye pillow"
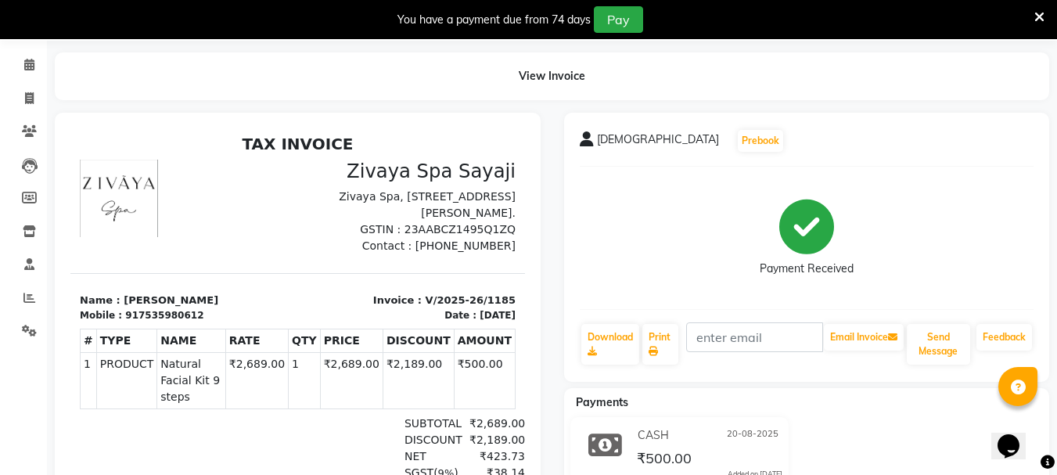
scroll to position [156, 0]
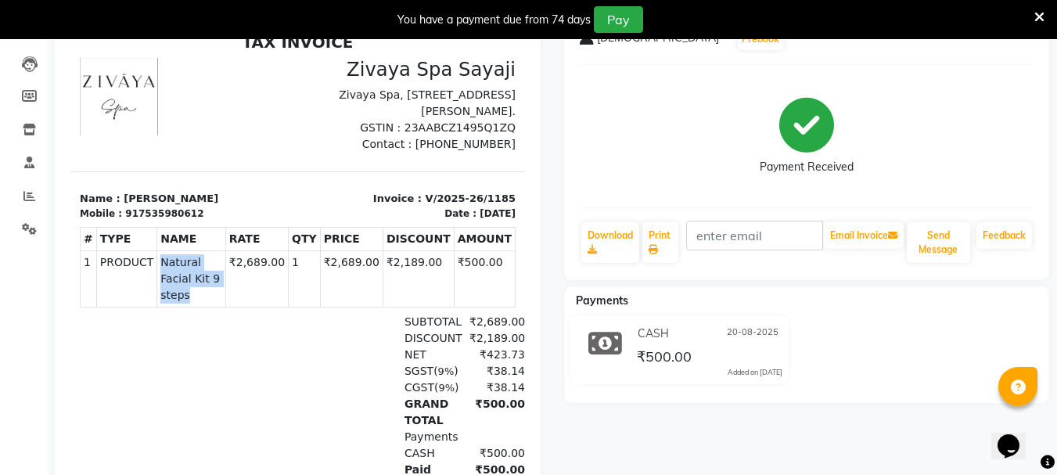
drag, startPoint x: 152, startPoint y: 281, endPoint x: 196, endPoint y: 297, distance: 47.5
click at [196, 297] on td "PRODUCTS Natural Facial Kit 9 steps" at bounding box center [191, 278] width 69 height 56
copy span "Natural Facial Kit 9 steps"
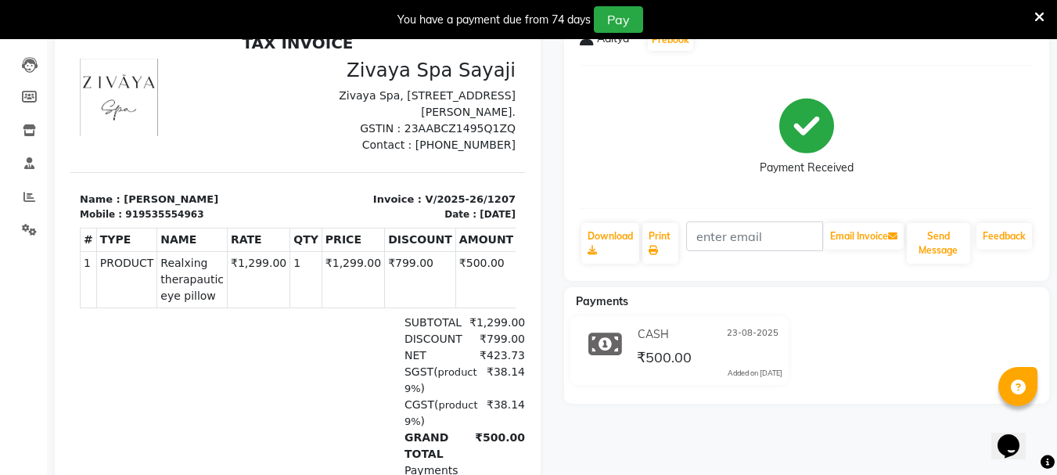
scroll to position [156, 0]
drag, startPoint x: 158, startPoint y: 281, endPoint x: 206, endPoint y: 313, distance: 58.1
click at [206, 303] on span "Realxing therapautic eye pillow" at bounding box center [191, 278] width 63 height 49
drag, startPoint x: 154, startPoint y: 280, endPoint x: 192, endPoint y: 319, distance: 54.8
click at [192, 307] on td "PRODUCTS Realxing therapautic eye pillow" at bounding box center [192, 278] width 70 height 56
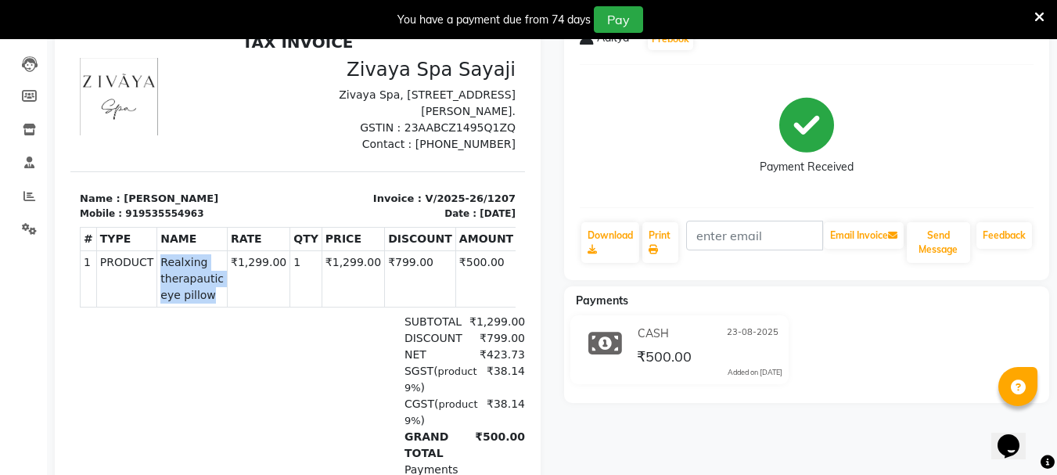
copy span "Realxing therapautic eye pillow"
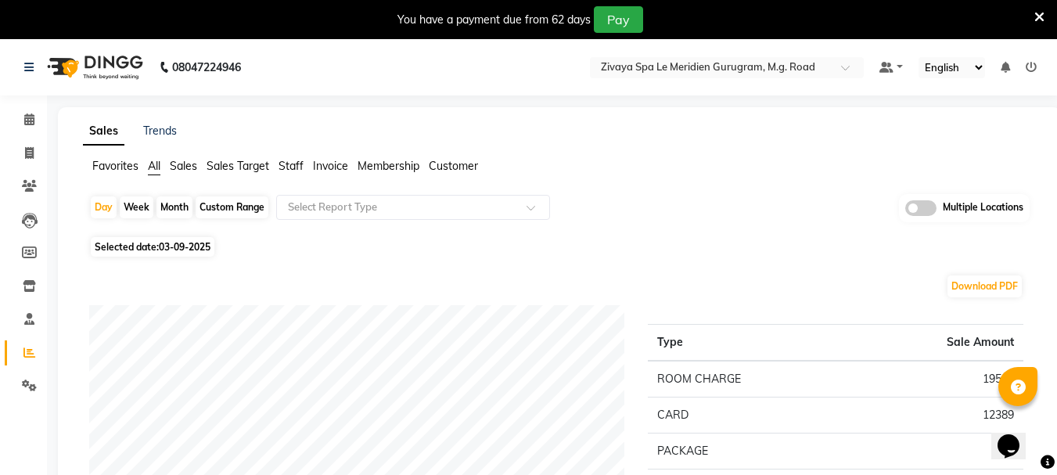
click at [238, 210] on div "Custom Range" at bounding box center [232, 207] width 73 height 22
select select "9"
select select "2025"
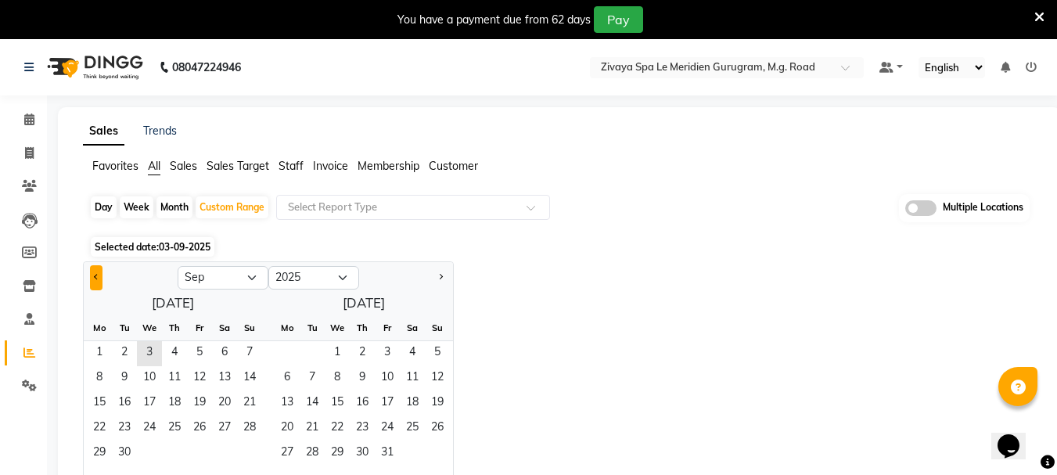
click at [99, 287] on button "Previous month" at bounding box center [96, 277] width 13 height 25
select select "8"
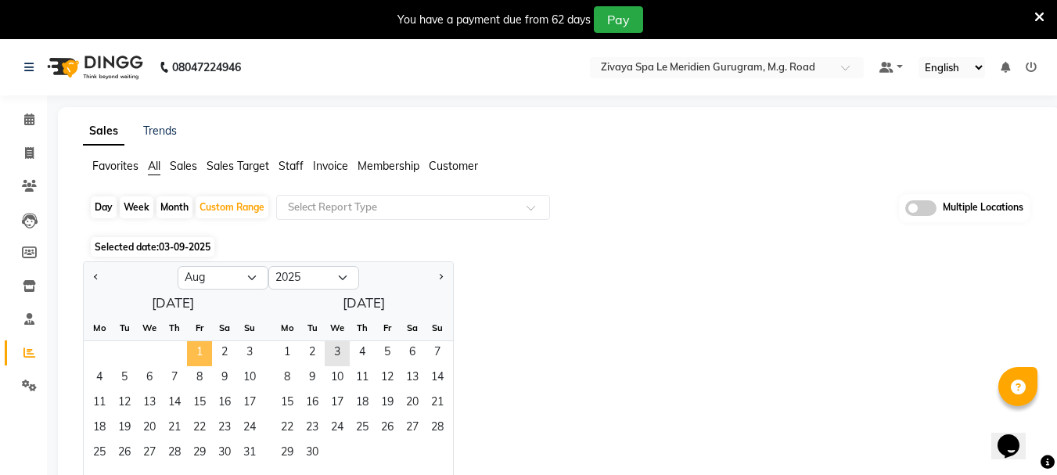
click at [201, 354] on span "1" at bounding box center [199, 353] width 25 height 25
click at [252, 447] on span "31" at bounding box center [249, 453] width 25 height 25
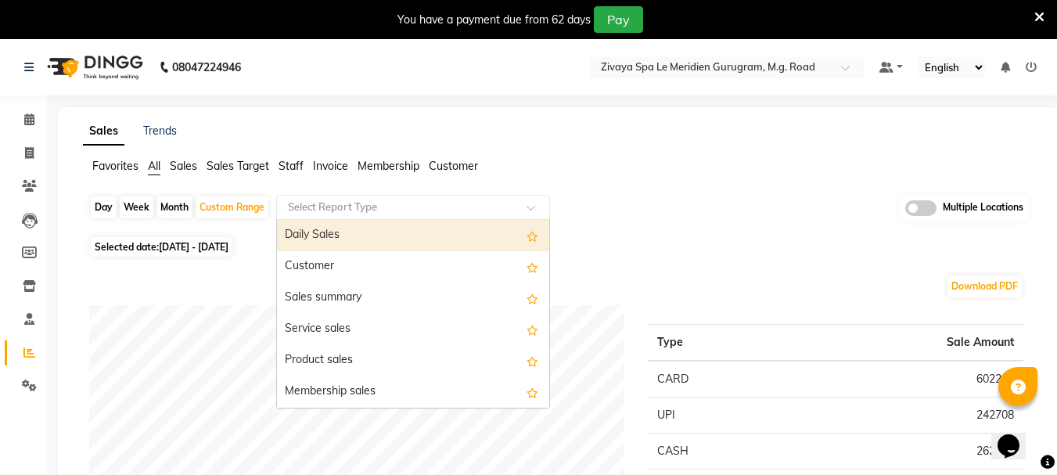
click at [413, 209] on input "text" at bounding box center [397, 207] width 225 height 16
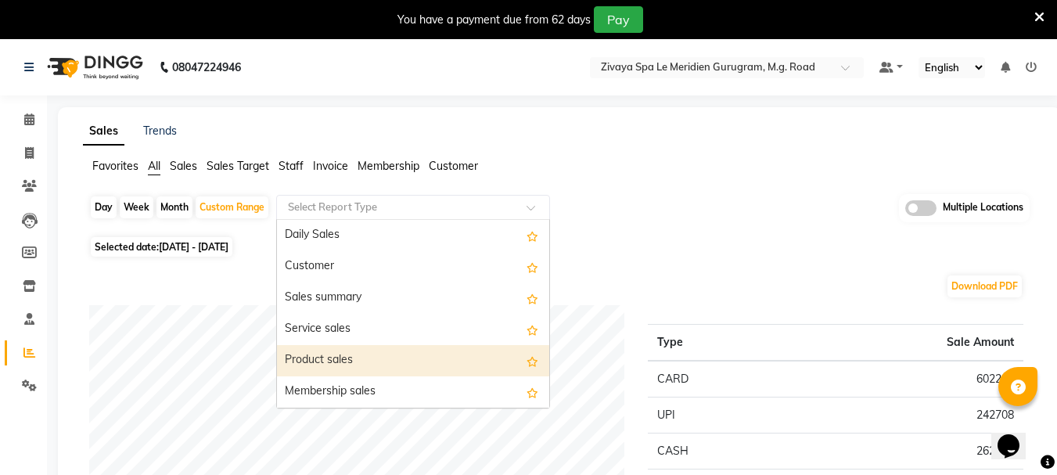
click at [425, 350] on div "Product sales" at bounding box center [413, 360] width 272 height 31
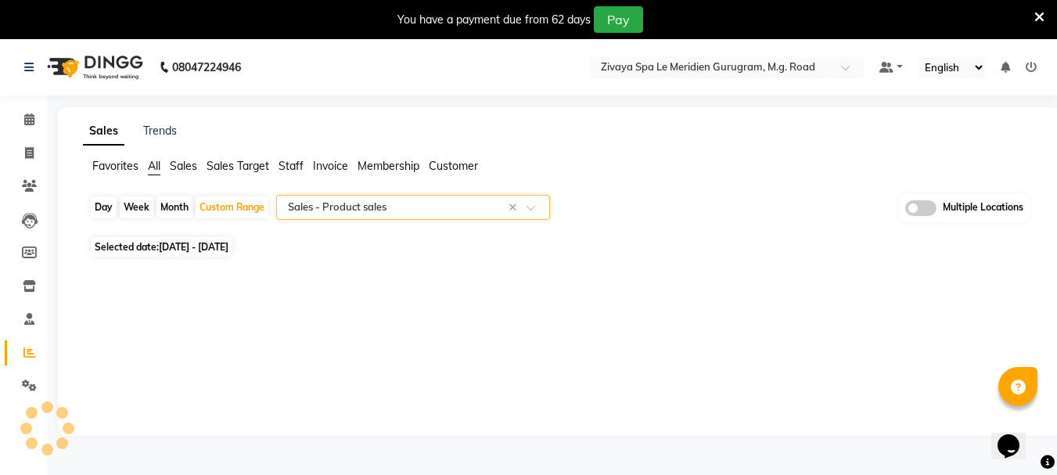
select select "full_report"
select select "csv"
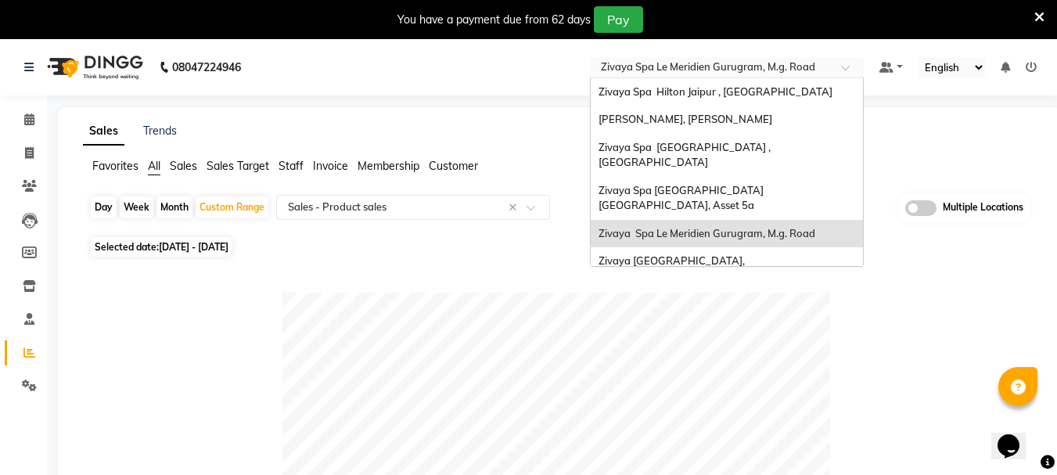
click at [657, 59] on div "× Zivaya Spa Le Meridien Gurugram, M.g. Road" at bounding box center [708, 67] width 214 height 16
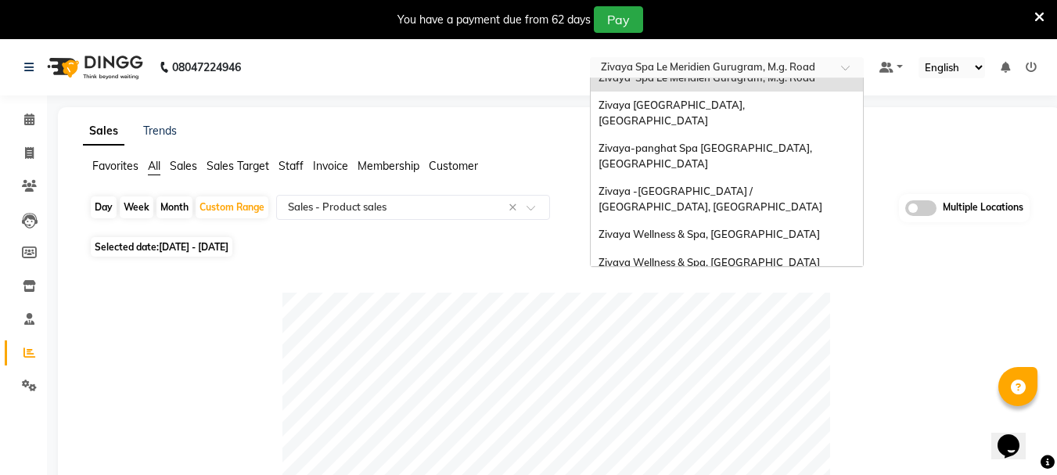
scroll to position [156, 0]
click at [708, 255] on span "Zivaya Wellness & Spa, Ahmedabad Airport" at bounding box center [708, 261] width 221 height 13
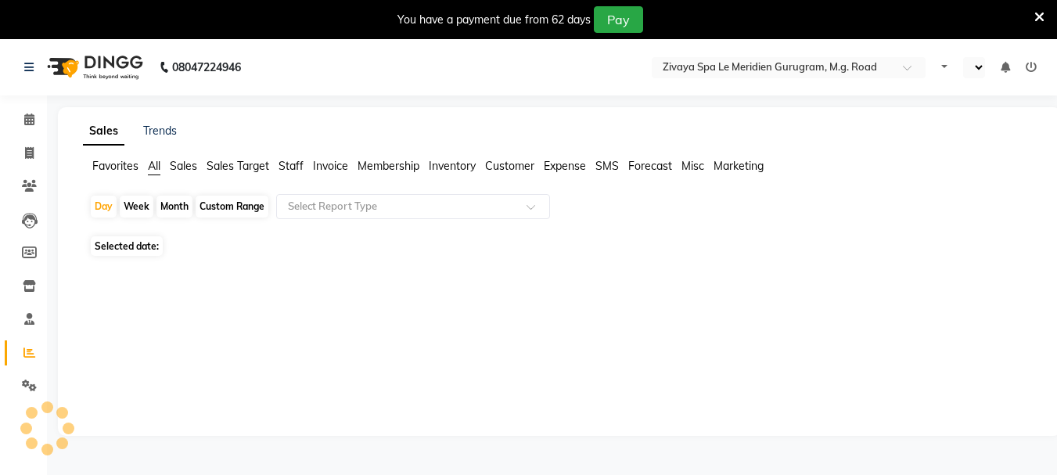
select select "en"
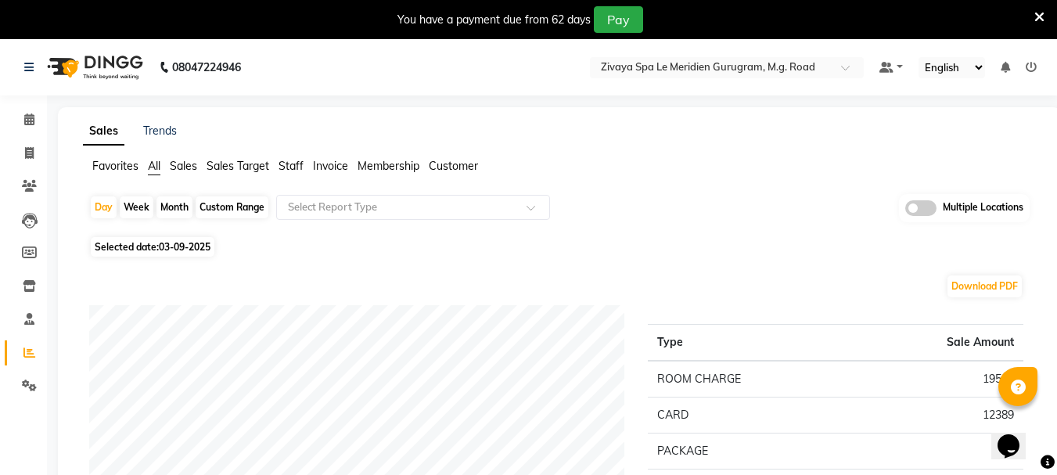
click at [217, 208] on div "Custom Range" at bounding box center [232, 207] width 73 height 22
select select "9"
select select "2025"
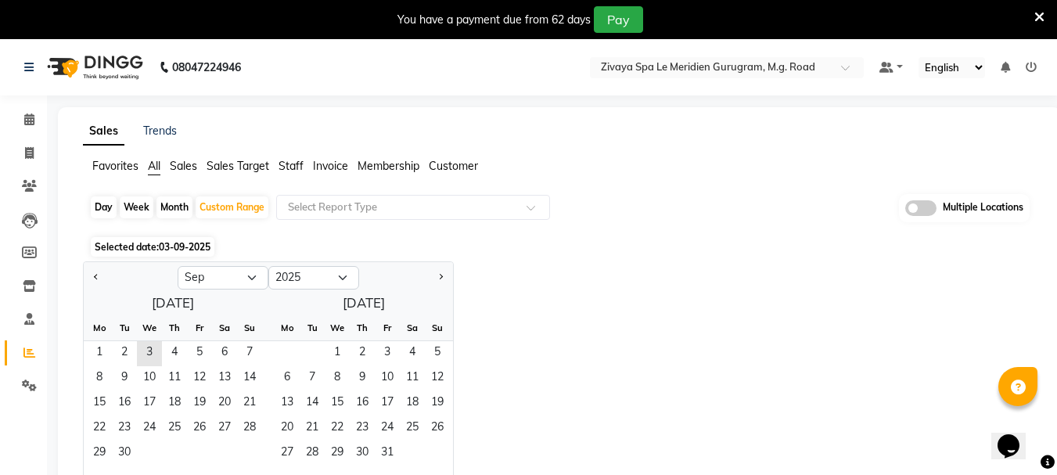
click at [110, 206] on div "Day" at bounding box center [104, 207] width 26 height 22
select select "9"
select select "2025"
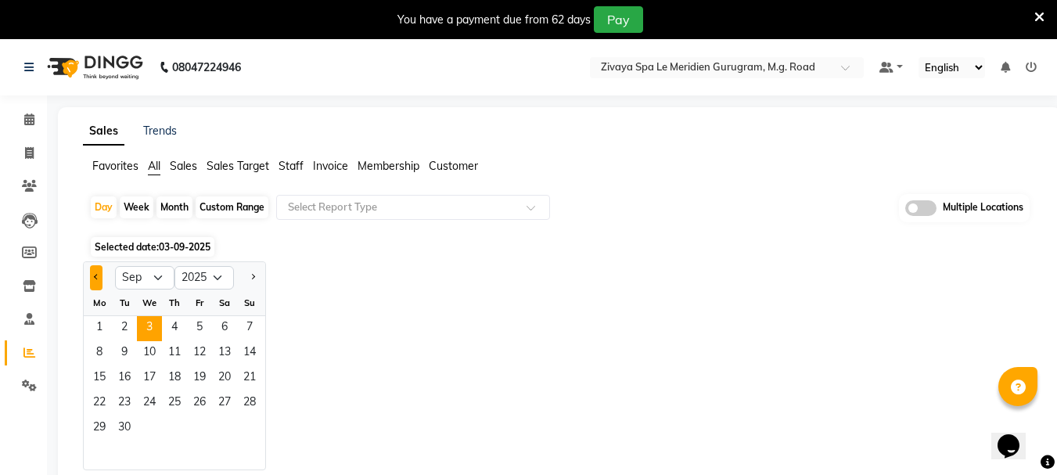
click at [99, 280] on button "Previous month" at bounding box center [96, 277] width 13 height 25
select select "8"
click at [192, 325] on span "1" at bounding box center [199, 328] width 25 height 25
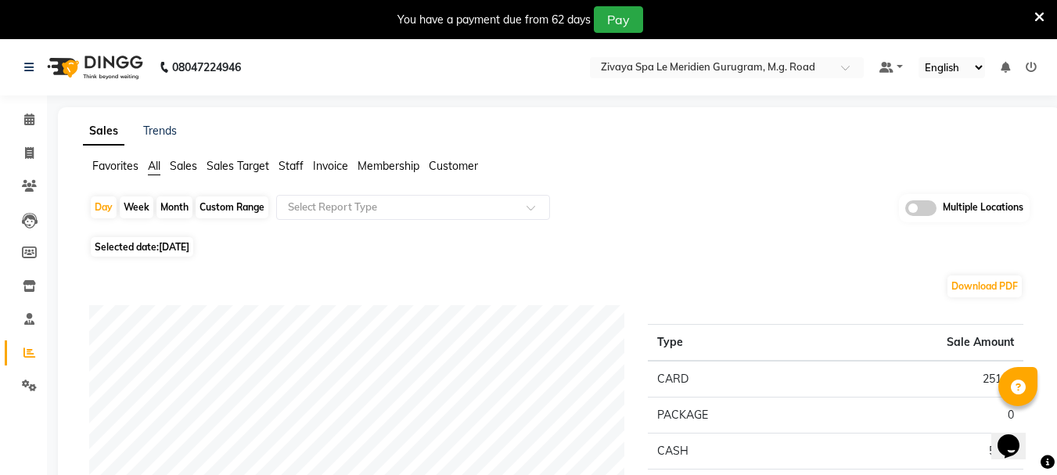
click at [189, 246] on span "[DATE]" at bounding box center [174, 247] width 31 height 12
select select "8"
select select "2025"
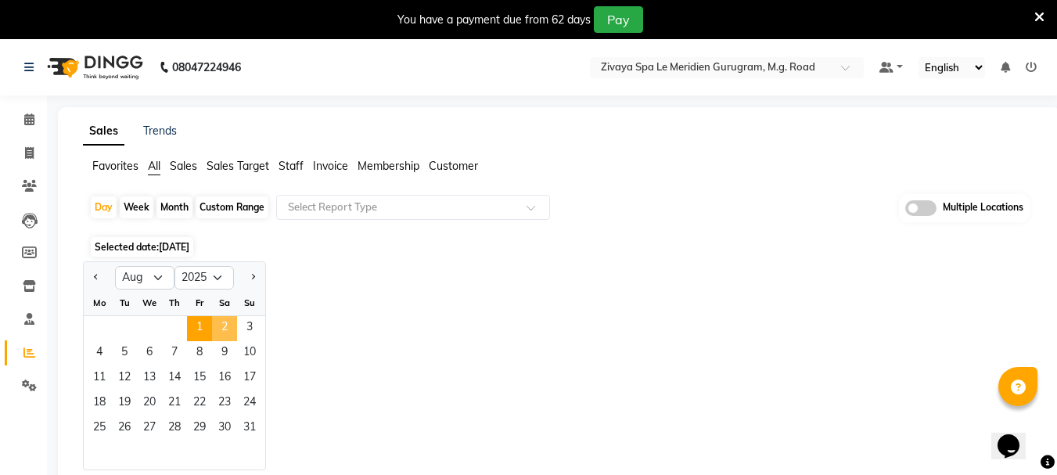
click at [232, 329] on span "2" at bounding box center [224, 328] width 25 height 25
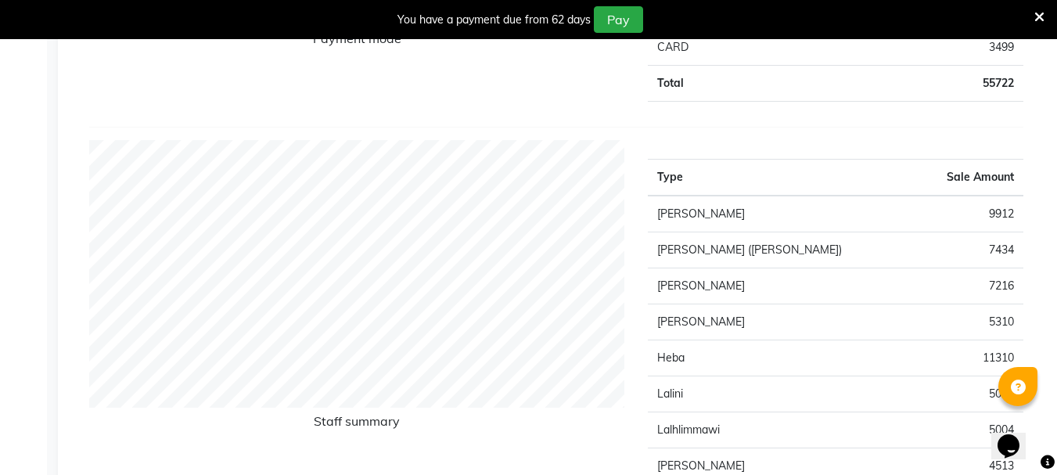
scroll to position [156, 0]
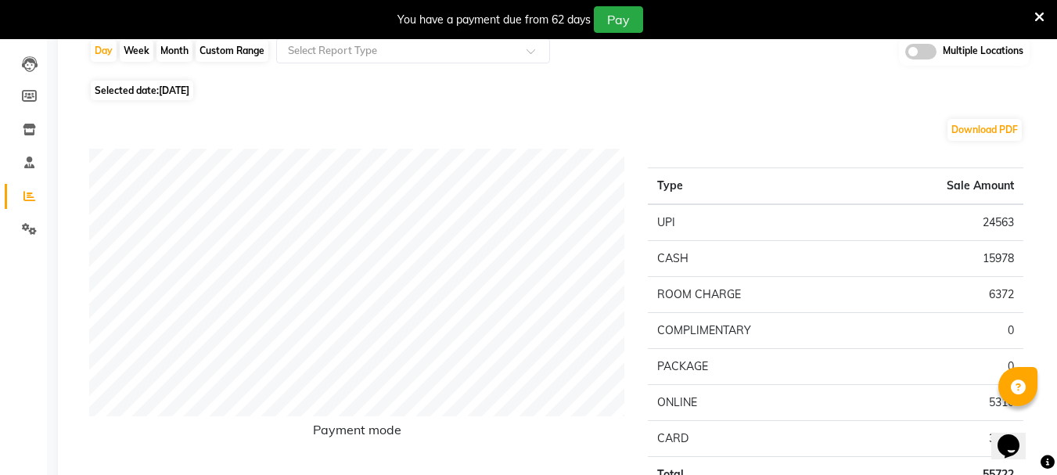
click at [172, 92] on span "[DATE]" at bounding box center [174, 90] width 31 height 12
select select "8"
select select "2025"
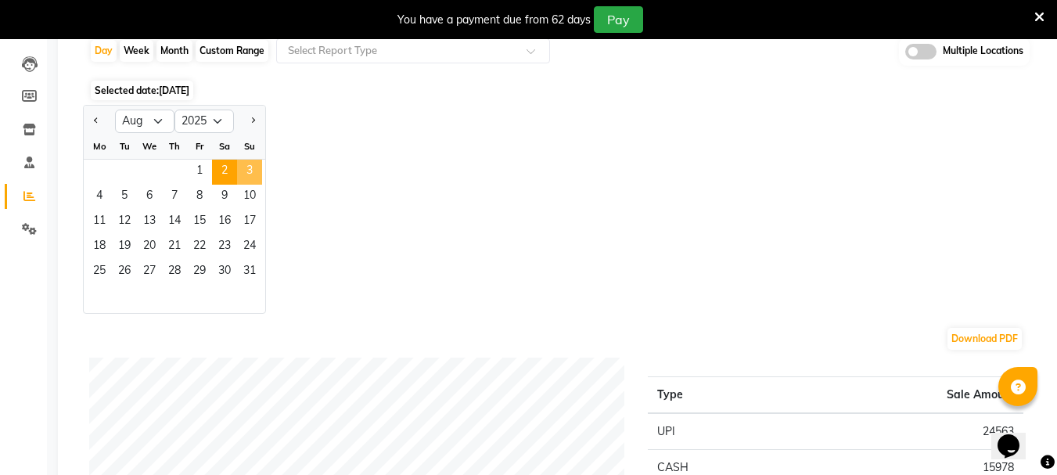
click at [253, 171] on span "3" at bounding box center [249, 172] width 25 height 25
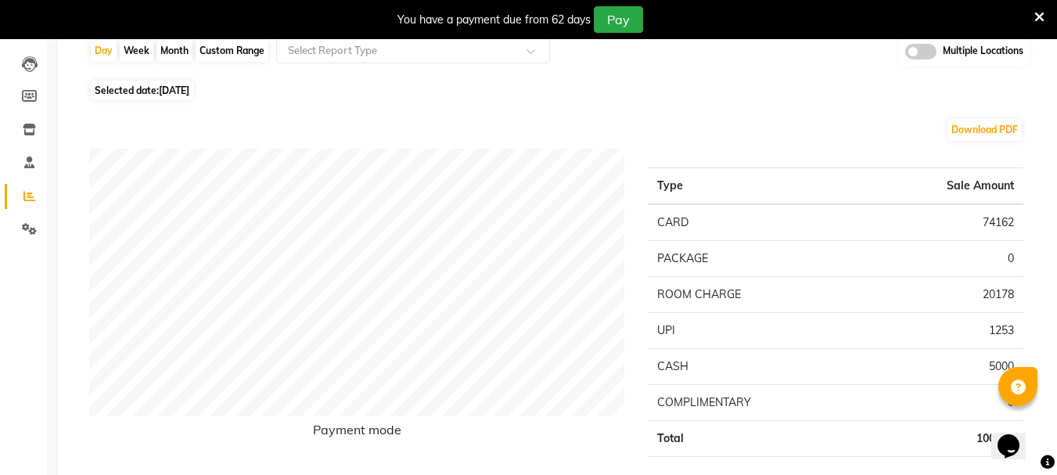
scroll to position [0, 0]
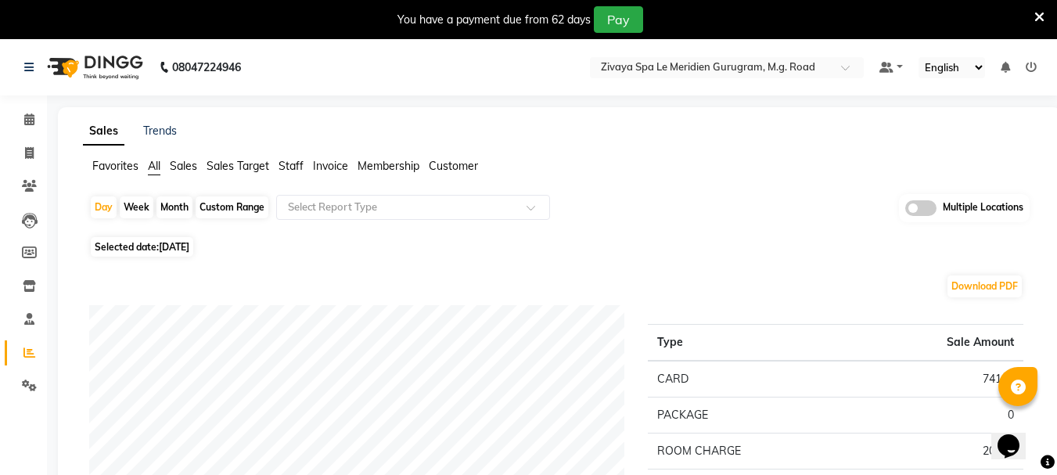
click at [155, 256] on span "Selected date: [DATE]" at bounding box center [142, 247] width 102 height 20
select select "8"
select select "2025"
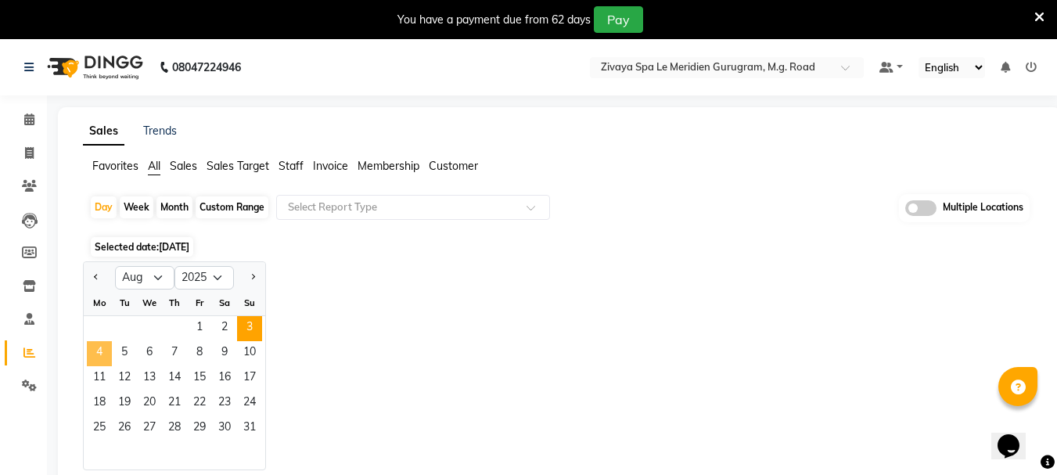
click at [103, 354] on span "4" at bounding box center [99, 353] width 25 height 25
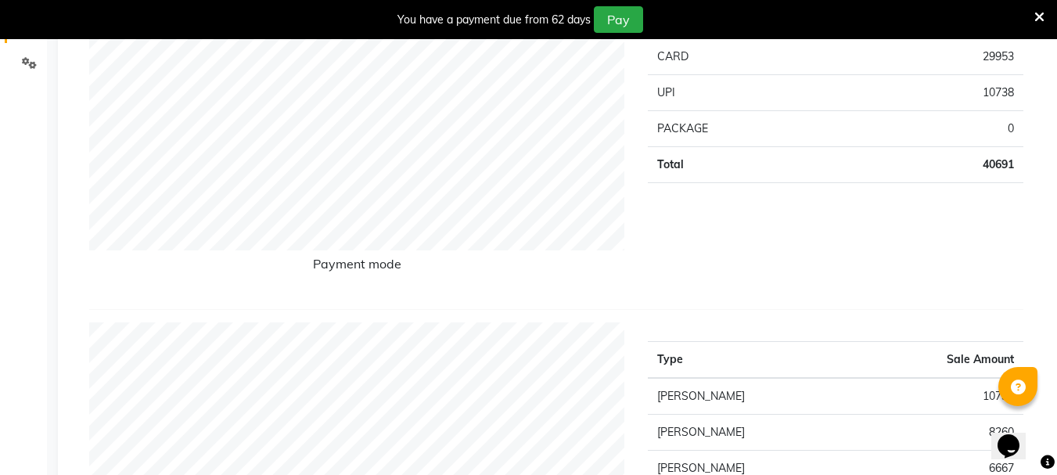
scroll to position [156, 0]
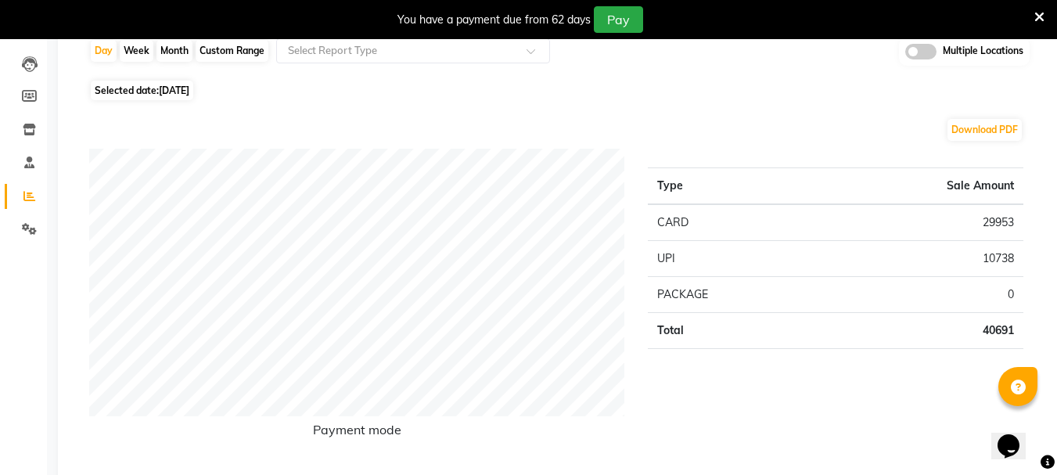
click at [189, 90] on span "[DATE]" at bounding box center [174, 90] width 31 height 12
select select "8"
select select "2025"
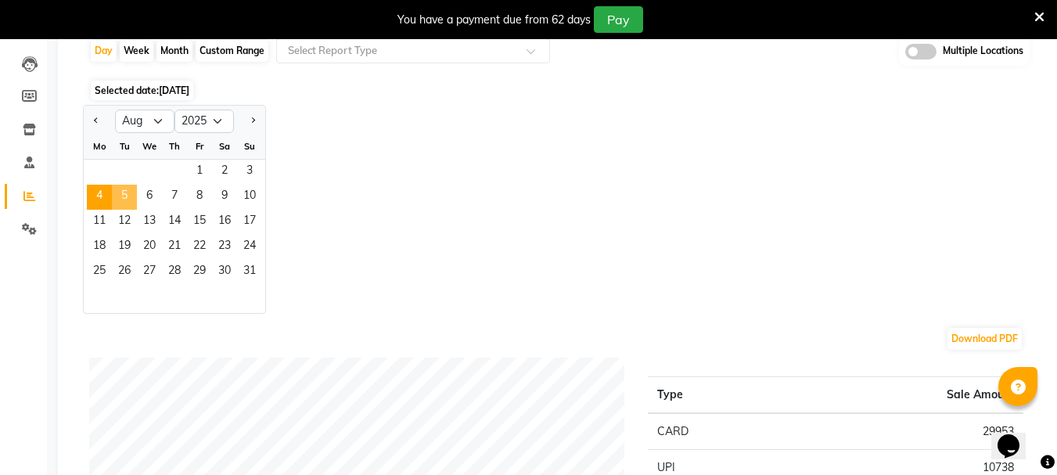
click at [128, 188] on span "5" at bounding box center [124, 197] width 25 height 25
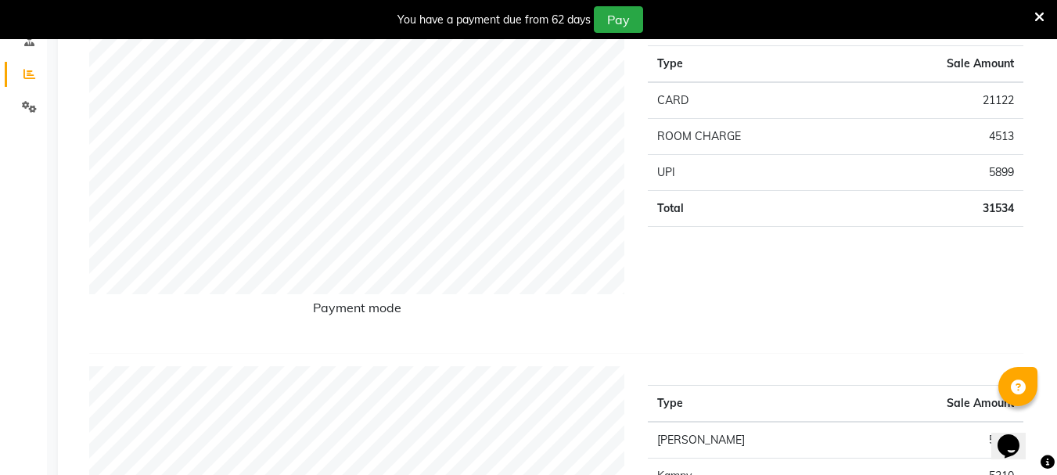
scroll to position [78, 0]
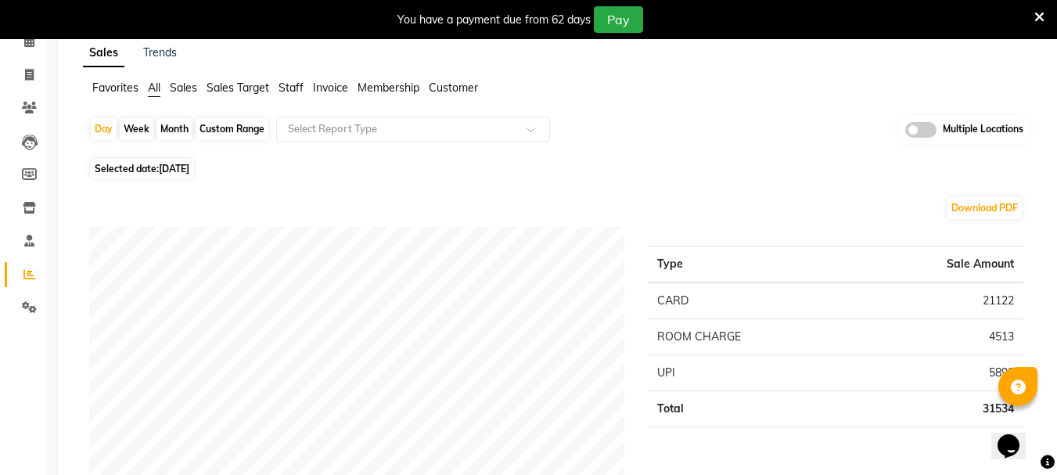
click at [152, 173] on span "Selected date: [DATE]" at bounding box center [142, 169] width 102 height 20
select select "8"
select select "2025"
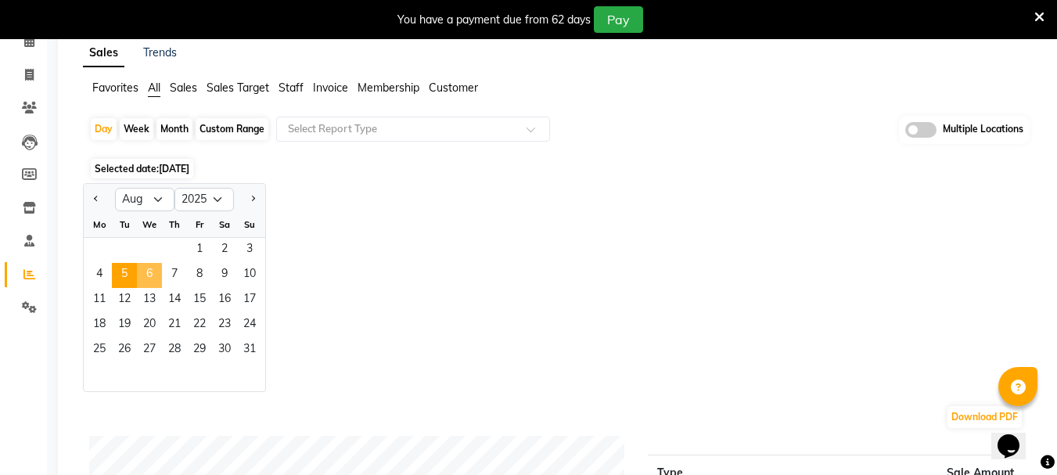
click at [146, 267] on span "6" at bounding box center [149, 275] width 25 height 25
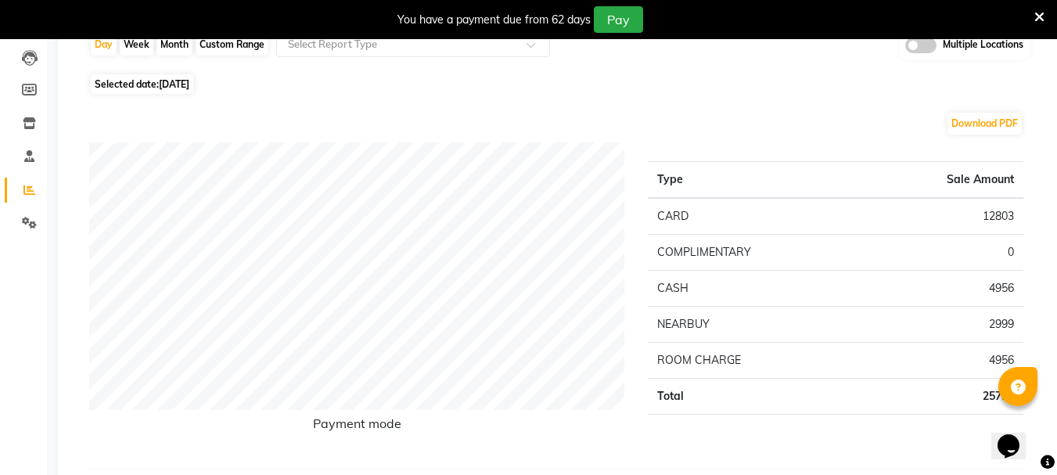
scroll to position [156, 0]
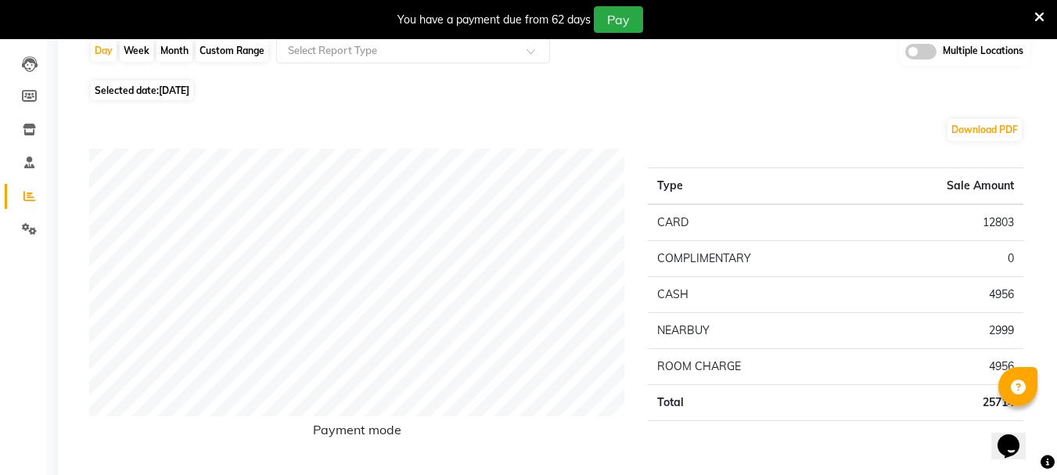
click at [180, 88] on span "[DATE]" at bounding box center [174, 90] width 31 height 12
select select "8"
select select "2025"
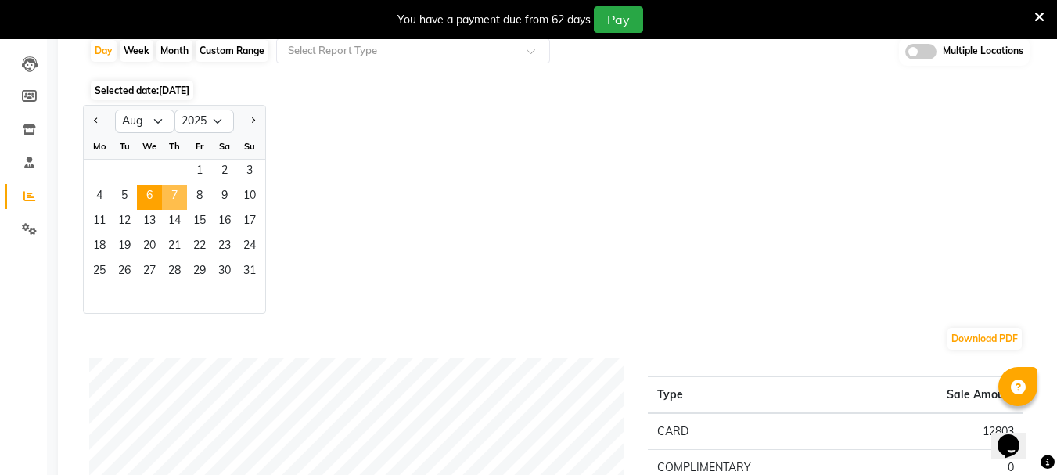
click at [167, 198] on span "7" at bounding box center [174, 197] width 25 height 25
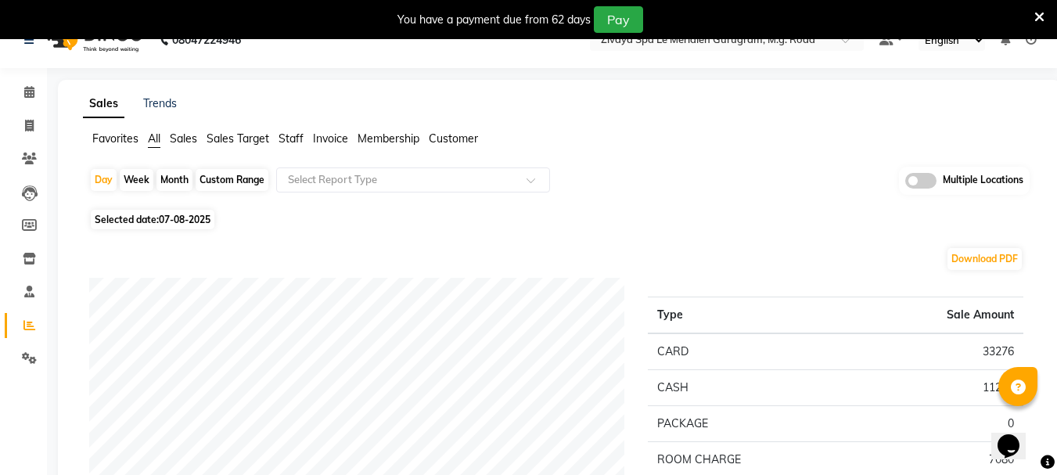
scroll to position [0, 0]
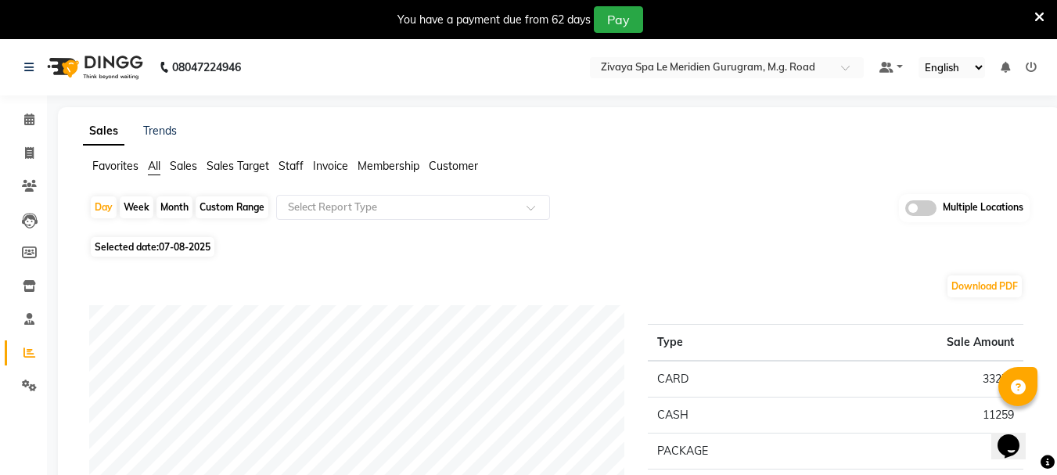
click at [178, 251] on span "07-08-2025" at bounding box center [185, 247] width 52 height 12
select select "8"
select select "2025"
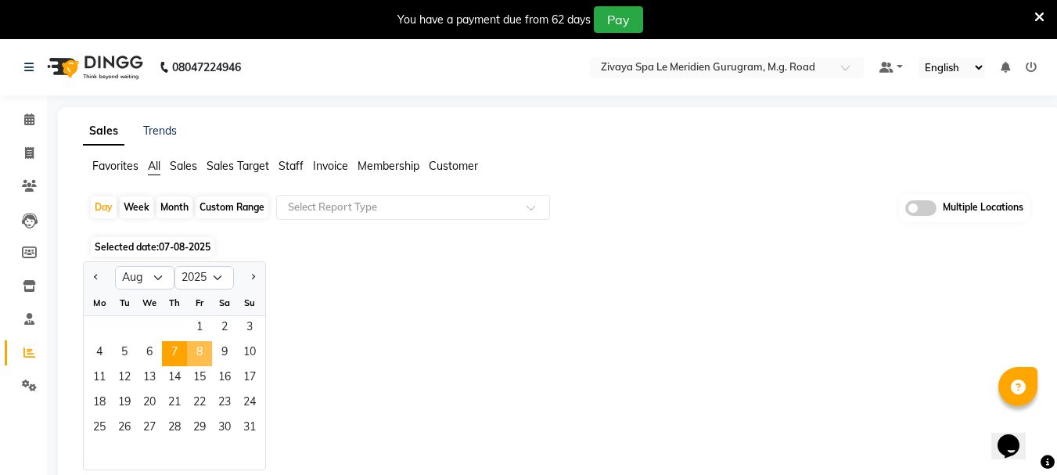
click at [199, 346] on span "8" at bounding box center [199, 353] width 25 height 25
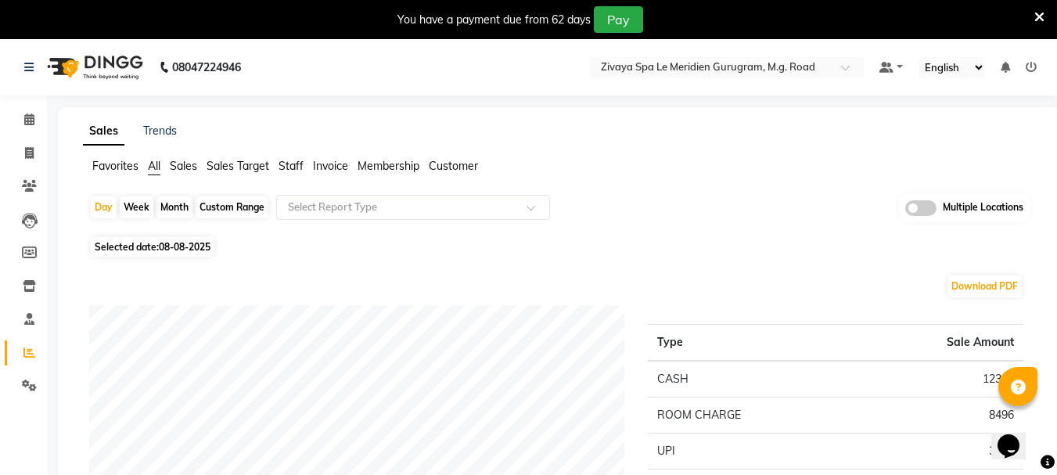
click at [170, 247] on span "08-08-2025" at bounding box center [185, 247] width 52 height 12
select select "8"
select select "2025"
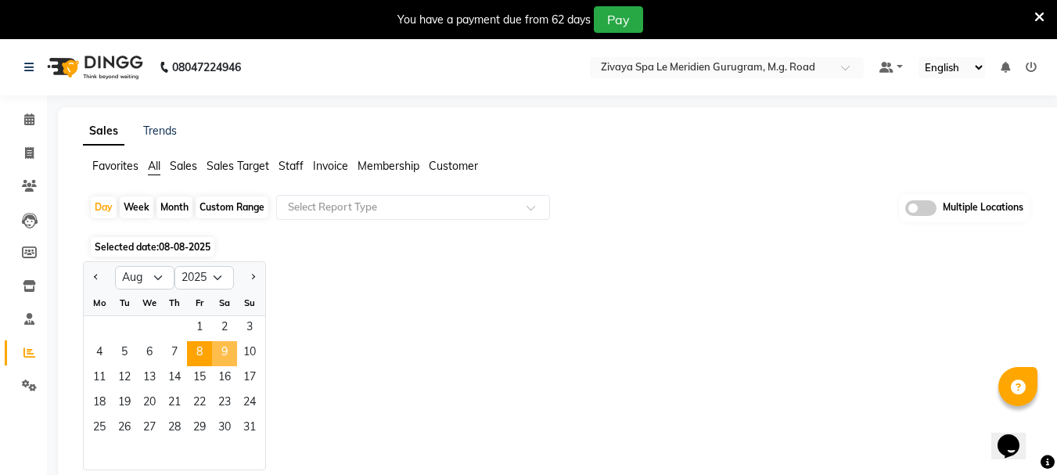
click at [230, 354] on span "9" at bounding box center [224, 353] width 25 height 25
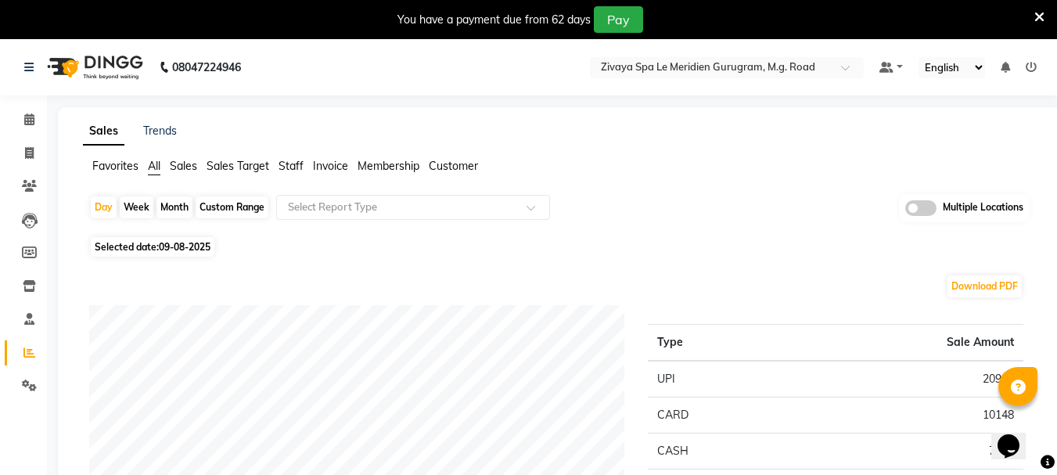
click at [160, 237] on span "Selected date: 09-08-2025" at bounding box center [153, 247] width 124 height 20
select select "8"
select select "2025"
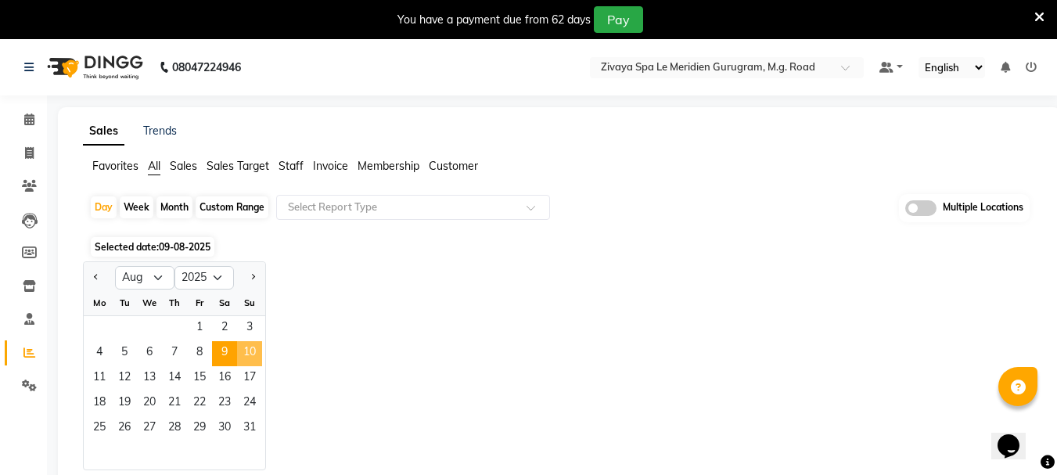
click at [250, 343] on span "10" at bounding box center [249, 353] width 25 height 25
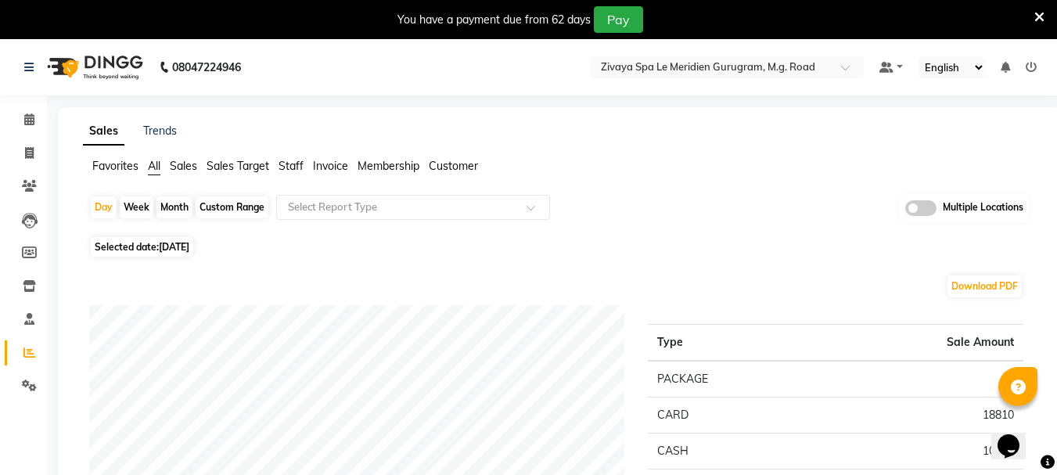
click at [137, 245] on span "Selected date: 10-08-2025" at bounding box center [142, 247] width 102 height 20
select select "8"
select select "2025"
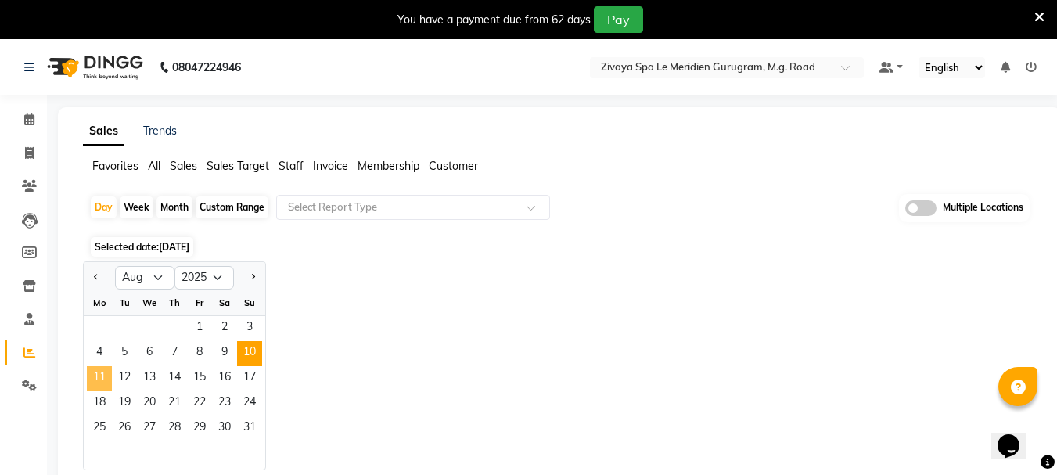
click at [105, 379] on span "11" at bounding box center [99, 378] width 25 height 25
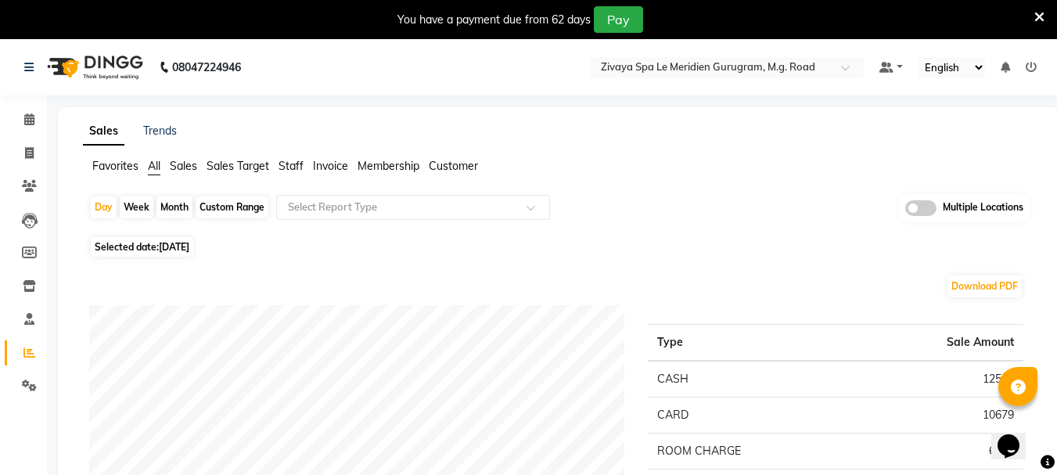
click at [176, 242] on span "11-08-2025" at bounding box center [174, 247] width 31 height 12
select select "8"
select select "2025"
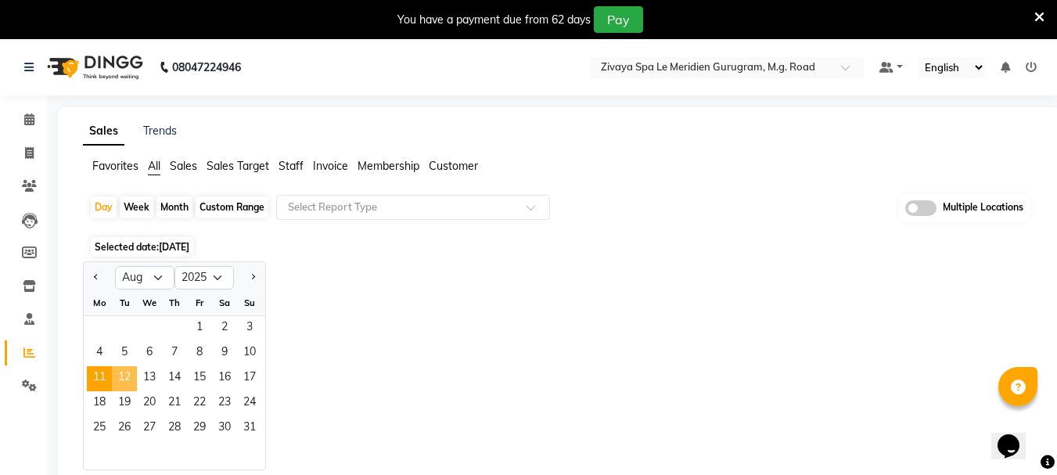
click at [122, 390] on span "12" at bounding box center [124, 378] width 25 height 25
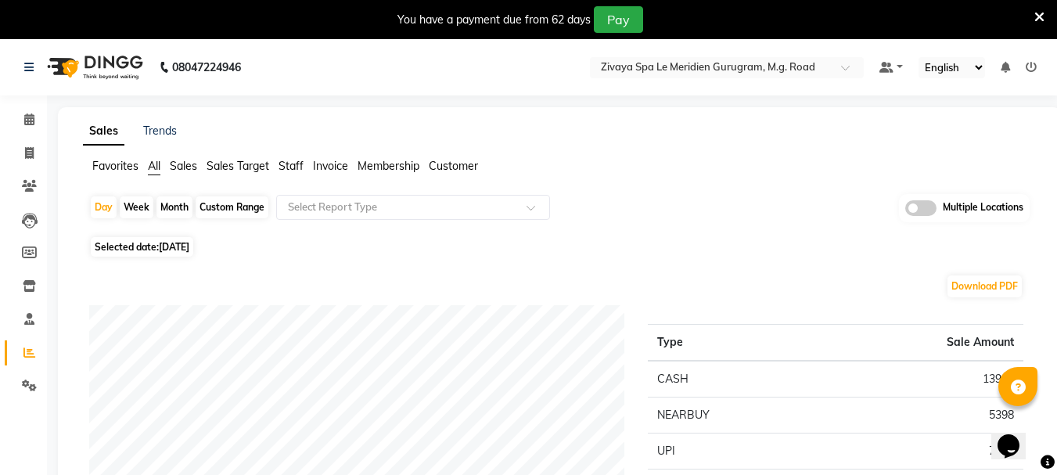
click at [189, 247] on span "12-08-2025" at bounding box center [174, 247] width 31 height 12
select select "8"
select select "2025"
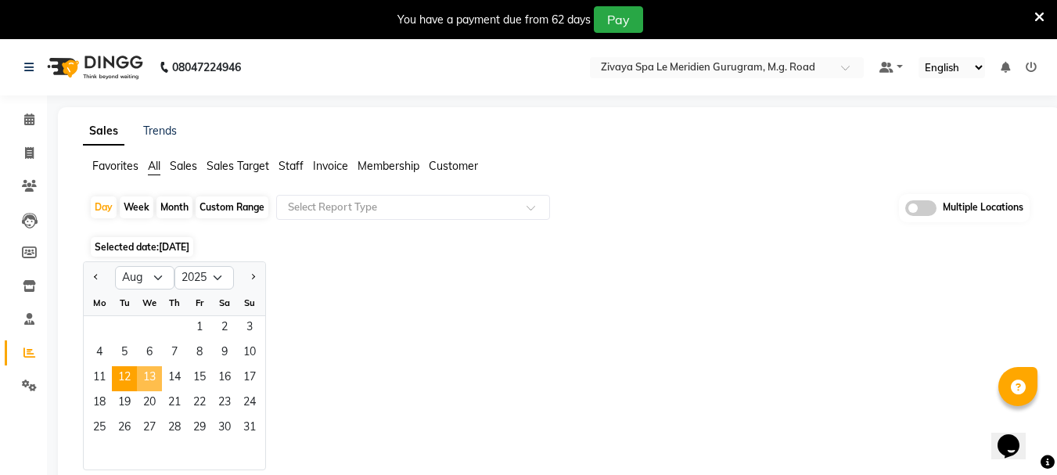
click at [146, 377] on span "13" at bounding box center [149, 378] width 25 height 25
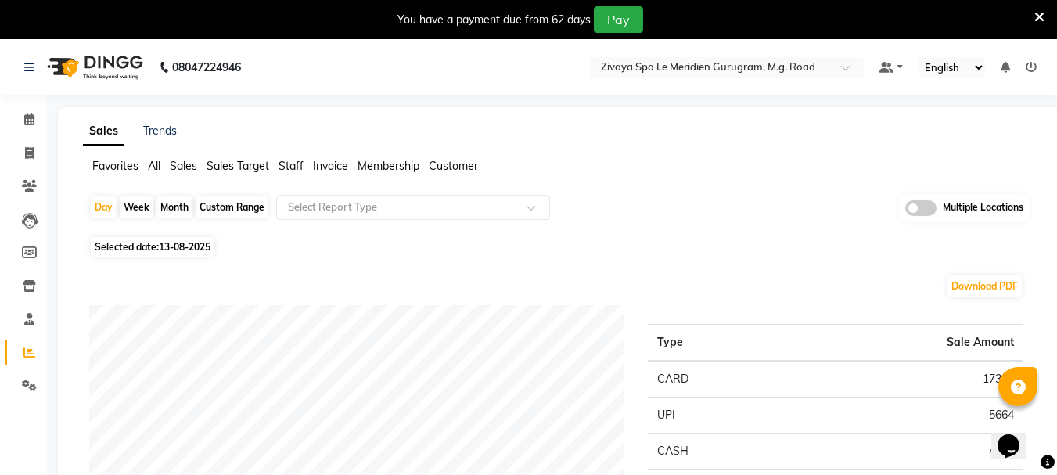
click at [192, 242] on span "13-08-2025" at bounding box center [185, 247] width 52 height 12
select select "8"
select select "2025"
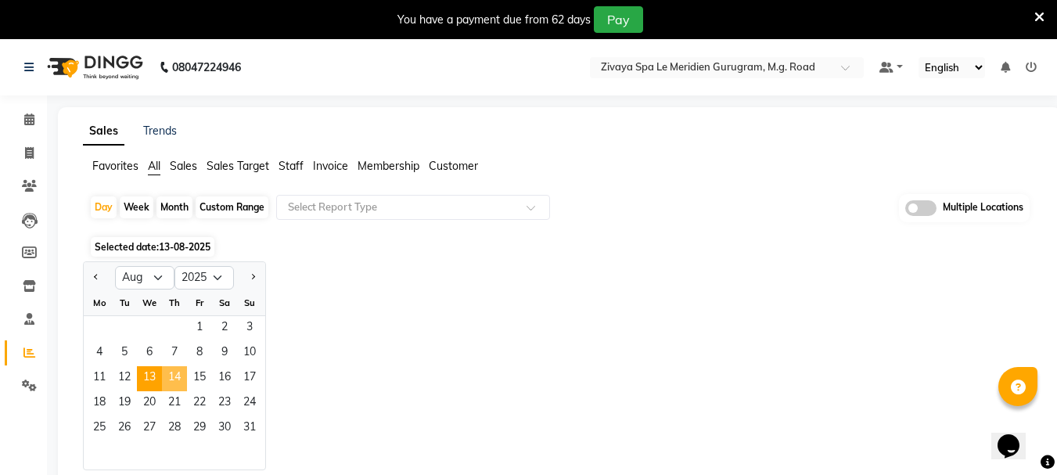
click at [172, 378] on span "14" at bounding box center [174, 378] width 25 height 25
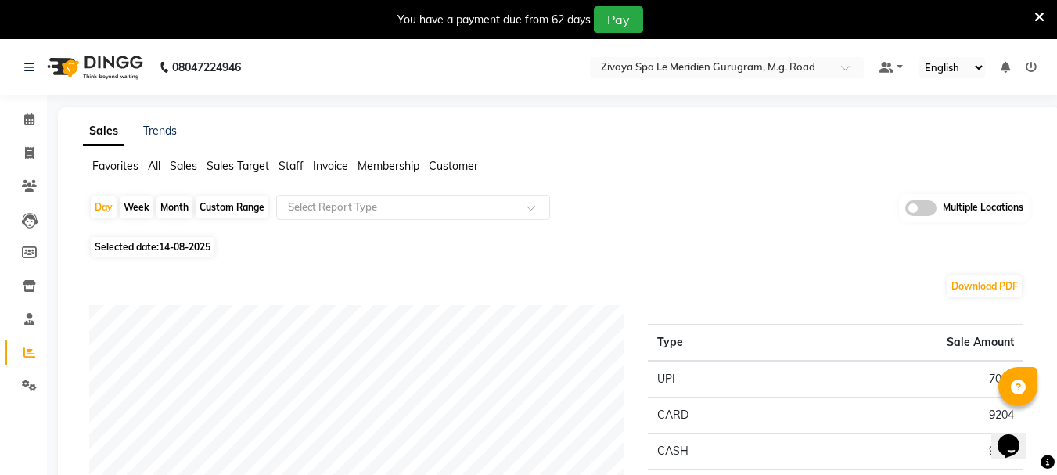
click at [182, 253] on span "Selected date: 14-08-2025" at bounding box center [153, 247] width 124 height 20
select select "8"
select select "2025"
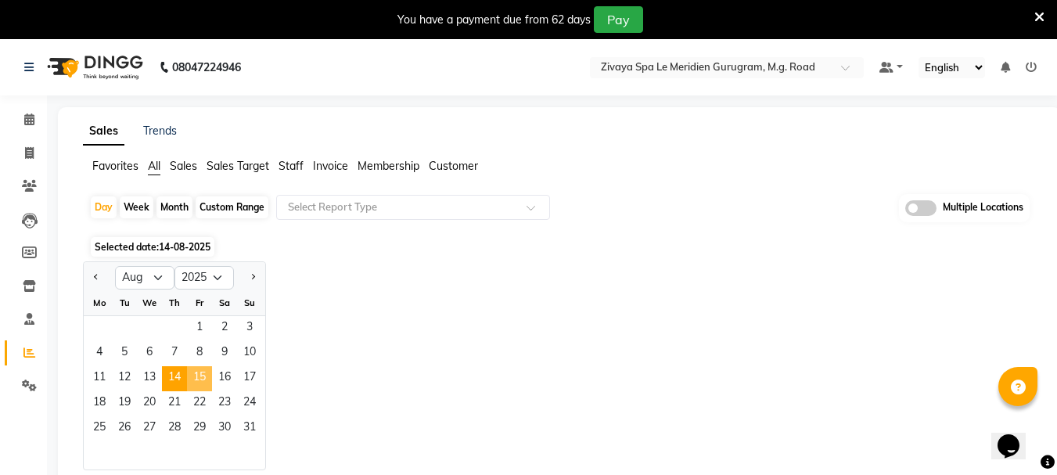
click at [188, 373] on span "15" at bounding box center [199, 378] width 25 height 25
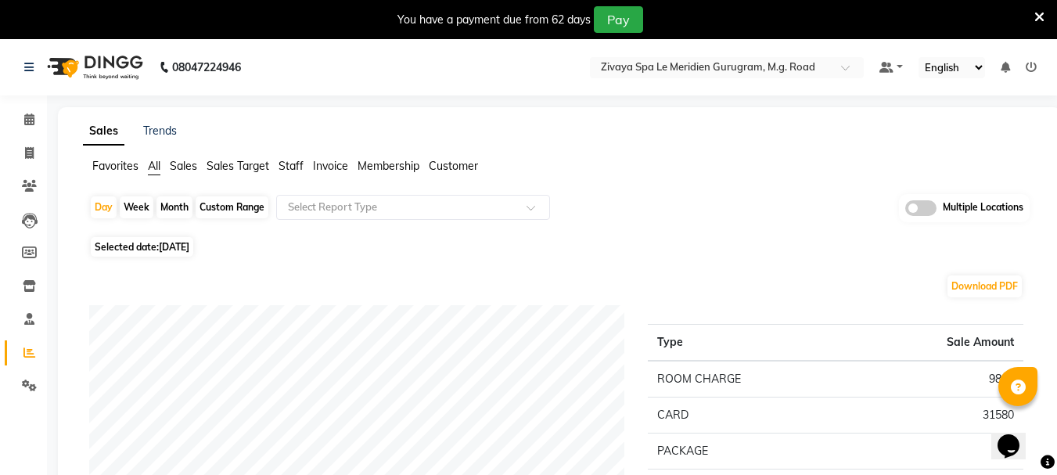
click at [139, 250] on span "Selected date: 15-08-2025" at bounding box center [142, 247] width 102 height 20
select select "8"
select select "2025"
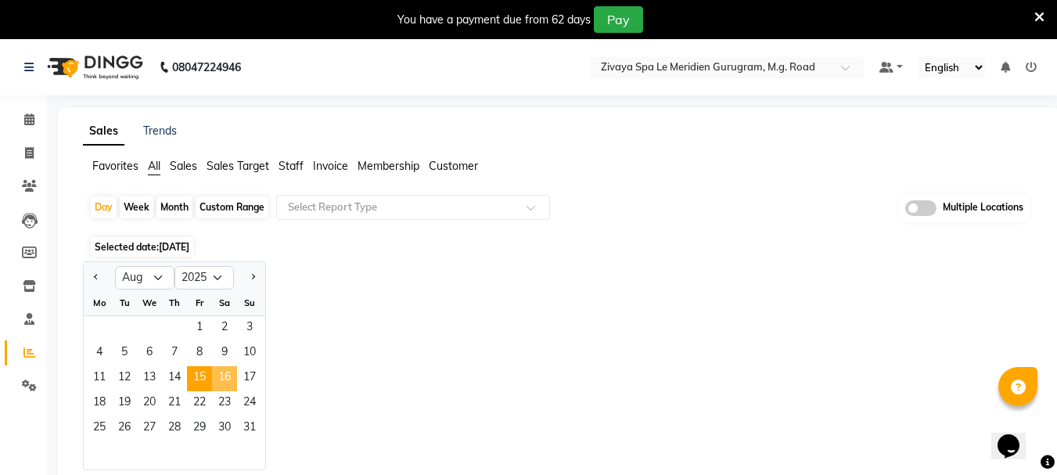
click at [222, 381] on span "16" at bounding box center [224, 378] width 25 height 25
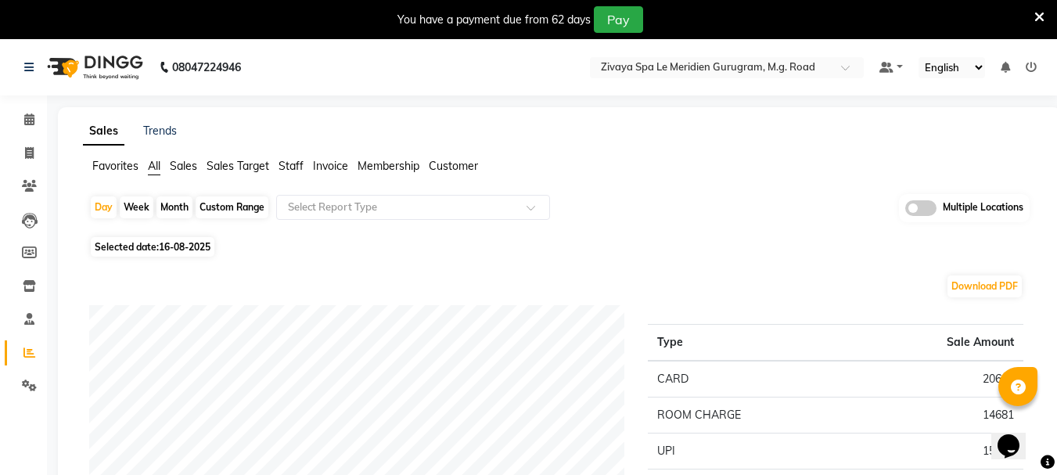
click at [188, 241] on span "16-08-2025" at bounding box center [185, 247] width 52 height 12
select select "8"
select select "2025"
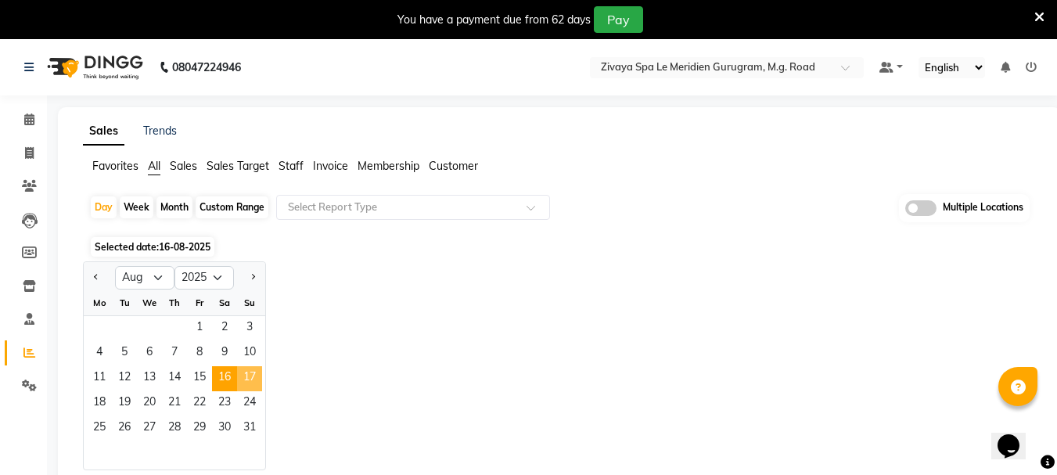
click at [249, 375] on span "17" at bounding box center [249, 378] width 25 height 25
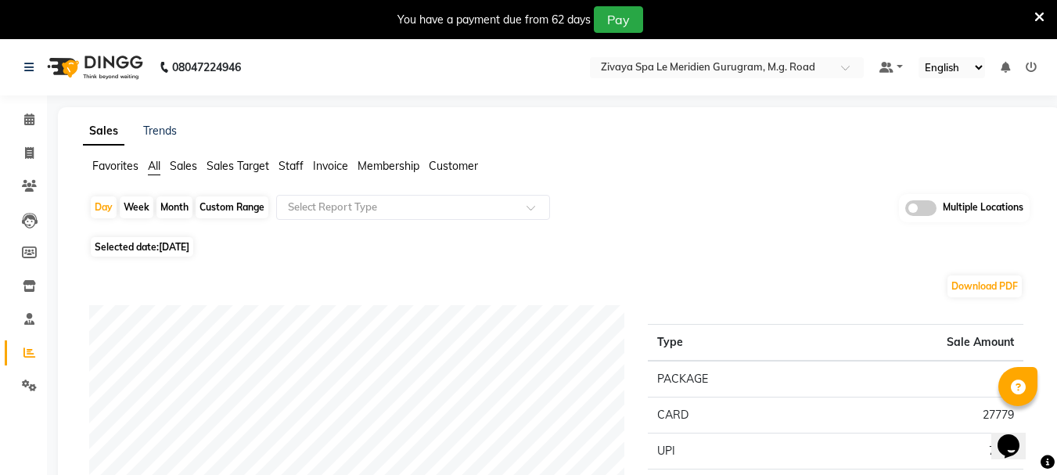
click at [189, 246] on span "17-08-2025" at bounding box center [174, 247] width 31 height 12
select select "8"
select select "2025"
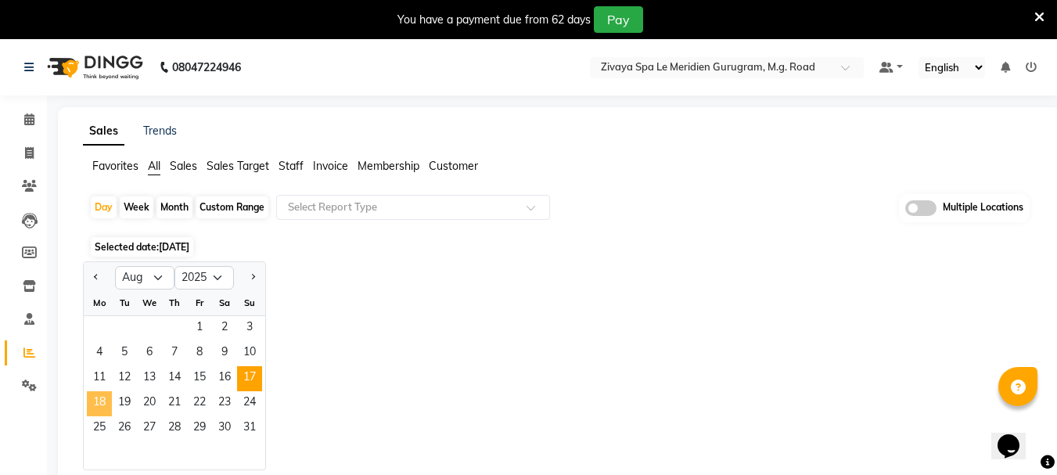
click at [104, 408] on span "18" at bounding box center [99, 403] width 25 height 25
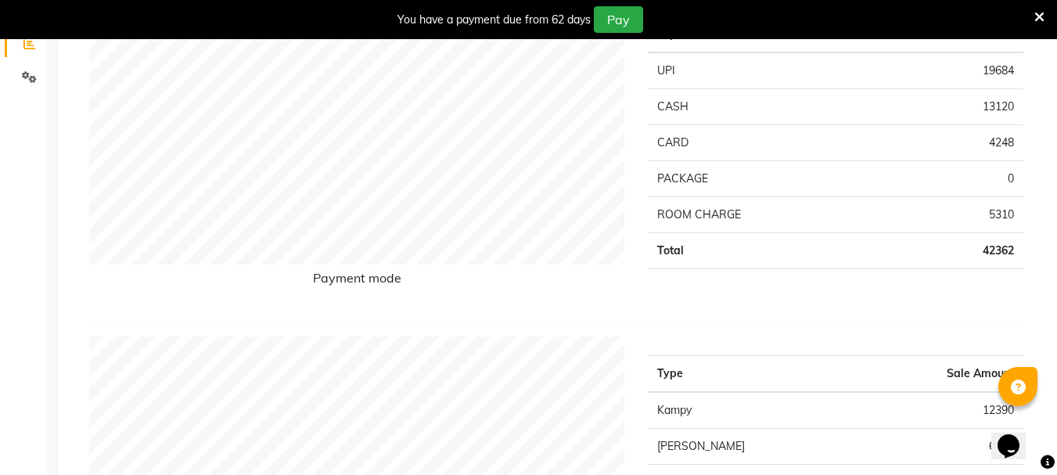
scroll to position [78, 0]
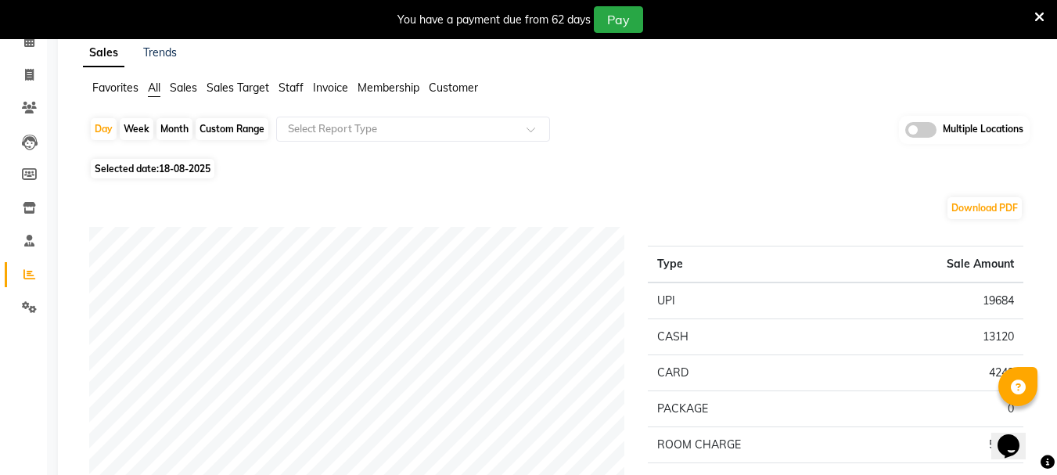
click at [187, 167] on span "18-08-2025" at bounding box center [185, 169] width 52 height 12
select select "8"
select select "2025"
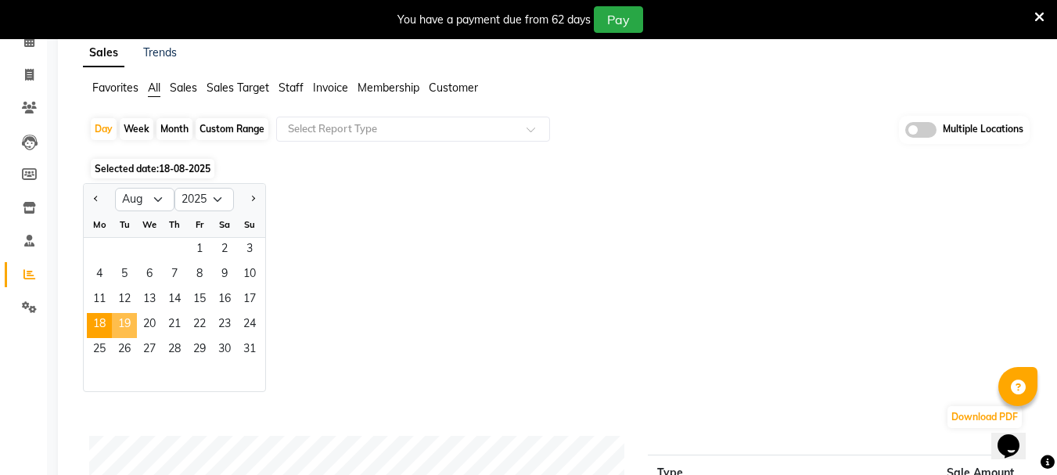
click at [117, 326] on span "19" at bounding box center [124, 325] width 25 height 25
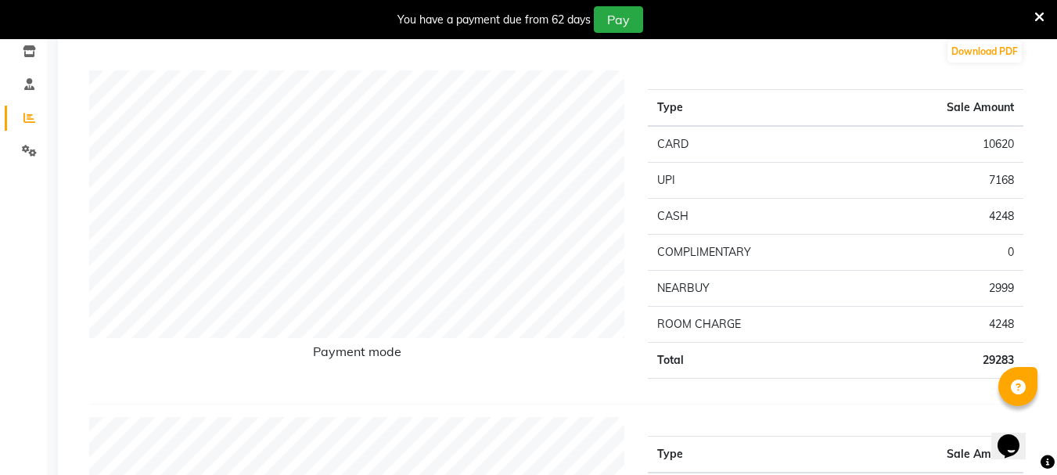
scroll to position [0, 0]
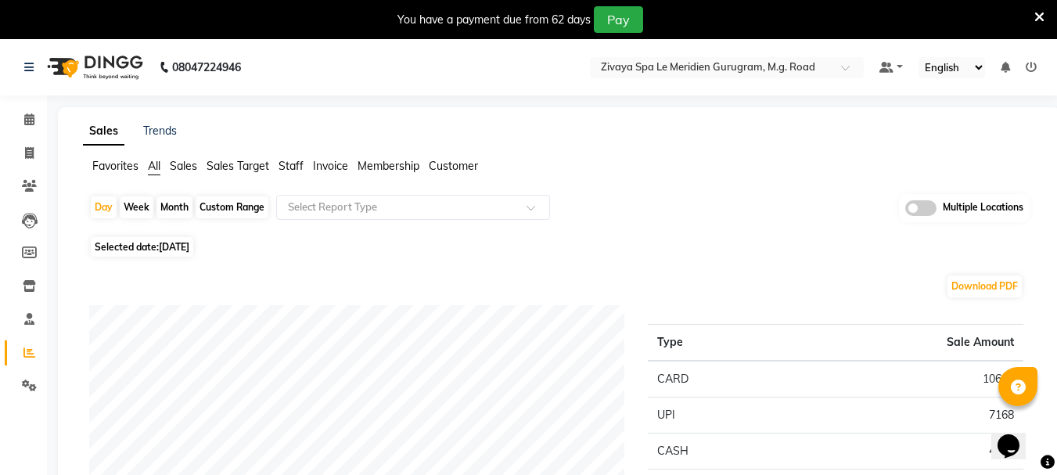
click at [185, 238] on span "Selected date: 19-08-2025" at bounding box center [142, 247] width 102 height 20
select select "8"
select select "2025"
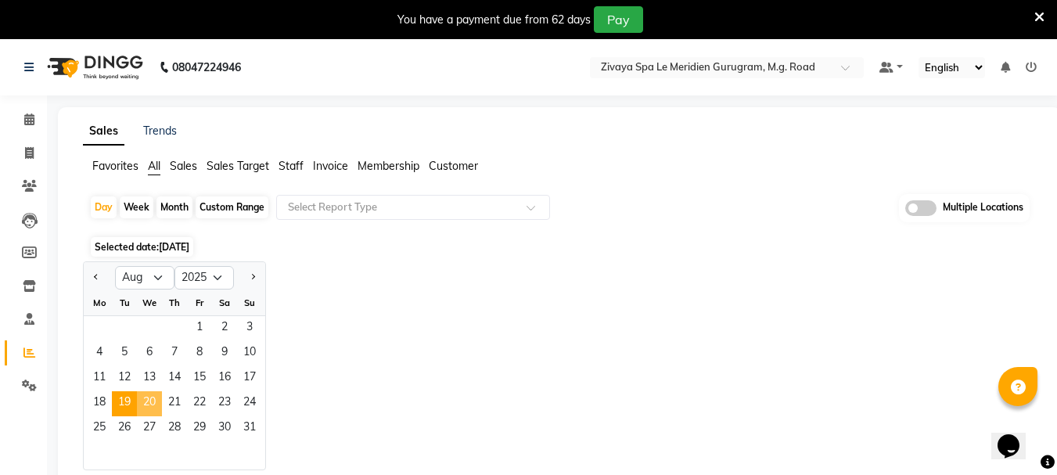
click at [147, 409] on span "20" at bounding box center [149, 403] width 25 height 25
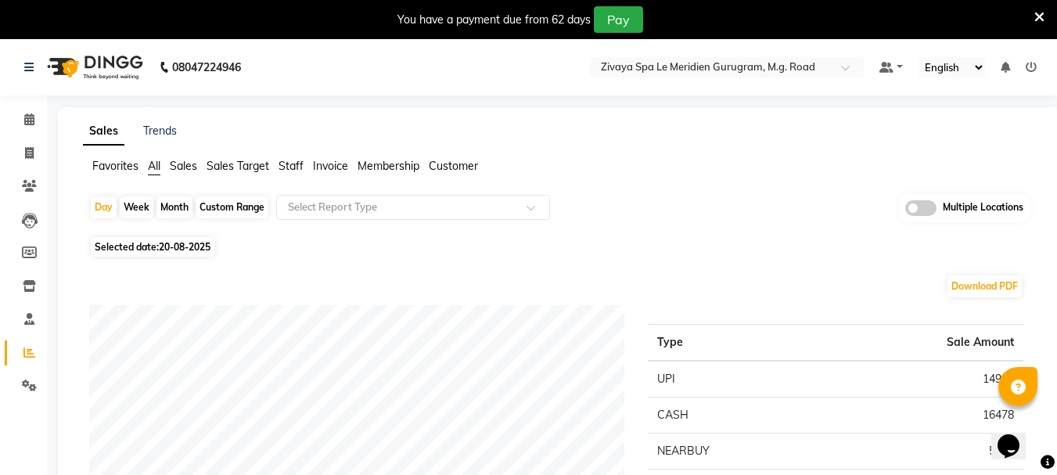
click at [171, 247] on span "20-08-2025" at bounding box center [185, 247] width 52 height 12
select select "8"
select select "2025"
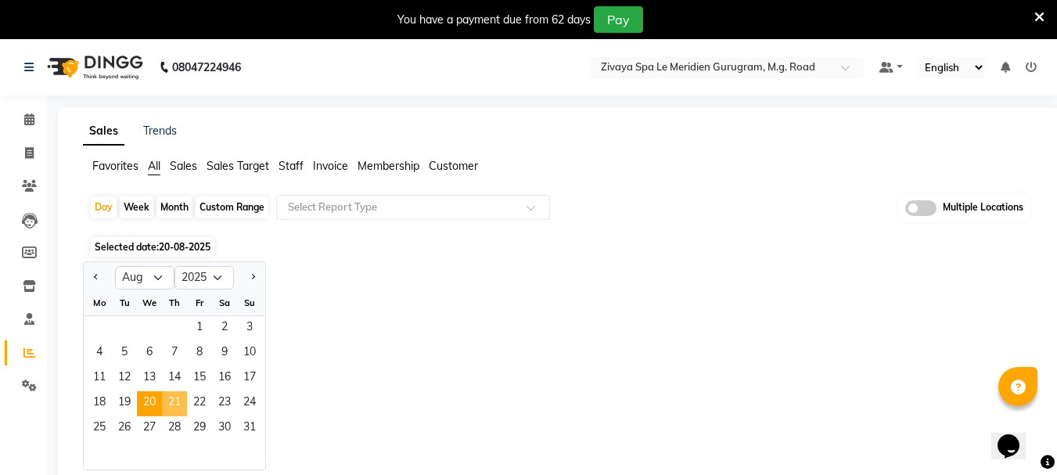
click at [177, 400] on span "21" at bounding box center [174, 403] width 25 height 25
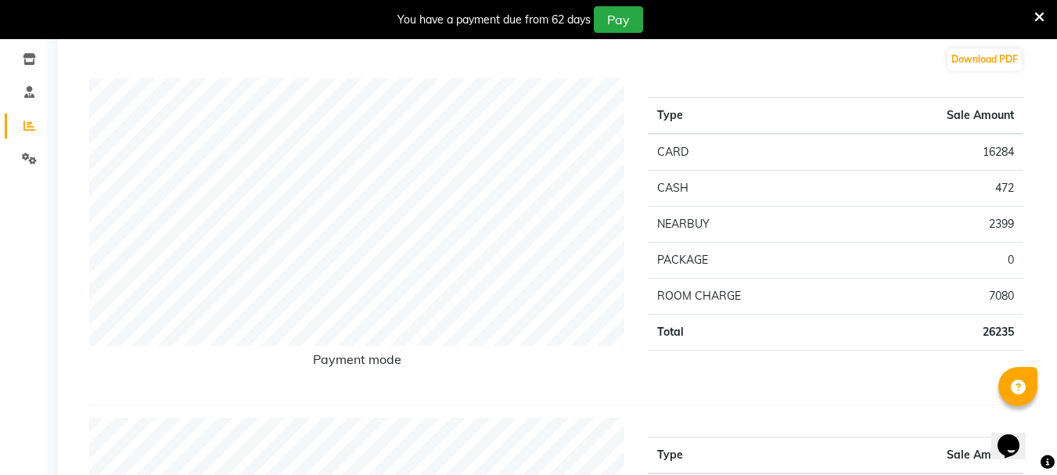
scroll to position [78, 0]
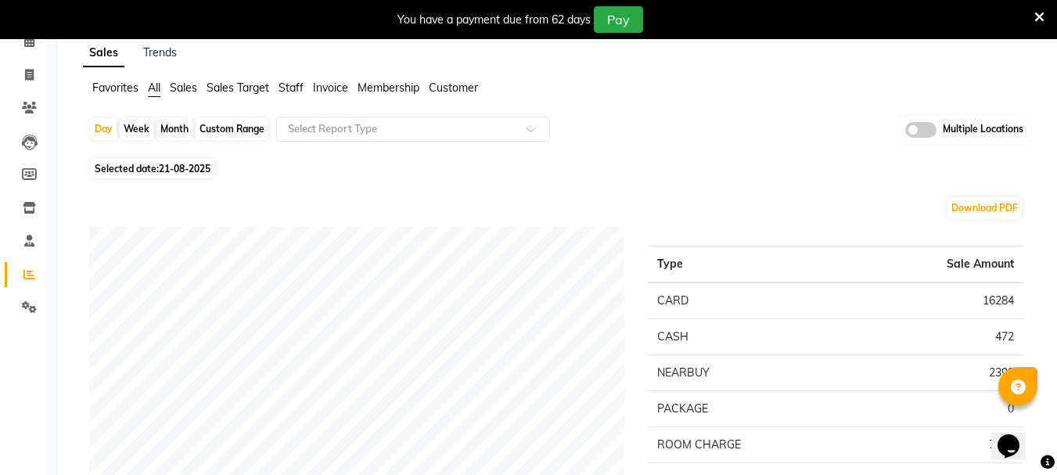
click at [185, 166] on span "21-08-2025" at bounding box center [185, 169] width 52 height 12
select select "8"
select select "2025"
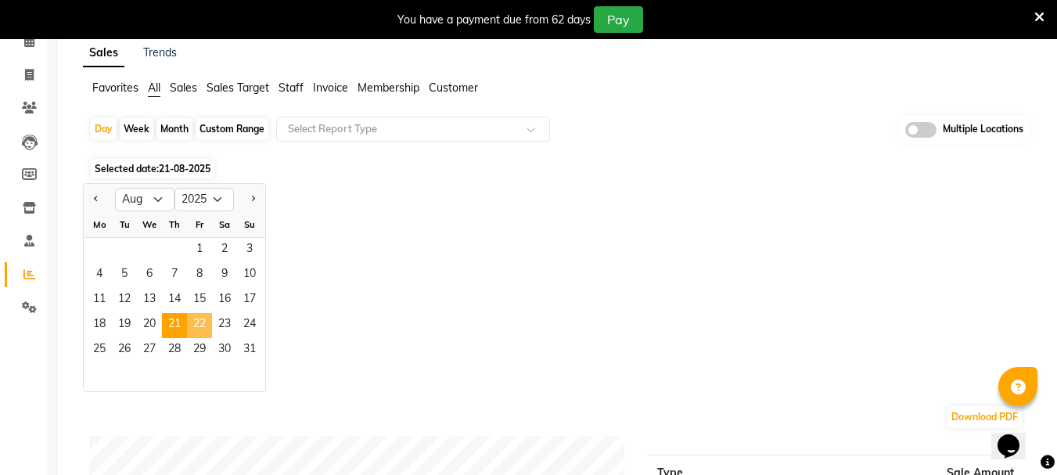
click at [197, 320] on span "22" at bounding box center [199, 325] width 25 height 25
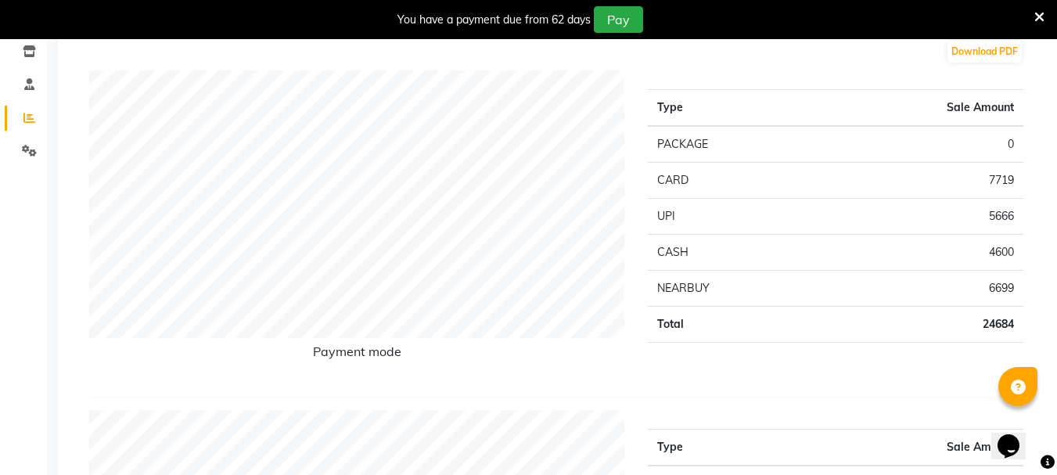
scroll to position [0, 0]
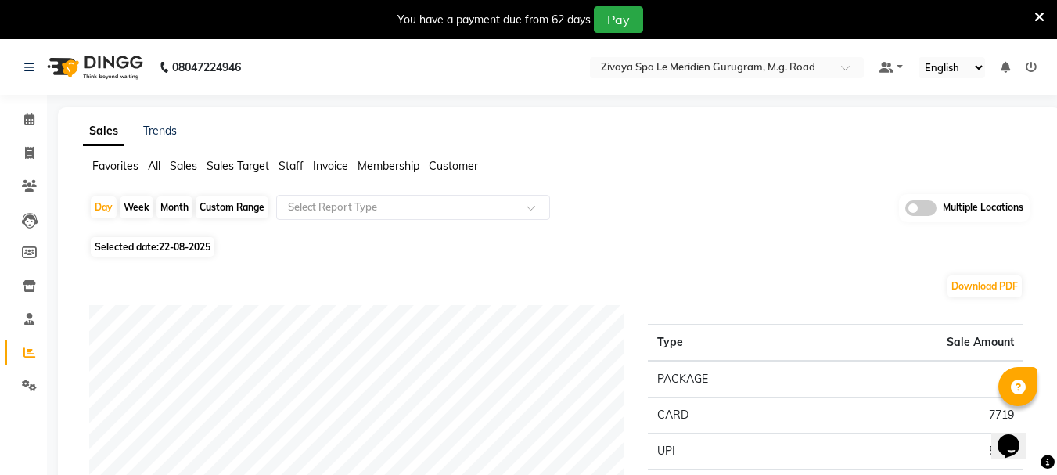
click at [210, 252] on span "22-08-2025" at bounding box center [185, 247] width 52 height 12
select select "8"
select select "2025"
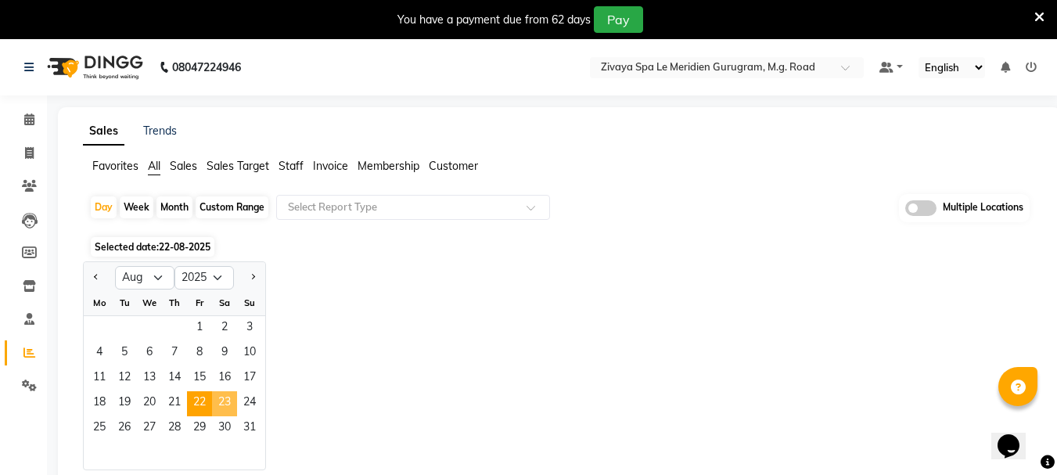
click at [228, 400] on span "23" at bounding box center [224, 403] width 25 height 25
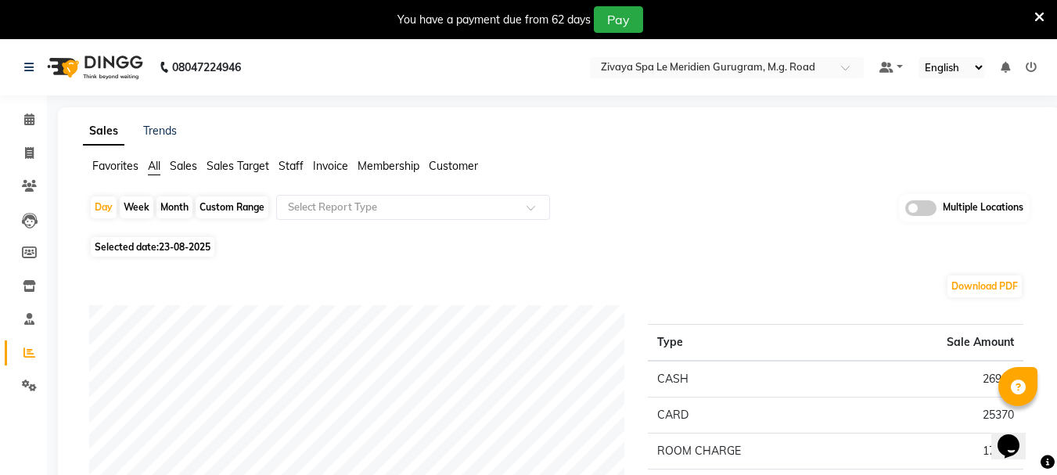
click at [204, 256] on span "Selected date: 23-08-2025" at bounding box center [153, 247] width 124 height 20
select select "8"
select select "2025"
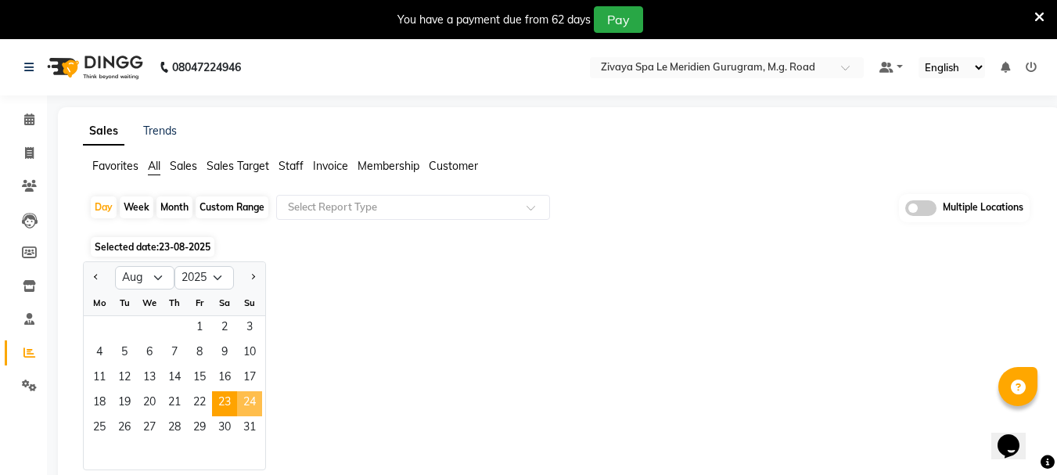
click at [242, 411] on span "24" at bounding box center [249, 403] width 25 height 25
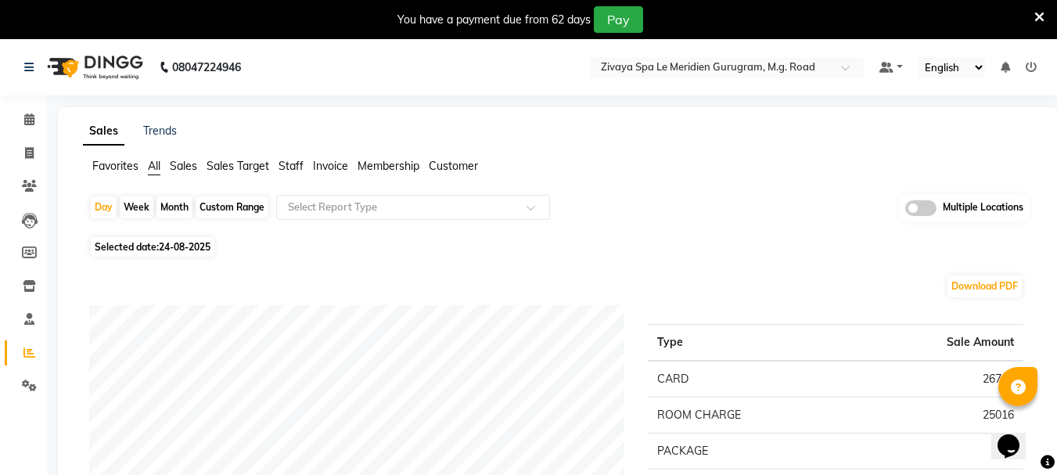
drag, startPoint x: 162, startPoint y: 242, endPoint x: 161, endPoint y: 254, distance: 12.5
click at [163, 242] on span "24-08-2025" at bounding box center [185, 247] width 52 height 12
select select "8"
select select "2025"
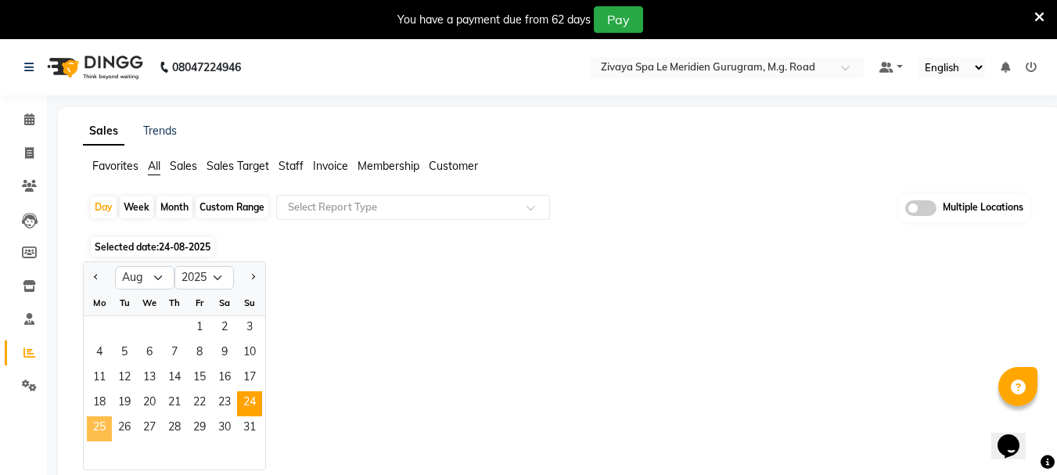
click at [104, 431] on span "25" at bounding box center [99, 428] width 25 height 25
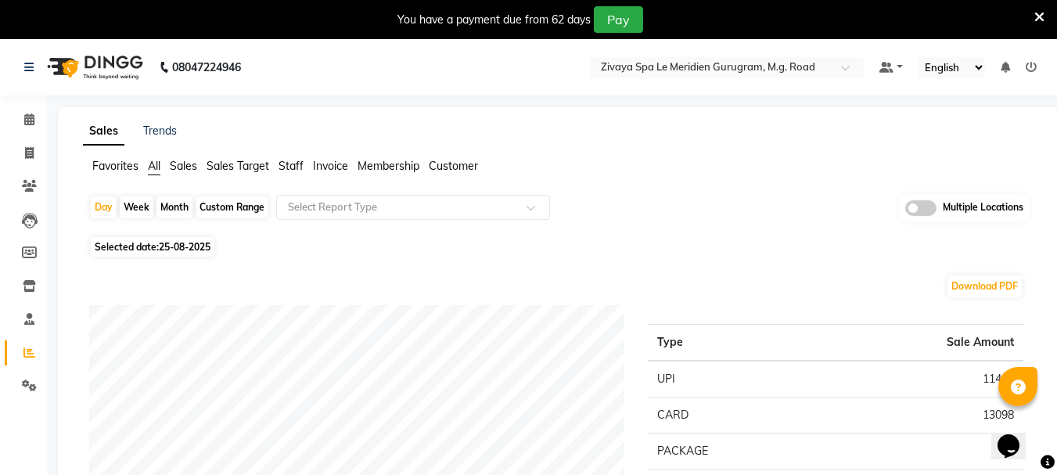
click at [178, 255] on span "Selected date: 25-08-2025" at bounding box center [153, 247] width 124 height 20
select select "8"
select select "2025"
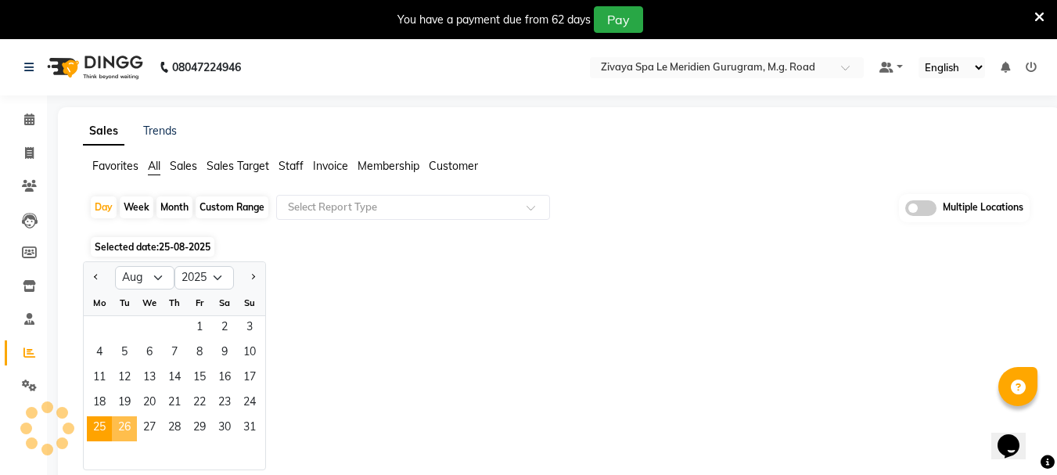
click at [131, 436] on span "26" at bounding box center [124, 428] width 25 height 25
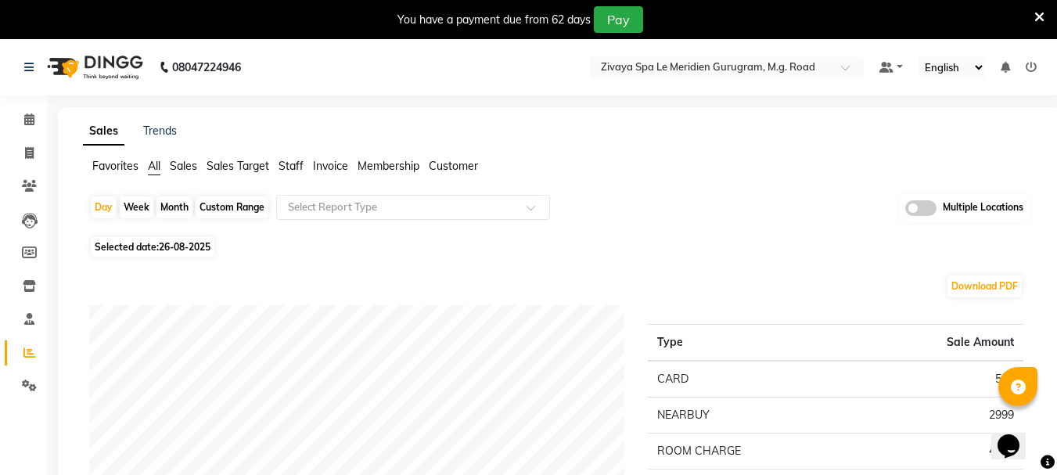
click at [201, 249] on span "26-08-2025" at bounding box center [185, 247] width 52 height 12
select select "8"
select select "2025"
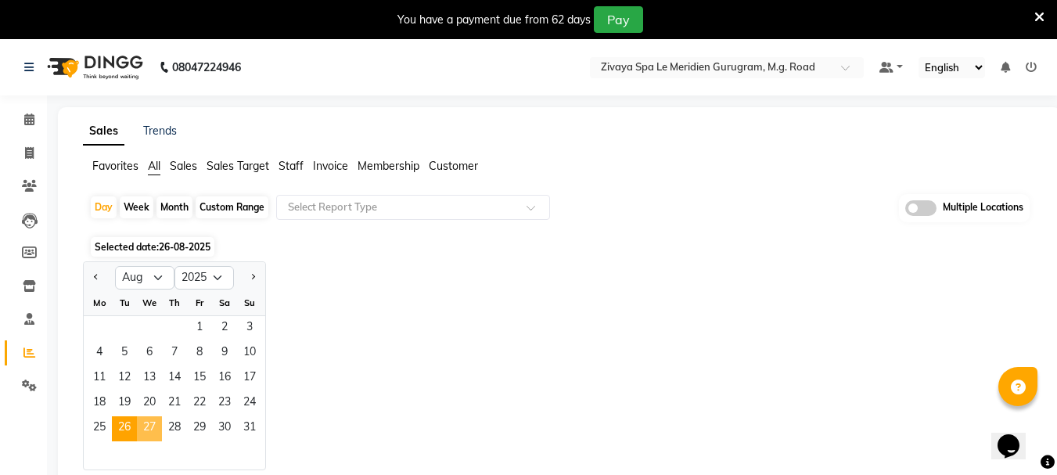
click at [157, 433] on span "27" at bounding box center [149, 428] width 25 height 25
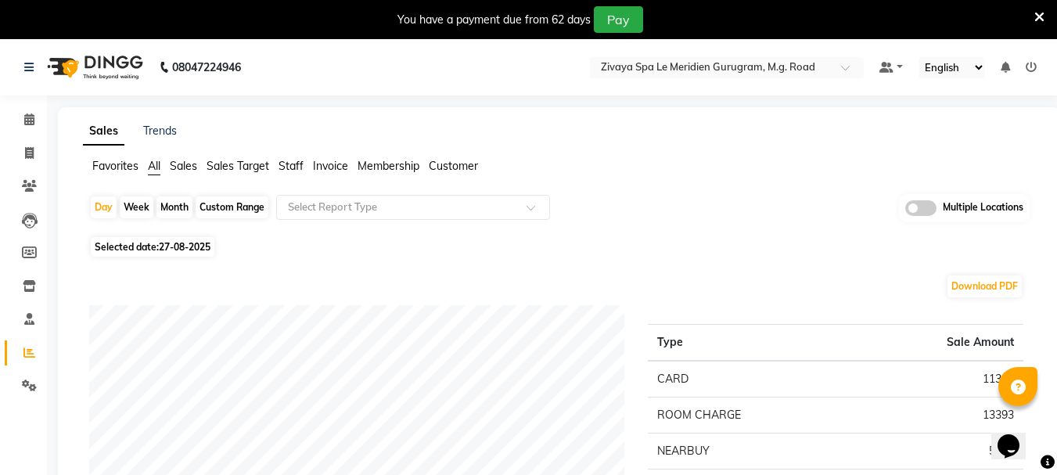
click at [173, 251] on span "27-08-2025" at bounding box center [185, 247] width 52 height 12
select select "8"
select select "2025"
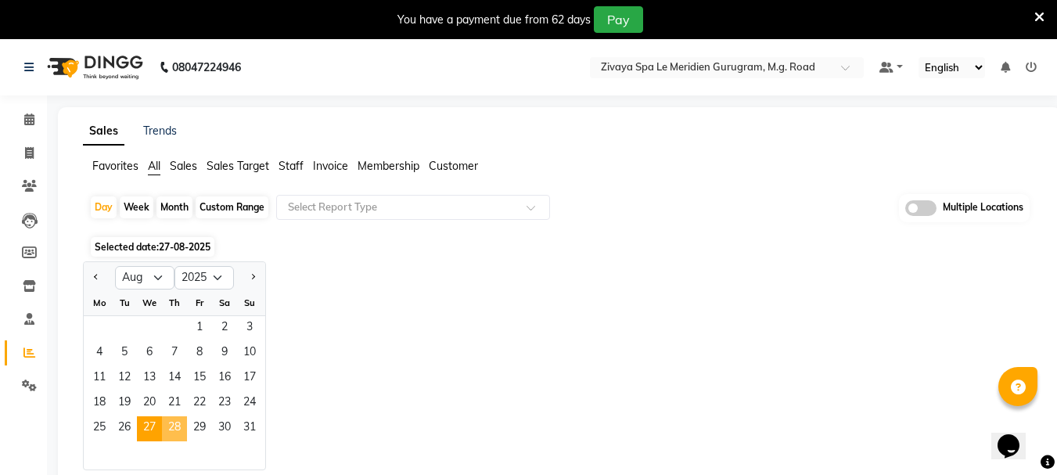
click at [180, 425] on span "28" at bounding box center [174, 428] width 25 height 25
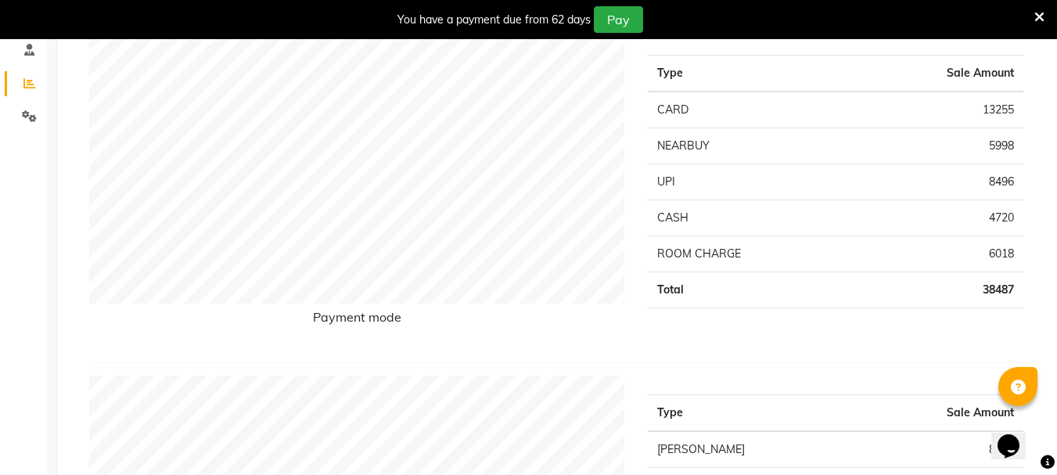
scroll to position [78, 0]
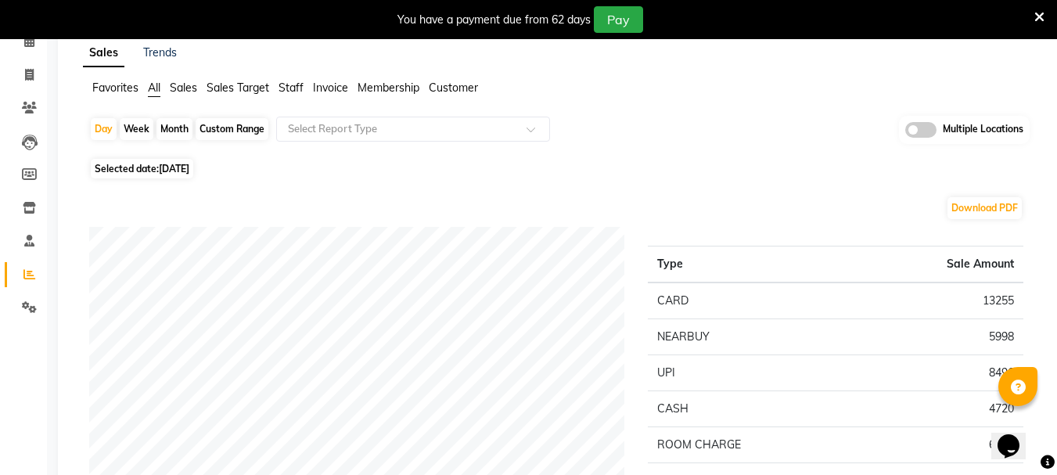
click at [189, 163] on span "28-08-2025" at bounding box center [174, 169] width 31 height 12
select select "8"
select select "2025"
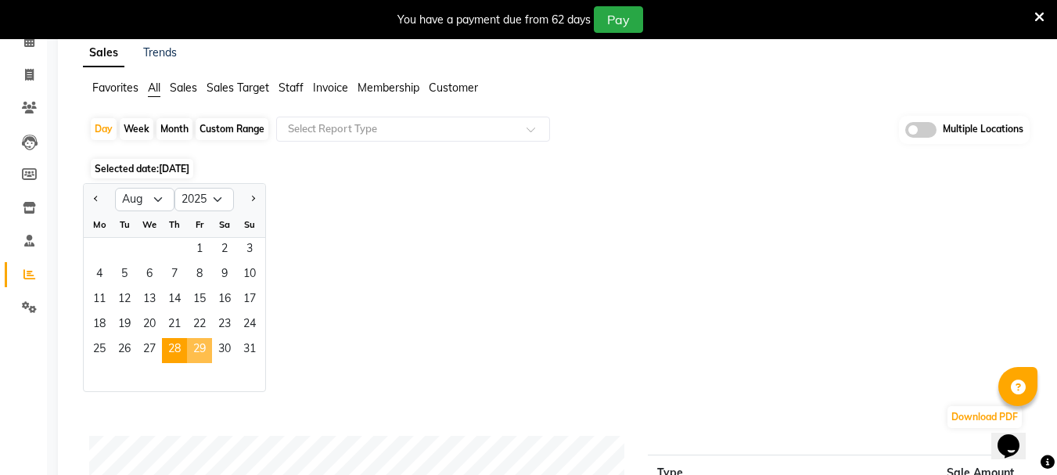
click at [198, 354] on span "29" at bounding box center [199, 350] width 25 height 25
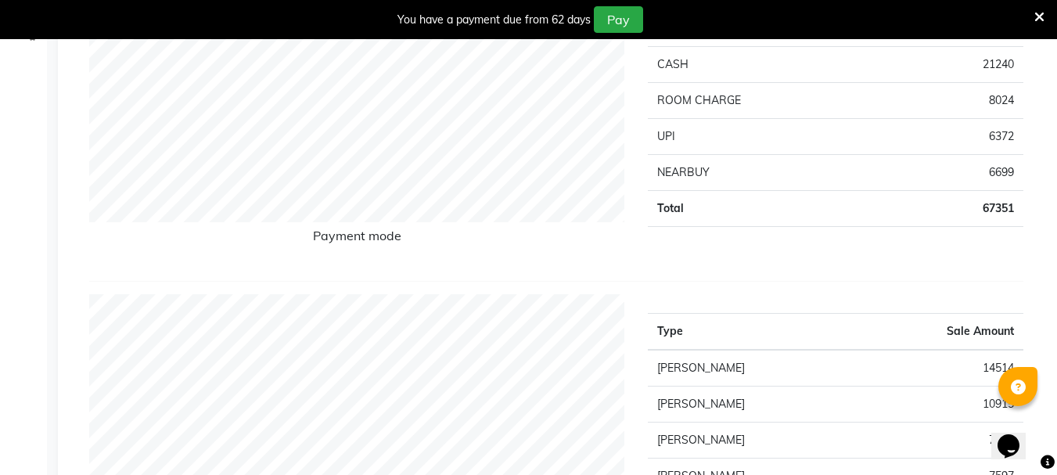
scroll to position [156, 0]
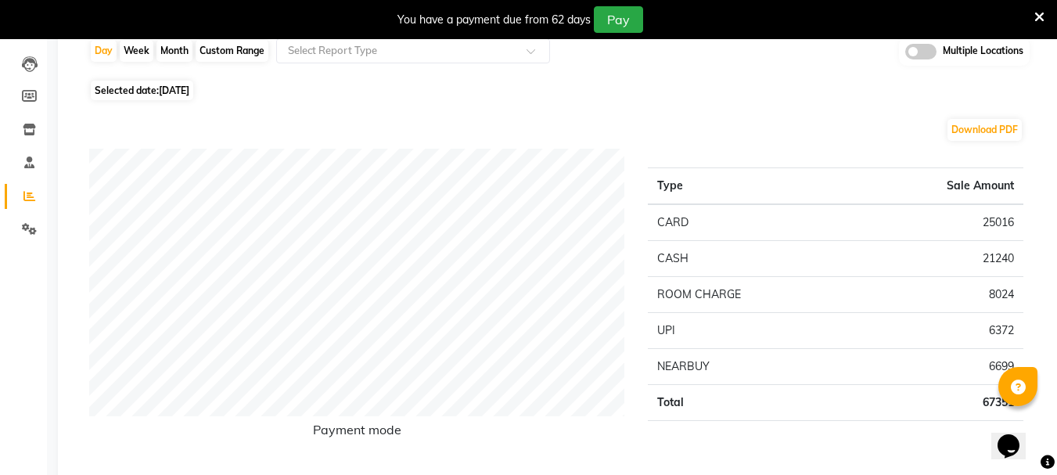
click at [189, 91] on span "29-08-2025" at bounding box center [174, 90] width 31 height 12
select select "8"
select select "2025"
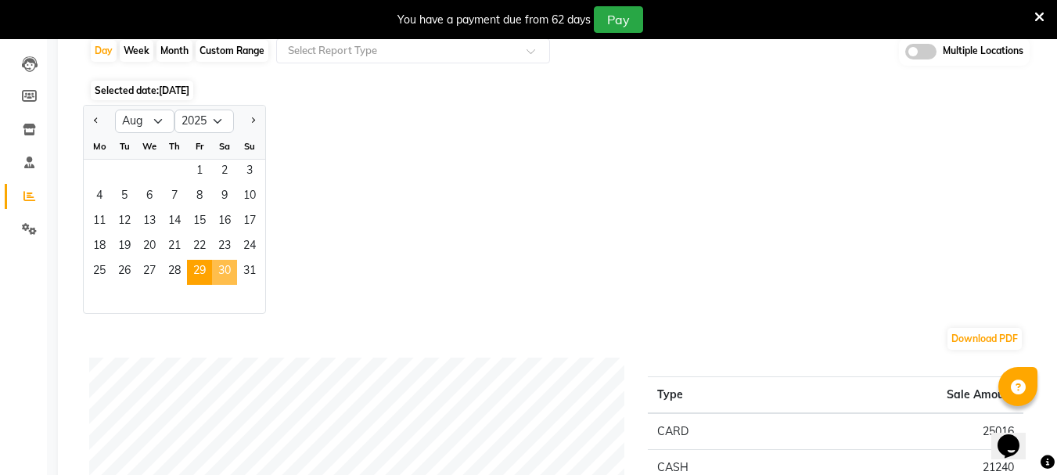
click at [217, 271] on span "30" at bounding box center [224, 272] width 25 height 25
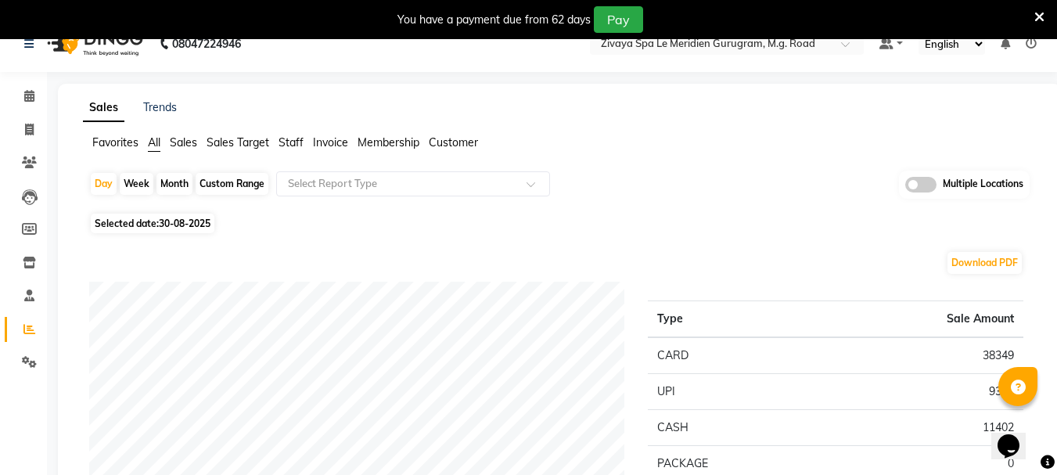
scroll to position [0, 0]
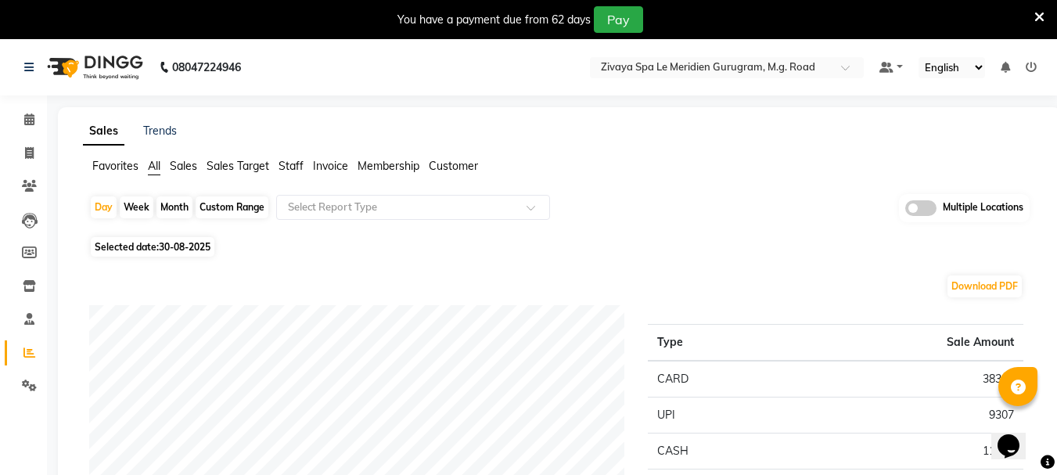
click at [164, 244] on span "30-08-2025" at bounding box center [185, 247] width 52 height 12
select select "8"
select select "2025"
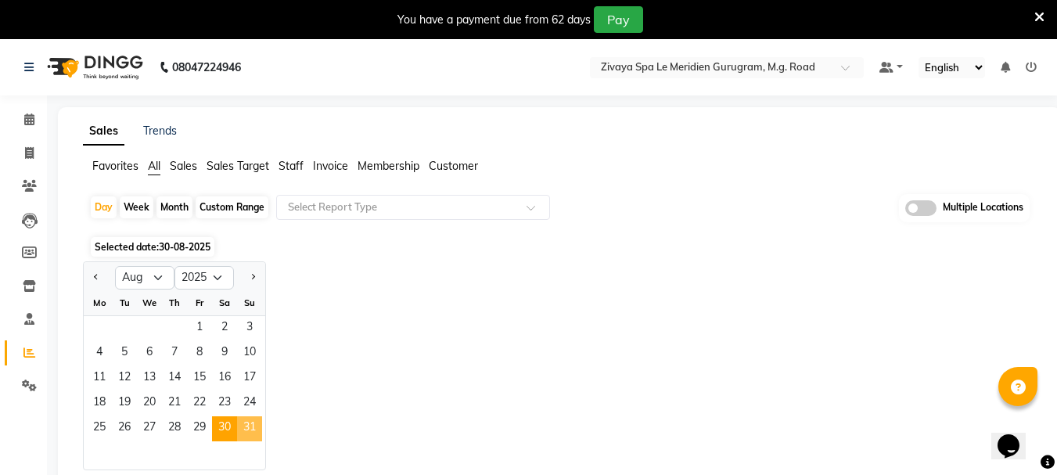
click at [247, 416] on span "31" at bounding box center [249, 428] width 25 height 25
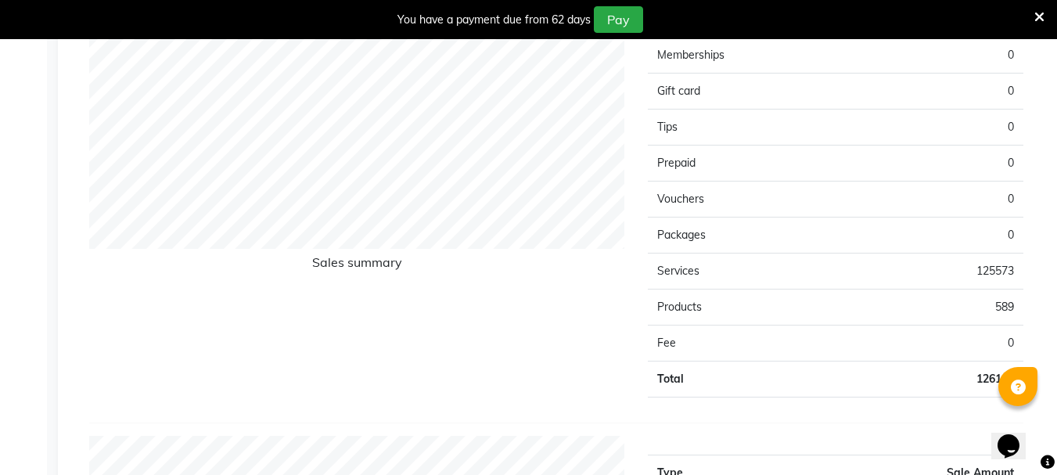
scroll to position [1173, 0]
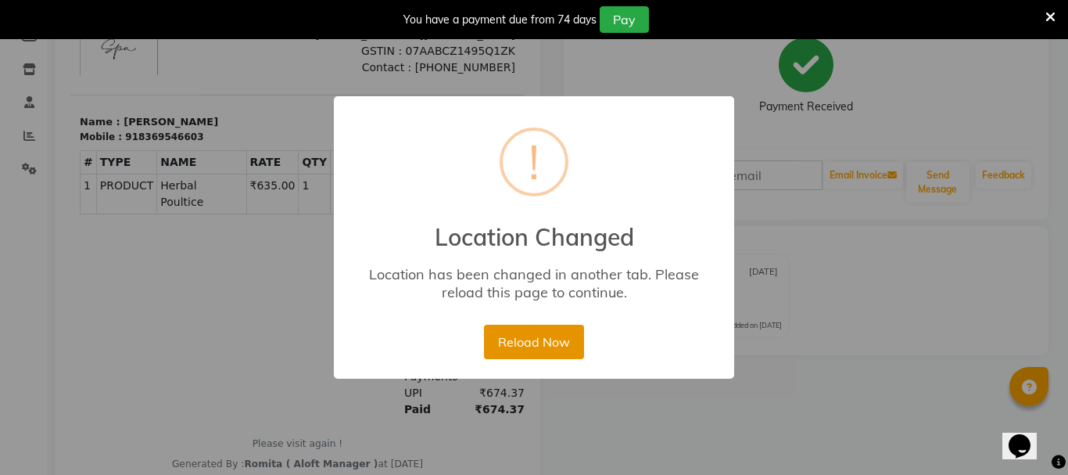
click at [529, 342] on button "Reload Now" at bounding box center [533, 342] width 99 height 34
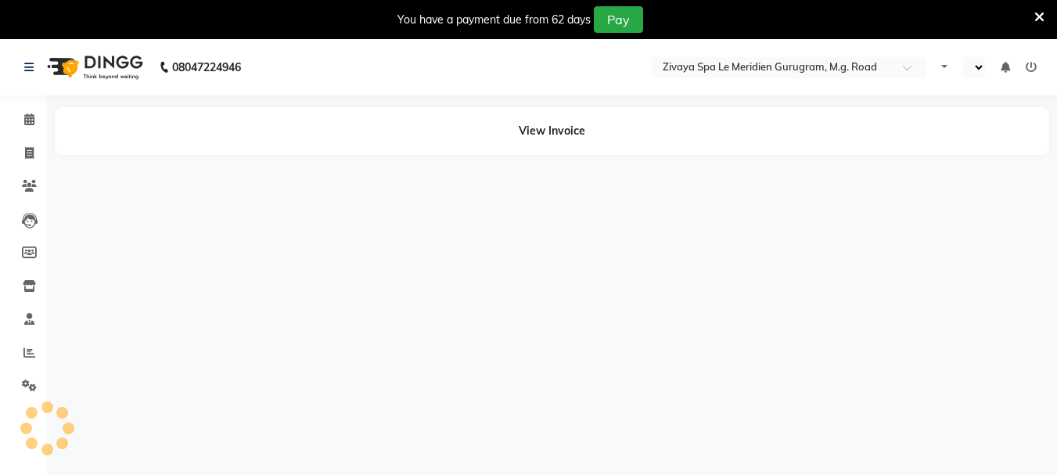
select select "en"
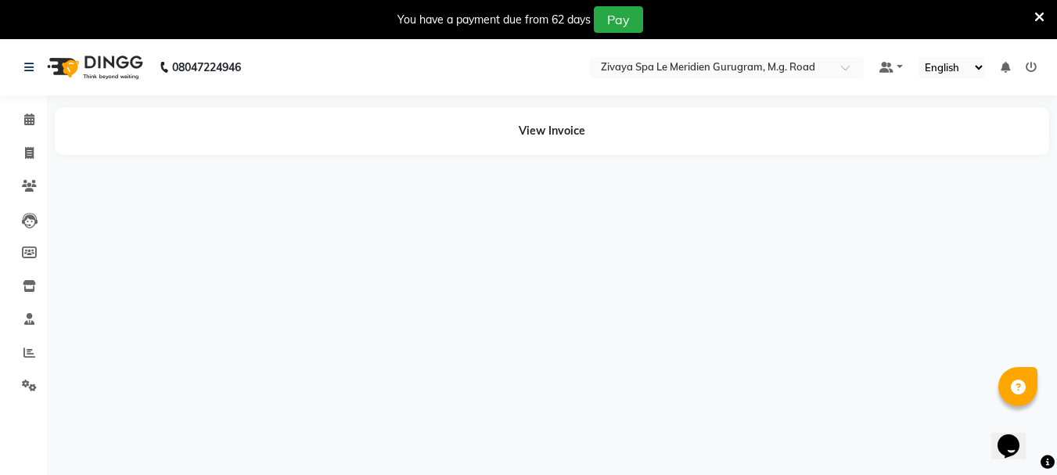
click at [575, 127] on div "View Invoice" at bounding box center [552, 131] width 994 height 48
click at [37, 124] on span at bounding box center [29, 120] width 27 height 18
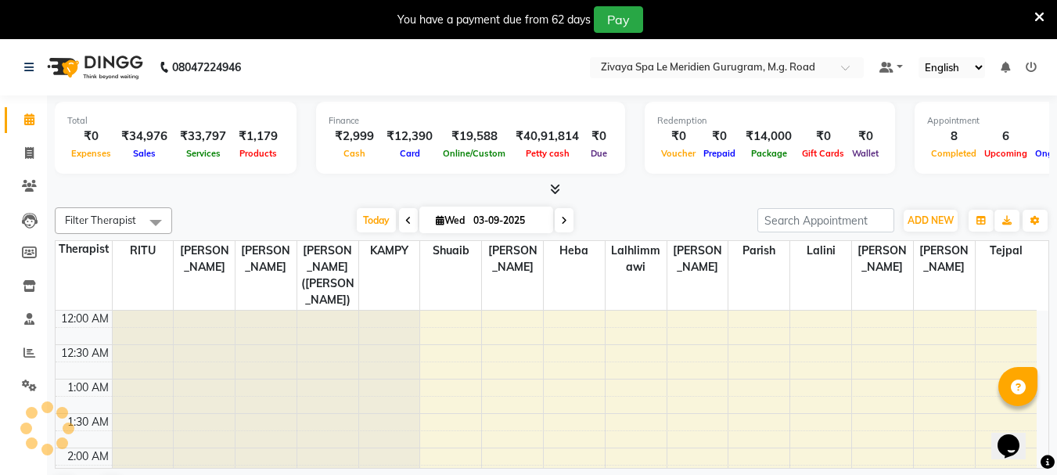
scroll to position [414, 0]
click at [31, 153] on icon at bounding box center [29, 153] width 9 height 12
select select "6503"
select select "service"
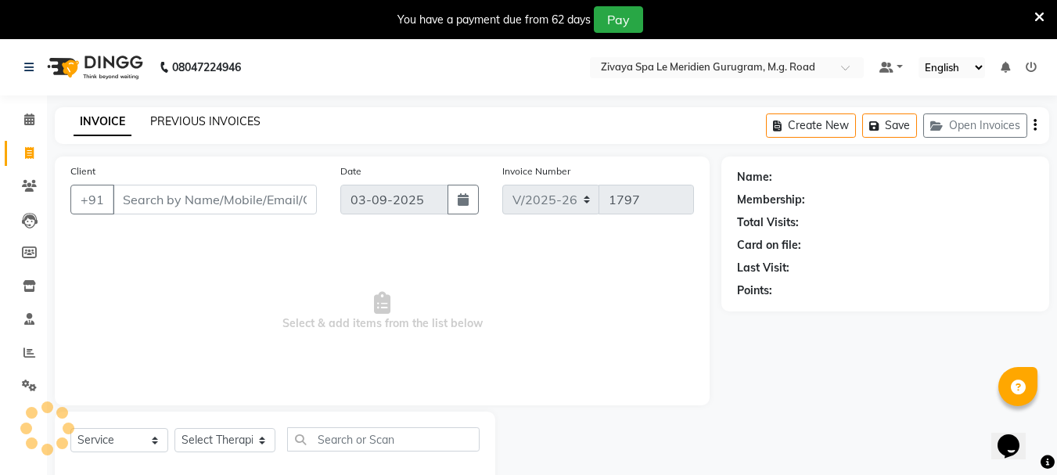
click at [235, 120] on link "PREVIOUS INVOICES" at bounding box center [205, 121] width 110 height 14
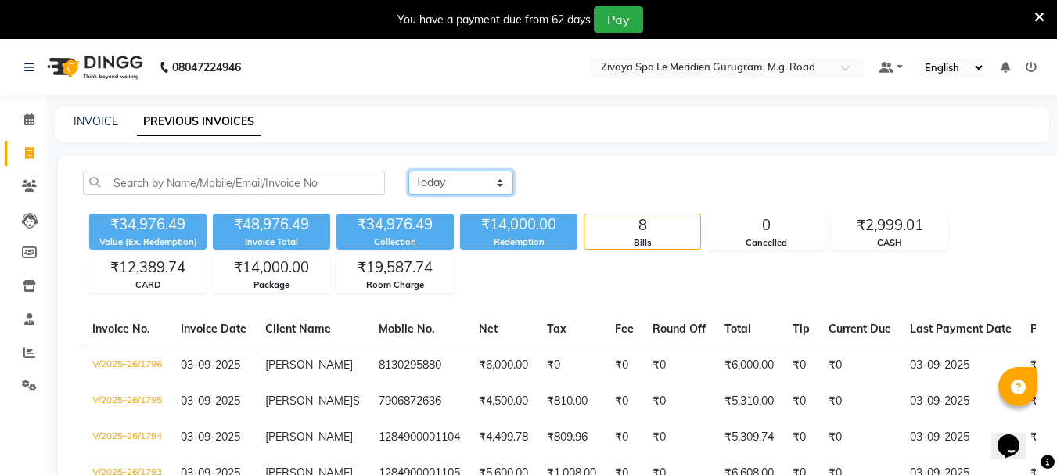
click at [451, 181] on select "[DATE] [DATE] Custom Range" at bounding box center [460, 183] width 105 height 24
select select "range"
click at [408, 171] on select "[DATE] [DATE] Custom Range" at bounding box center [460, 183] width 105 height 24
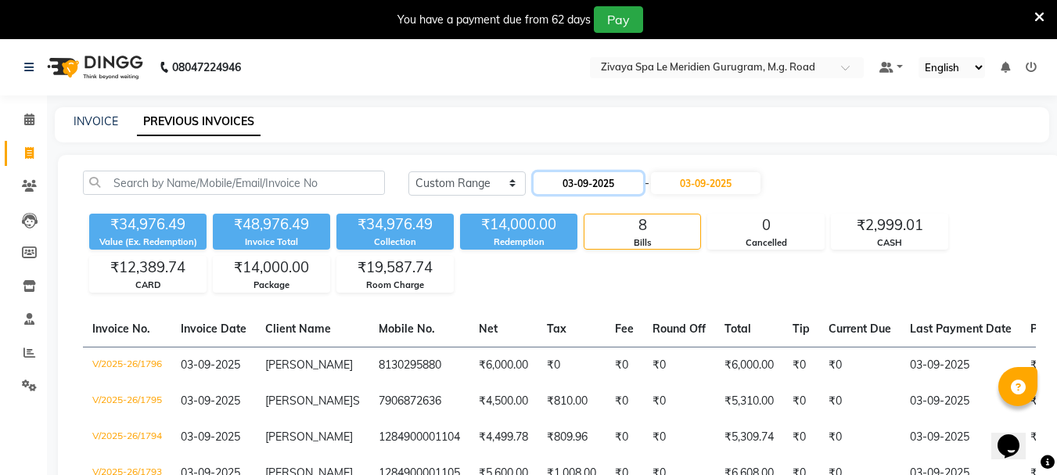
click at [596, 179] on input "03-09-2025" at bounding box center [588, 183] width 110 height 22
select select "9"
select select "2025"
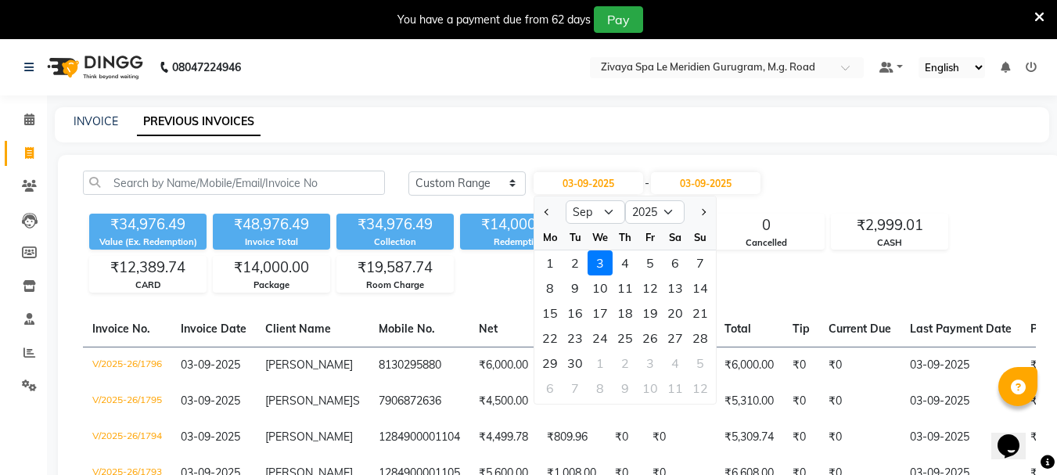
click at [540, 211] on div at bounding box center [549, 211] width 31 height 25
click at [546, 214] on span "Previous month" at bounding box center [547, 212] width 6 height 6
select select "8"
click at [688, 260] on div "3" at bounding box center [700, 262] width 25 height 25
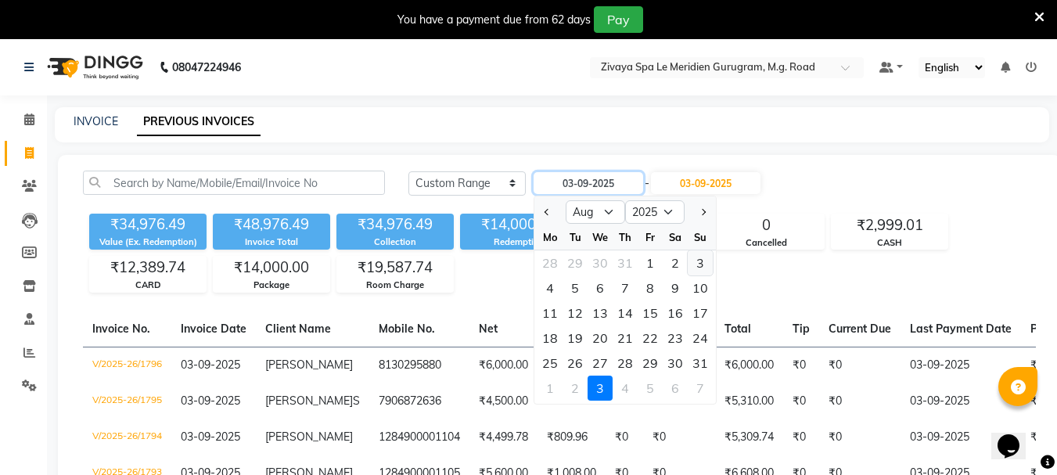
type input "[DATE]"
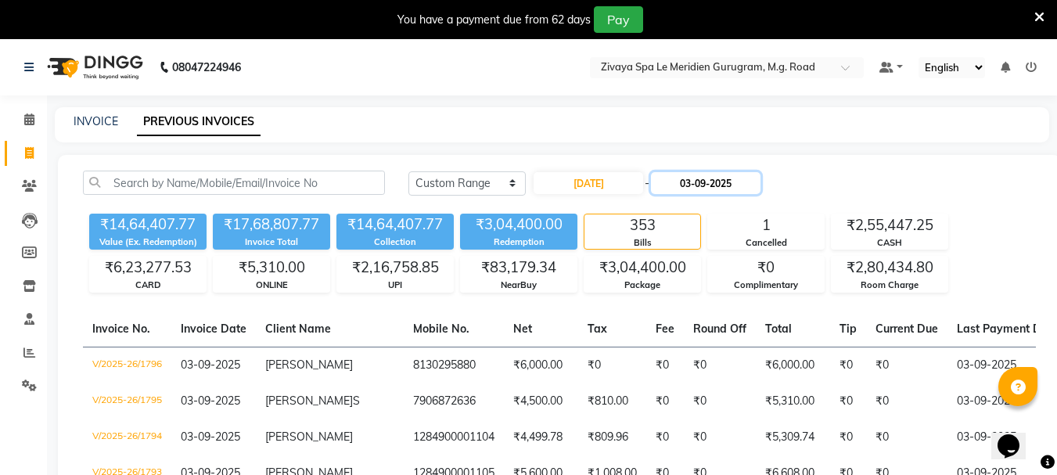
click at [723, 185] on input "03-09-2025" at bounding box center [706, 183] width 110 height 22
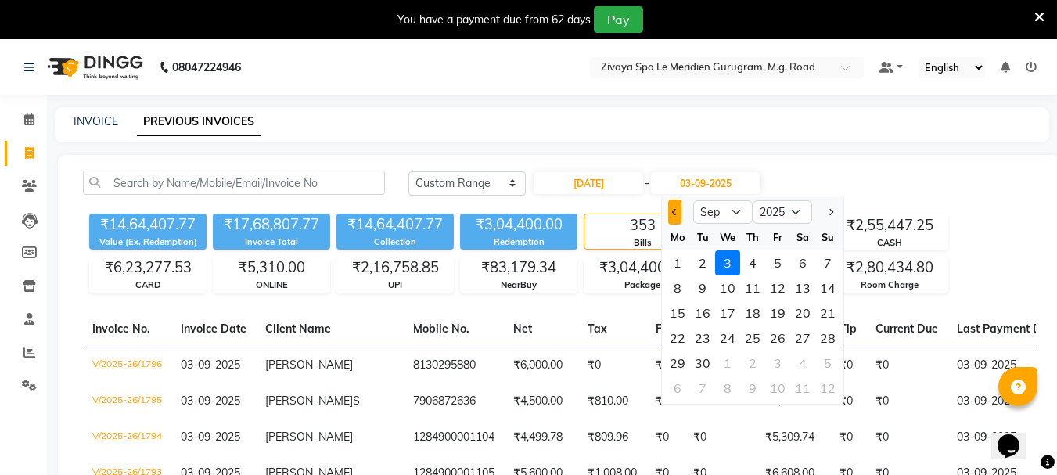
click at [672, 210] on button "Previous month" at bounding box center [674, 211] width 13 height 25
select select "8"
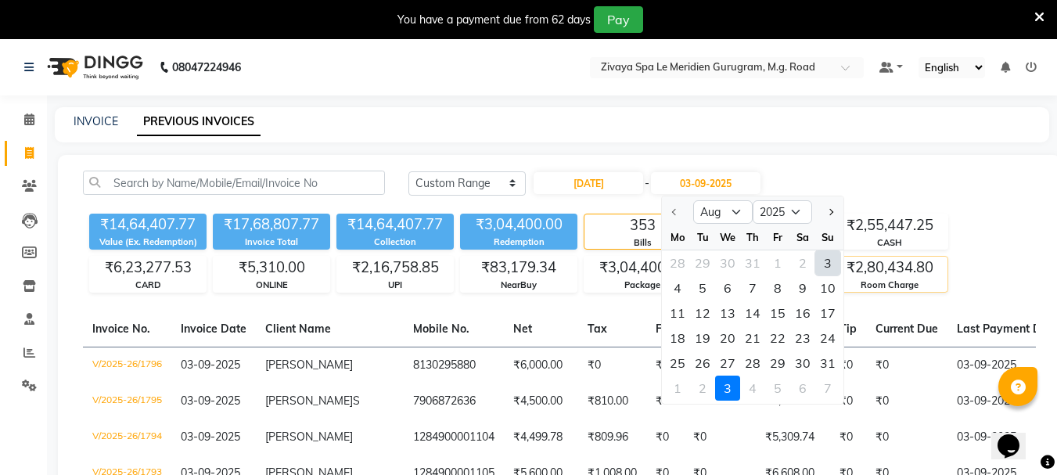
click at [833, 267] on div "3" at bounding box center [827, 262] width 25 height 25
type input "[DATE]"
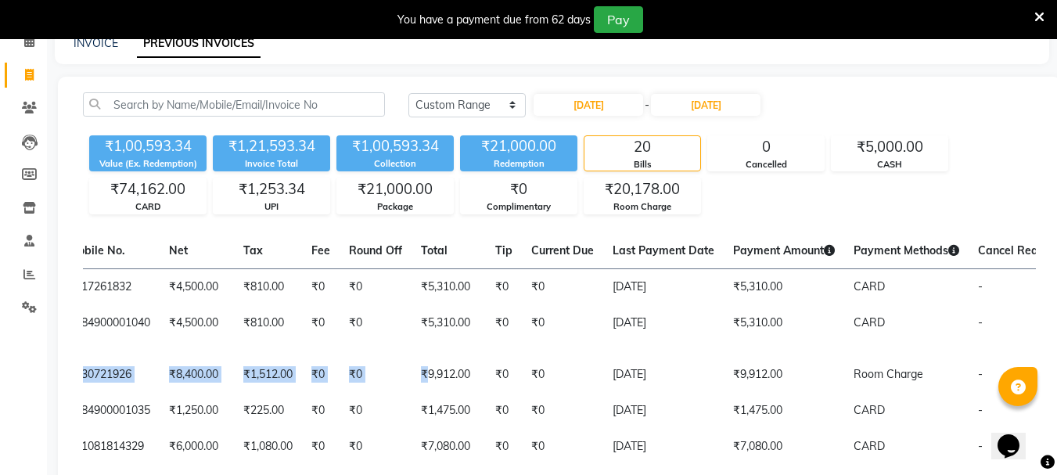
scroll to position [0, 375]
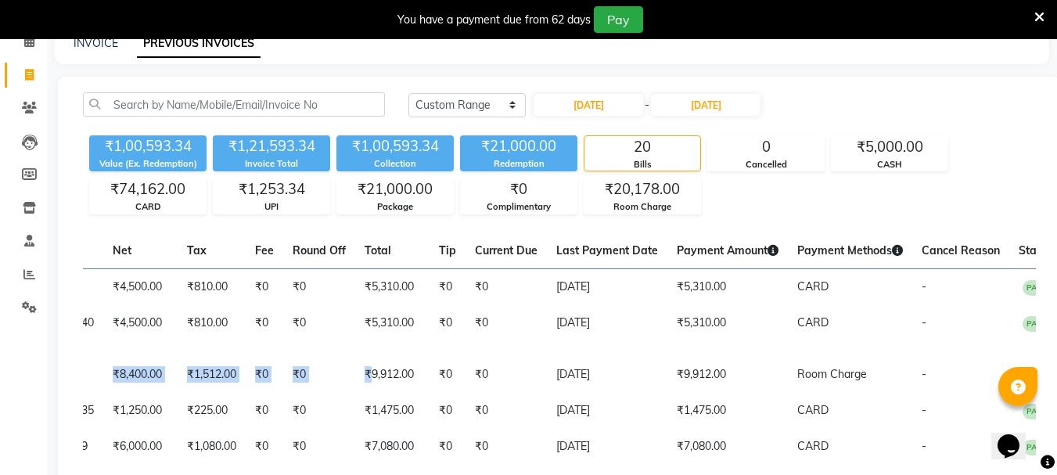
drag, startPoint x: 715, startPoint y: 365, endPoint x: 1068, endPoint y: 355, distance: 352.9
click at [1057, 355] on html "08047224946 Select Location × Zivaya Spa Le Meridien Gurugram, M.g. Road Defaul…" at bounding box center [528, 159] width 1057 height 475
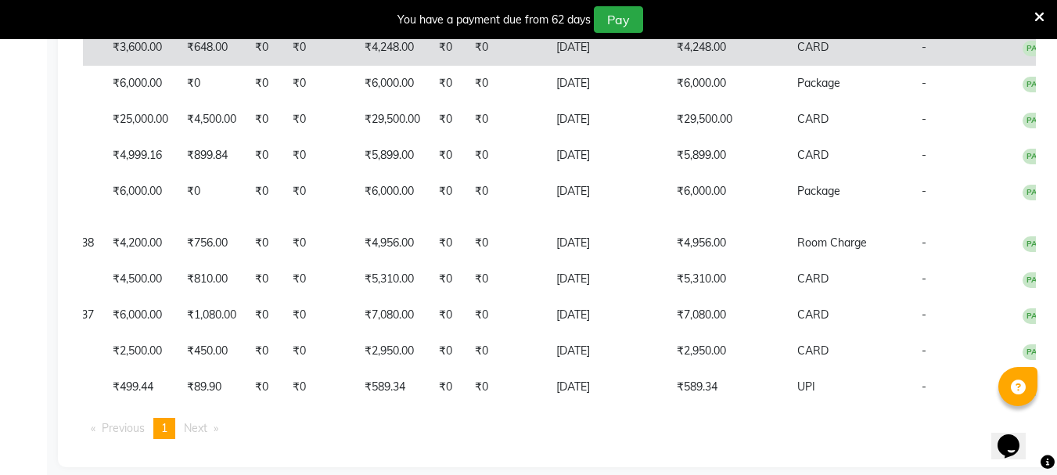
scroll to position [801, 0]
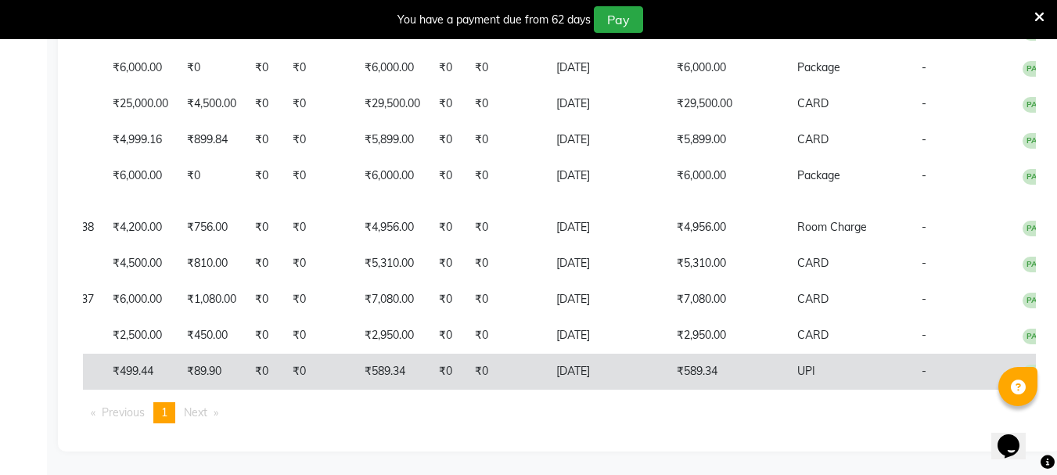
click at [694, 361] on td "₹589.34" at bounding box center [727, 372] width 120 height 36
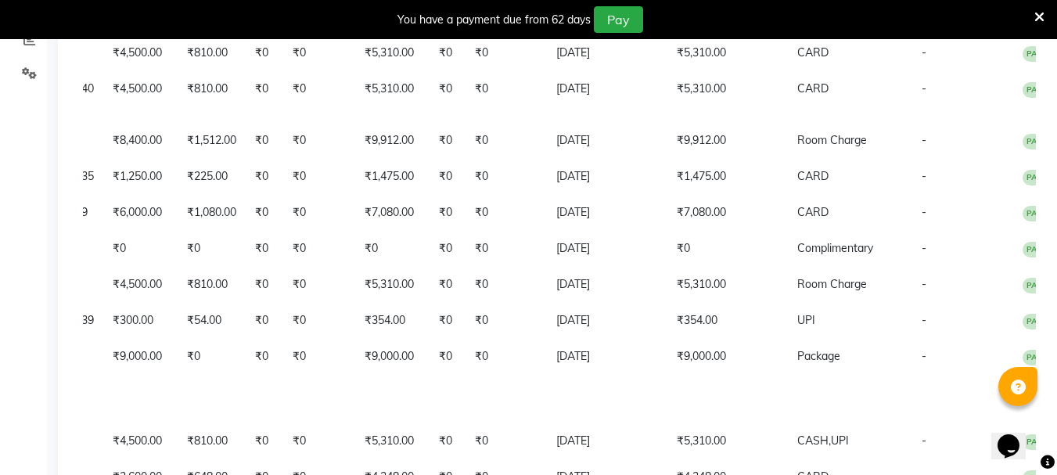
scroll to position [97, 0]
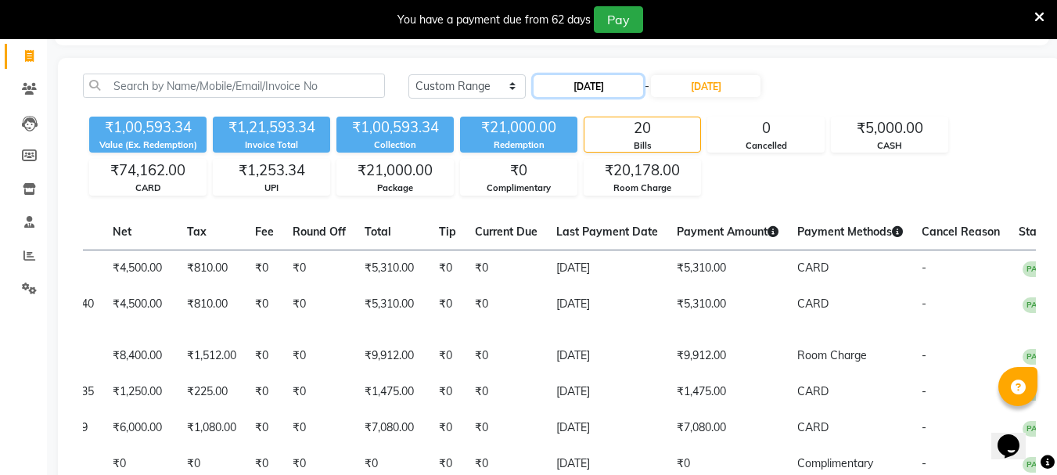
click at [617, 92] on input "03-08-2025" at bounding box center [588, 86] width 110 height 22
select select "8"
select select "2025"
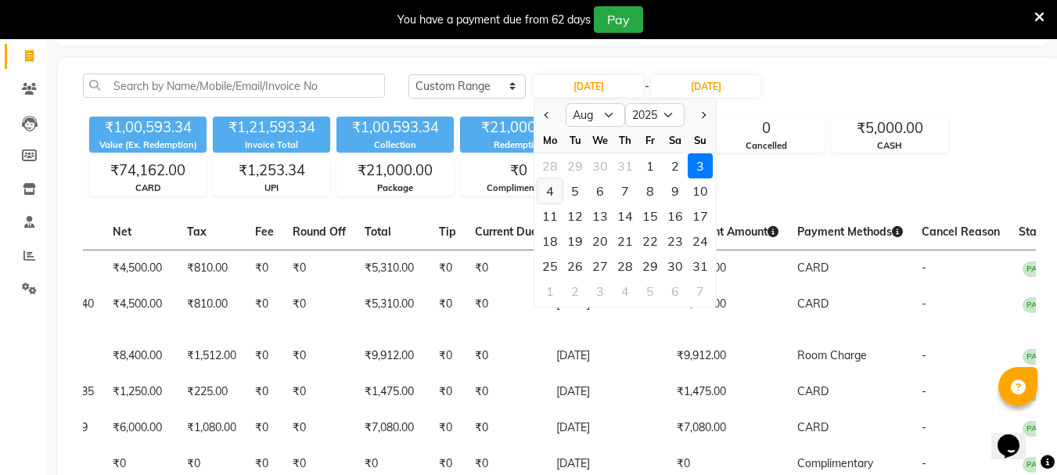
click at [538, 192] on div "4" at bounding box center [549, 190] width 25 height 25
type input "[DATE]"
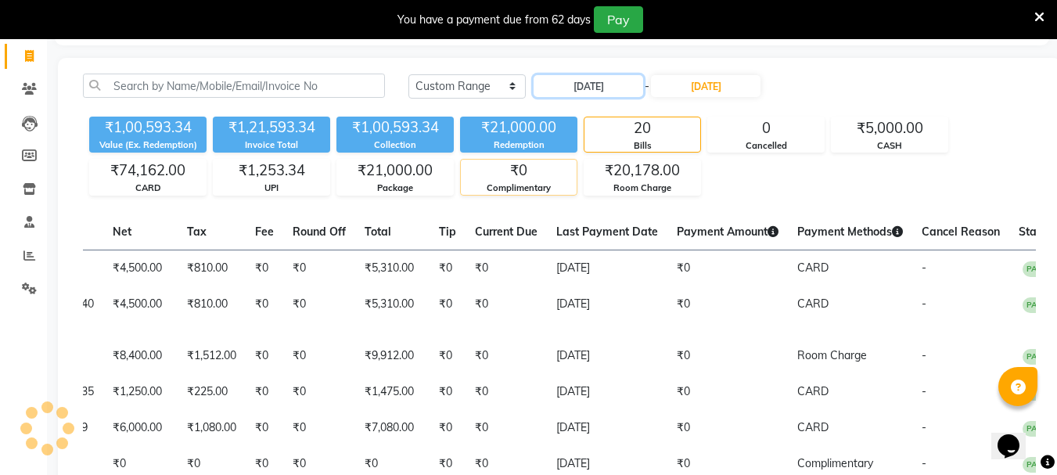
scroll to position [39, 0]
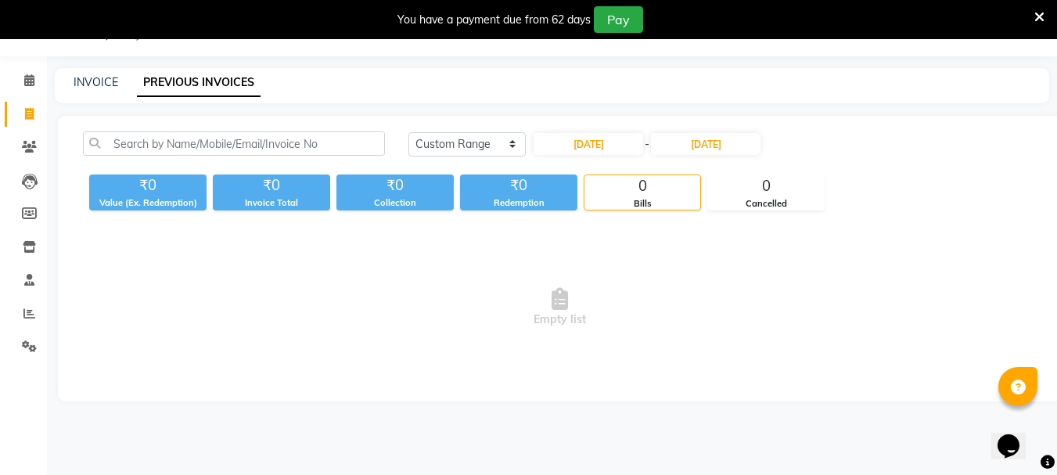
click at [725, 130] on div "Today Yesterday Custom Range 04-08-2025 - 03-08-2025 ₹0 Value (Ex. Redemption) …" at bounding box center [559, 258] width 1003 height 285
click at [727, 144] on input "03-08-2025" at bounding box center [706, 144] width 110 height 22
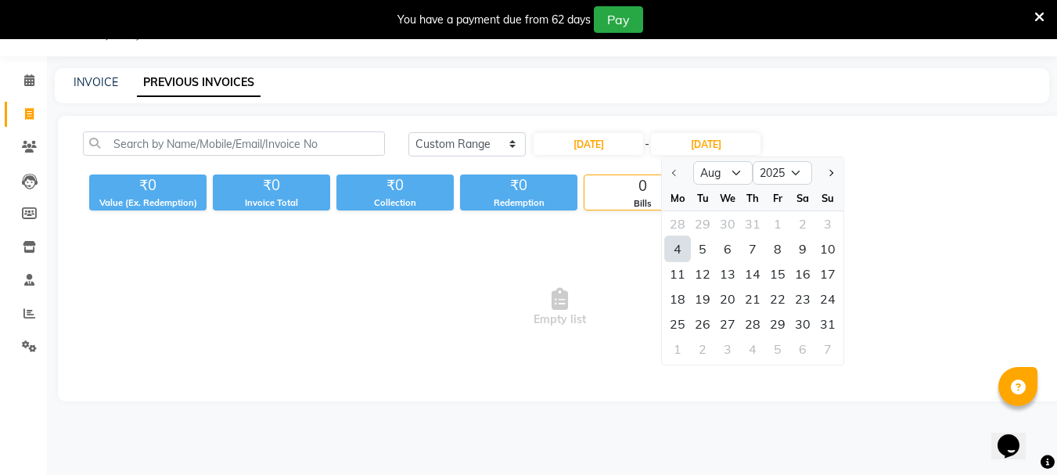
click at [681, 246] on div "4" at bounding box center [677, 248] width 25 height 25
type input "[DATE]"
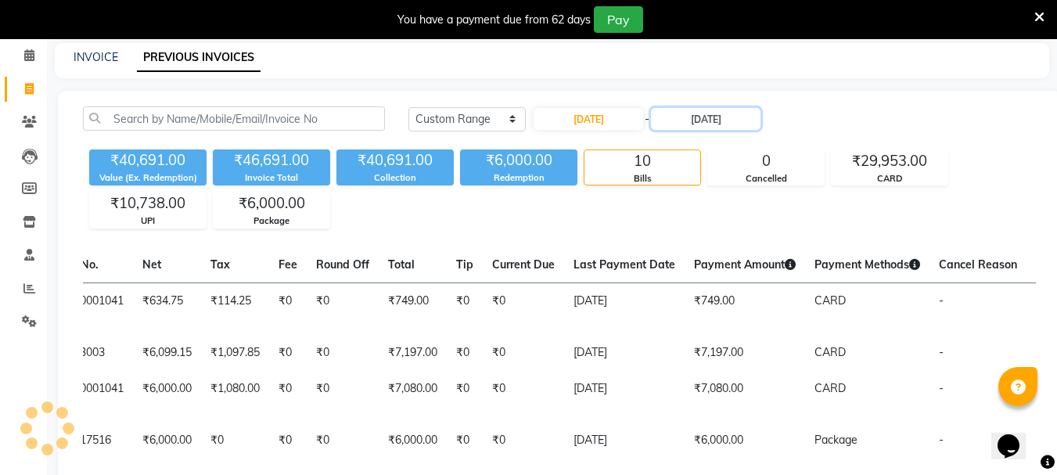
scroll to position [63, 0]
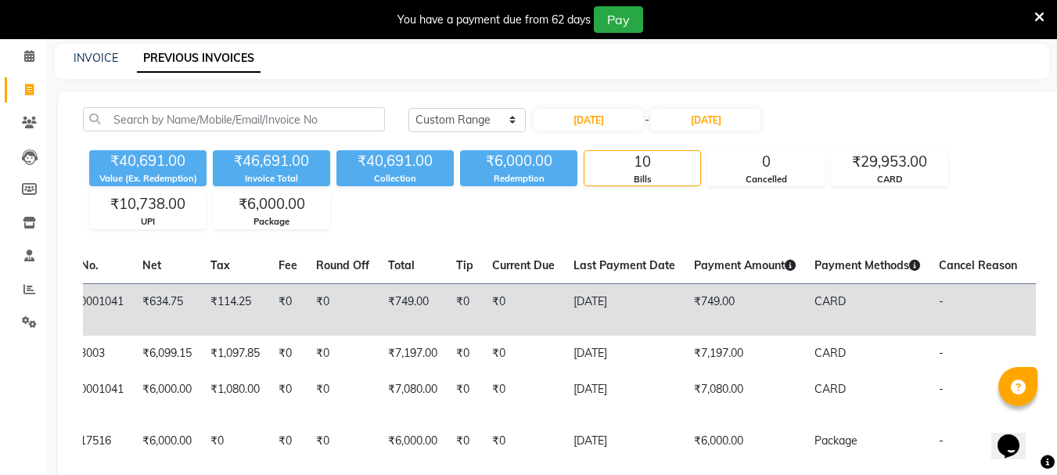
click at [687, 303] on td "₹749.00" at bounding box center [744, 309] width 120 height 52
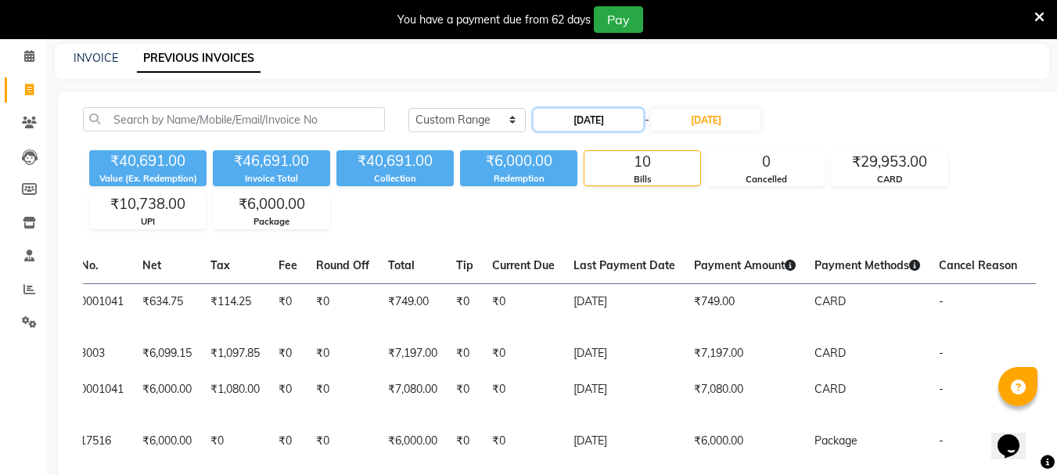
click at [598, 115] on input "[DATE]" at bounding box center [588, 120] width 110 height 22
select select "8"
select select "2025"
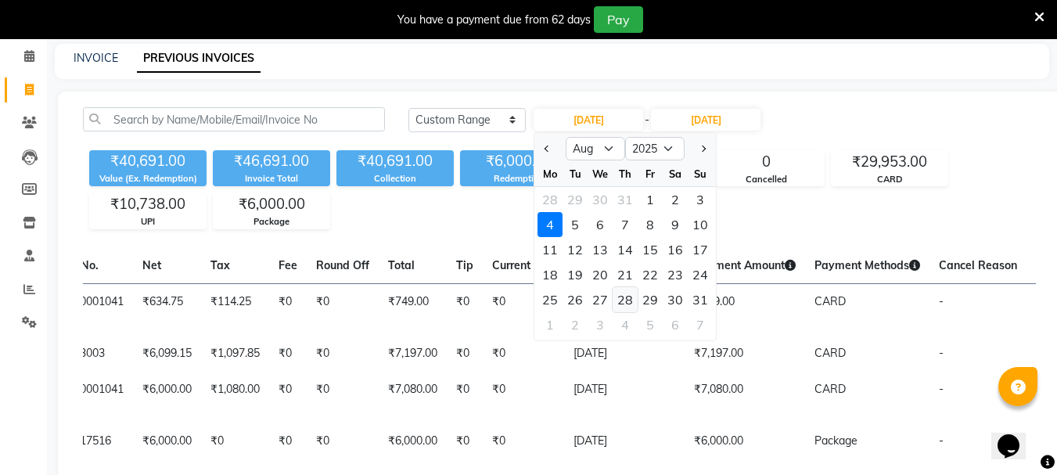
click at [630, 301] on div "28" at bounding box center [624, 299] width 25 height 25
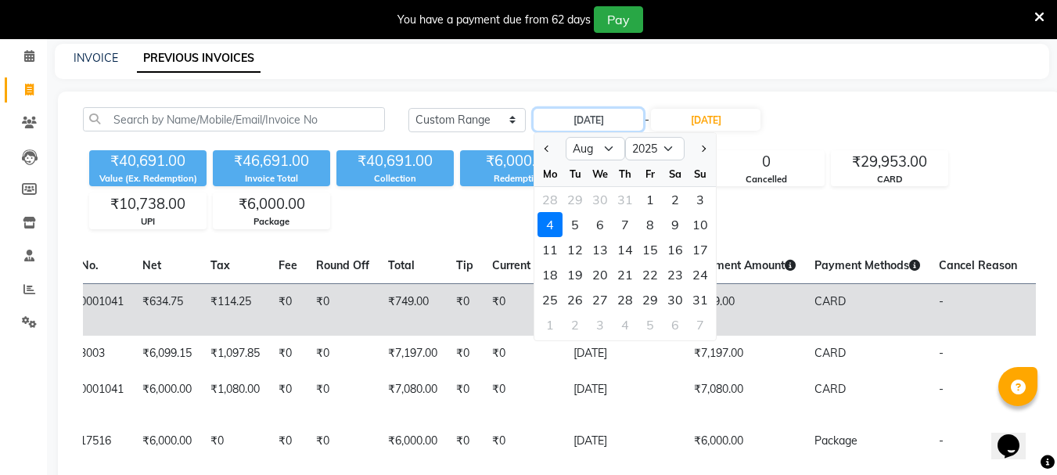
type input "28-08-2025"
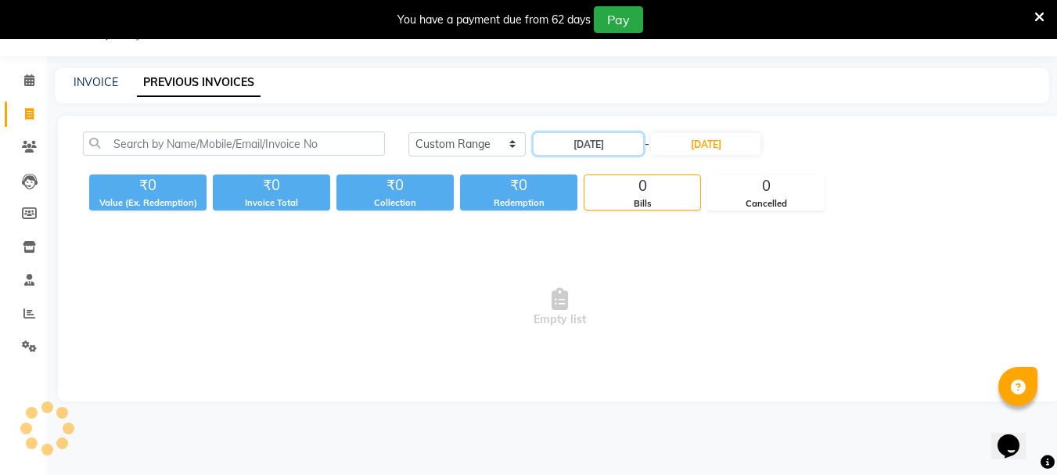
scroll to position [39, 0]
click at [727, 138] on input "[DATE]" at bounding box center [706, 144] width 110 height 22
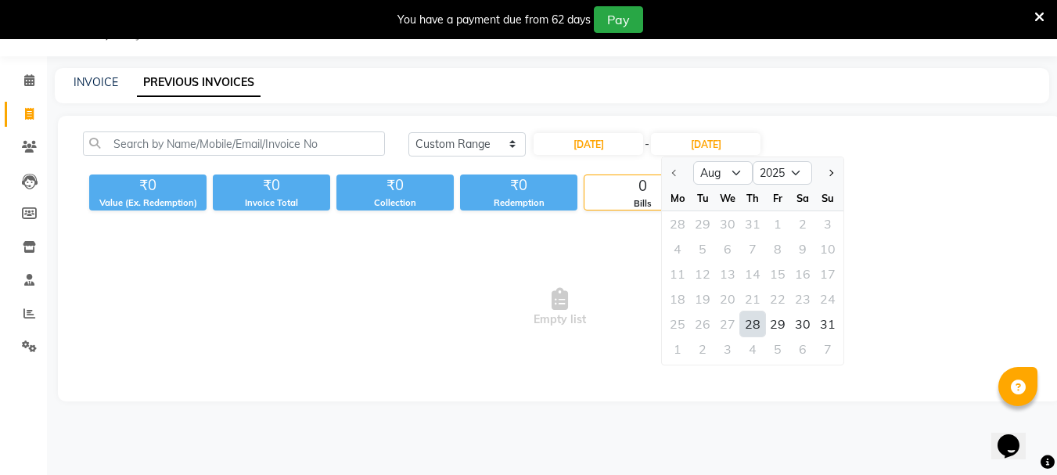
click at [749, 329] on div "28" at bounding box center [752, 323] width 25 height 25
type input "28-08-2025"
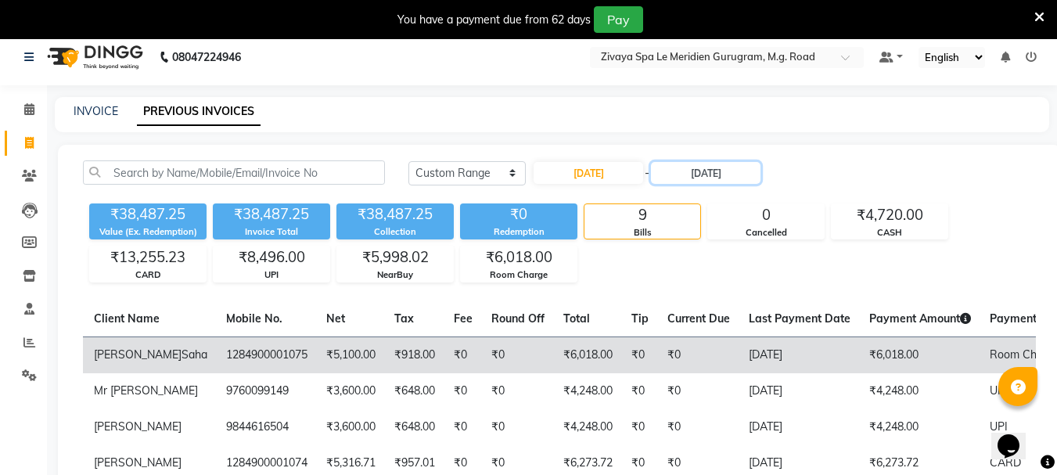
scroll to position [0, 0]
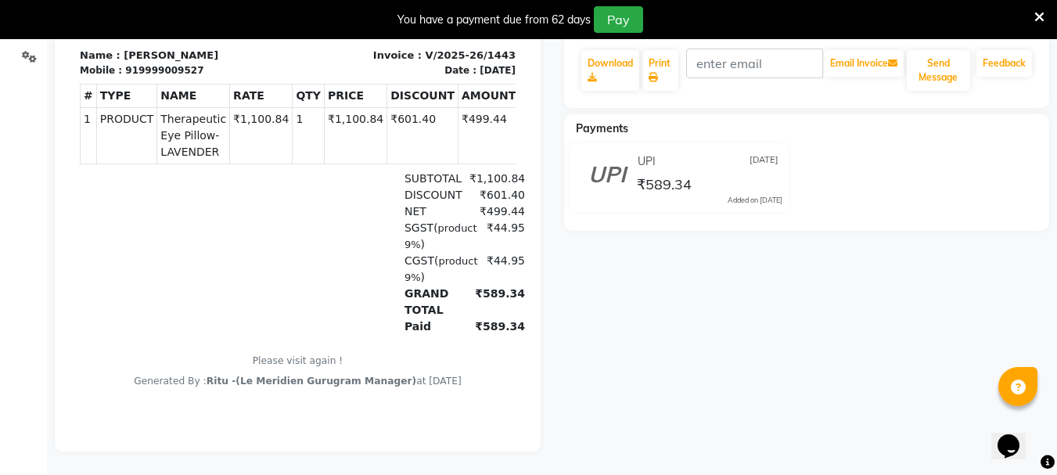
drag, startPoint x: 509, startPoint y: 327, endPoint x: 595, endPoint y: 92, distance: 250.7
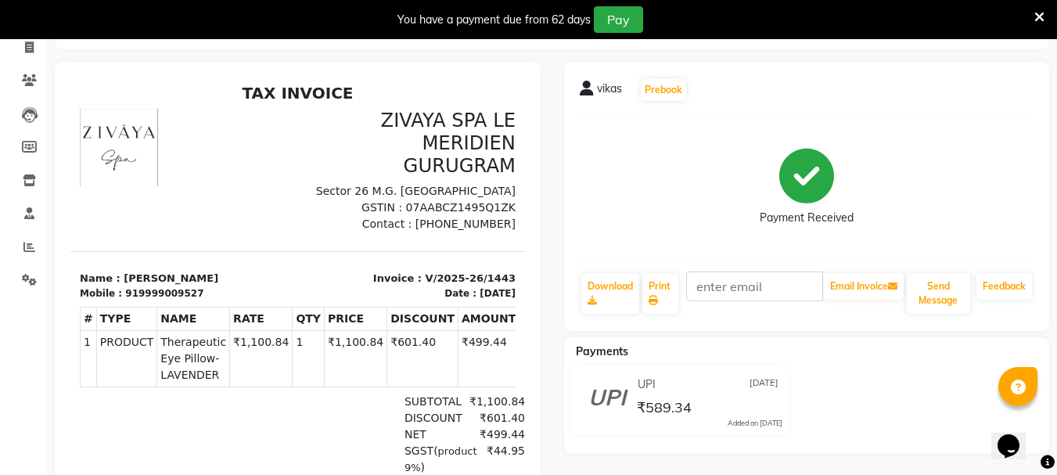
scroll to position [184, 0]
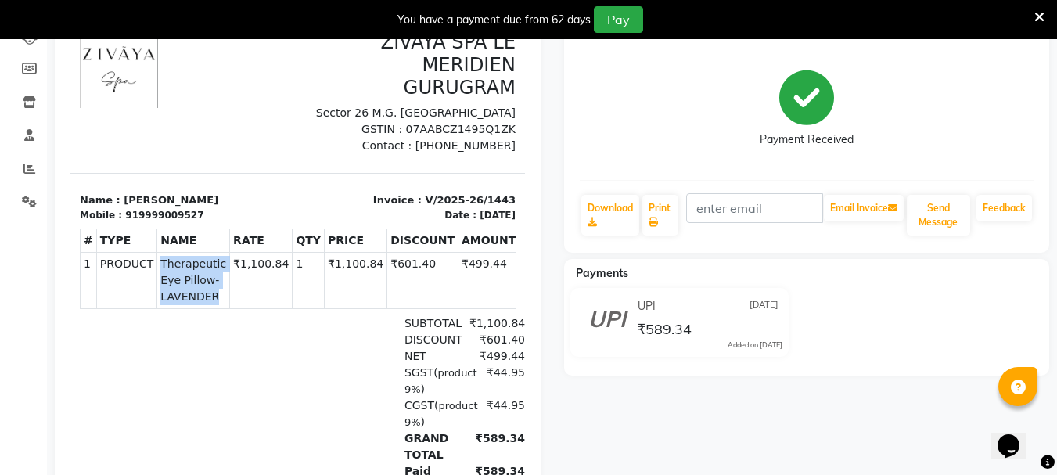
drag, startPoint x: 160, startPoint y: 282, endPoint x: 231, endPoint y: 314, distance: 77.7
click at [226, 305] on span "Therapeutic Eye Pillow-LAVENDER" at bounding box center [193, 280] width 66 height 49
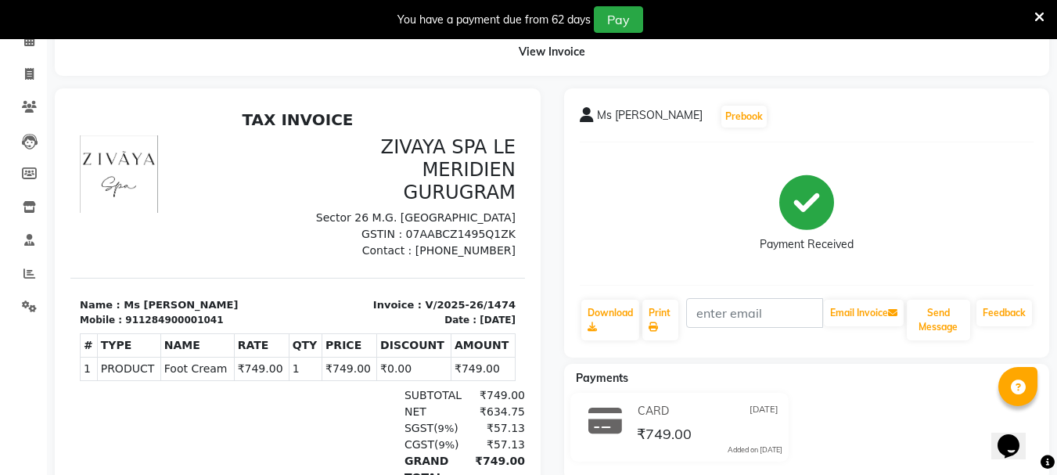
scroll to position [78, 0]
drag, startPoint x: 213, startPoint y: 388, endPoint x: 176, endPoint y: 380, distance: 37.6
click at [176, 378] on span "Foot Cream" at bounding box center [197, 369] width 66 height 16
click at [176, 409] on div at bounding box center [152, 445] width 145 height 115
drag, startPoint x: 160, startPoint y: 388, endPoint x: 214, endPoint y: 384, distance: 54.1
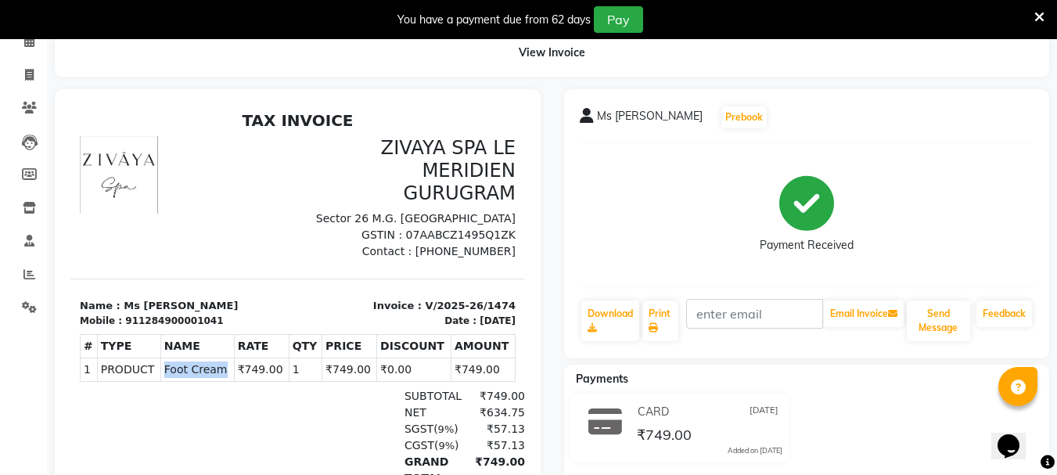
click at [214, 378] on span "Foot Cream" at bounding box center [197, 369] width 66 height 16
copy span "Foot Cream"
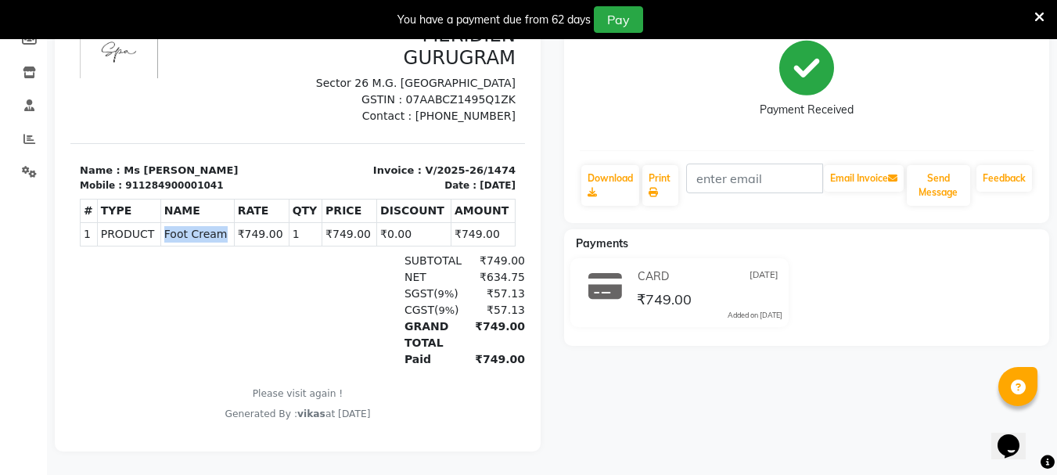
scroll to position [225, 0]
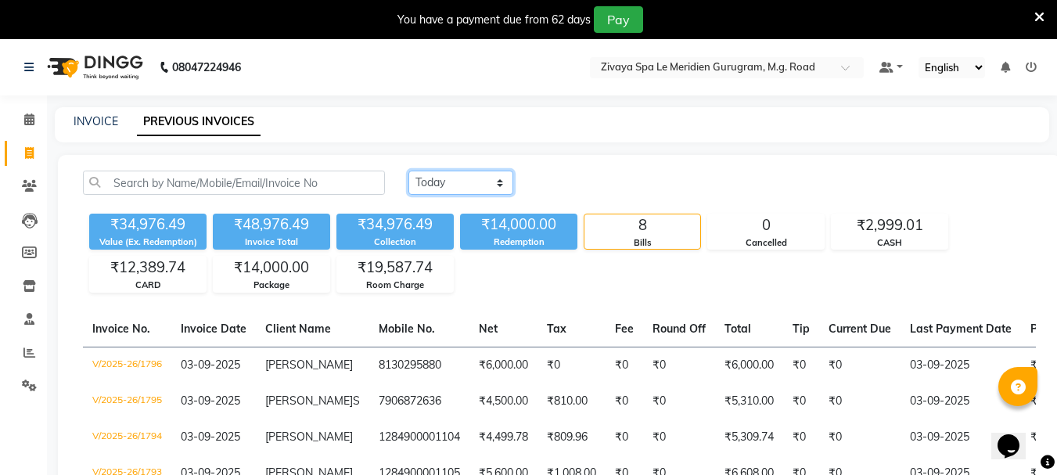
click at [456, 178] on select "Today Yesterday Custom Range" at bounding box center [460, 183] width 105 height 24
select select "range"
click at [408, 171] on select "Today Yesterday Custom Range" at bounding box center [460, 183] width 105 height 24
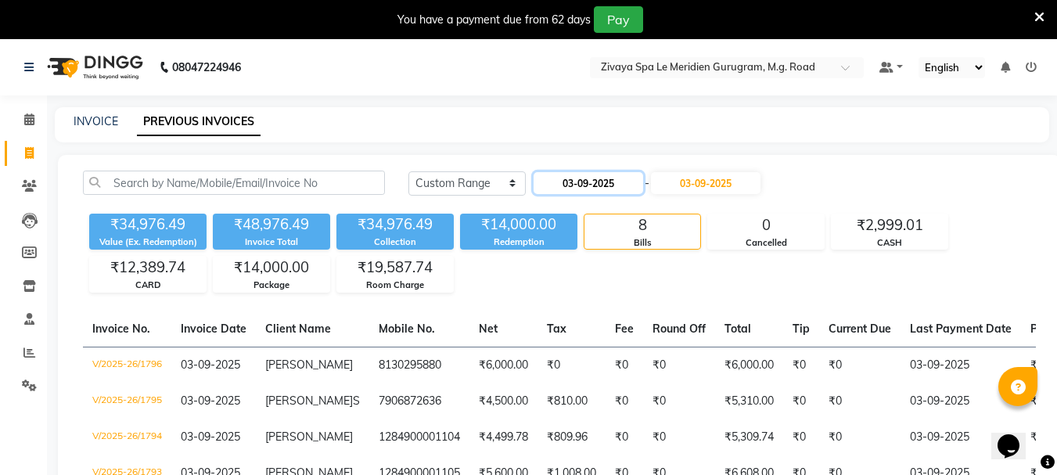
click at [567, 187] on input "03-09-2025" at bounding box center [588, 183] width 110 height 22
select select "9"
select select "2025"
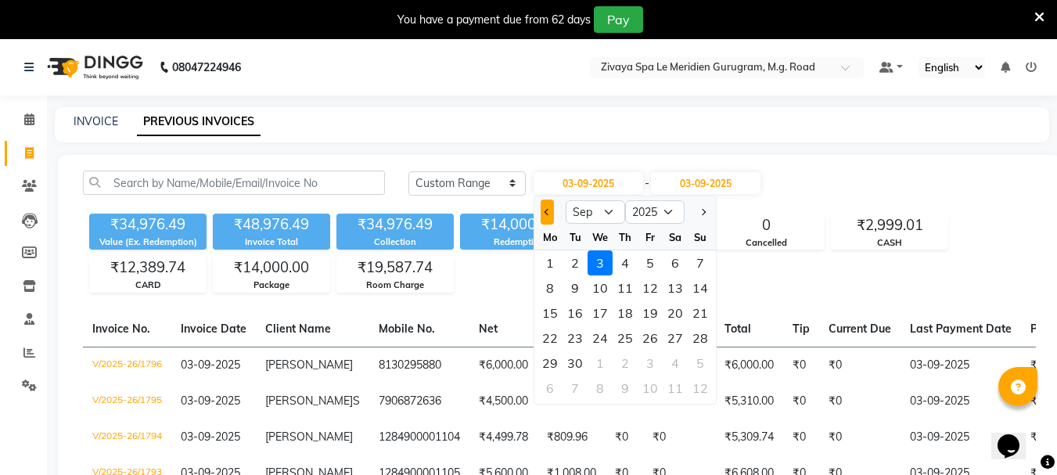
click at [545, 209] on button "Previous month" at bounding box center [546, 211] width 13 height 25
select select "8"
click at [630, 361] on div "28" at bounding box center [624, 362] width 25 height 25
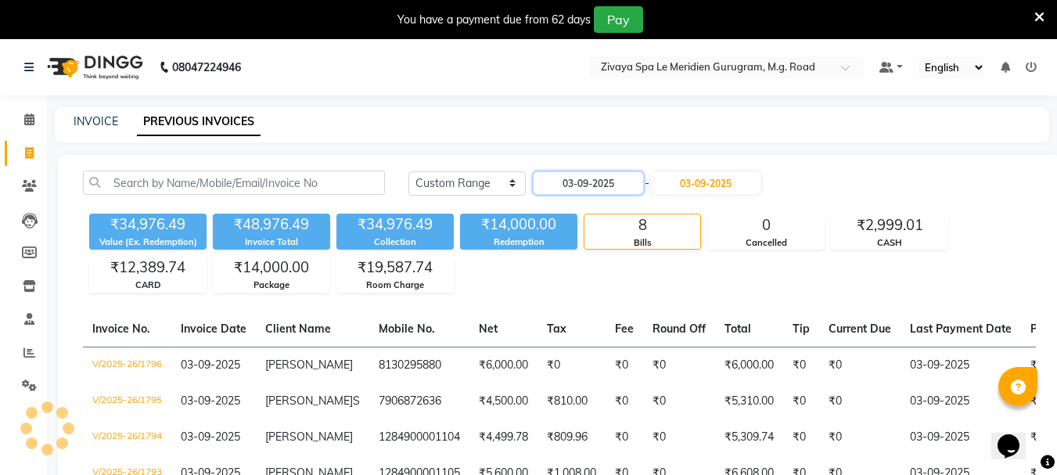
type input "[DATE]"
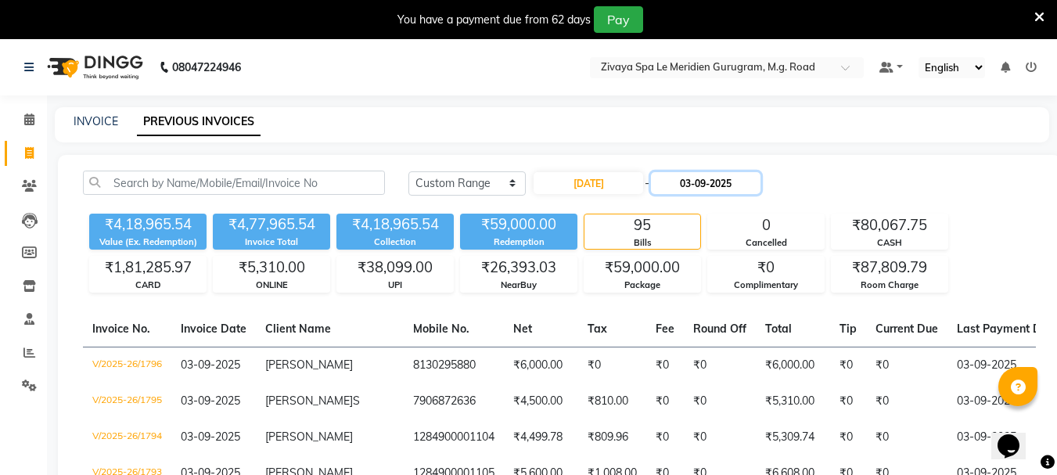
click at [718, 183] on input "03-09-2025" at bounding box center [706, 183] width 110 height 22
select select "9"
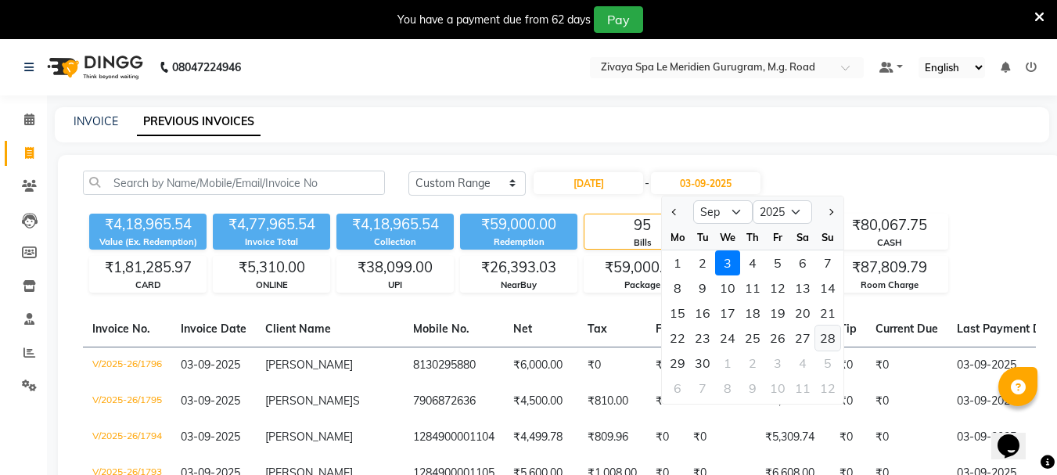
click at [825, 342] on div "28" at bounding box center [827, 337] width 25 height 25
type input "28-09-2025"
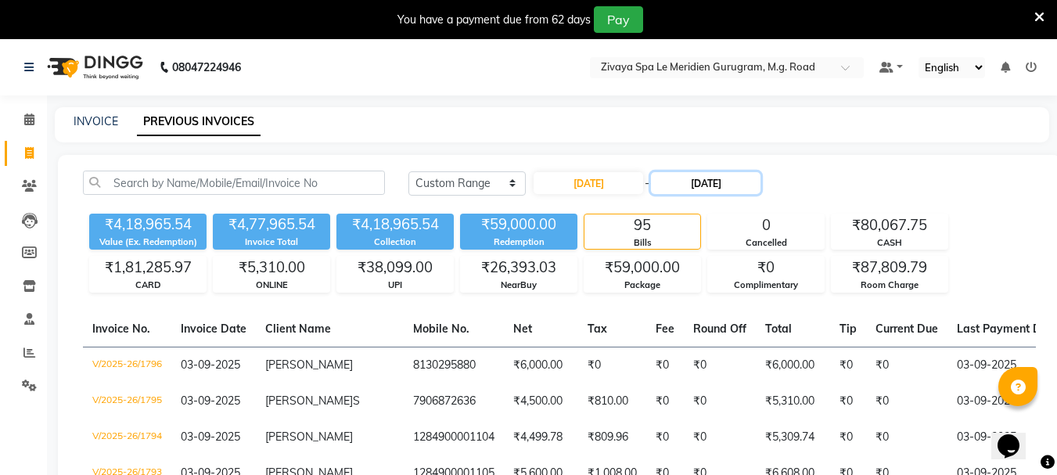
click at [736, 182] on input "28-09-2025" at bounding box center [706, 183] width 110 height 22
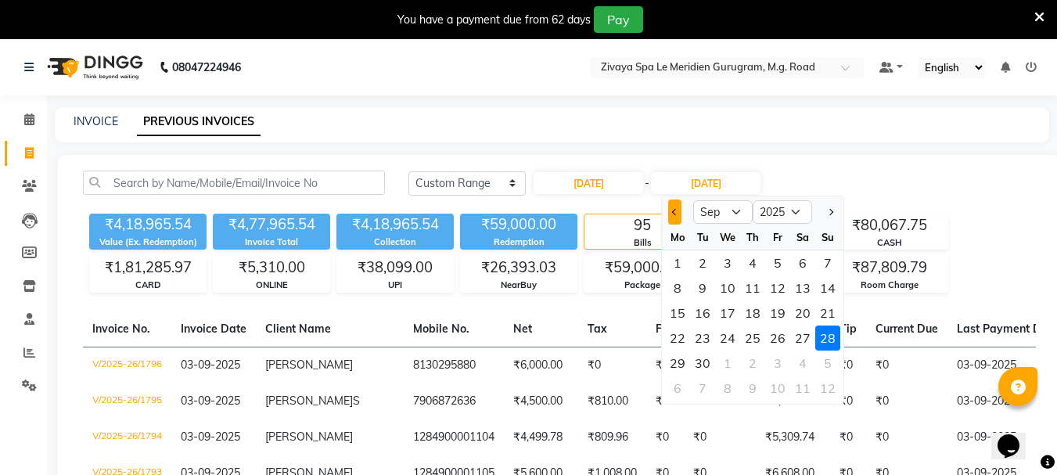
click at [678, 215] on button "Previous month" at bounding box center [674, 211] width 13 height 25
select select "8"
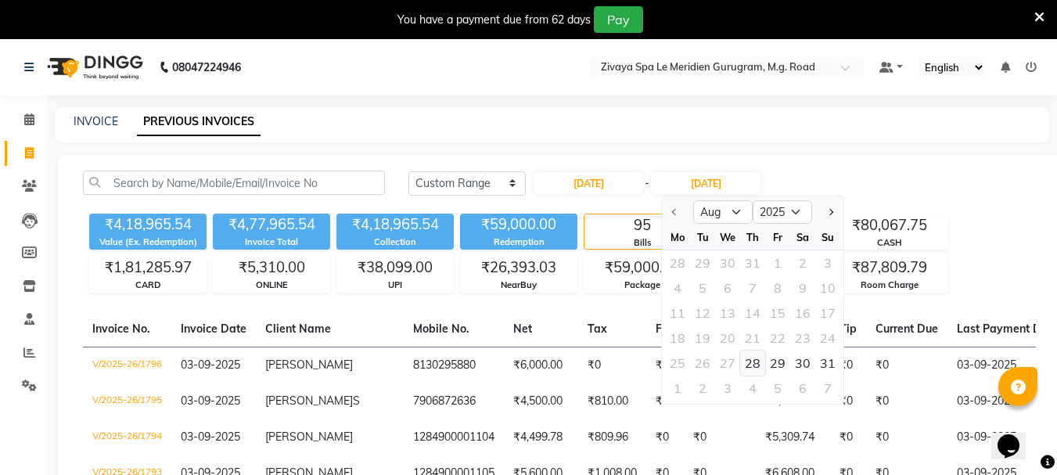
click at [755, 357] on div "28" at bounding box center [752, 362] width 25 height 25
type input "[DATE]"
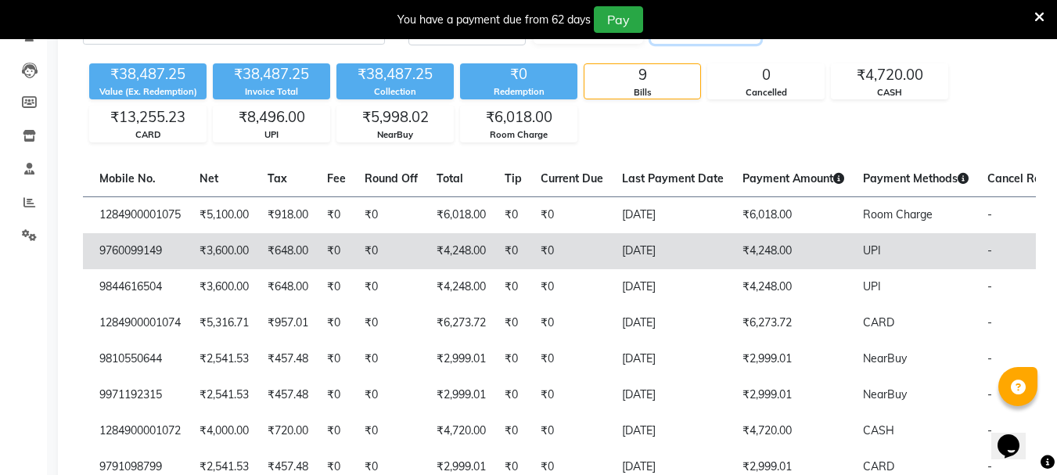
scroll to position [156, 0]
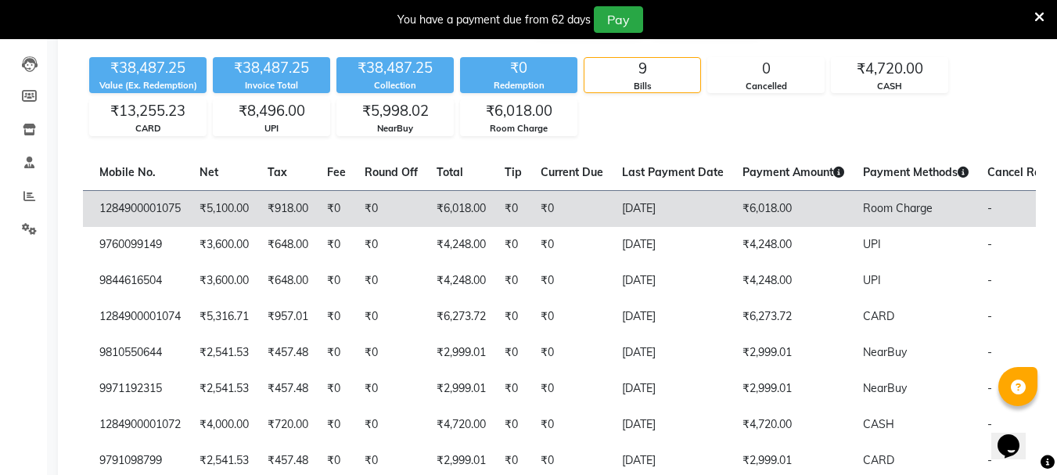
click at [612, 215] on td "[DATE]" at bounding box center [672, 208] width 120 height 37
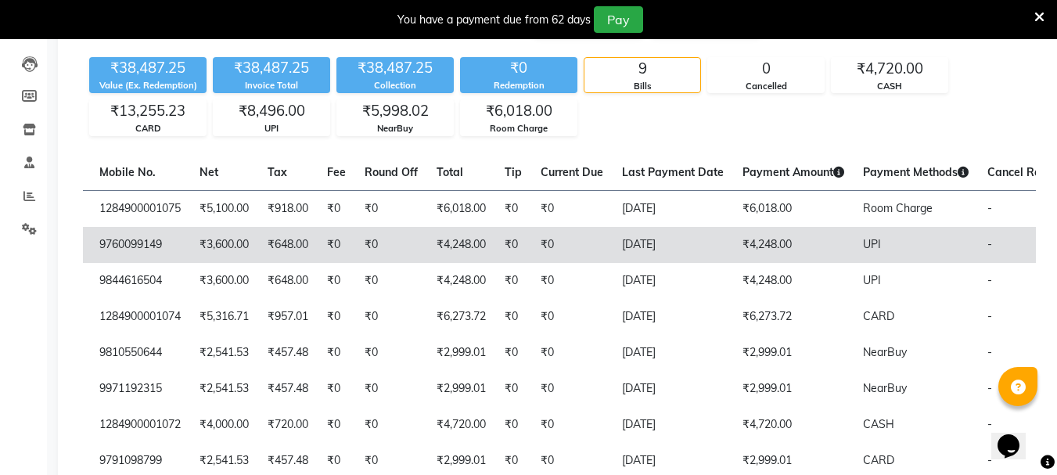
click at [640, 262] on td "[DATE]" at bounding box center [672, 245] width 120 height 36
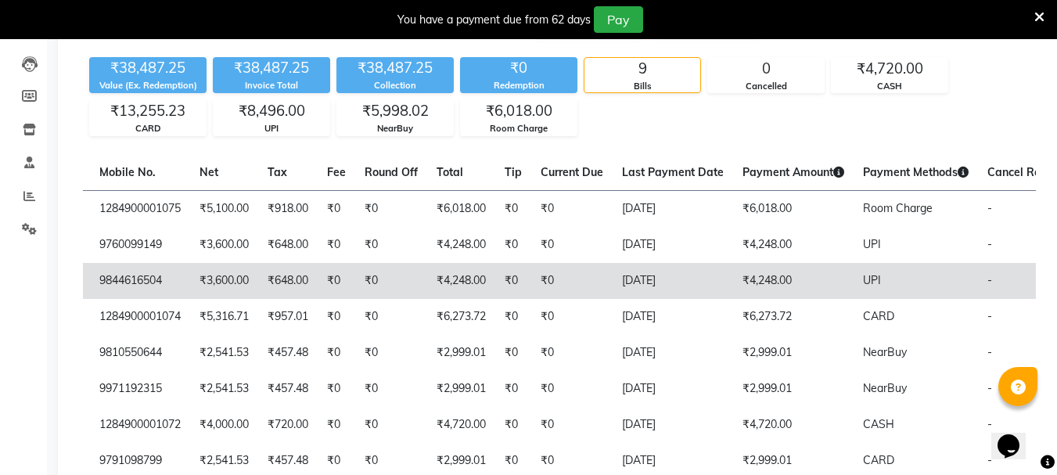
click at [558, 293] on td "₹0" at bounding box center [571, 281] width 81 height 36
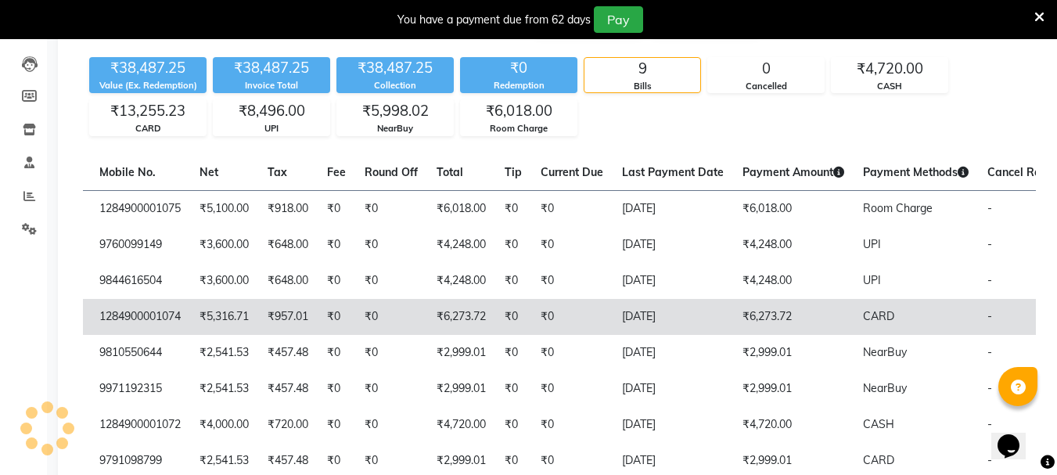
click at [531, 335] on td "₹0" at bounding box center [571, 317] width 81 height 36
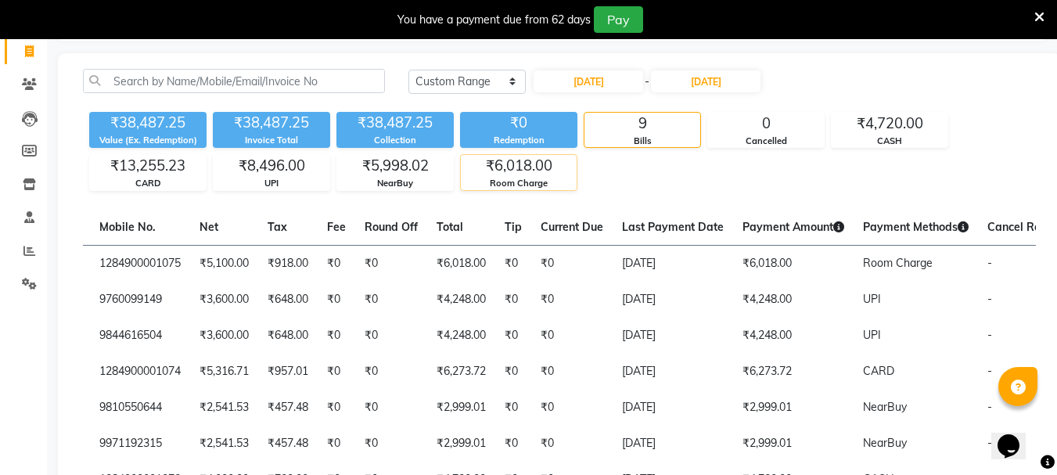
scroll to position [0, 0]
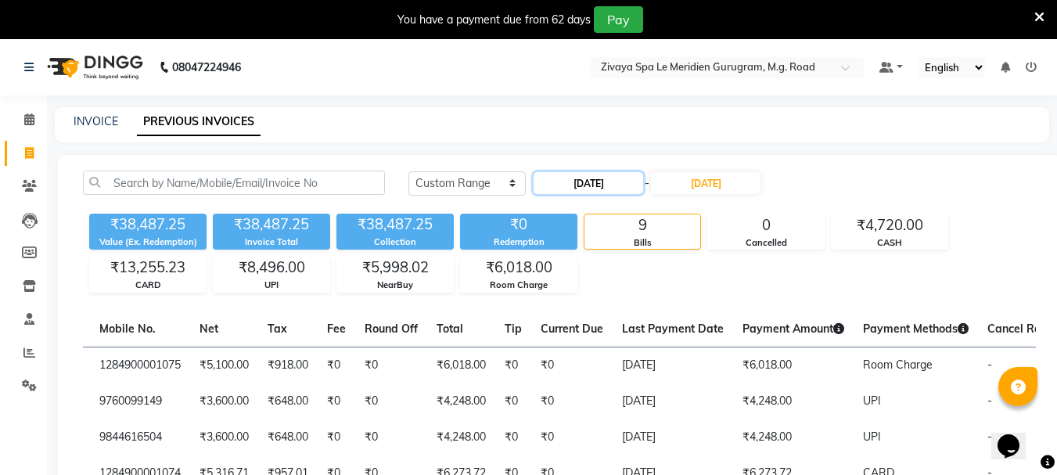
click at [616, 188] on input "28-08-2025" at bounding box center [588, 183] width 110 height 22
select select "8"
select select "2025"
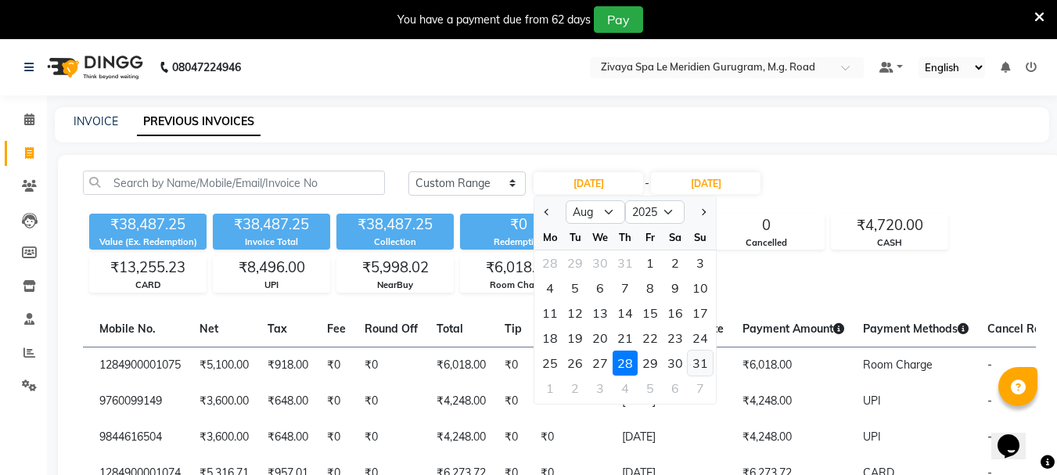
click at [704, 363] on div "31" at bounding box center [700, 362] width 25 height 25
type input "31-08-2025"
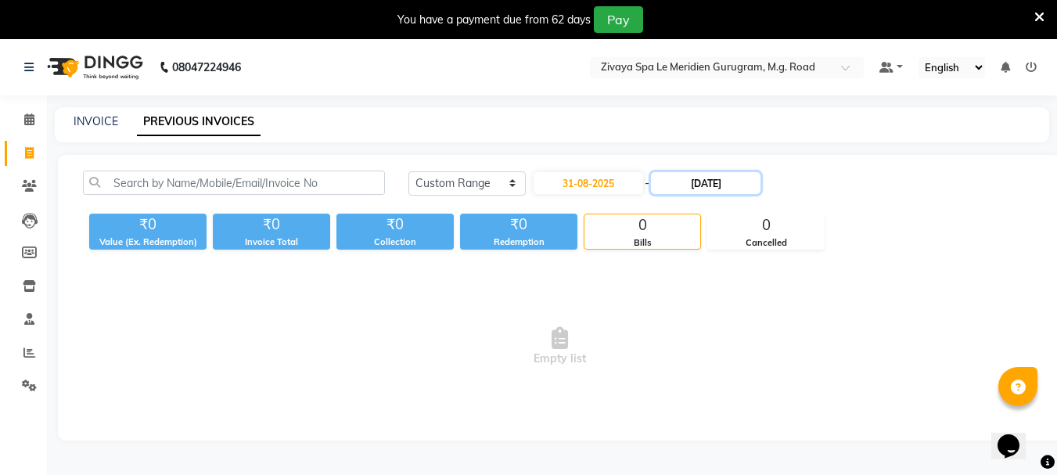
click at [740, 188] on input "28-08-2025" at bounding box center [706, 183] width 110 height 22
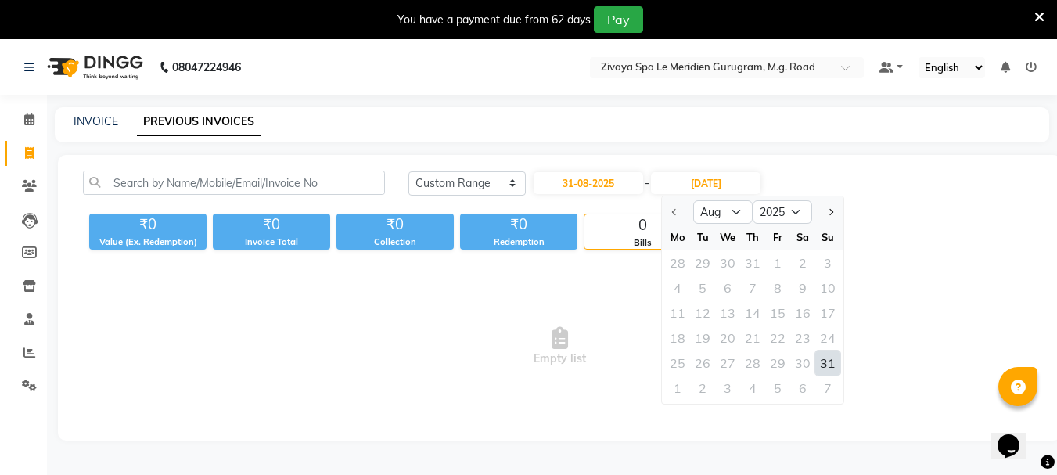
click at [823, 357] on div "31" at bounding box center [827, 362] width 25 height 25
type input "31-08-2025"
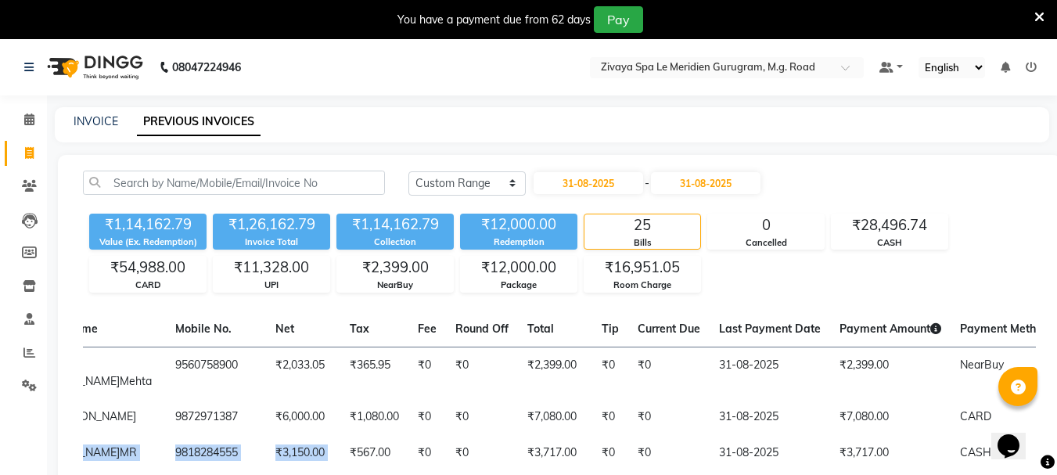
scroll to position [0, 375]
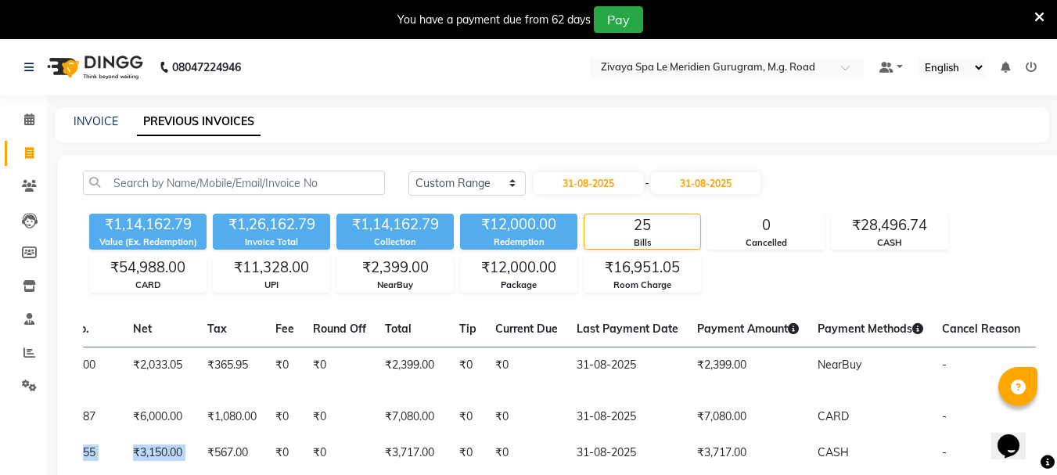
drag, startPoint x: 526, startPoint y: 435, endPoint x: 1068, endPoint y: 429, distance: 541.3
click at [1056, 429] on html "08047224946 Select Location × Zivaya Spa Le Meridien Gurugram, M.g. Road Defaul…" at bounding box center [528, 237] width 1057 height 475
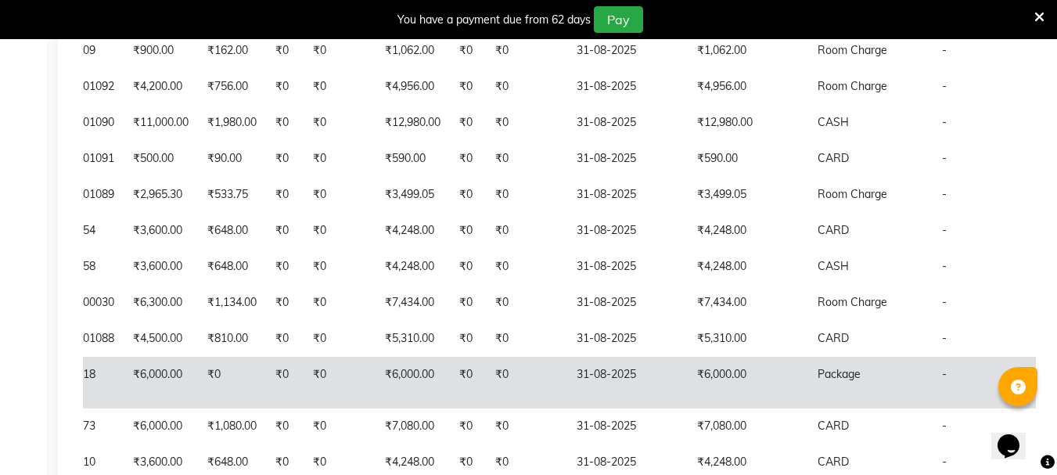
scroll to position [556, 0]
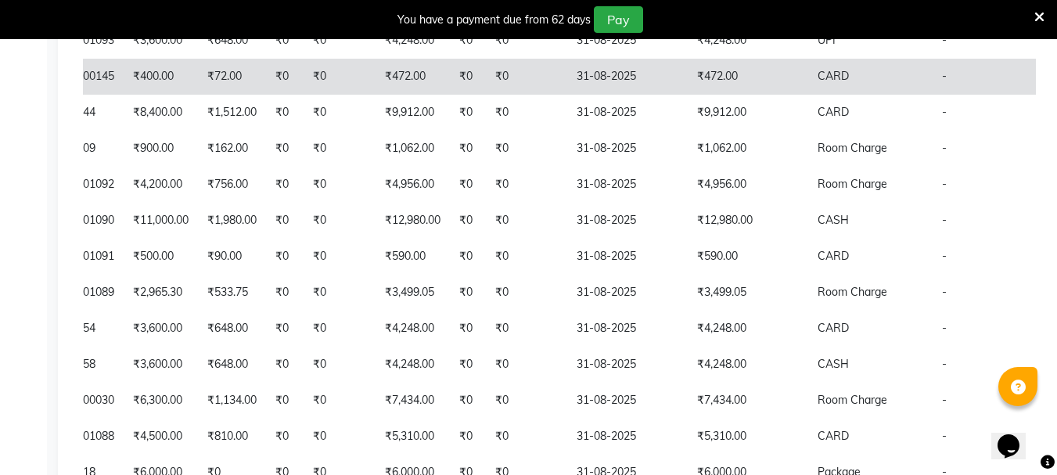
click at [688, 88] on td "₹472.00" at bounding box center [748, 77] width 120 height 36
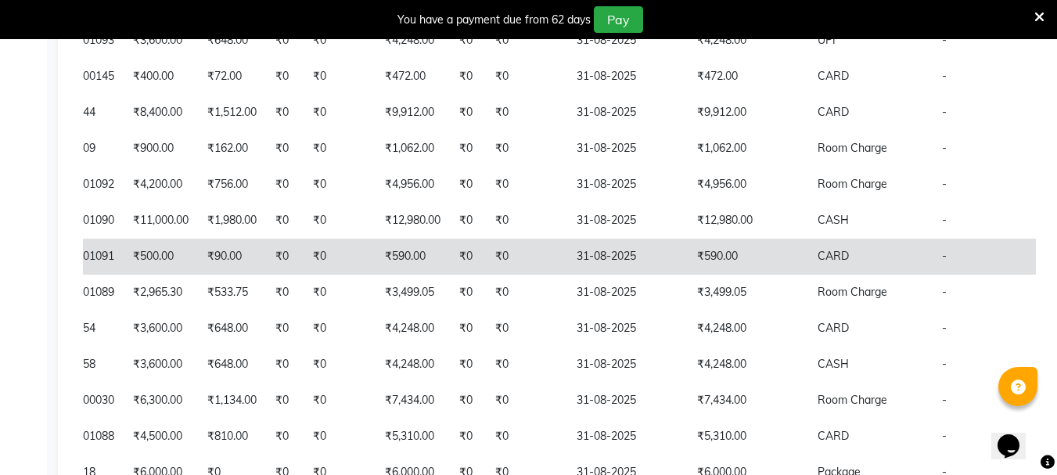
click at [688, 275] on td "₹590.00" at bounding box center [748, 257] width 120 height 36
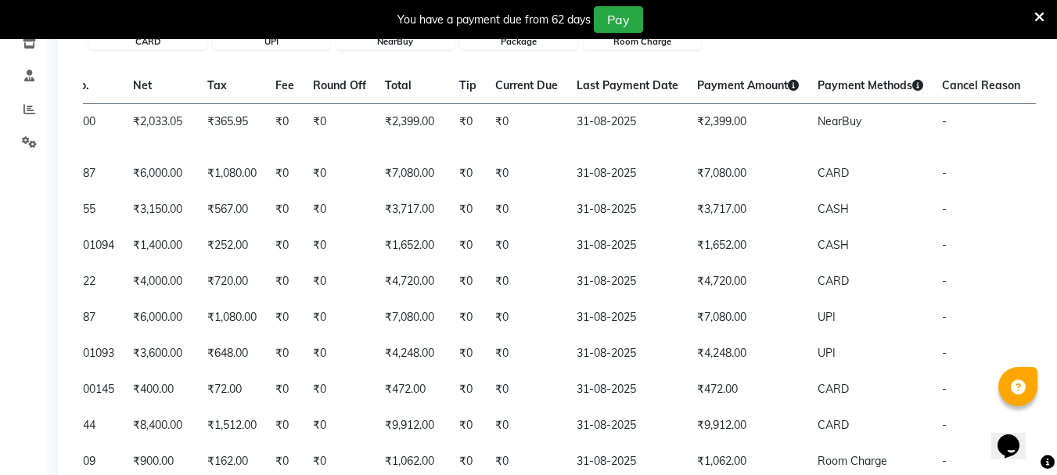
scroll to position [87, 0]
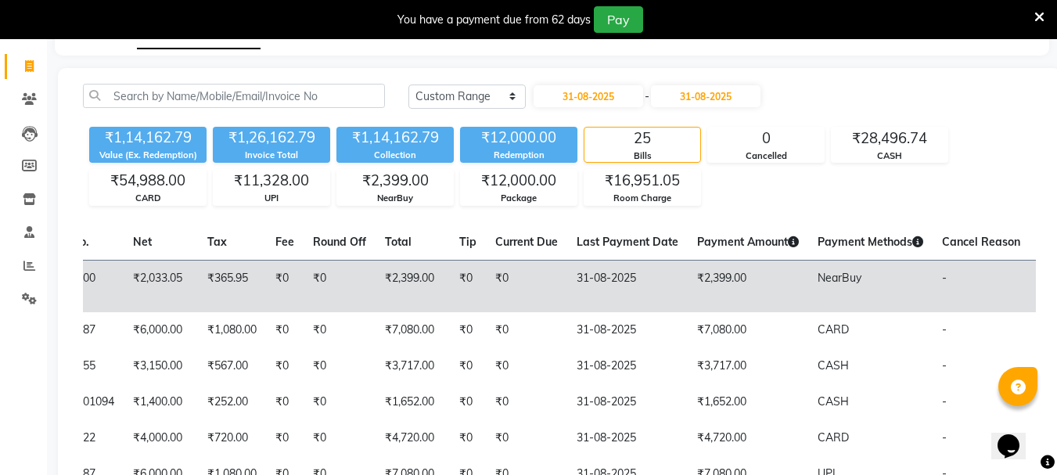
click at [702, 280] on td "₹2,399.00" at bounding box center [748, 286] width 120 height 52
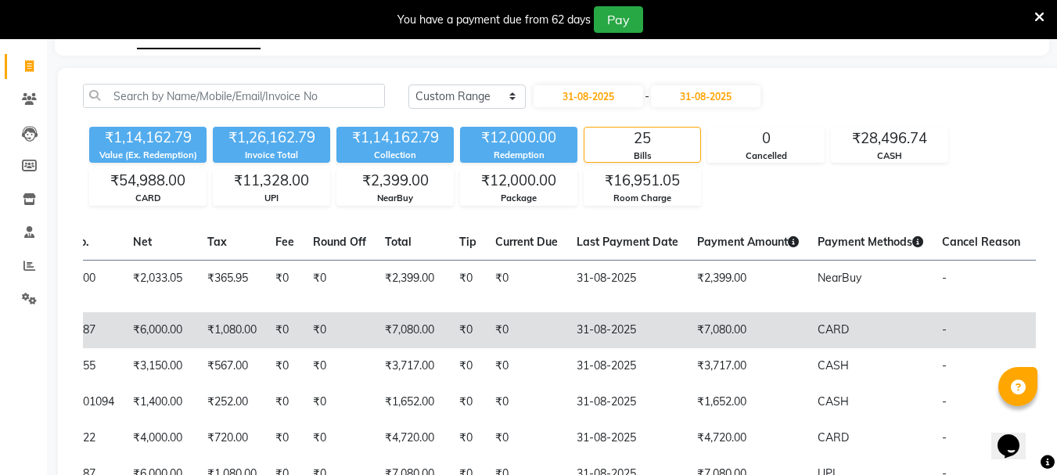
click at [567, 329] on td "31-08-2025" at bounding box center [627, 330] width 120 height 36
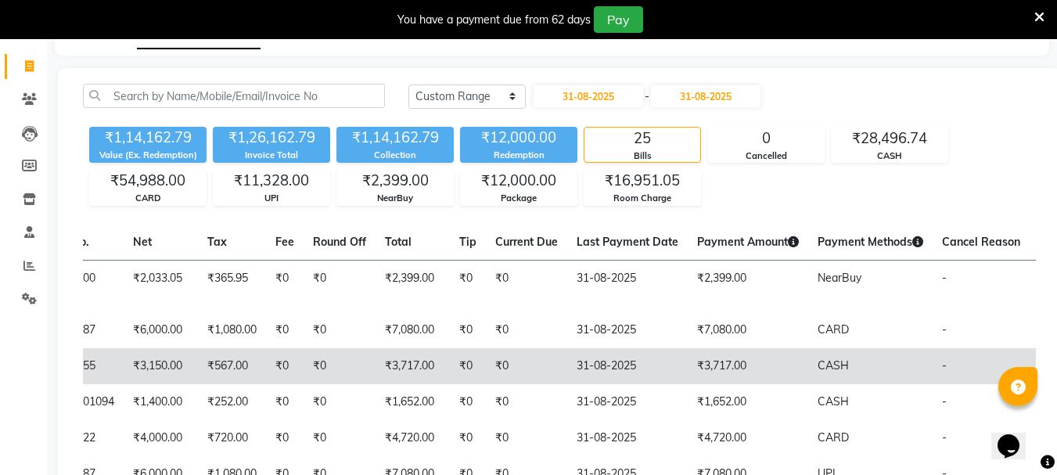
click at [613, 368] on td "31-08-2025" at bounding box center [627, 366] width 120 height 36
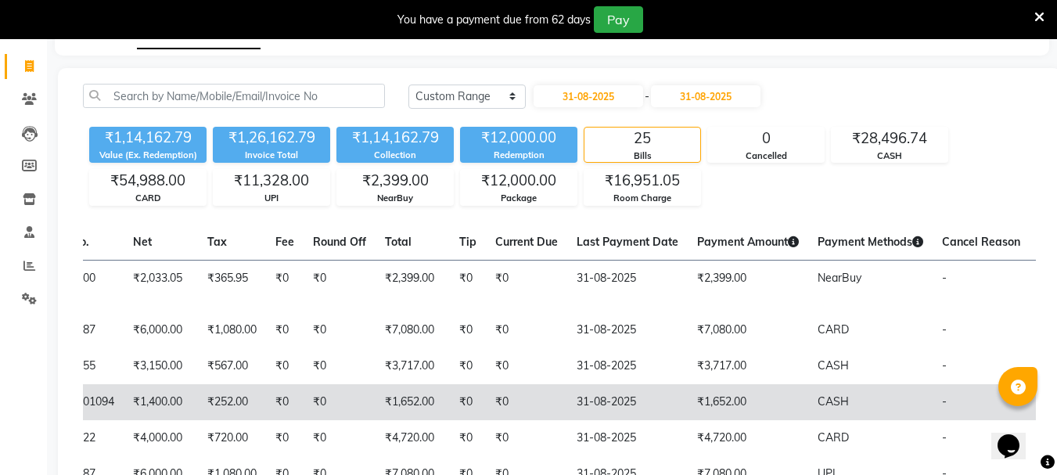
click at [615, 404] on td "31-08-2025" at bounding box center [627, 402] width 120 height 36
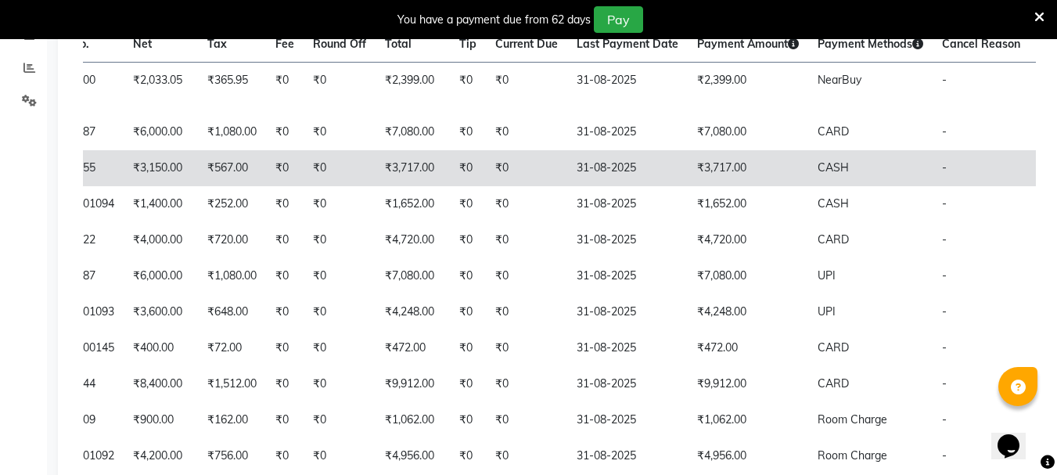
scroll to position [321, 0]
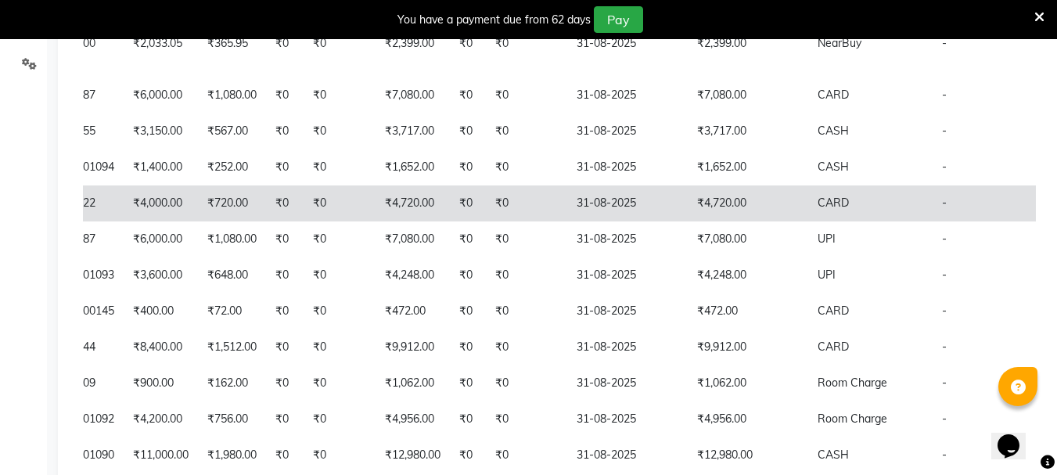
click at [515, 221] on td "₹0" at bounding box center [526, 203] width 81 height 36
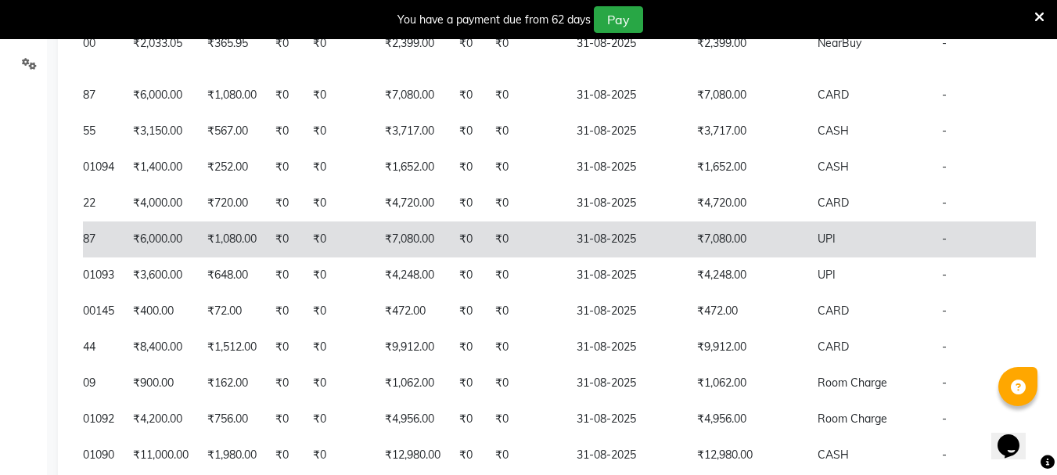
click at [606, 257] on td "31-08-2025" at bounding box center [627, 239] width 120 height 36
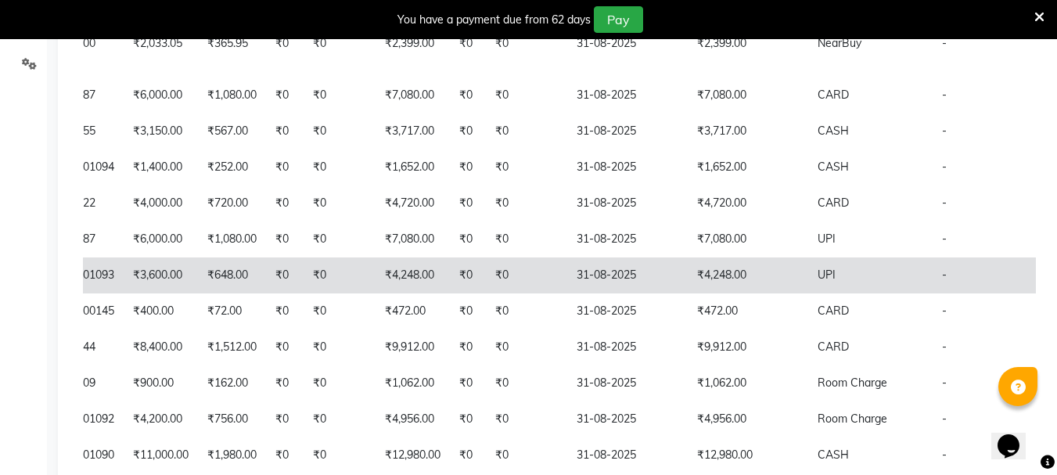
click at [688, 291] on td "₹4,248.00" at bounding box center [748, 275] width 120 height 36
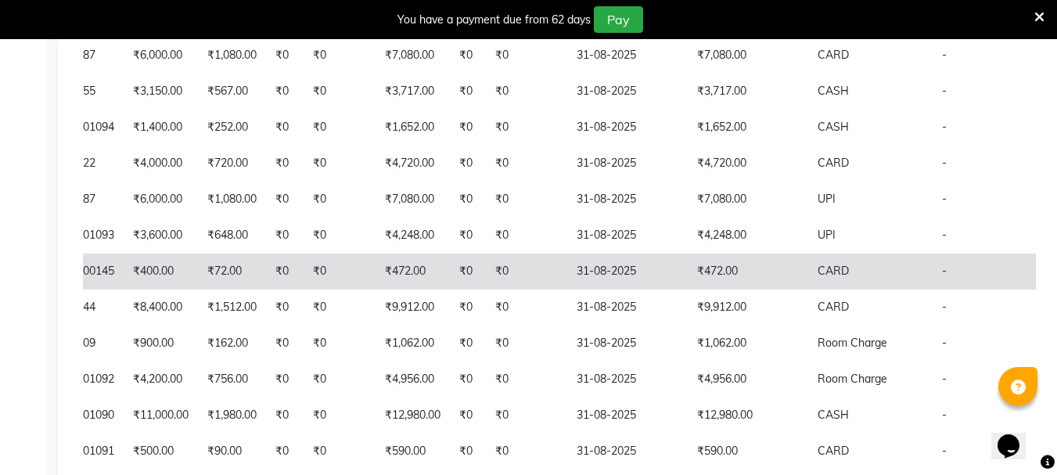
scroll to position [400, 0]
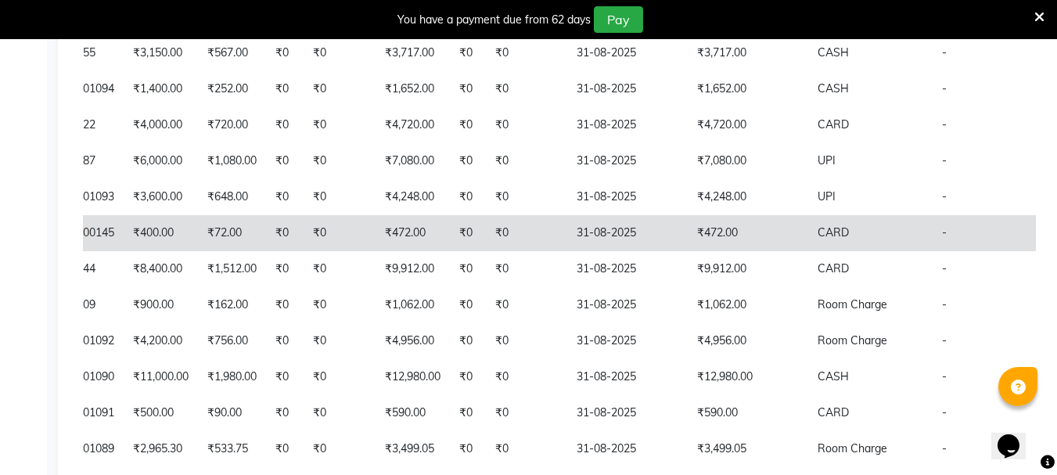
click at [631, 246] on td "31-08-2025" at bounding box center [627, 233] width 120 height 36
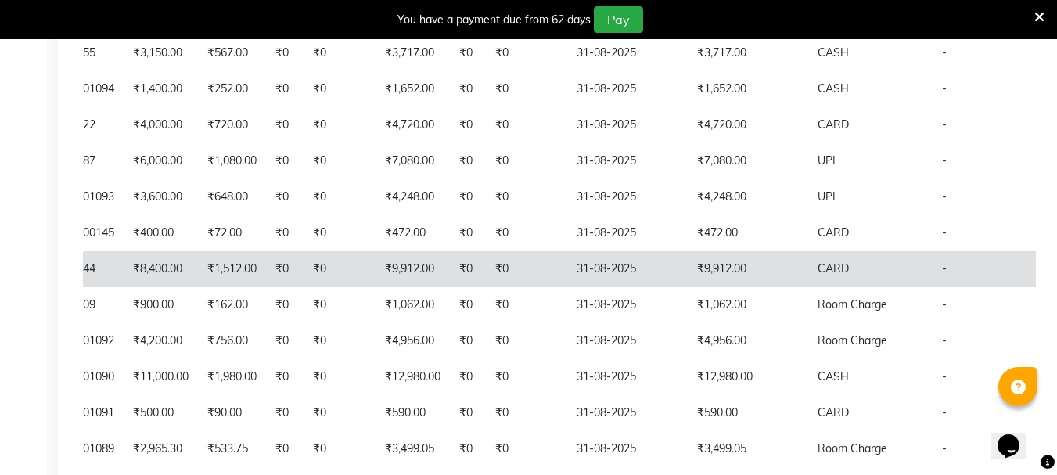
click at [594, 285] on td "31-08-2025" at bounding box center [627, 269] width 120 height 36
click at [688, 285] on td "₹9,912.00" at bounding box center [748, 269] width 120 height 36
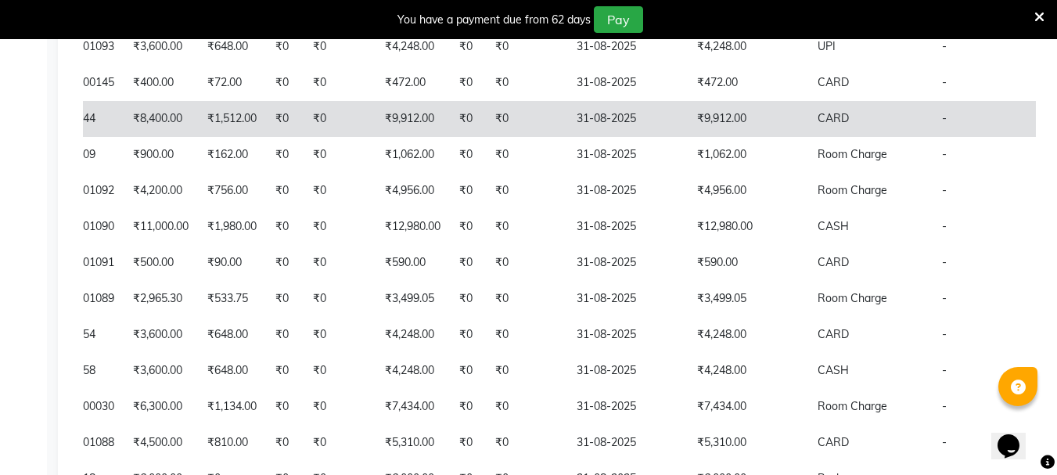
scroll to position [556, 0]
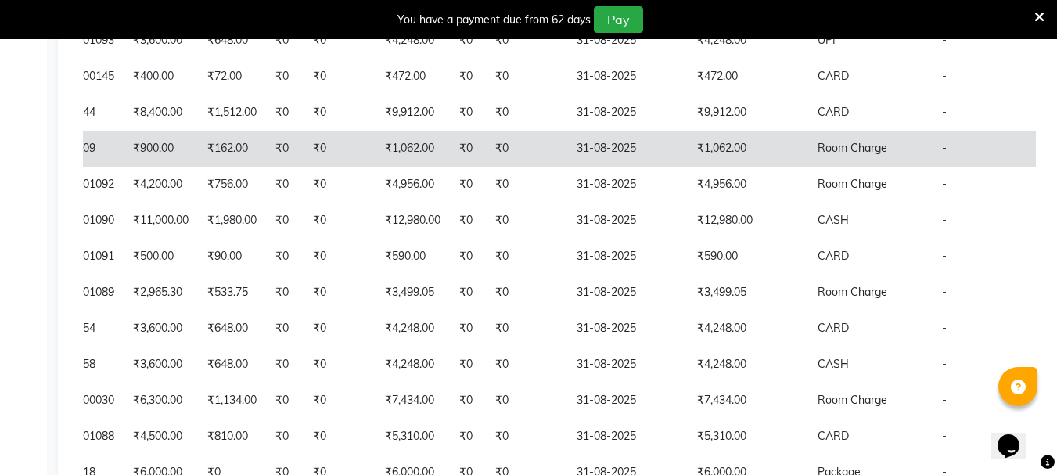
click at [694, 167] on td "₹1,062.00" at bounding box center [748, 149] width 120 height 36
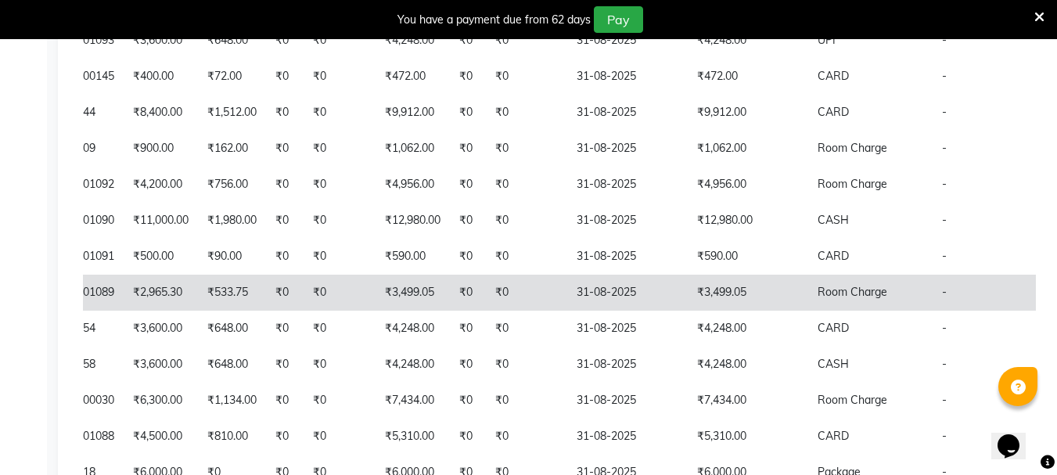
scroll to position [634, 0]
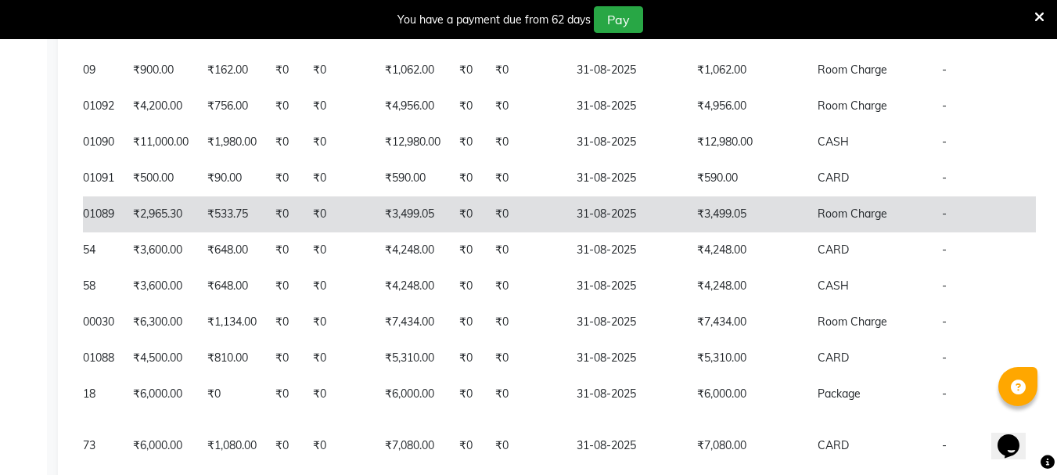
click at [688, 232] on td "₹3,499.05" at bounding box center [748, 214] width 120 height 36
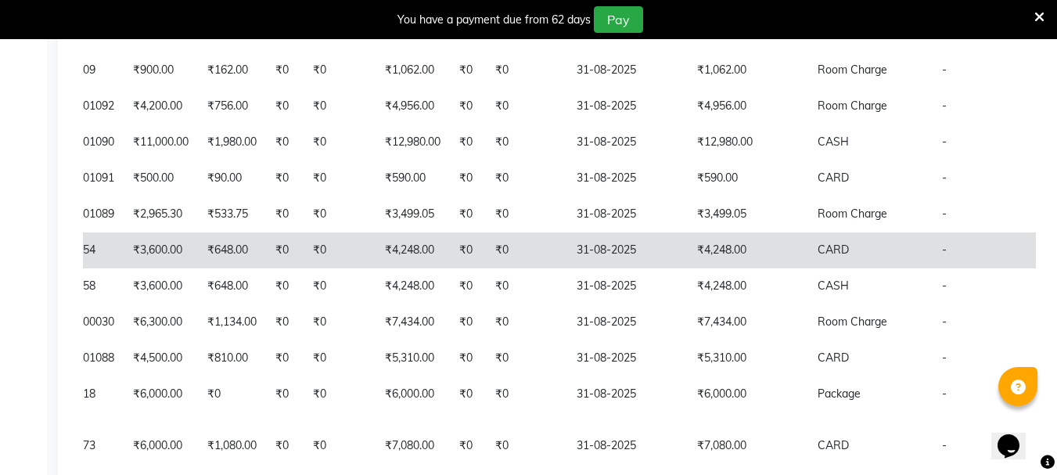
click at [688, 268] on td "₹4,248.00" at bounding box center [748, 250] width 120 height 36
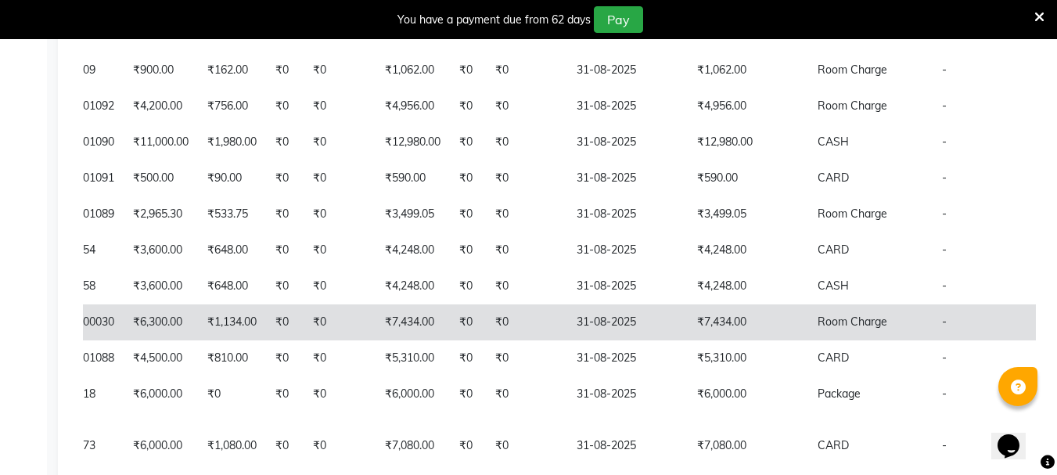
click at [695, 340] on td "₹7,434.00" at bounding box center [748, 322] width 120 height 36
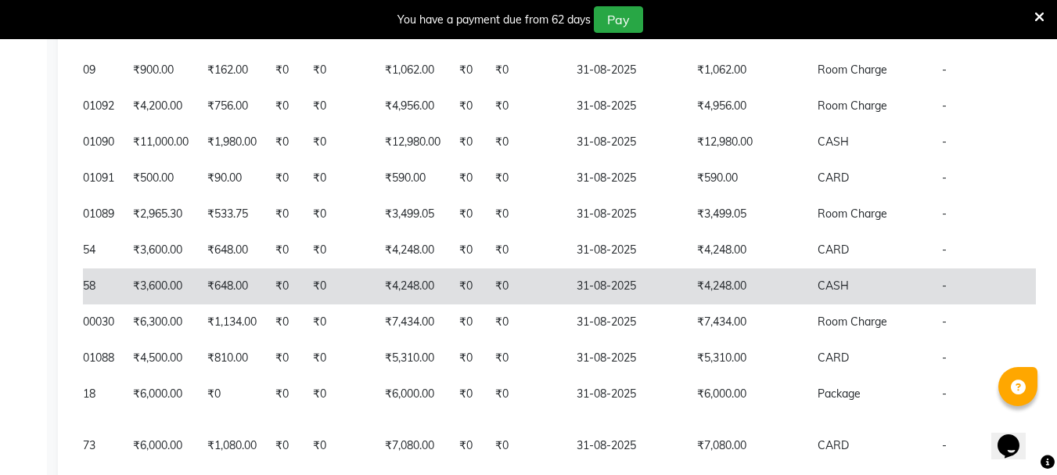
click at [688, 304] on td "₹4,248.00" at bounding box center [748, 286] width 120 height 36
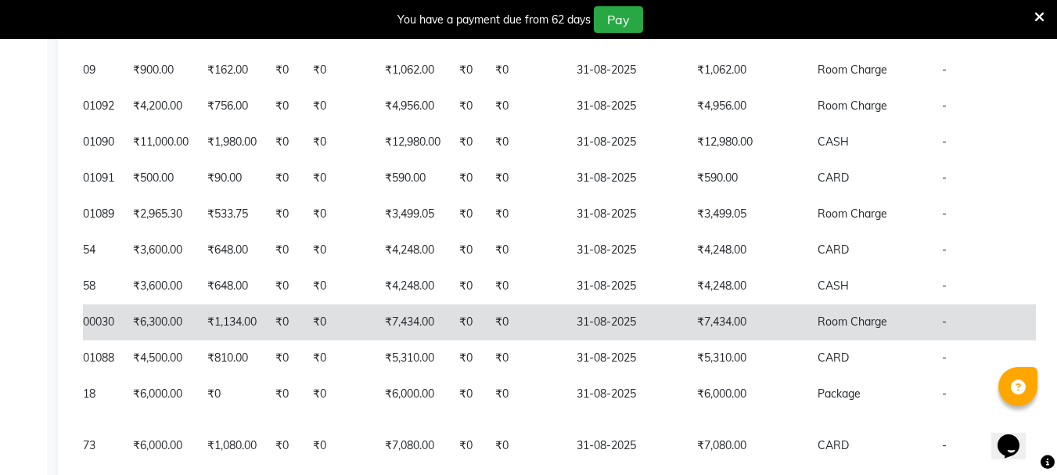
click at [699, 340] on td "₹7,434.00" at bounding box center [748, 322] width 120 height 36
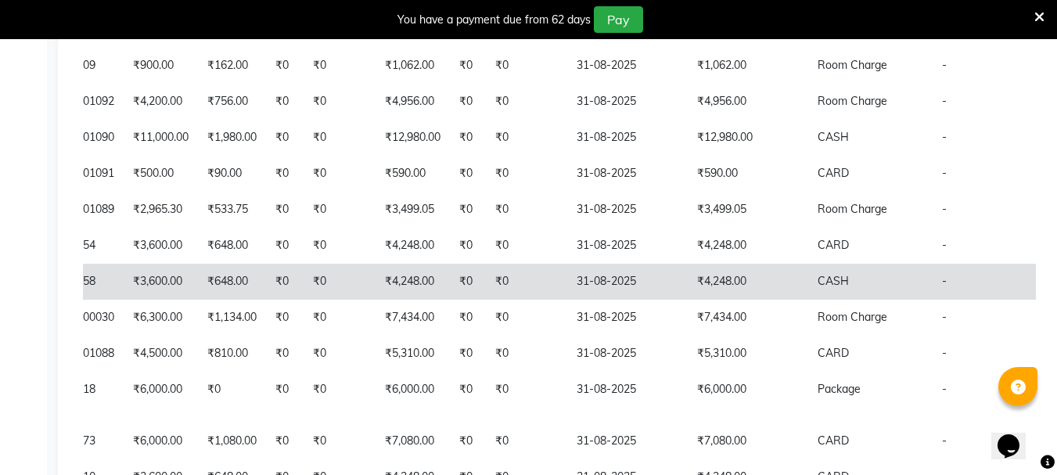
scroll to position [713, 0]
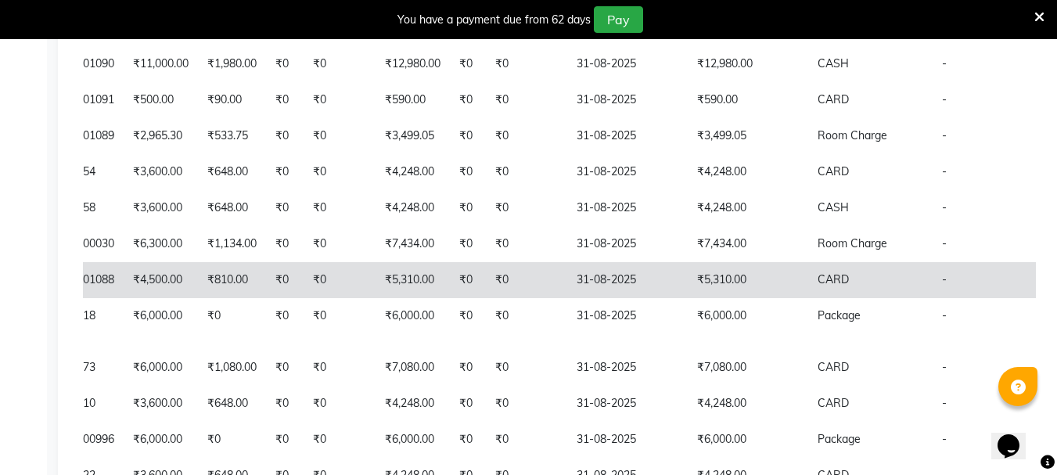
click at [744, 298] on td "₹5,310.00" at bounding box center [748, 280] width 120 height 36
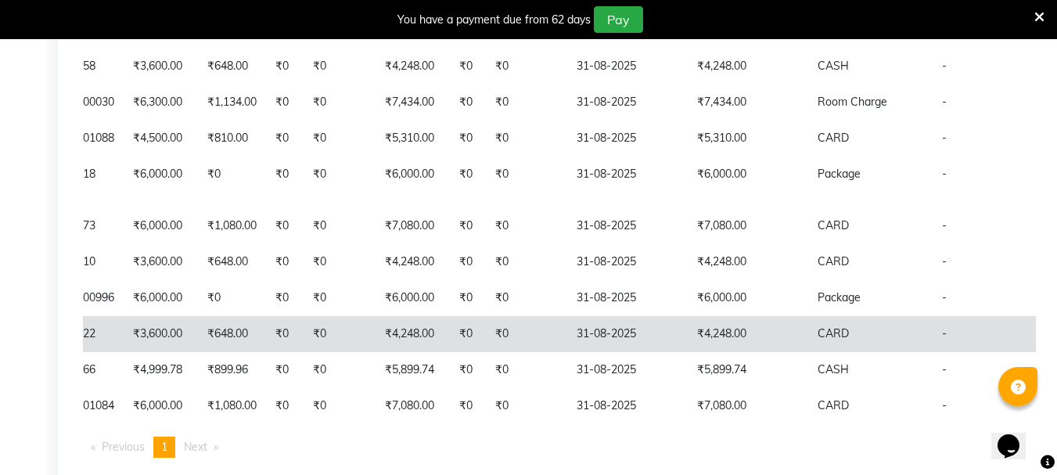
scroll to position [869, 0]
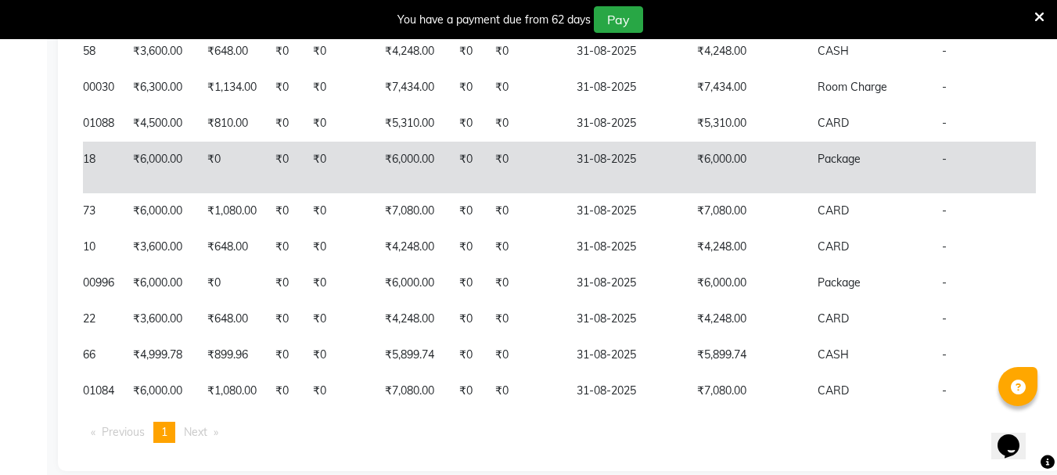
click at [692, 193] on td "₹6,000.00" at bounding box center [748, 168] width 120 height 52
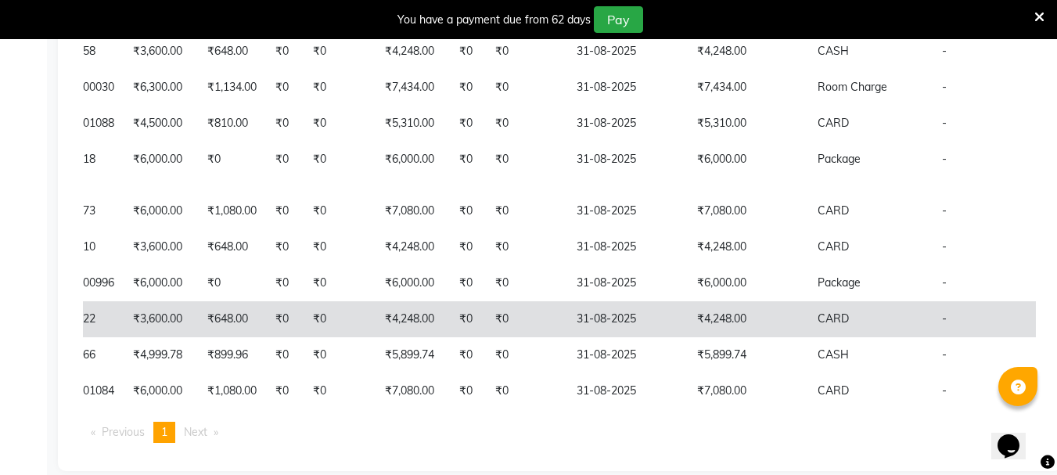
click at [688, 337] on td "₹4,248.00" at bounding box center [748, 319] width 120 height 36
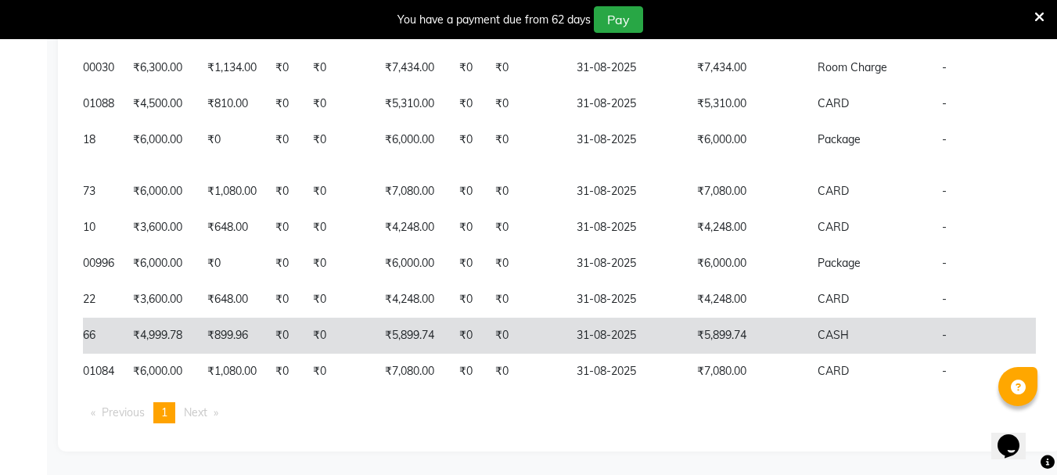
scroll to position [947, 0]
click at [630, 318] on td "31-08-2025" at bounding box center [627, 336] width 120 height 36
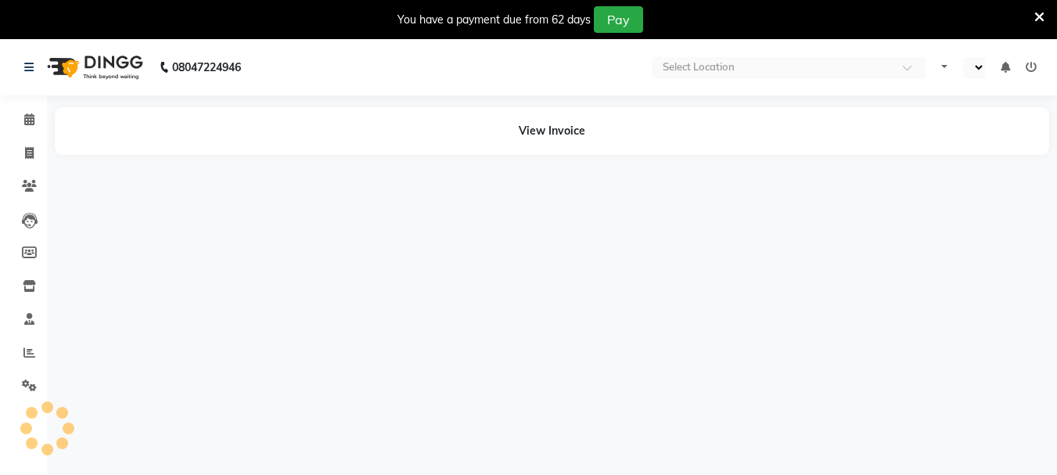
select select "en"
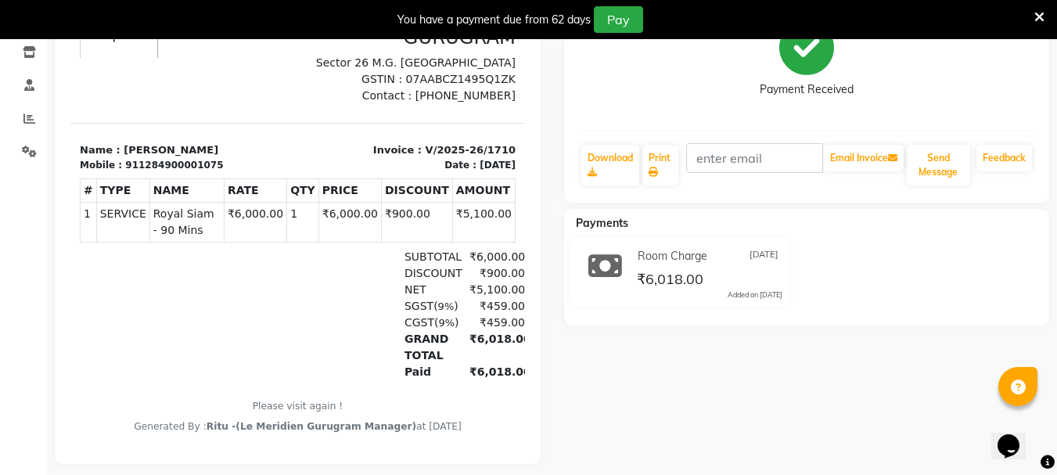
scroll to position [235, 0]
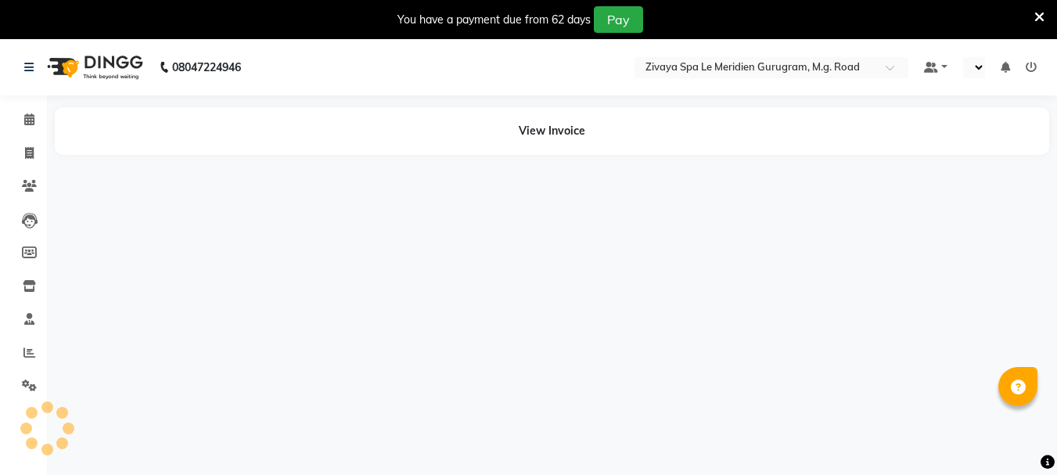
select select "en"
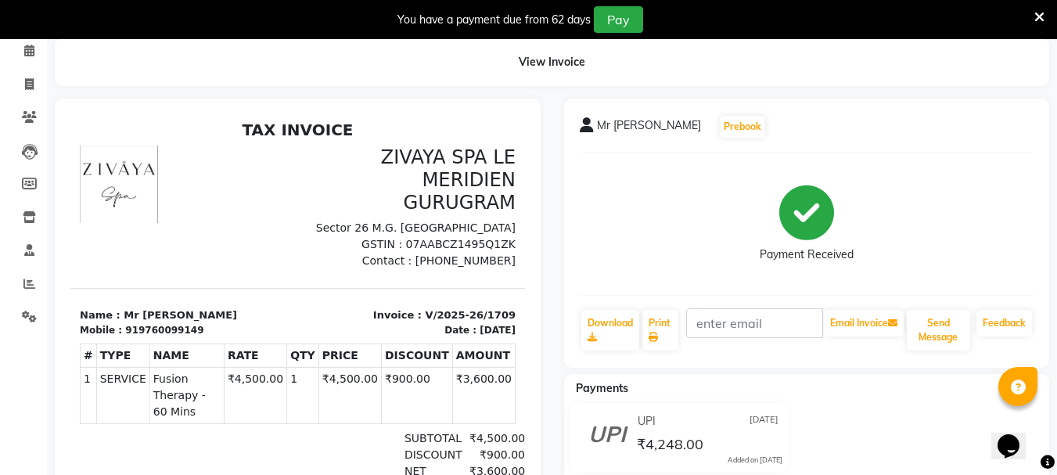
scroll to position [235, 0]
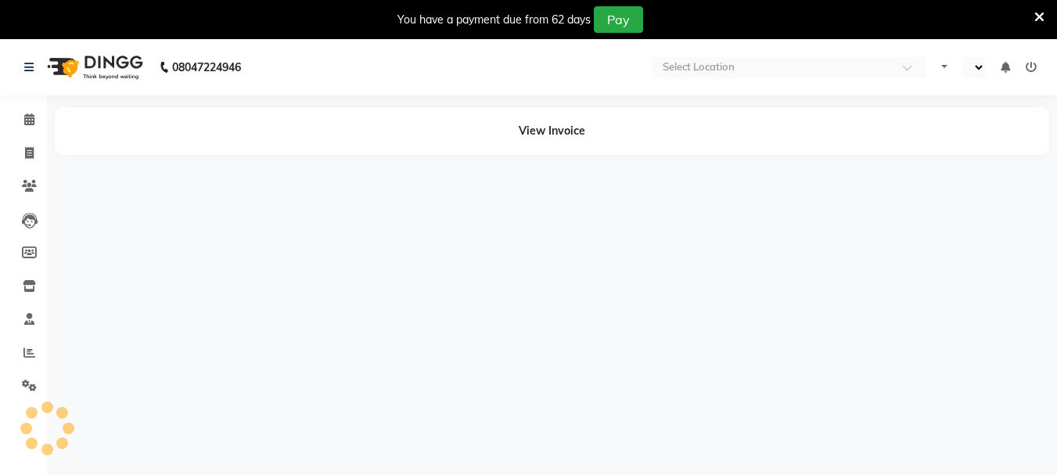
select select "en"
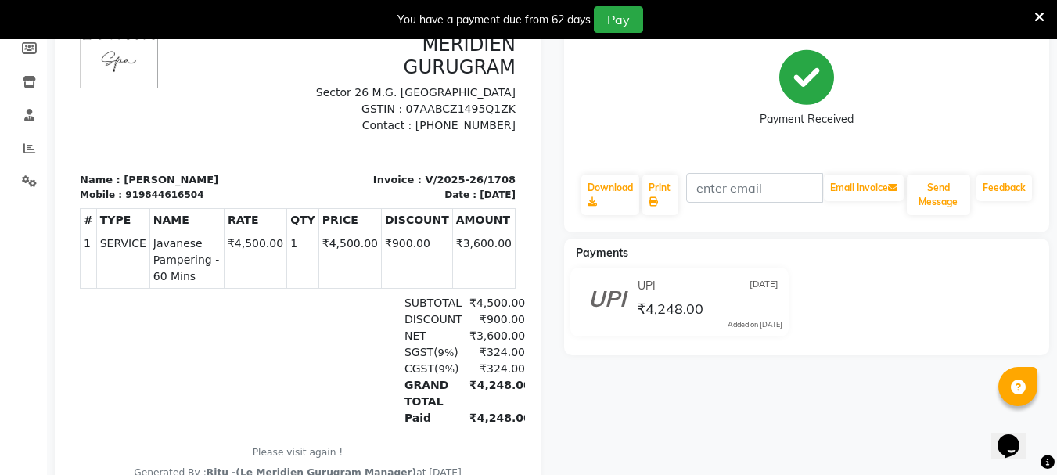
scroll to position [235, 0]
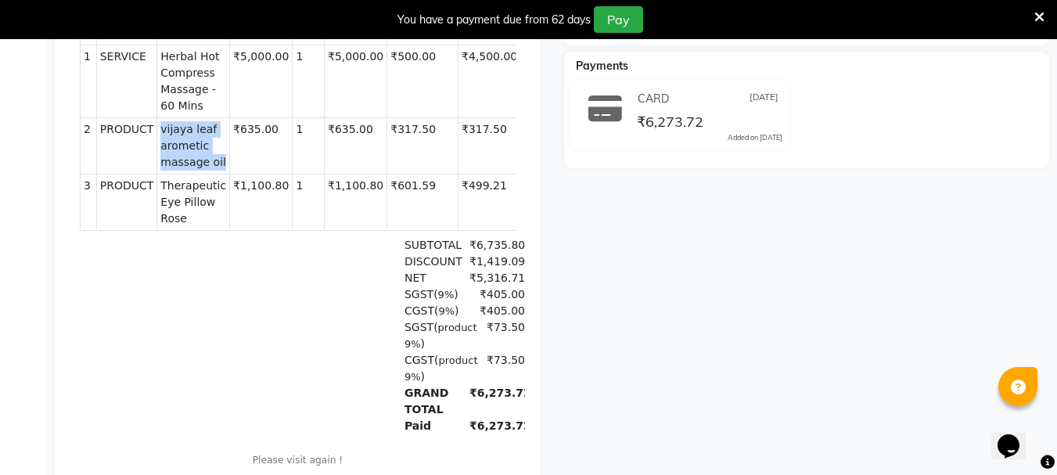
drag, startPoint x: 153, startPoint y: 150, endPoint x: 223, endPoint y: 188, distance: 80.2
click at [223, 174] on td "PRODUCTS vijaya leaf arometic massage oil" at bounding box center [193, 145] width 73 height 56
copy span "vijaya leaf arometic massage oil"
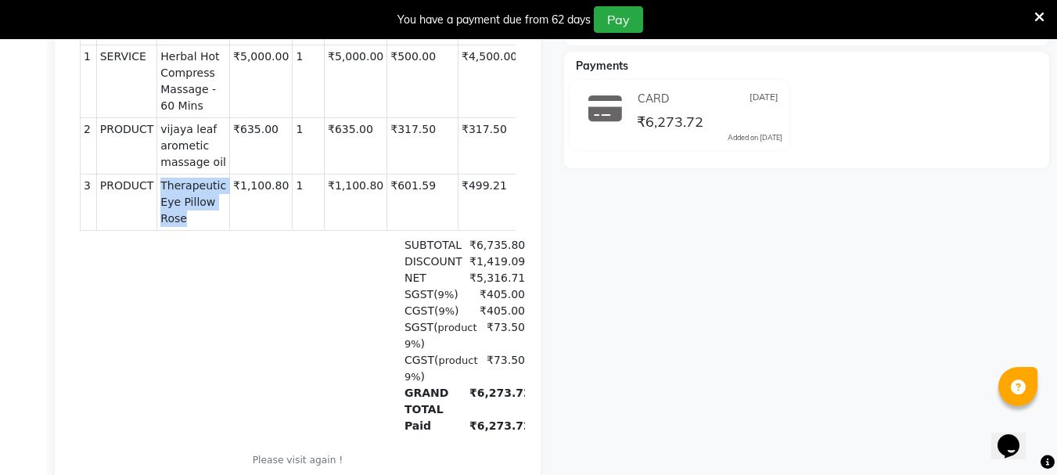
drag, startPoint x: 153, startPoint y: 199, endPoint x: 214, endPoint y: 223, distance: 65.6
click at [214, 223] on span "Therapeutic Eye Pillow Rose" at bounding box center [193, 202] width 66 height 49
copy span "Therapeutic Eye Pillow Rose"
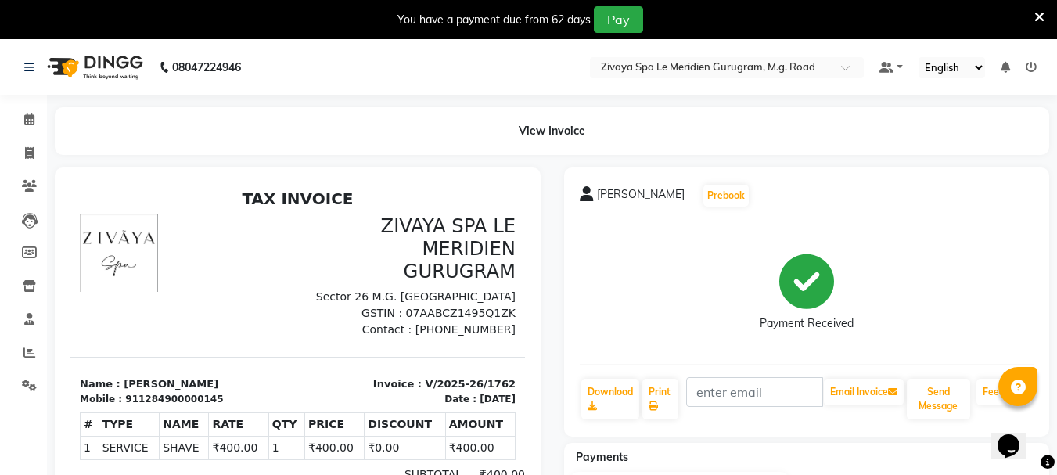
scroll to position [13, 0]
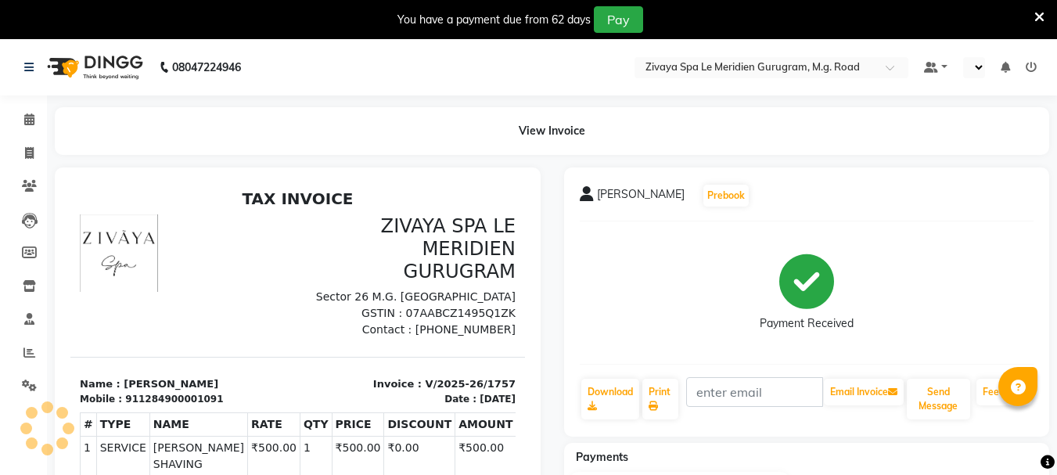
select select "en"
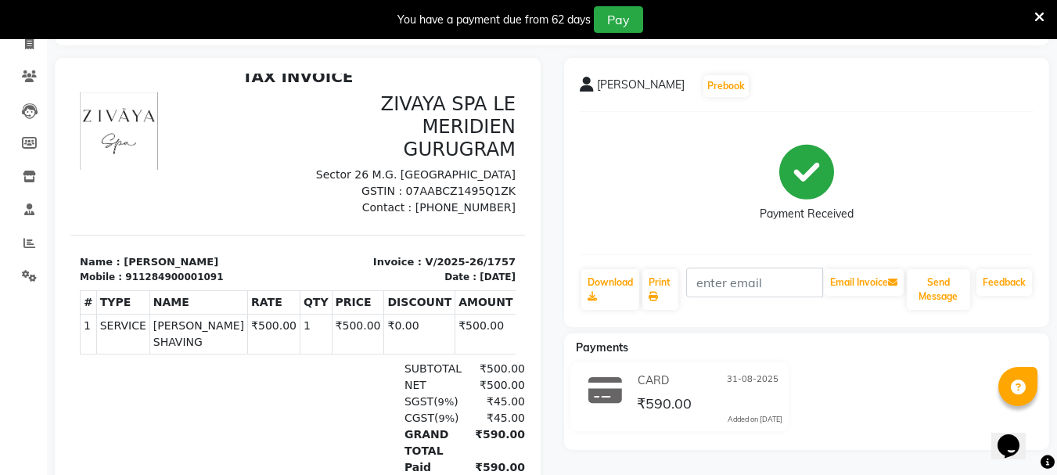
scroll to position [225, 0]
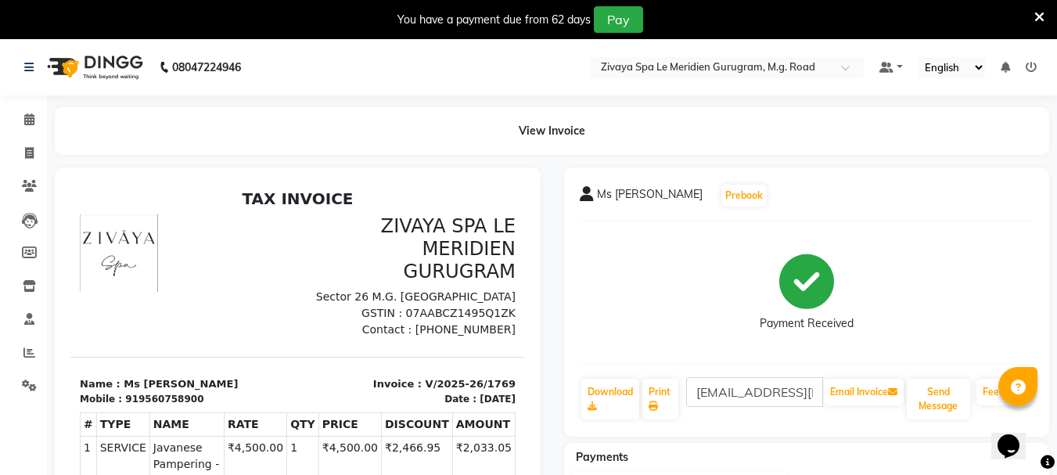
scroll to position [13, 0]
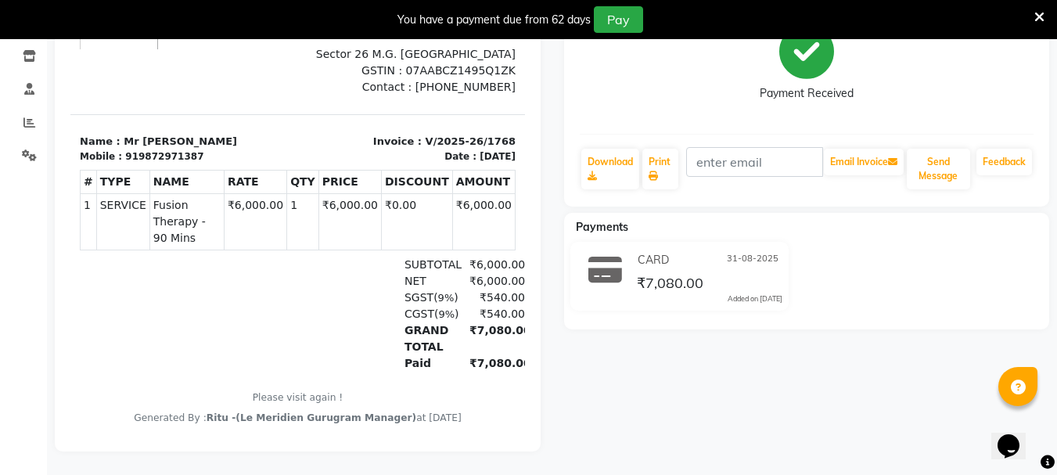
scroll to position [242, 0]
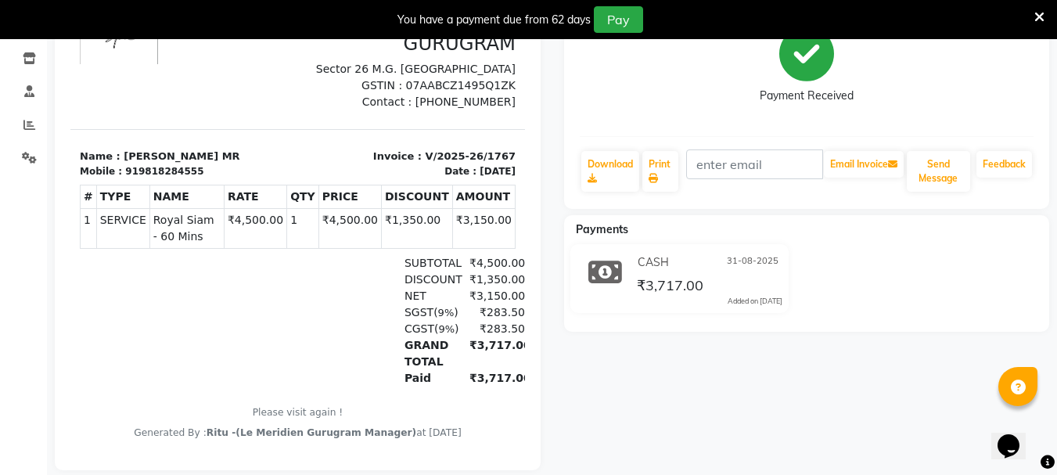
scroll to position [235, 0]
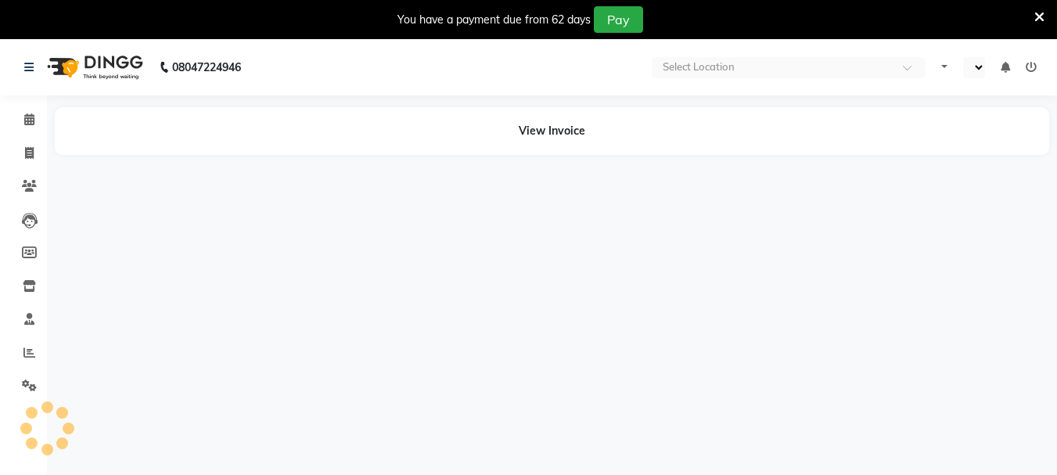
select select "en"
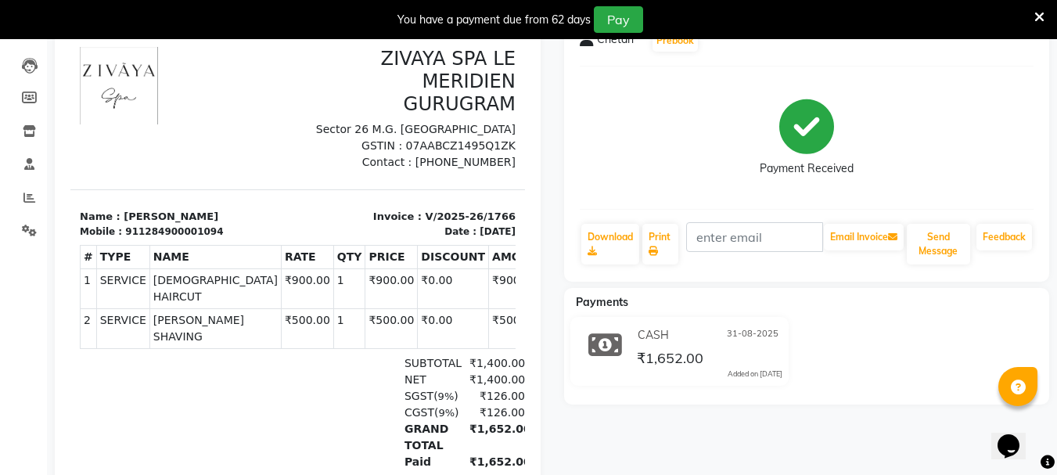
scroll to position [156, 0]
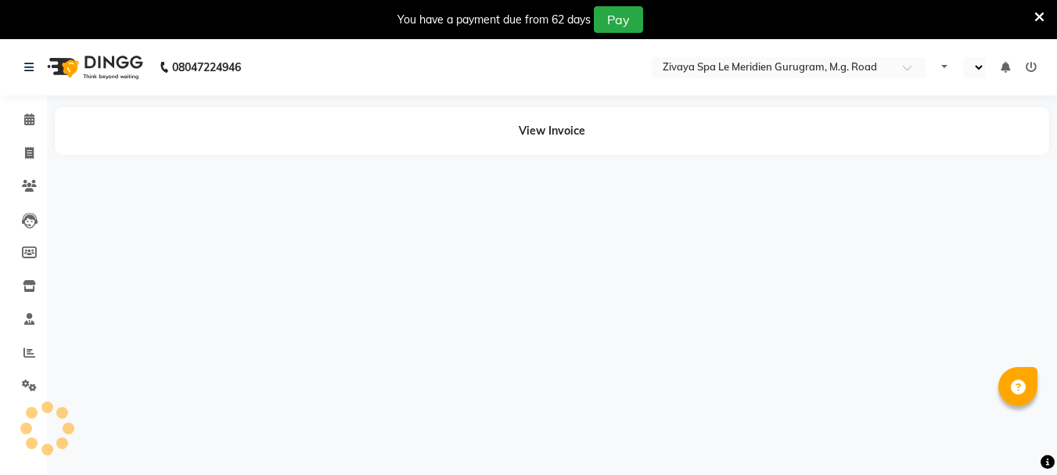
select select "en"
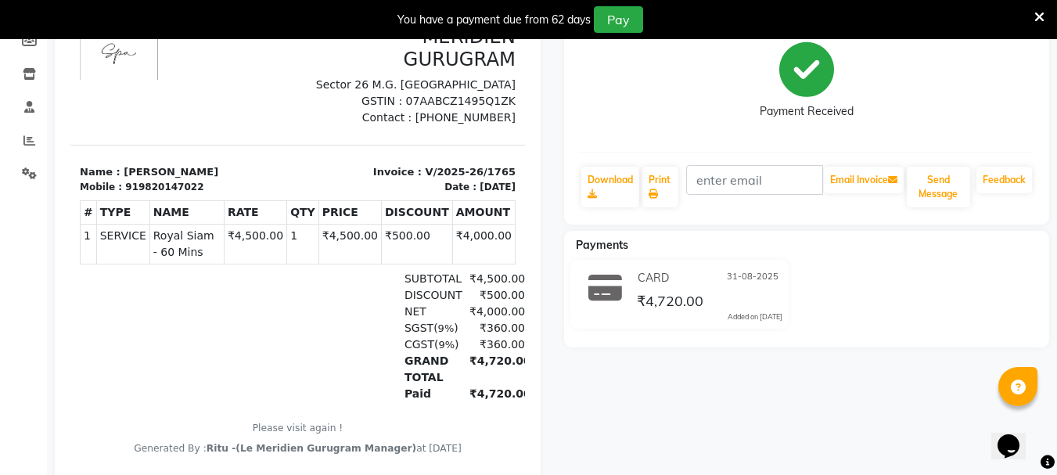
scroll to position [258, 0]
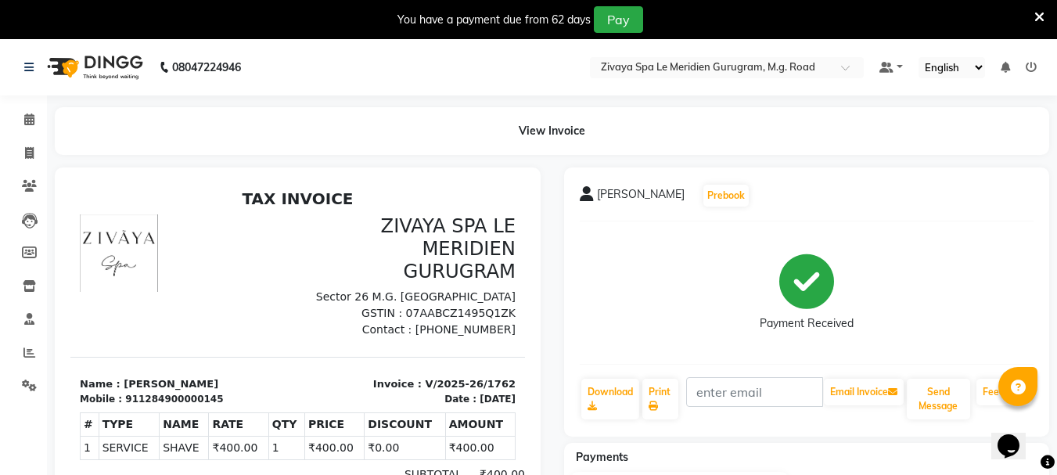
scroll to position [156, 0]
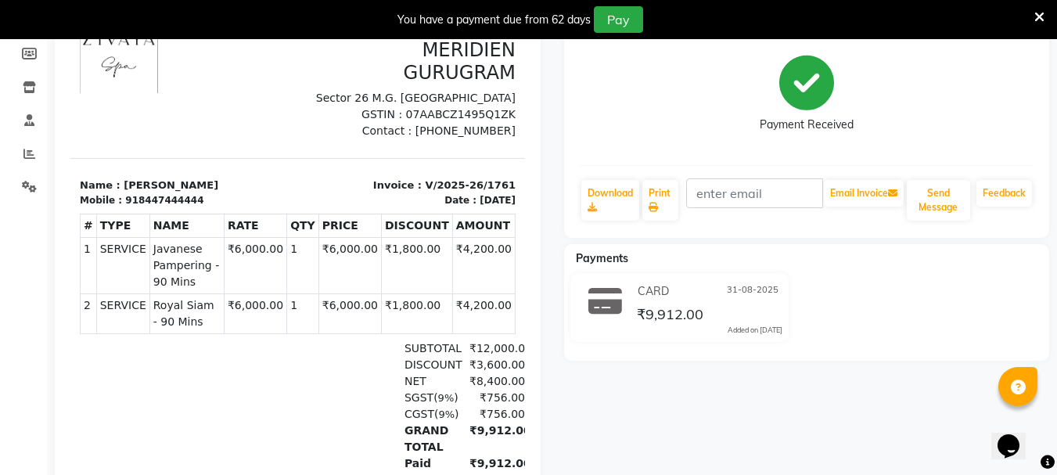
scroll to position [235, 0]
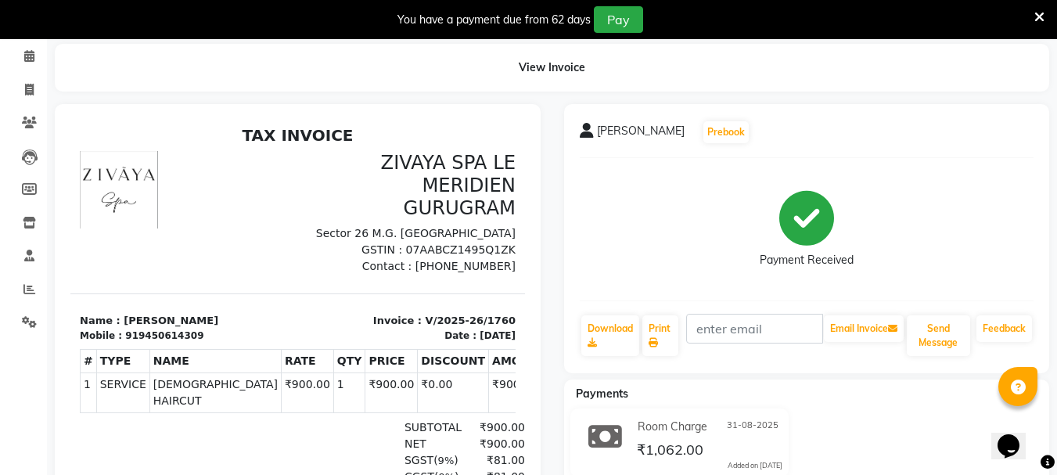
scroll to position [156, 0]
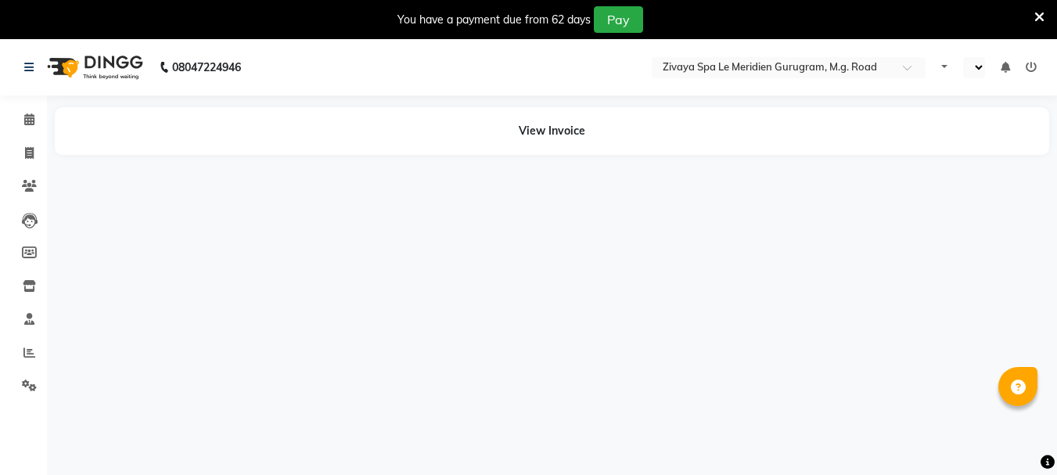
select select "en"
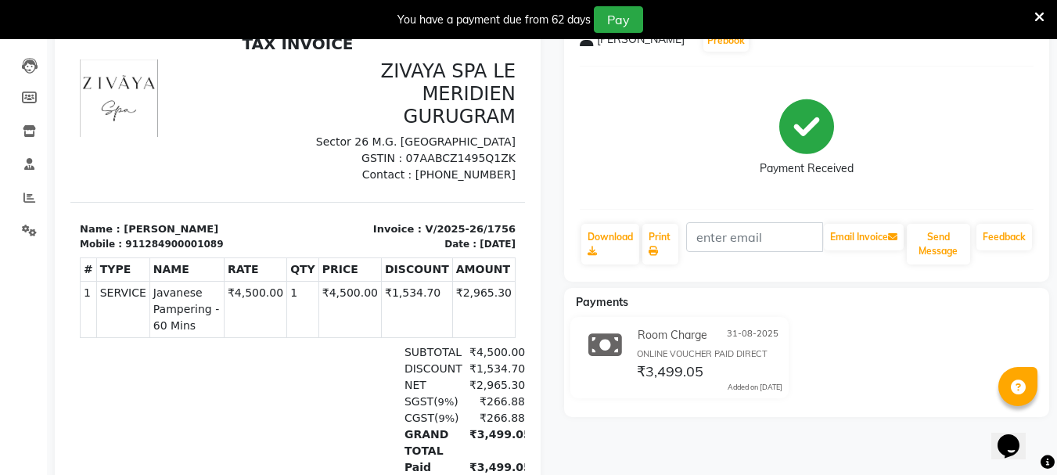
scroll to position [156, 0]
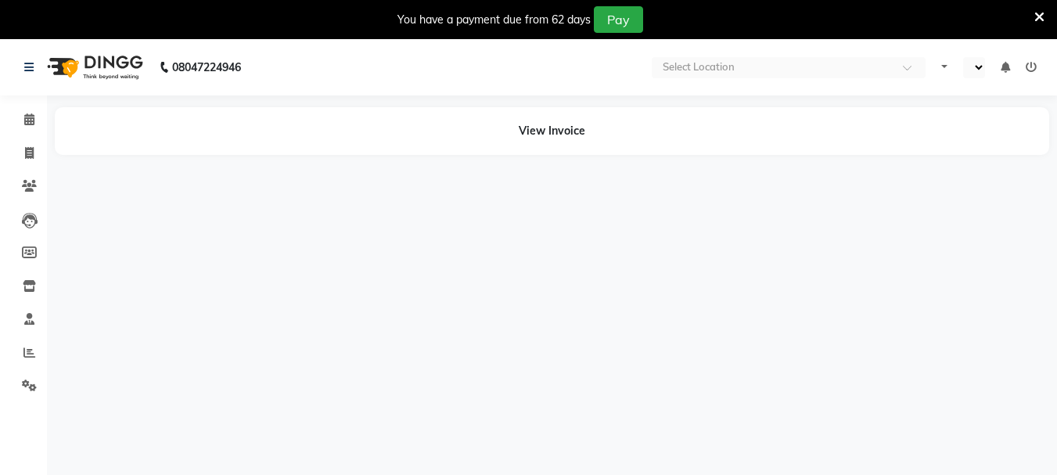
select select "en"
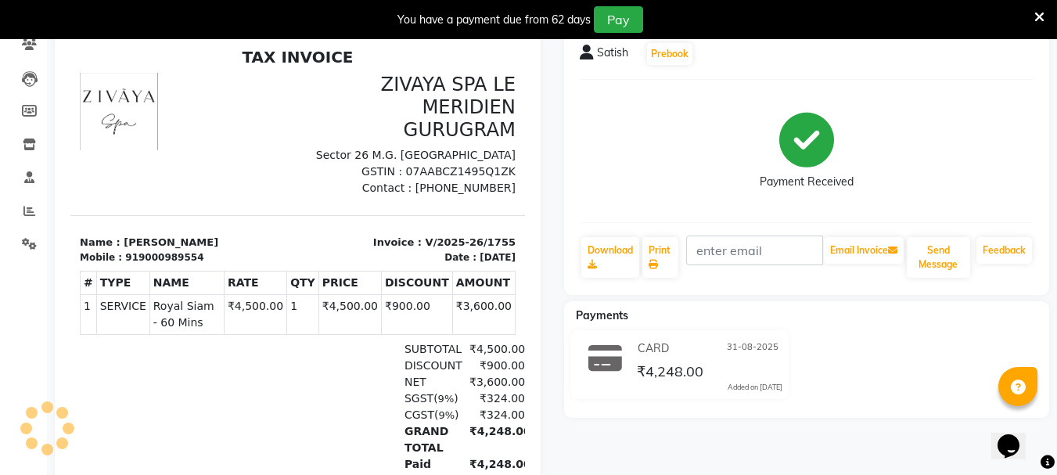
scroll to position [156, 0]
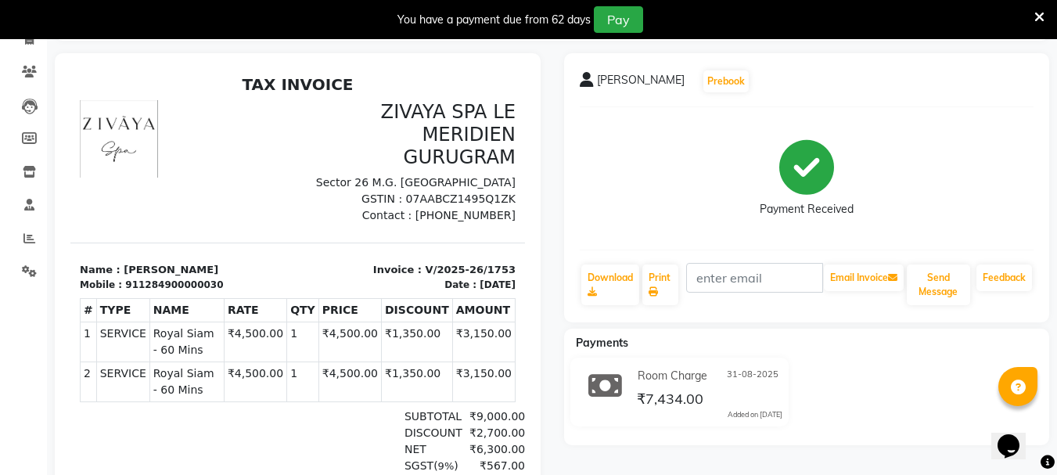
scroll to position [235, 0]
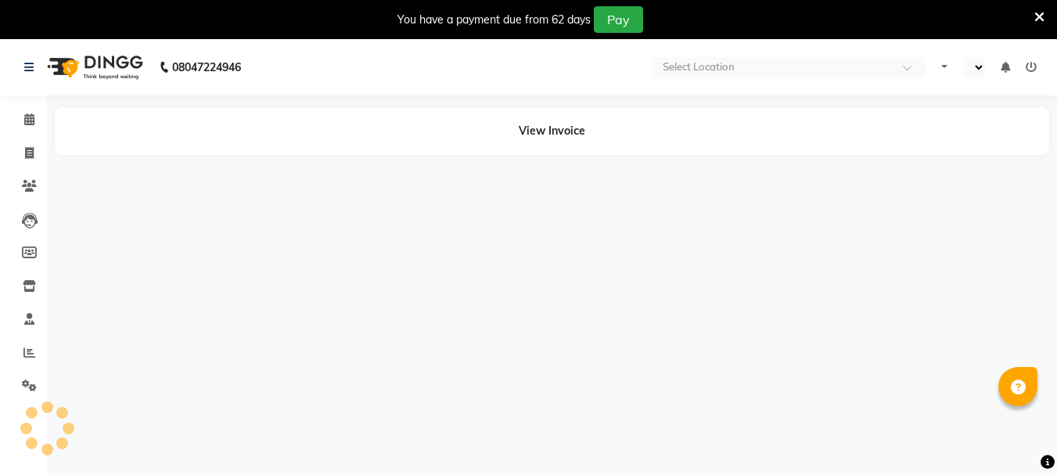
select select "en"
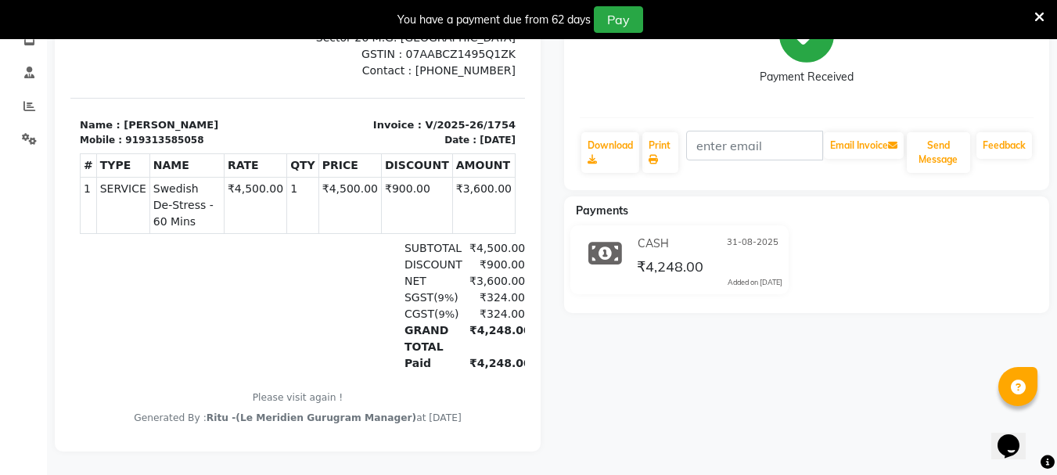
scroll to position [258, 0]
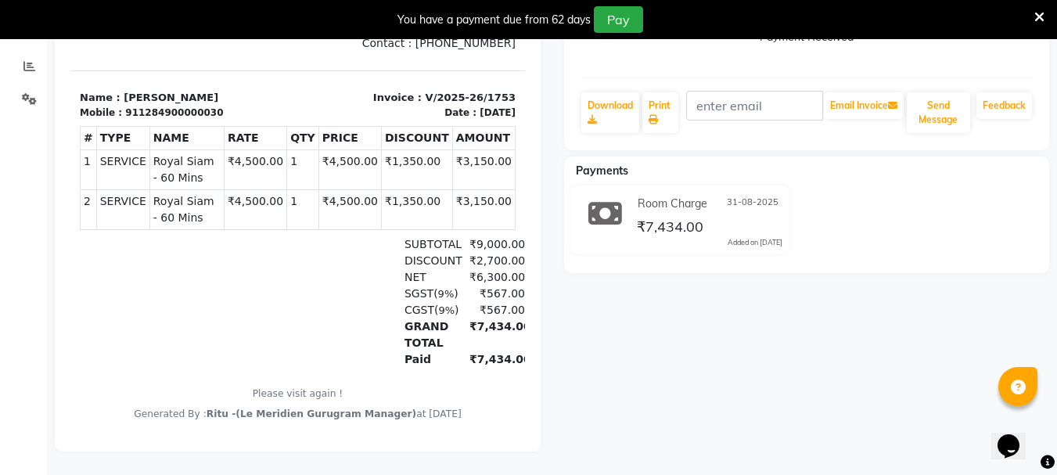
scroll to position [298, 0]
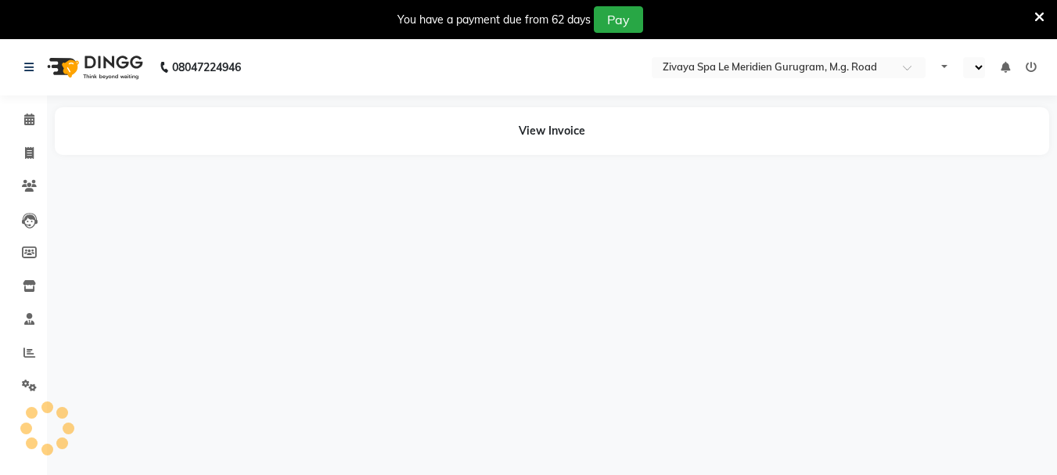
select select "en"
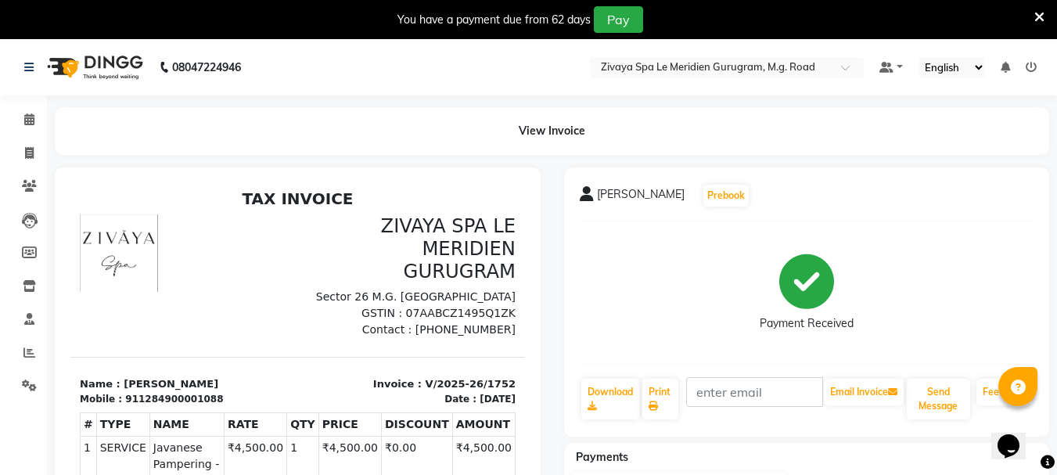
scroll to position [156, 0]
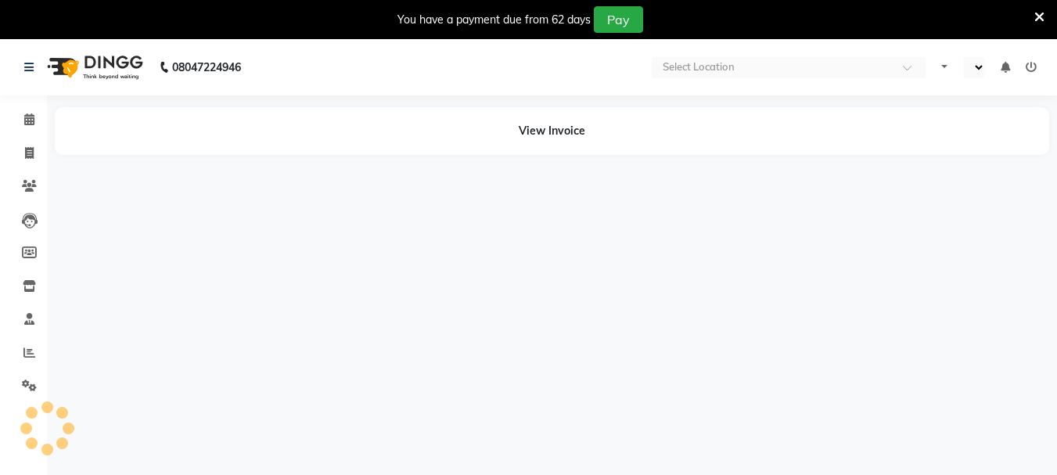
select select "en"
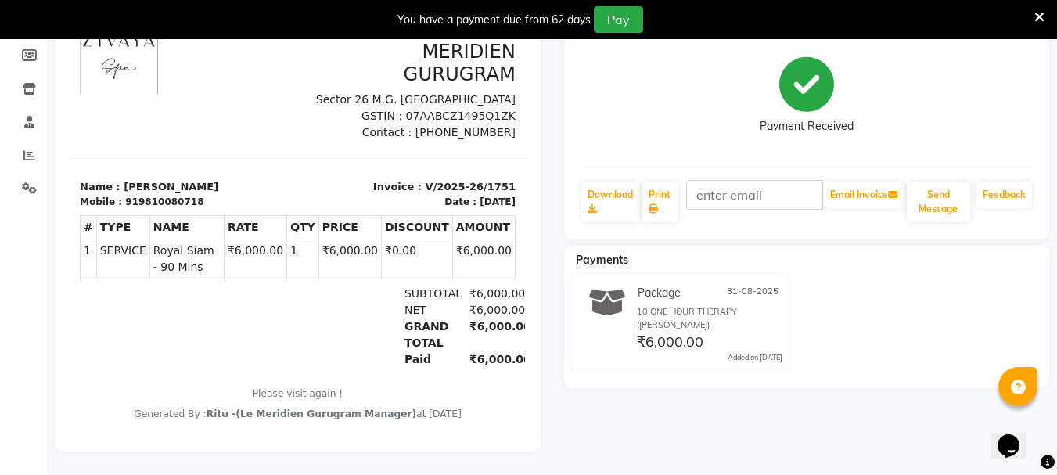
scroll to position [209, 0]
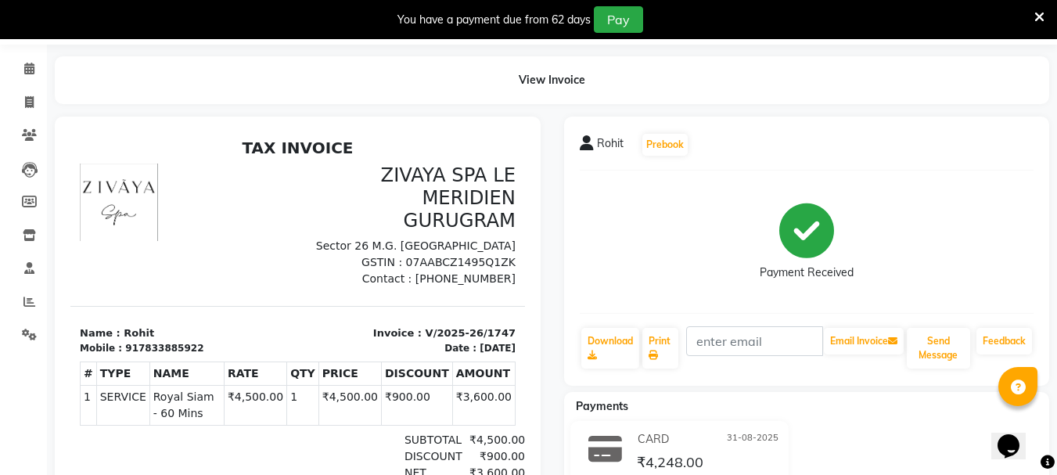
scroll to position [78, 0]
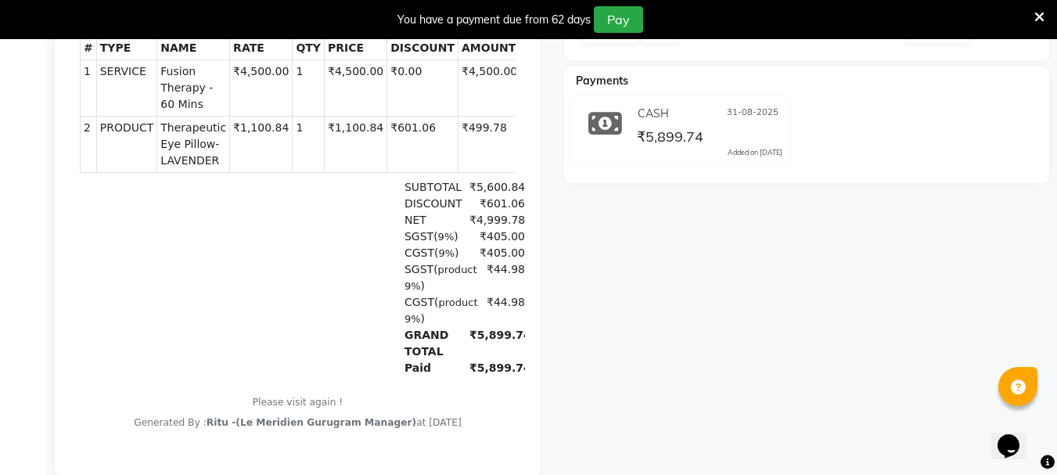
scroll to position [391, 0]
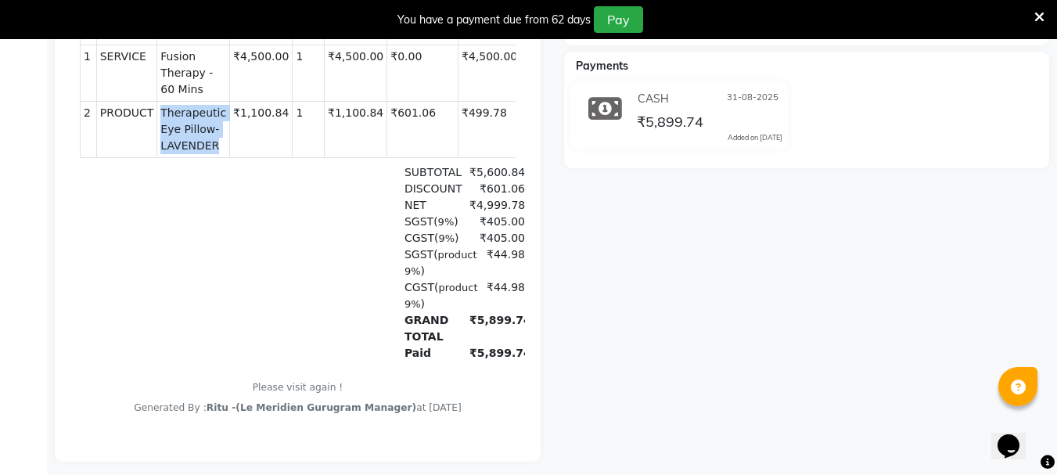
drag, startPoint x: 151, startPoint y: 101, endPoint x: 210, endPoint y: 140, distance: 70.5
click at [210, 140] on td "PRODUCTS Therapeutic Eye Pillow-LAVENDER" at bounding box center [193, 129] width 73 height 56
copy span "Therapeutic Eye Pillow-LAVENDER"
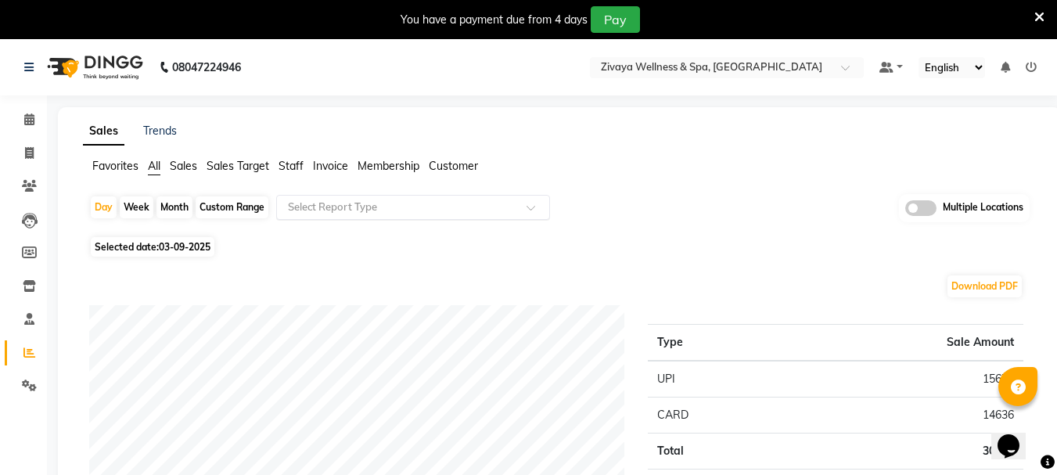
click at [295, 210] on input "text" at bounding box center [397, 207] width 225 height 16
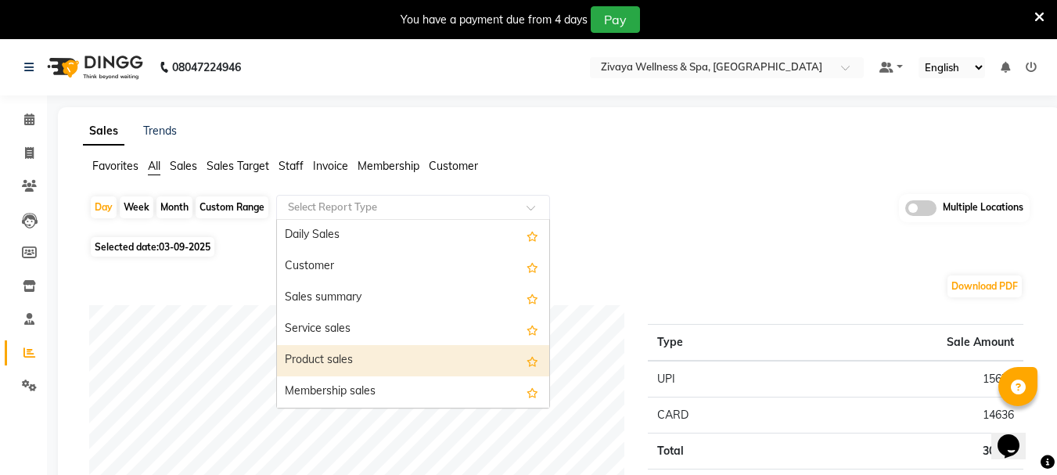
click at [362, 350] on div "Product sales" at bounding box center [413, 360] width 272 height 31
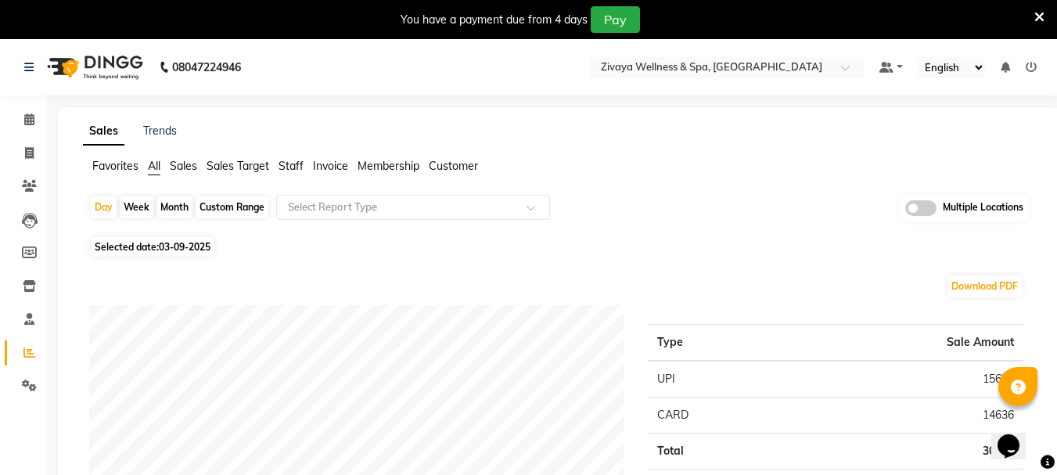
drag, startPoint x: 728, startPoint y: 0, endPoint x: 1031, endPoint y: 66, distance: 309.9
click at [1031, 66] on icon at bounding box center [1030, 67] width 11 height 11
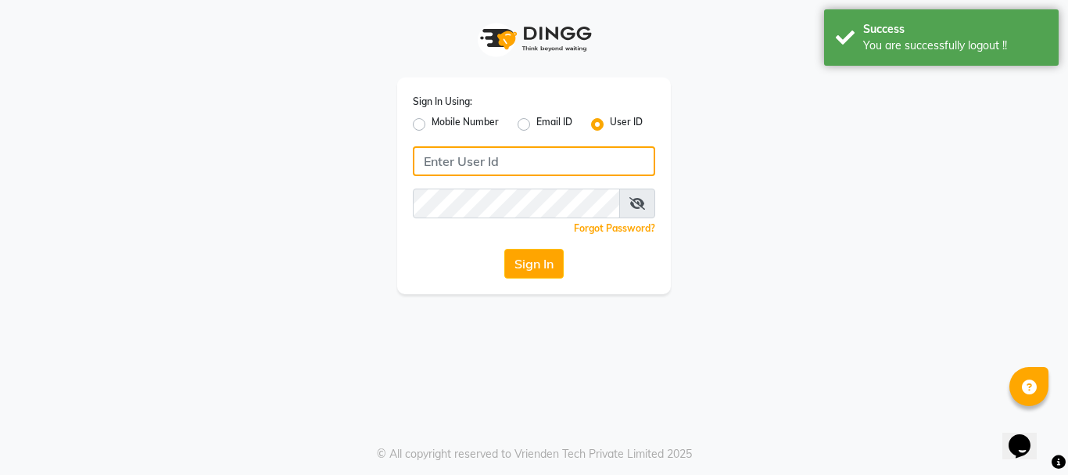
click at [463, 170] on input "Username" at bounding box center [534, 161] width 242 height 30
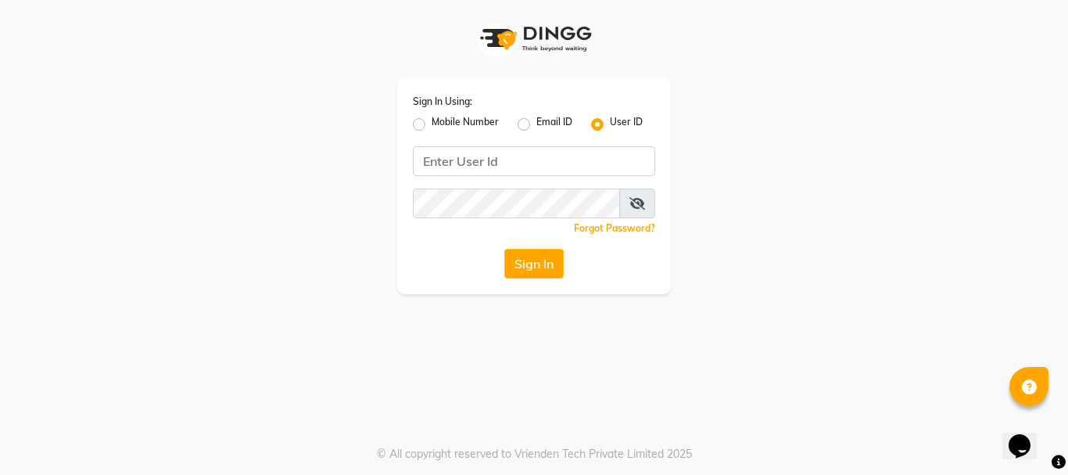
click at [432, 126] on label "Mobile Number" at bounding box center [465, 124] width 67 height 19
click at [432, 125] on input "Mobile Number" at bounding box center [437, 120] width 10 height 10
radio input "true"
radio input "false"
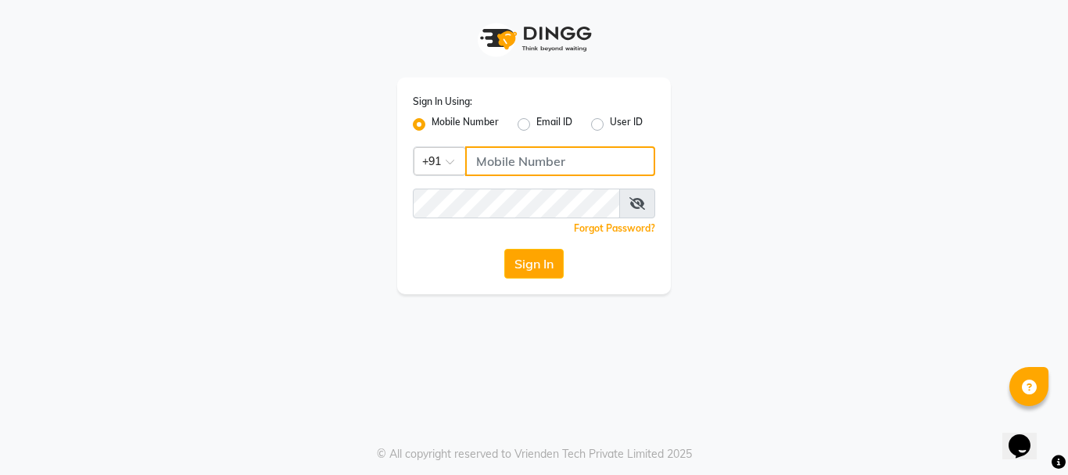
click at [552, 160] on input "Username" at bounding box center [560, 161] width 190 height 30
type input "7987010045"
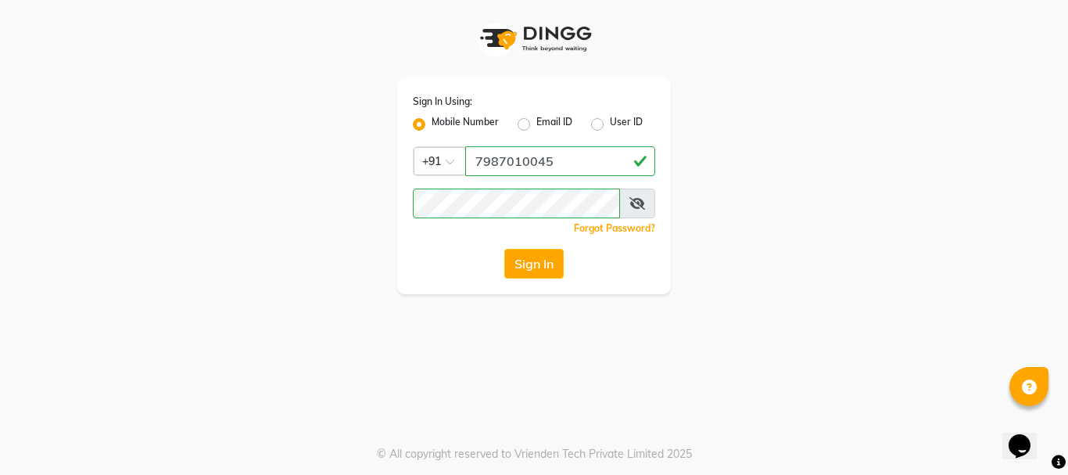
click at [522, 255] on button "Sign In" at bounding box center [533, 264] width 59 height 30
